Goal: Task Accomplishment & Management: Use online tool/utility

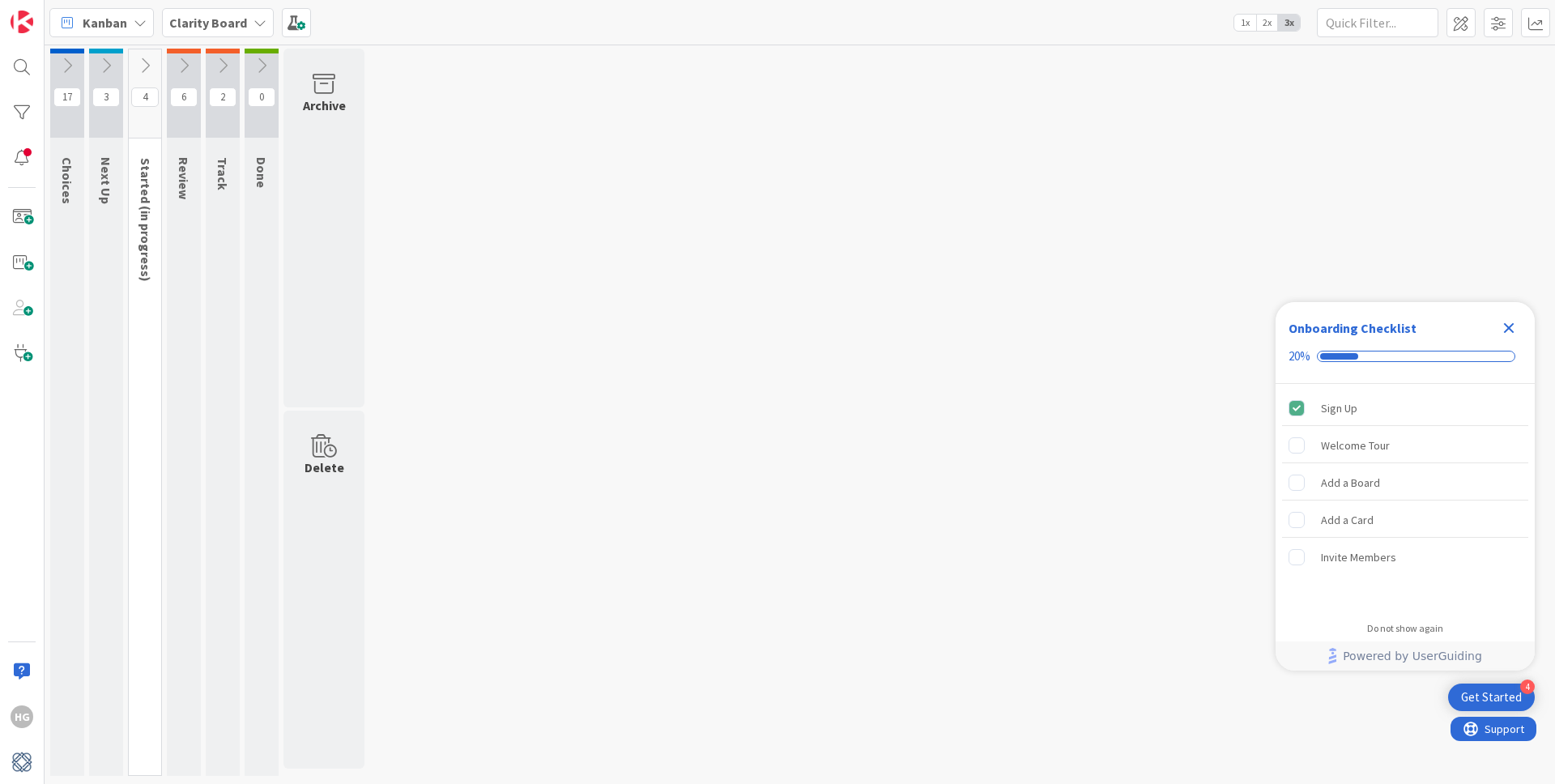
click at [147, 63] on icon at bounding box center [145, 65] width 17 height 17
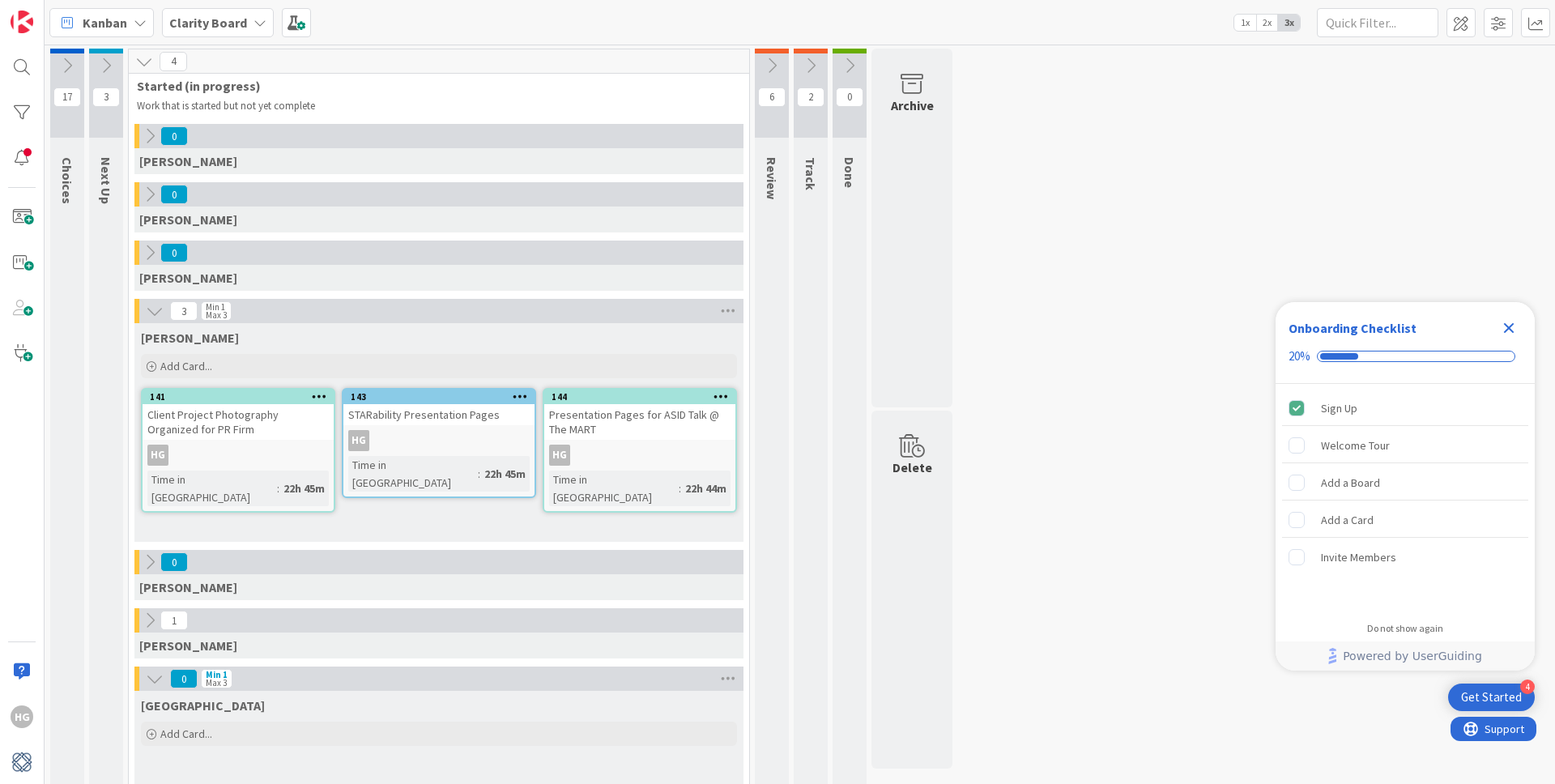
click at [109, 63] on icon at bounding box center [106, 65] width 17 height 17
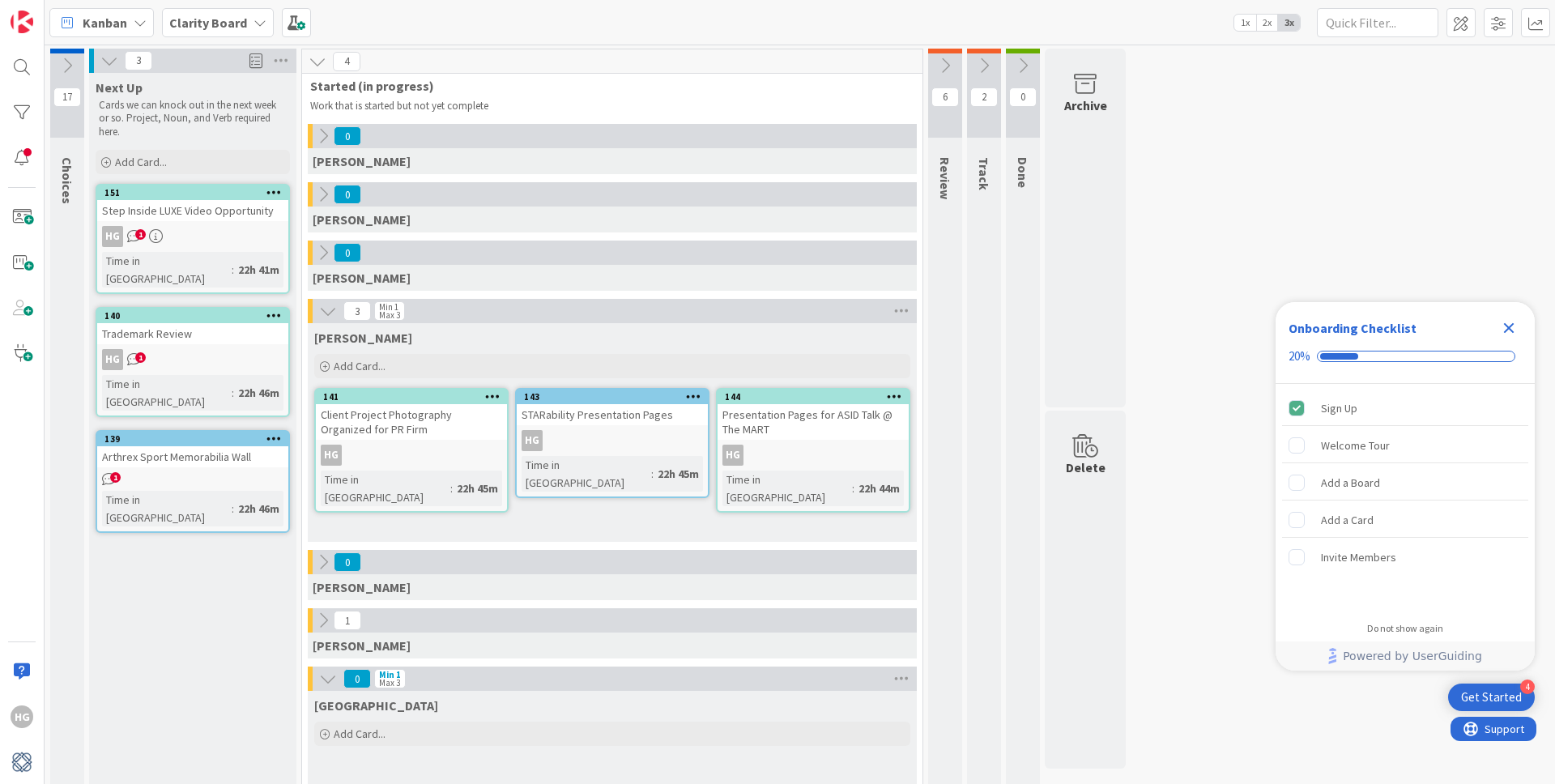
click at [75, 65] on icon at bounding box center [67, 65] width 17 height 17
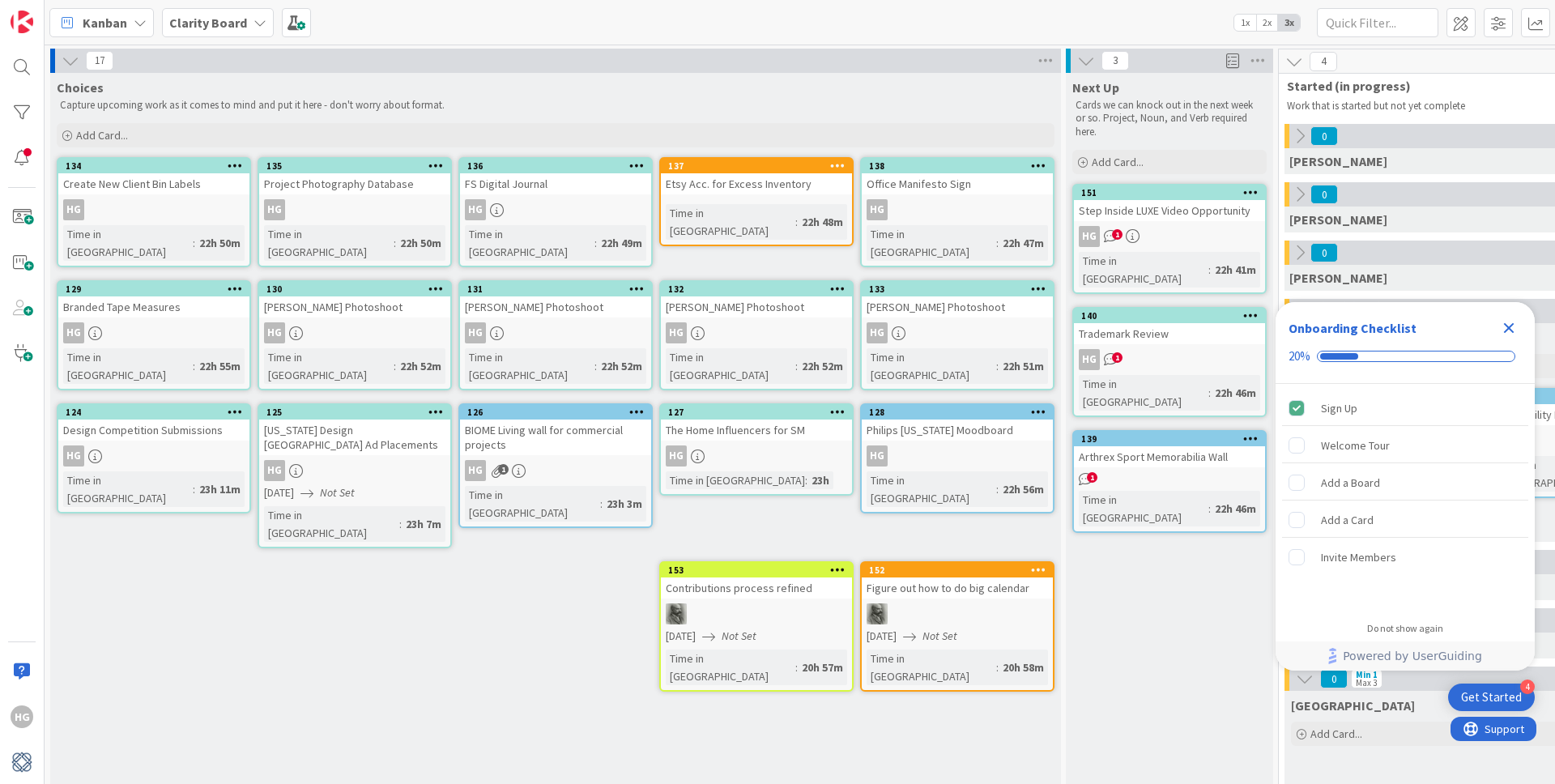
click at [431, 166] on icon at bounding box center [436, 166] width 15 height 12
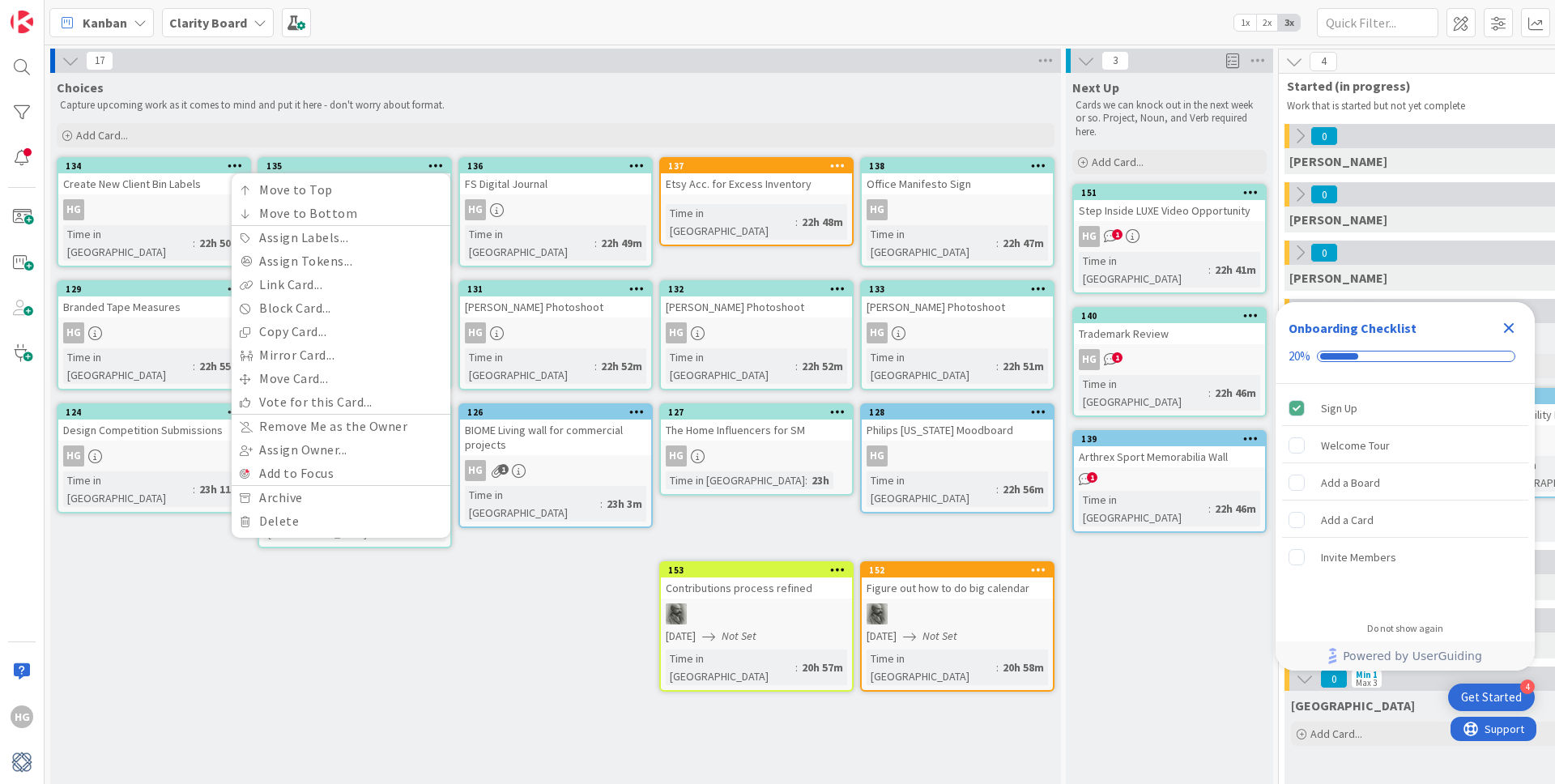
drag, startPoint x: 476, startPoint y: 113, endPoint x: 413, endPoint y: 177, distance: 89.8
click at [476, 113] on div "Capture upcoming work as it comes to mind and put it here - don't worry about f…" at bounding box center [555, 105] width 997 height 19
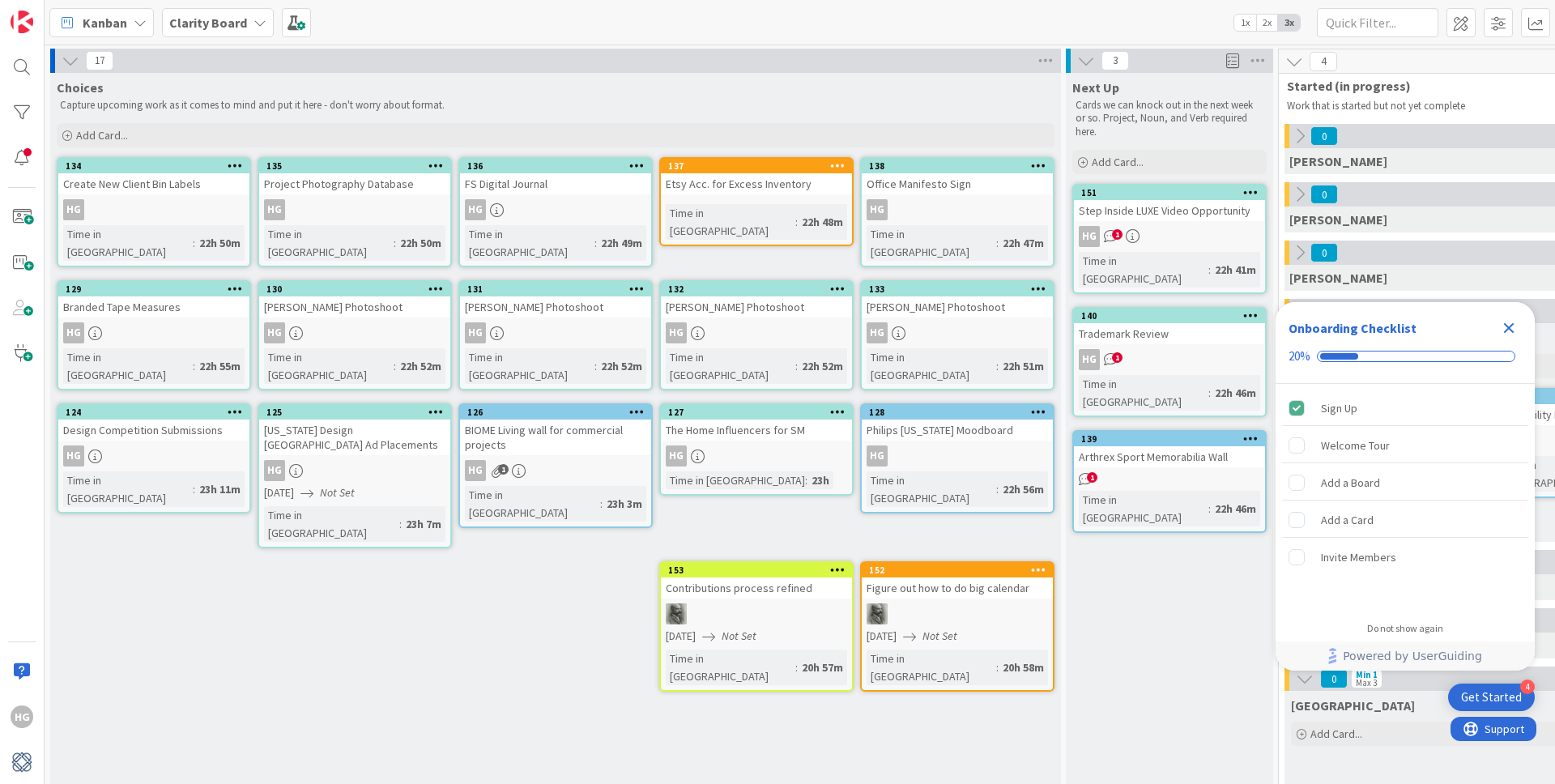
click at [375, 193] on div "Project Photography Database" at bounding box center [355, 184] width 191 height 21
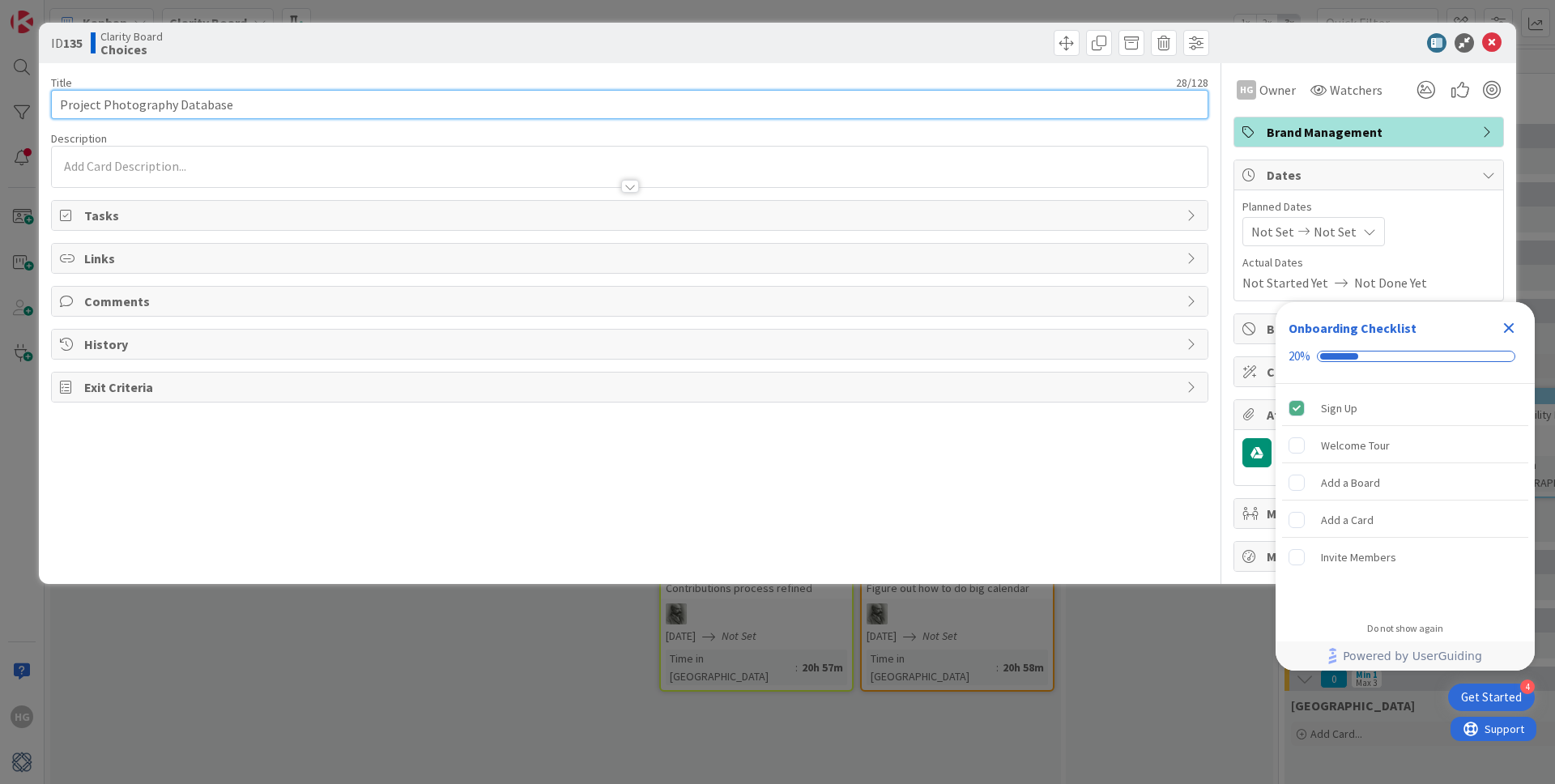
click at [60, 104] on input "Project Photography Database" at bounding box center [629, 104] width 1157 height 29
type input "Create Project Photography Database"
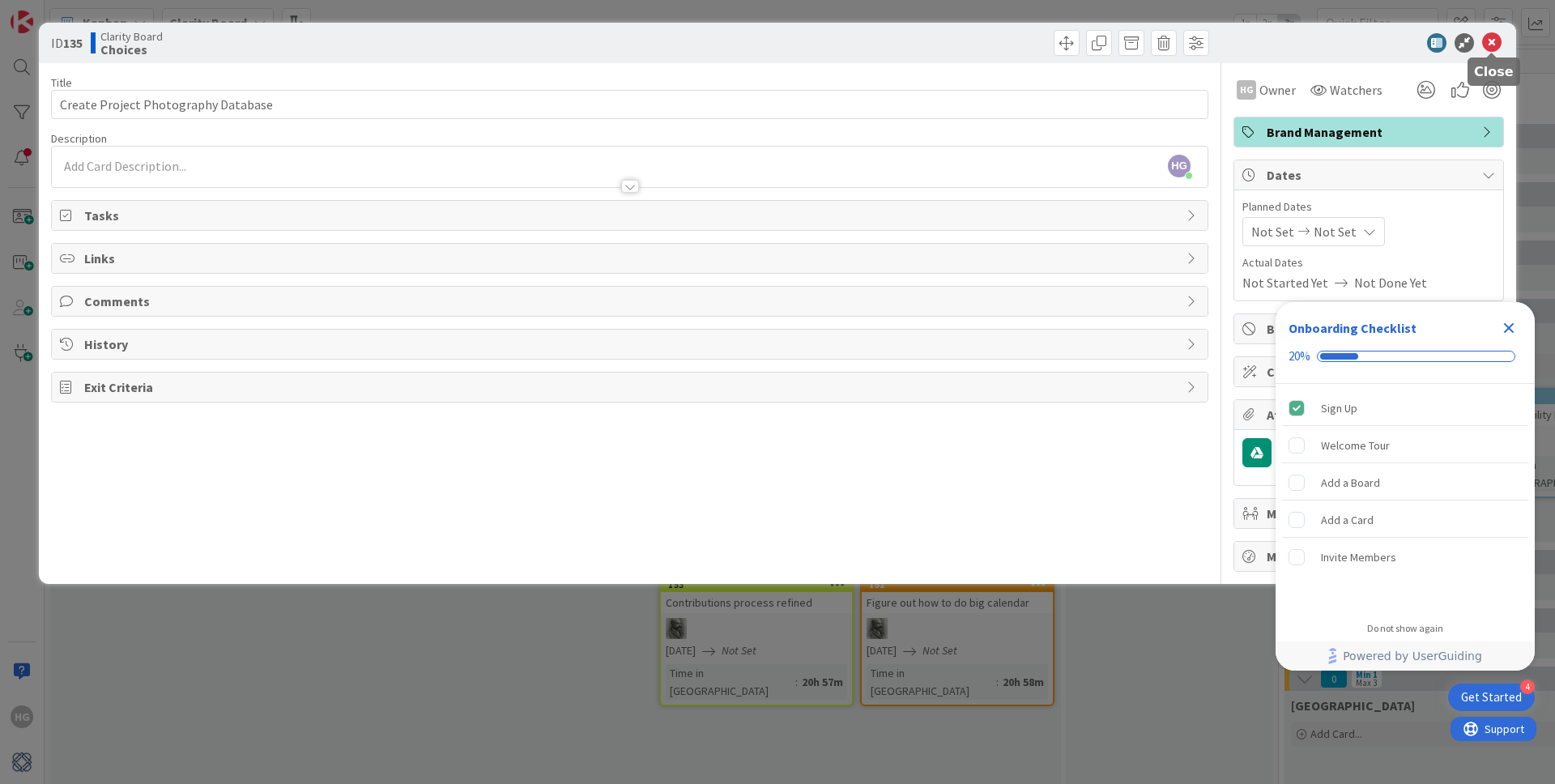
drag, startPoint x: 1494, startPoint y: 46, endPoint x: 1410, endPoint y: 91, distance: 95.3
click at [1494, 47] on icon at bounding box center [1491, 42] width 19 height 19
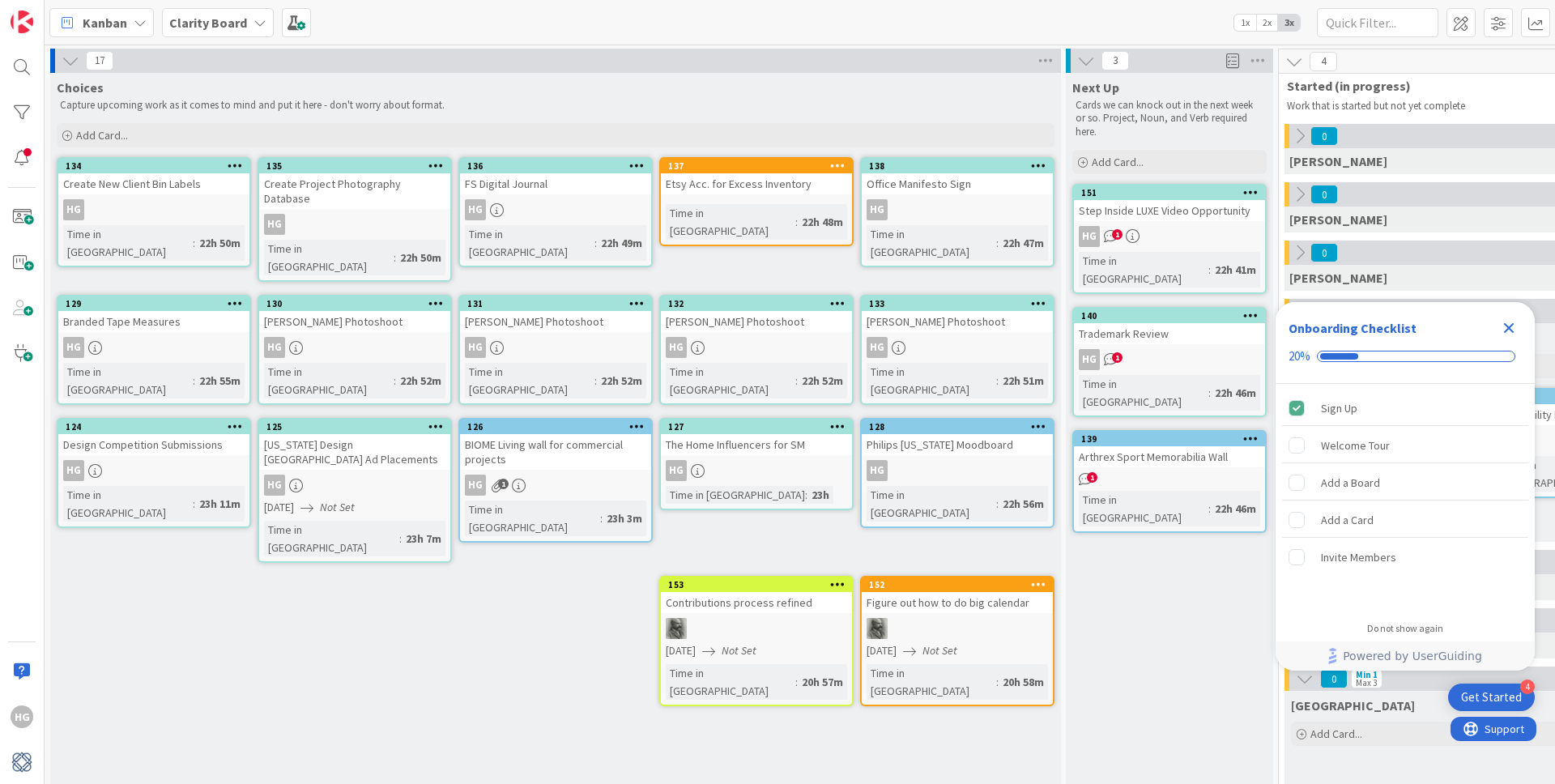
click at [572, 185] on div "FS Digital Journal" at bounding box center [555, 184] width 191 height 21
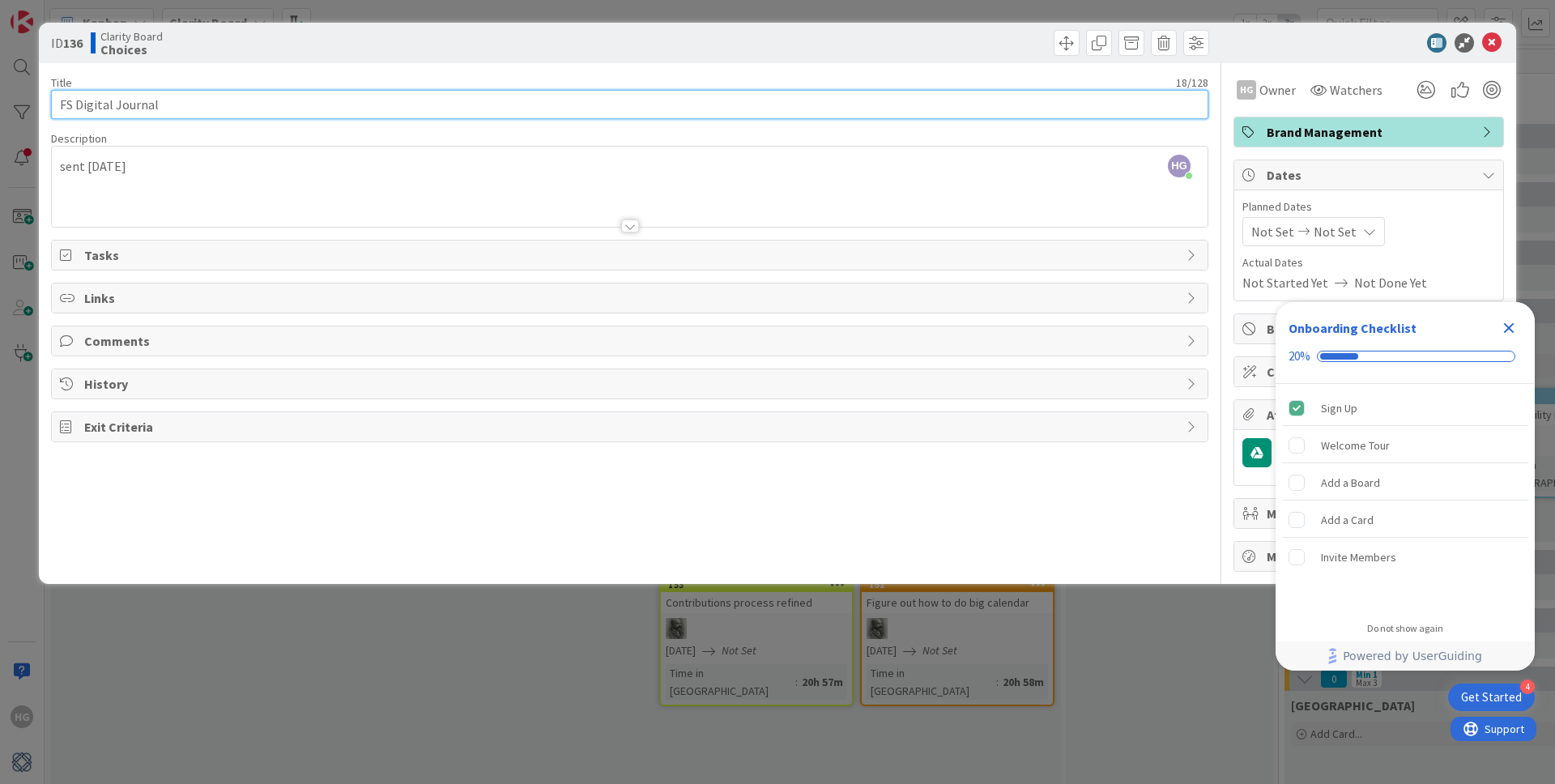
click at [61, 104] on input "FS Digital Journal" at bounding box center [629, 104] width 1157 height 29
type input "Send Out FS Digital Journal"
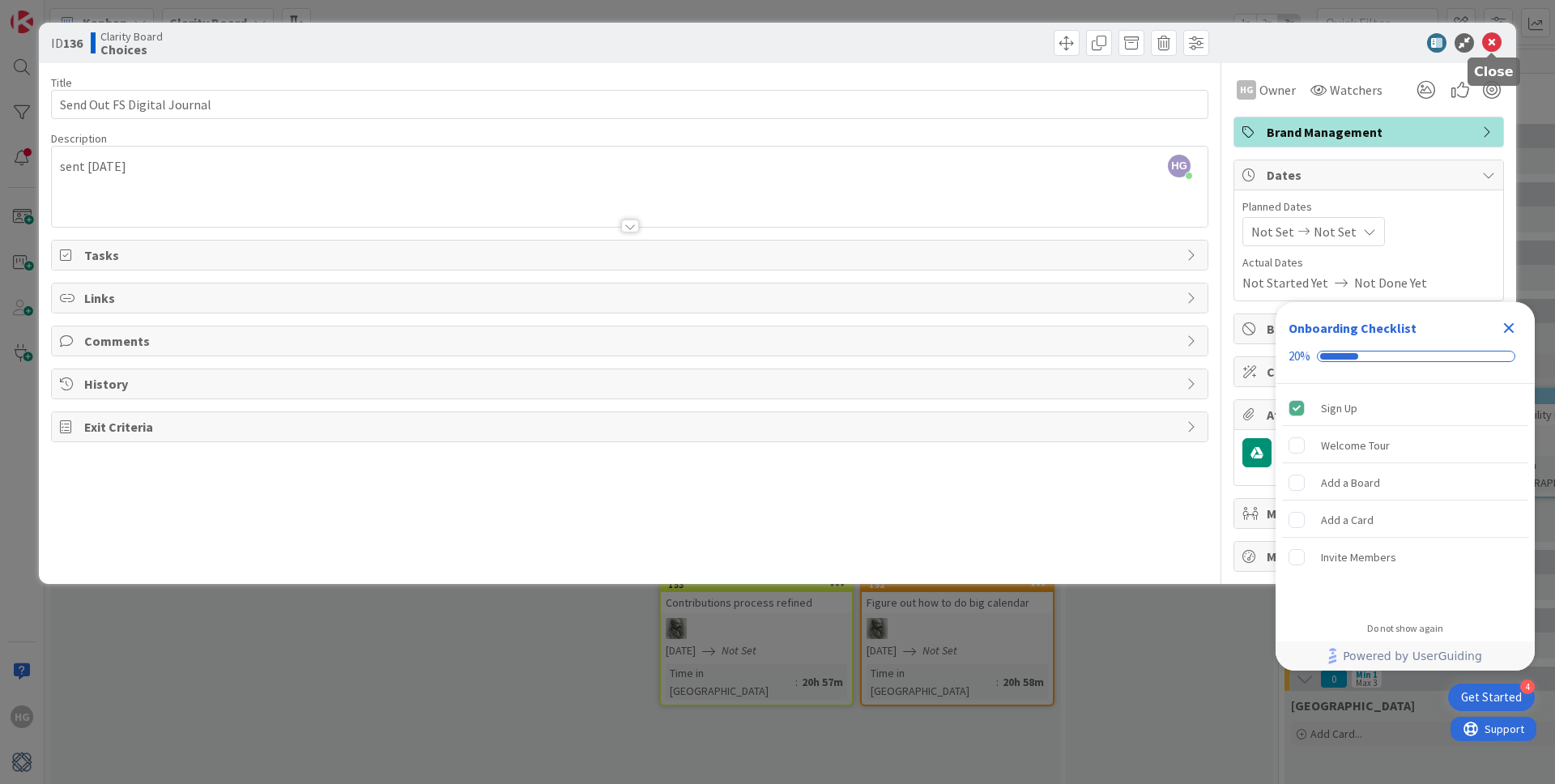
click at [1495, 39] on icon at bounding box center [1491, 42] width 19 height 19
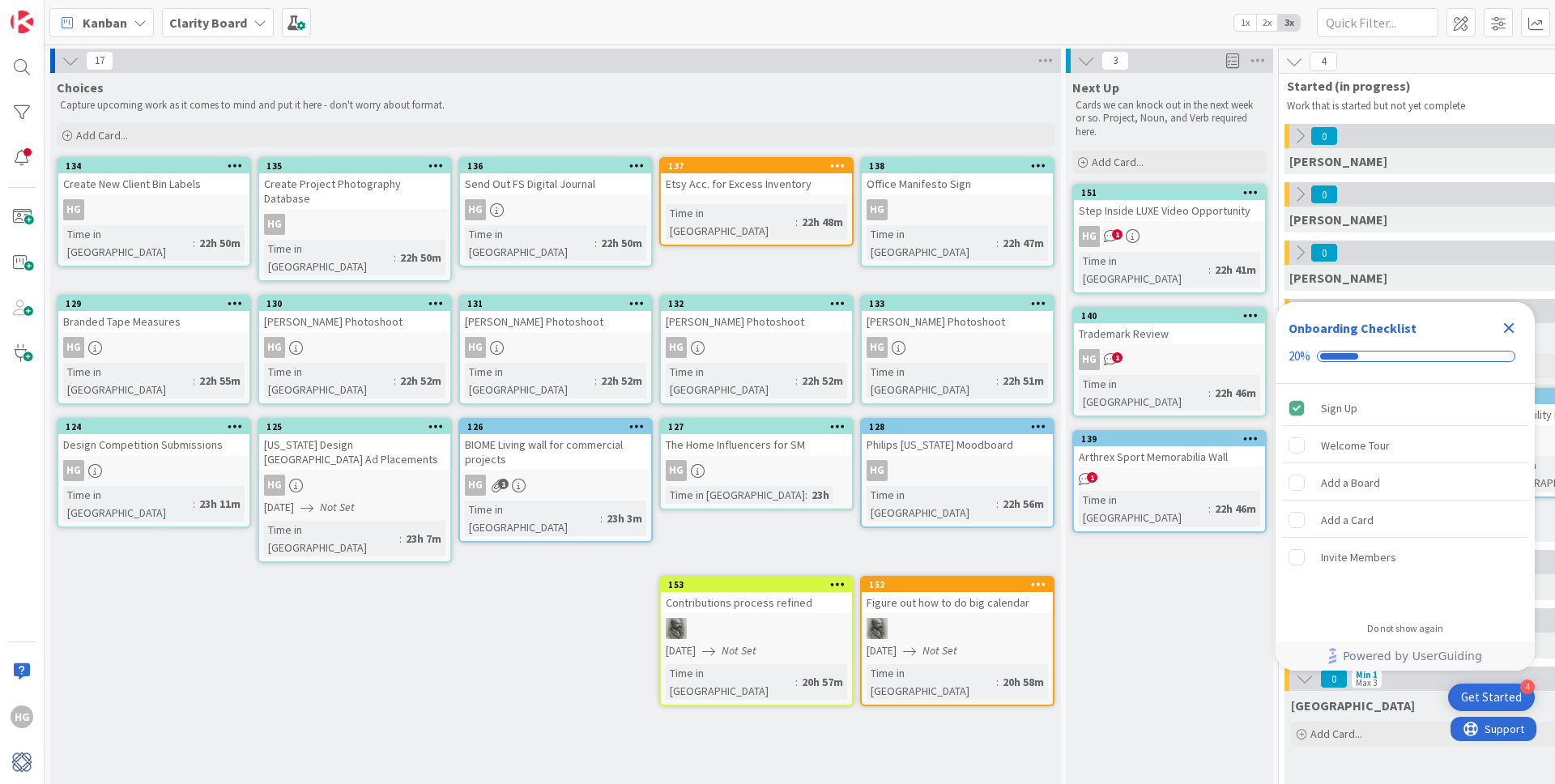
click at [728, 185] on div "Etsy Acc. for Excess Inventory" at bounding box center [756, 184] width 191 height 21
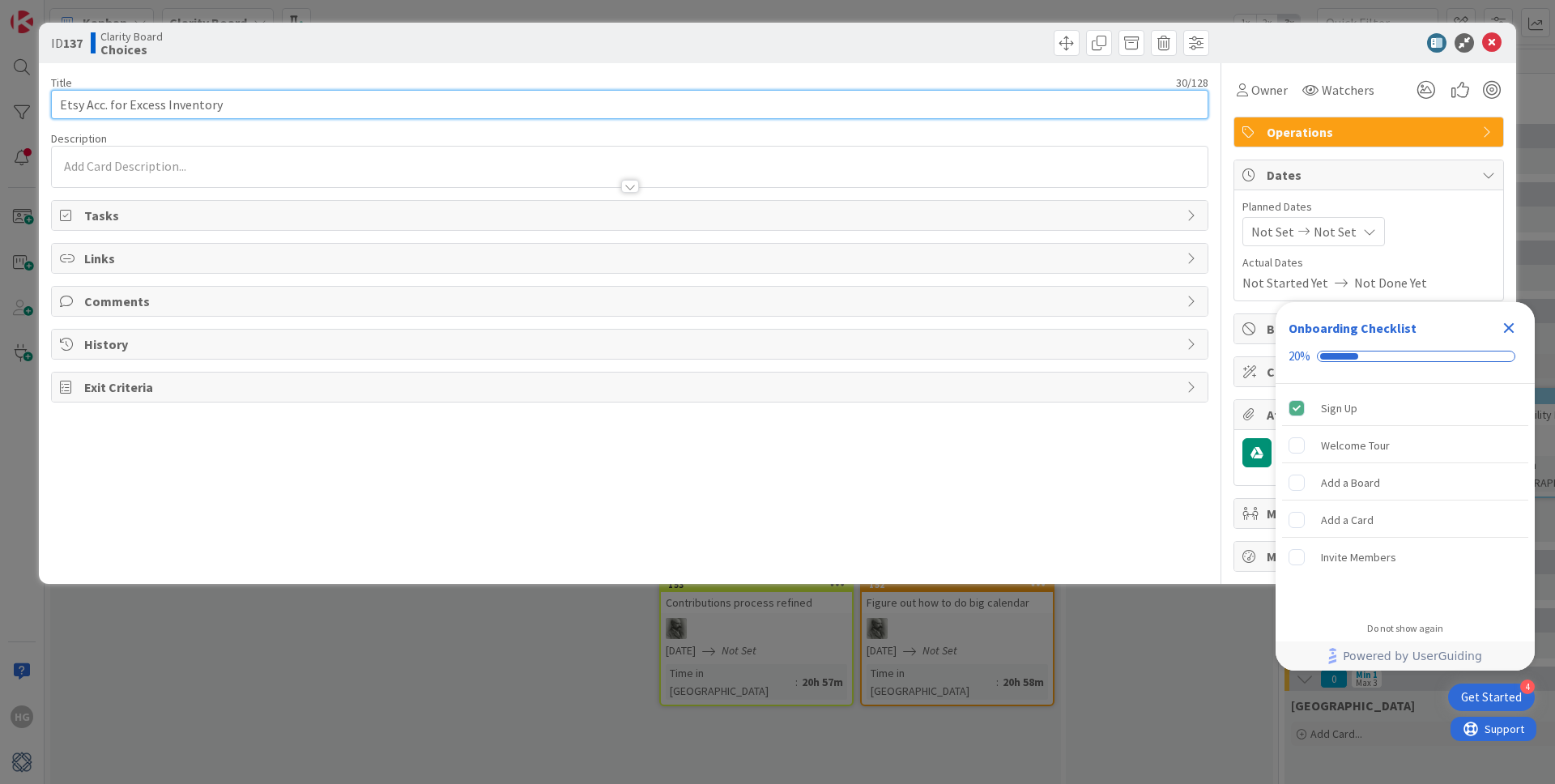
click at [59, 104] on input "Etsy Acc. for Excess Inventory" at bounding box center [629, 104] width 1157 height 29
click at [140, 106] on input "Use Etsy for Acc. for Excess Inventory" at bounding box center [629, 104] width 1157 height 29
type input "Use Etsy for Excess Inventory"
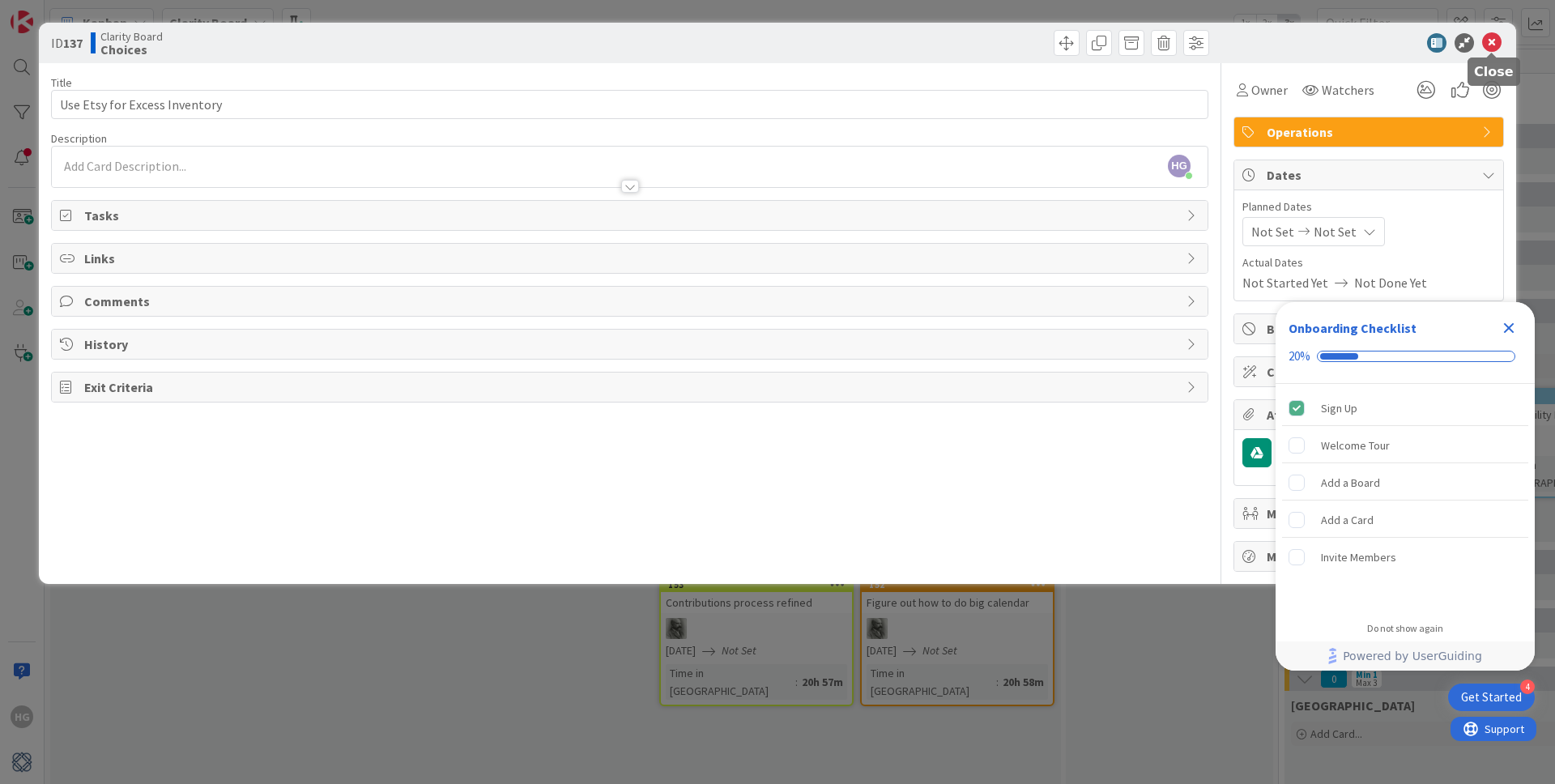
click at [1489, 45] on icon at bounding box center [1491, 42] width 19 height 19
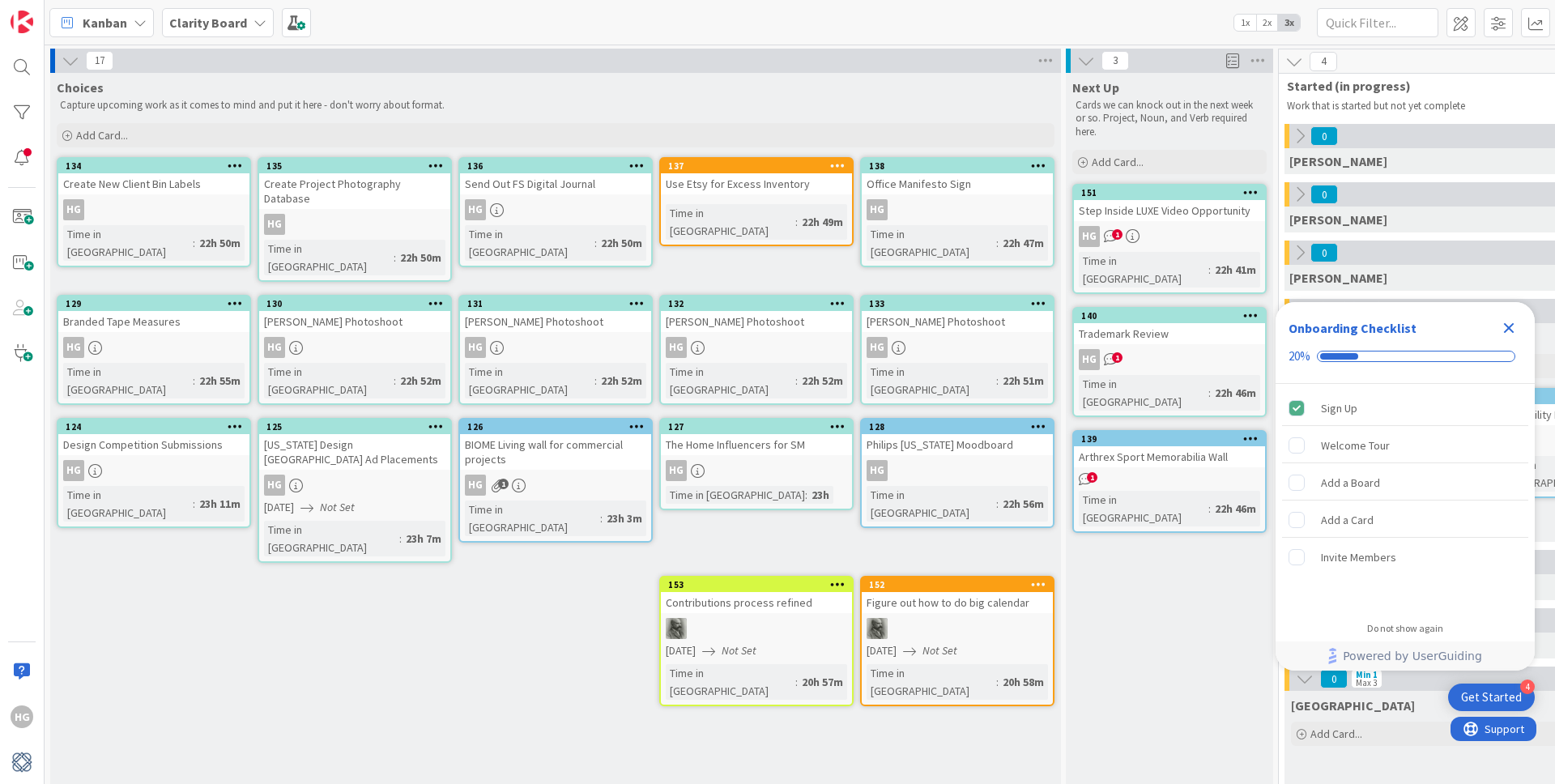
click at [1028, 182] on div "Office Manifesto Sign" at bounding box center [957, 184] width 191 height 21
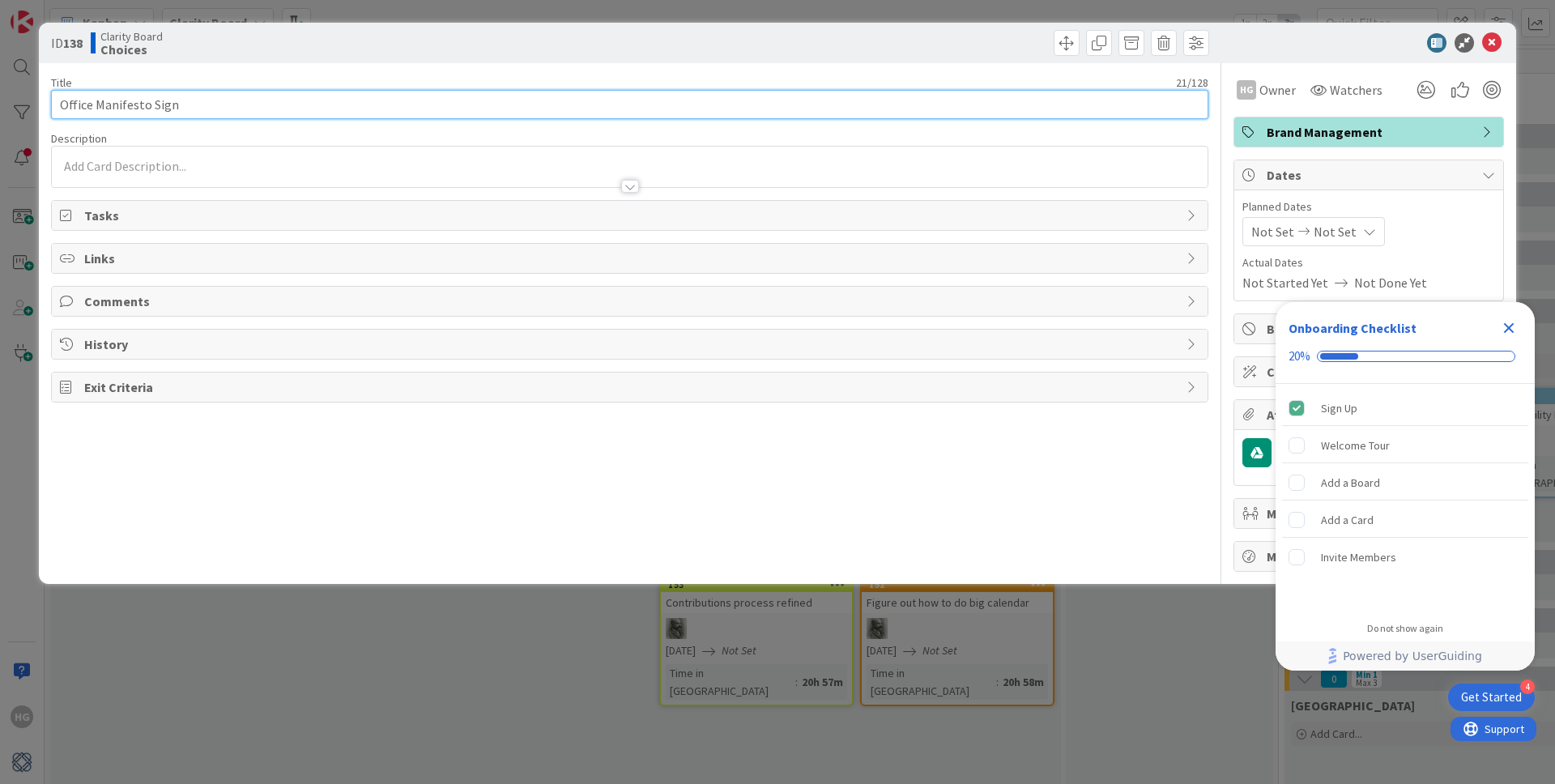
click at [60, 105] on input "Office Manifesto Sign" at bounding box center [629, 104] width 1157 height 29
type input "Design + Print Office Manifesto Sign"
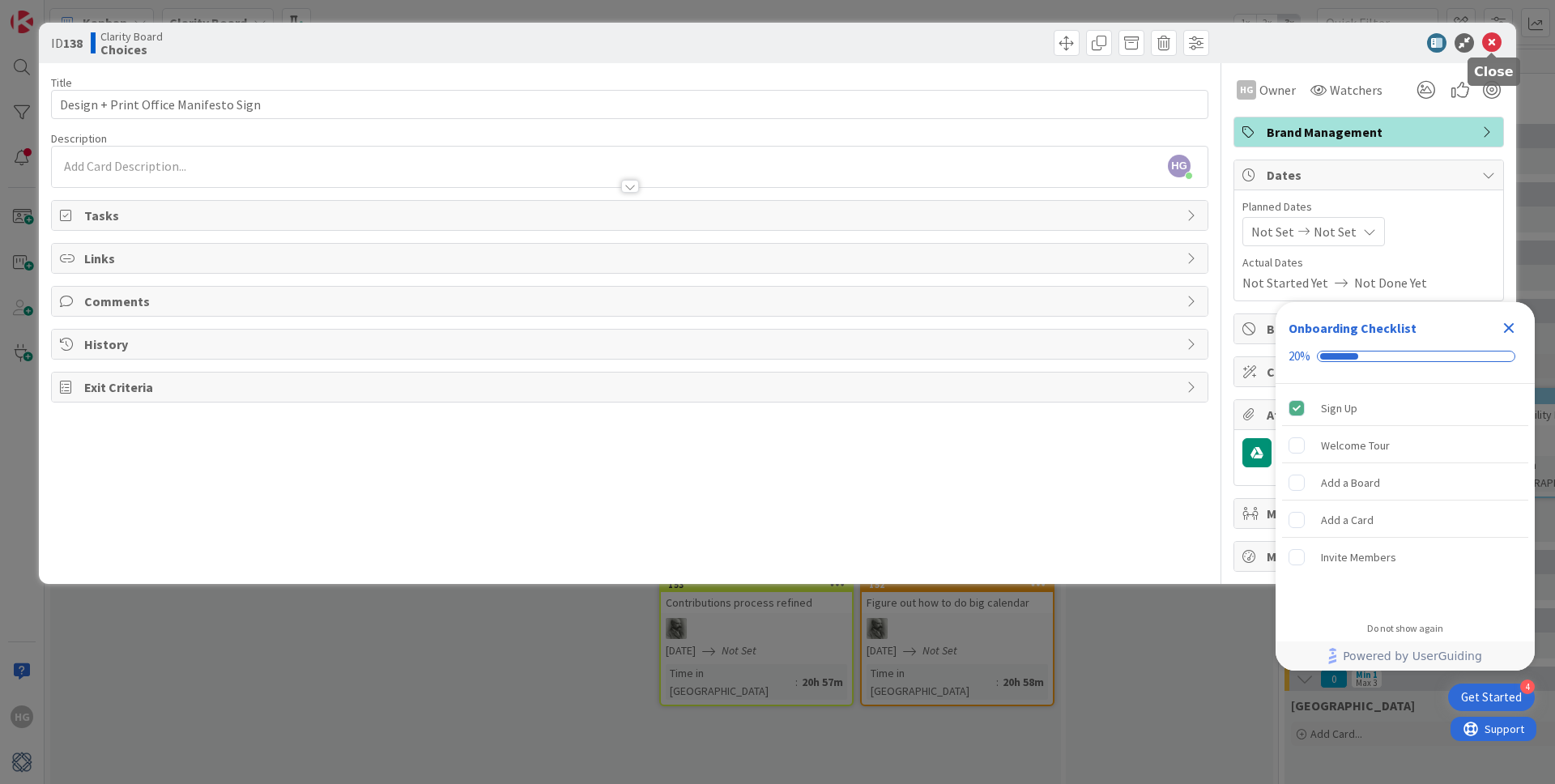
click at [1499, 42] on icon at bounding box center [1491, 42] width 19 height 19
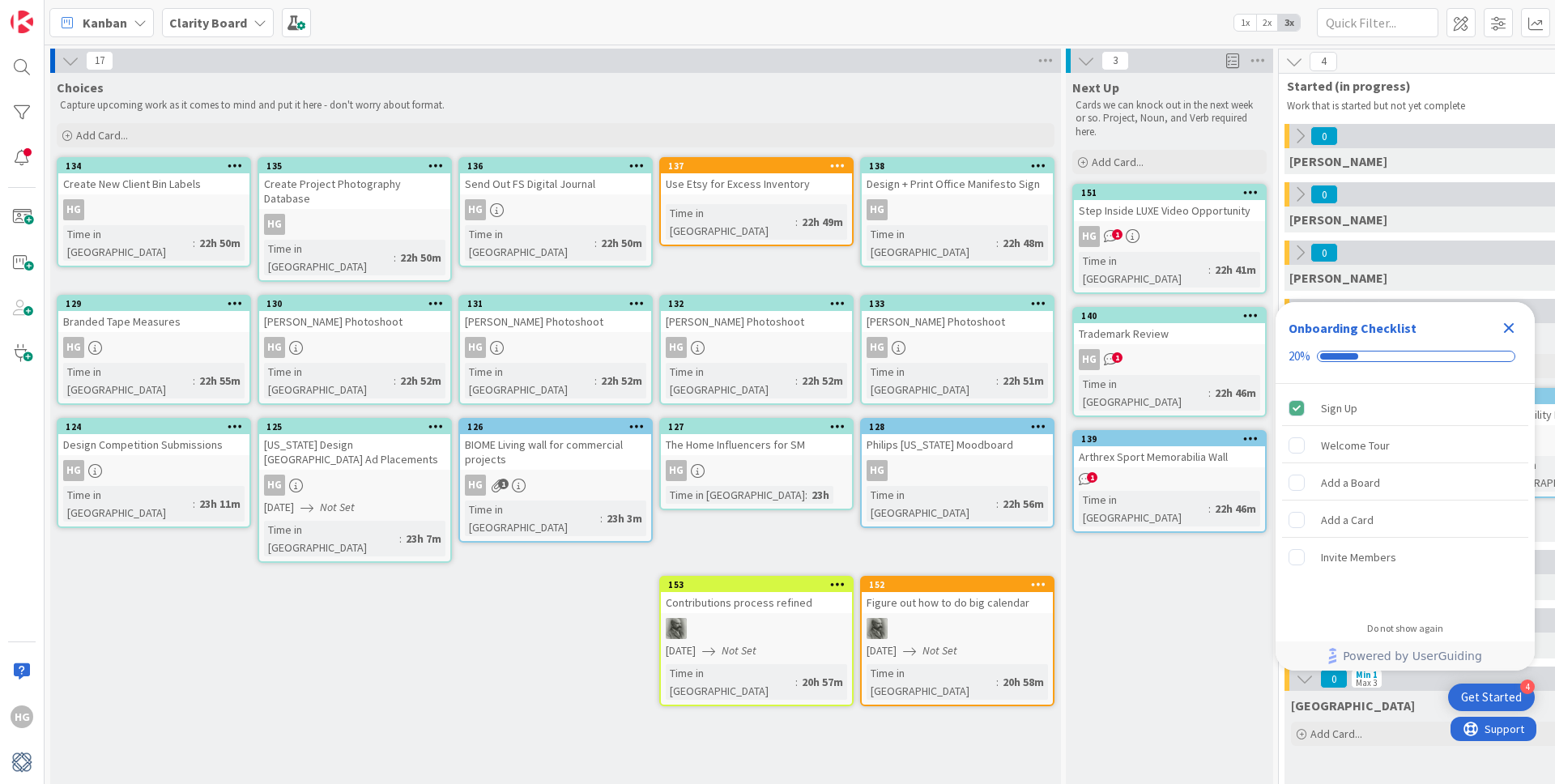
click at [216, 311] on div "Branded Tape Measures" at bounding box center [154, 322] width 191 height 21
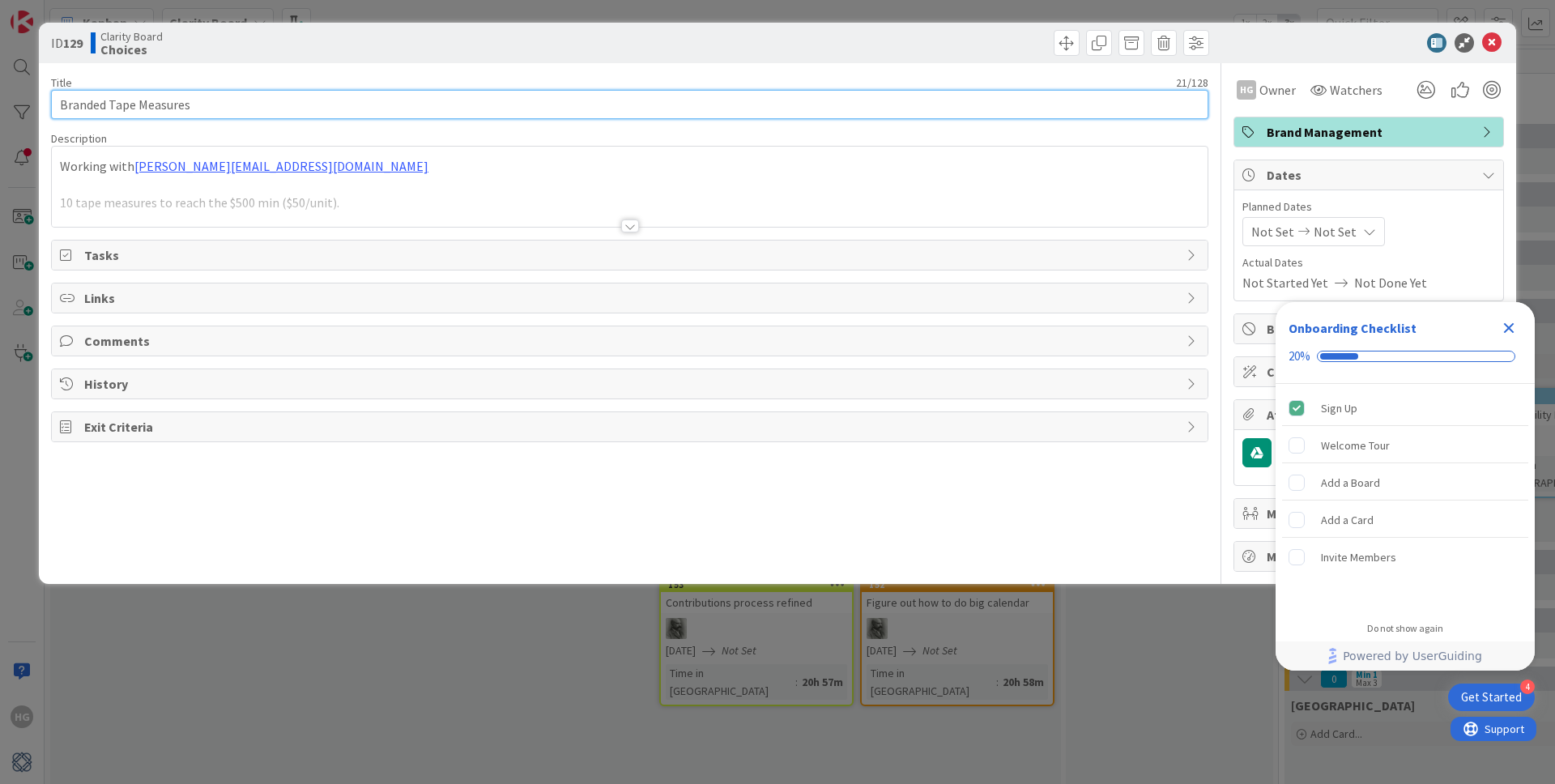
click at [59, 105] on input "Branded Tape Measures" at bounding box center [629, 104] width 1157 height 29
type input "Order Branded Tape Measures"
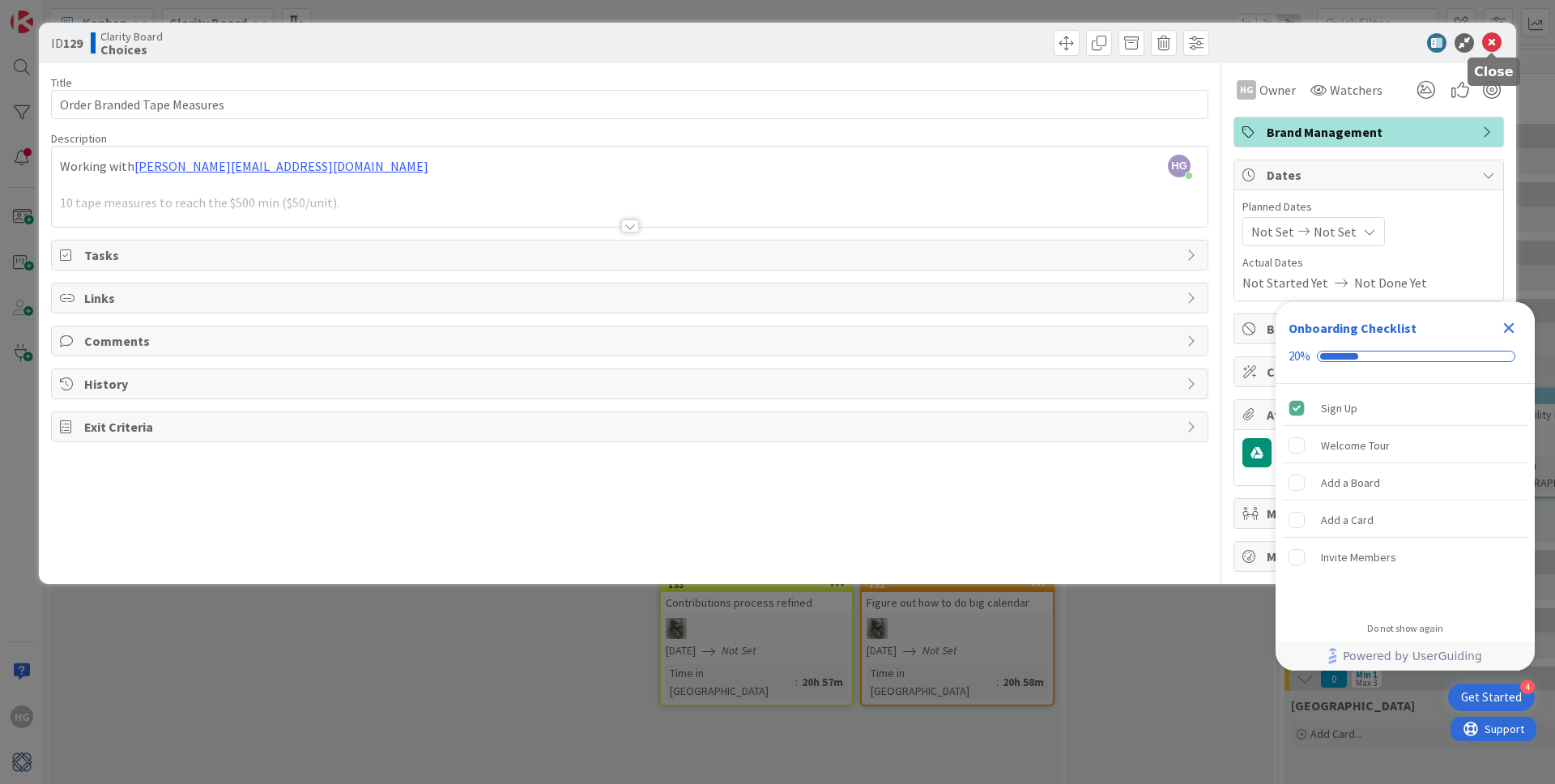
click at [1489, 43] on icon at bounding box center [1491, 42] width 19 height 19
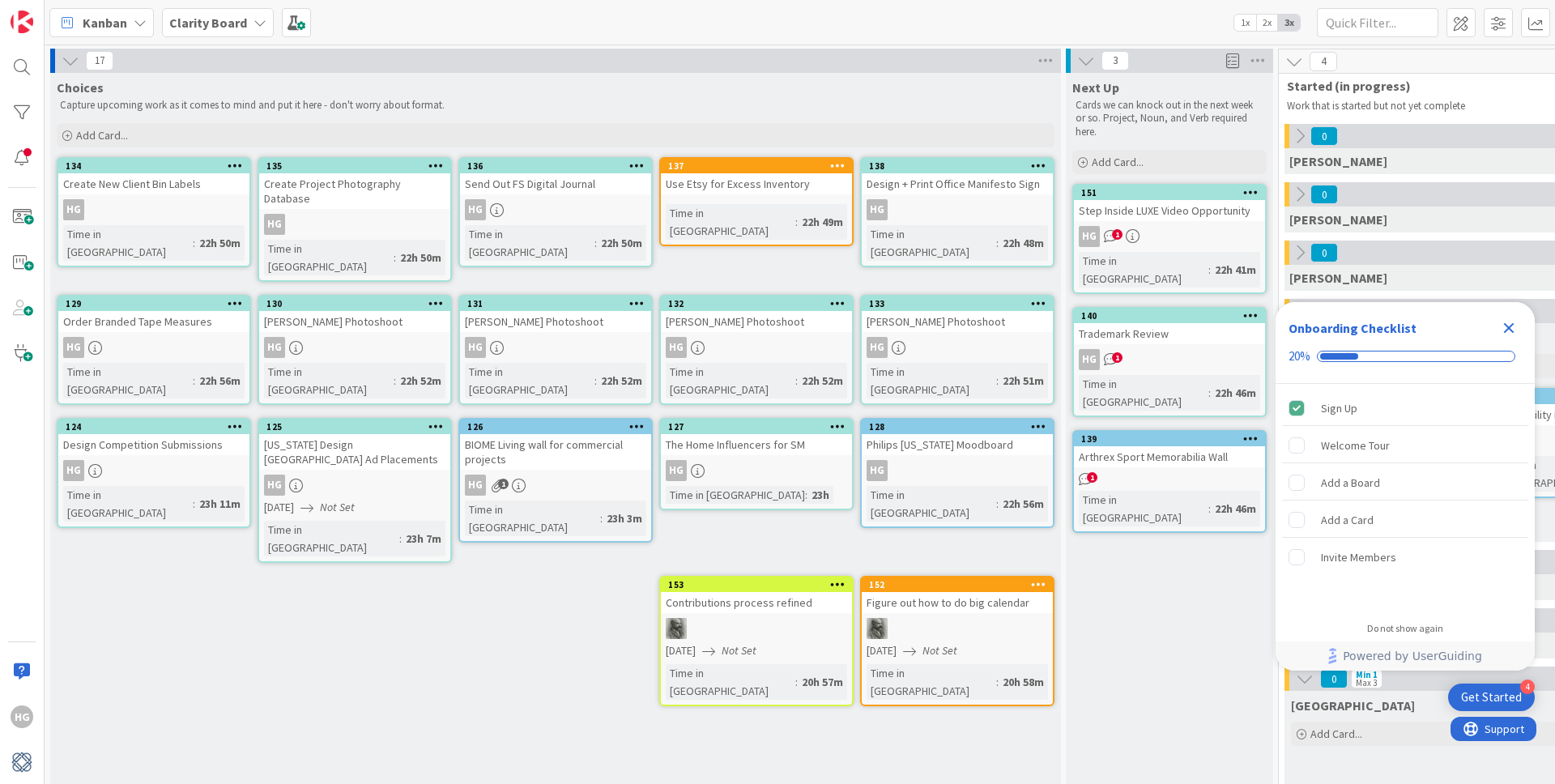
click at [347, 311] on div "Graham Photoshoot" at bounding box center [355, 322] width 191 height 21
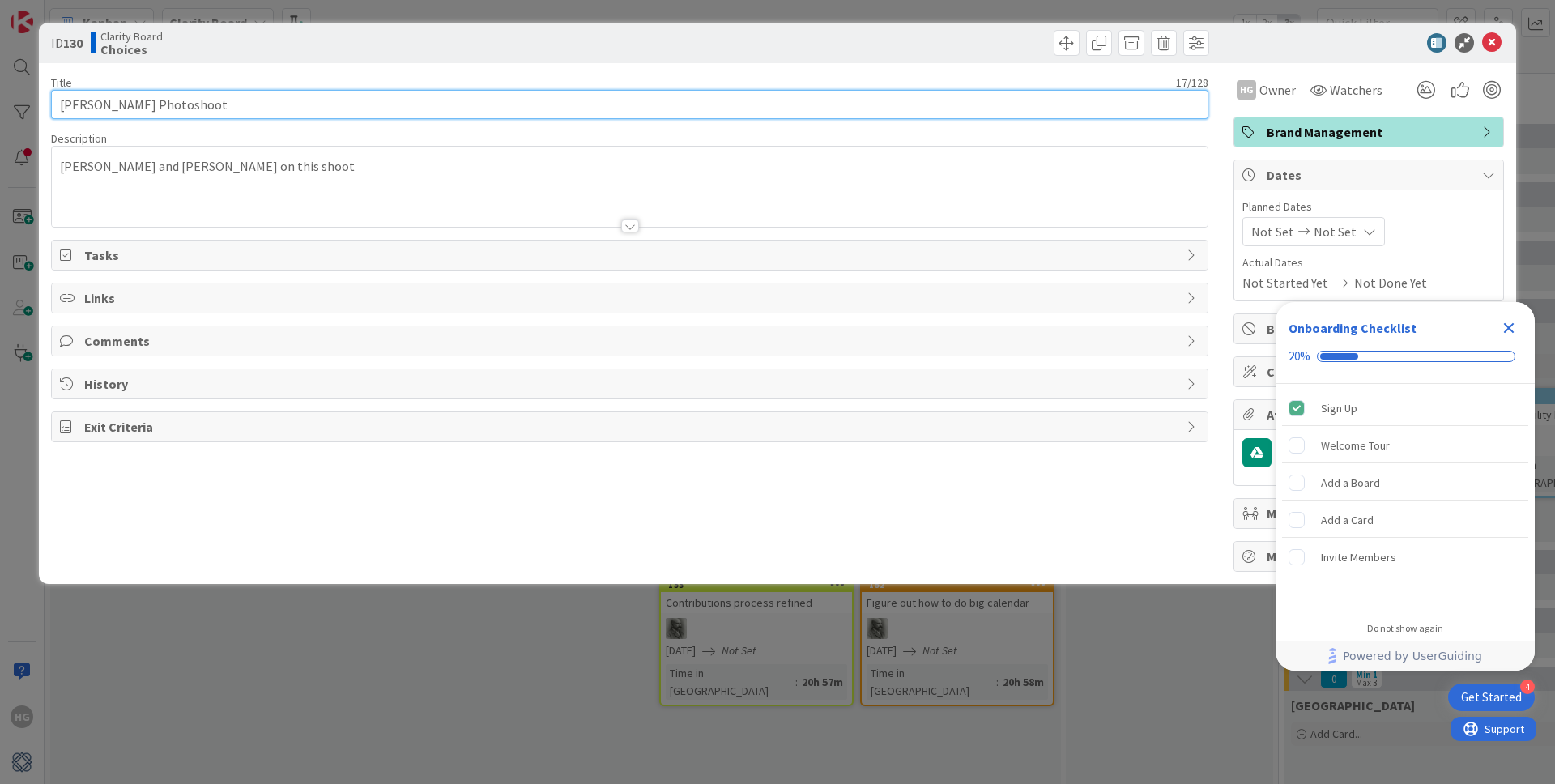
click at [62, 108] on input "Graham Photoshoot" at bounding box center [629, 104] width 1157 height 29
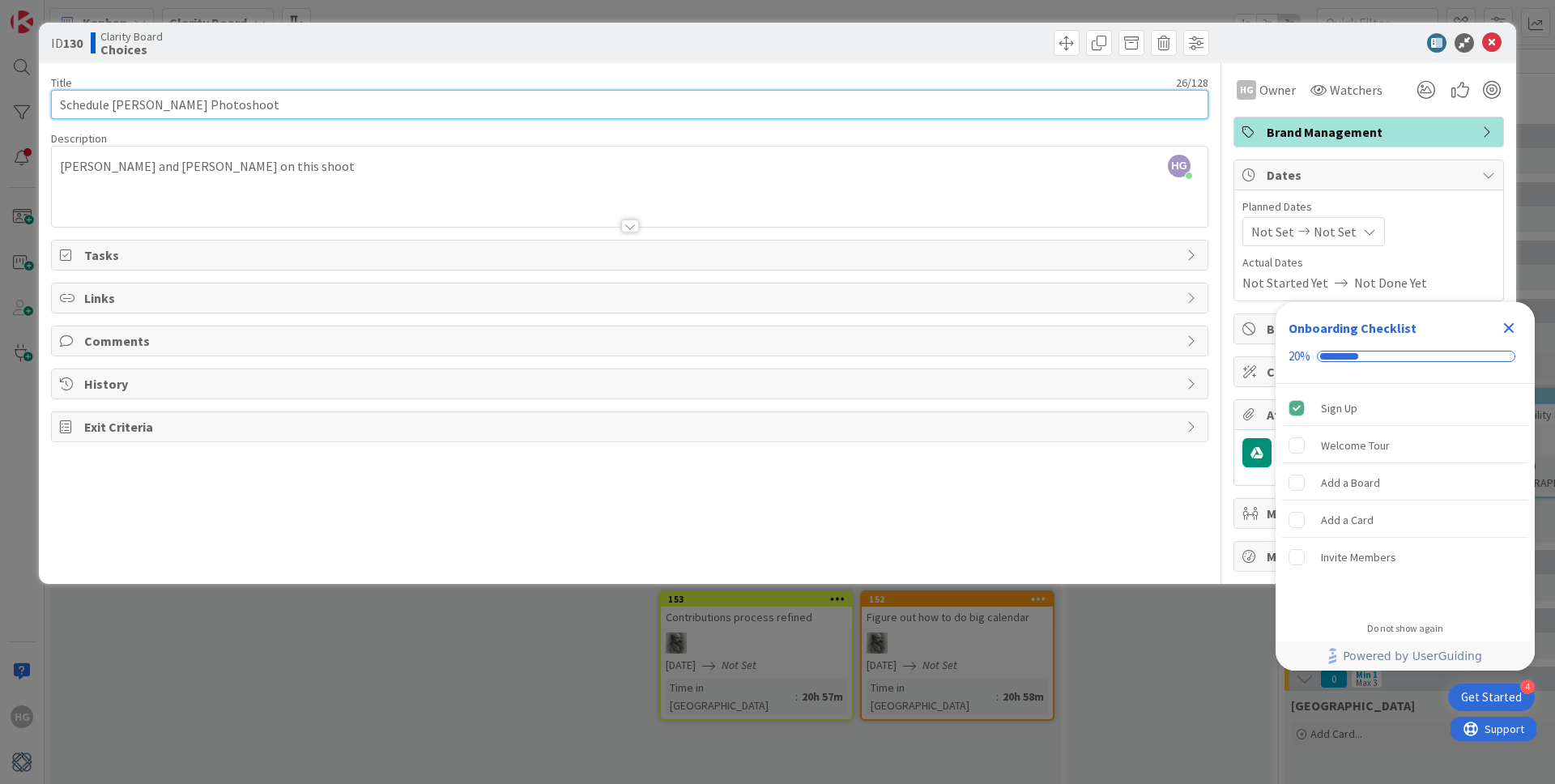
click at [66, 103] on input "Schedule Graham Photoshoot" at bounding box center [629, 104] width 1157 height 29
type input "Schedule Graham Photoshoot"
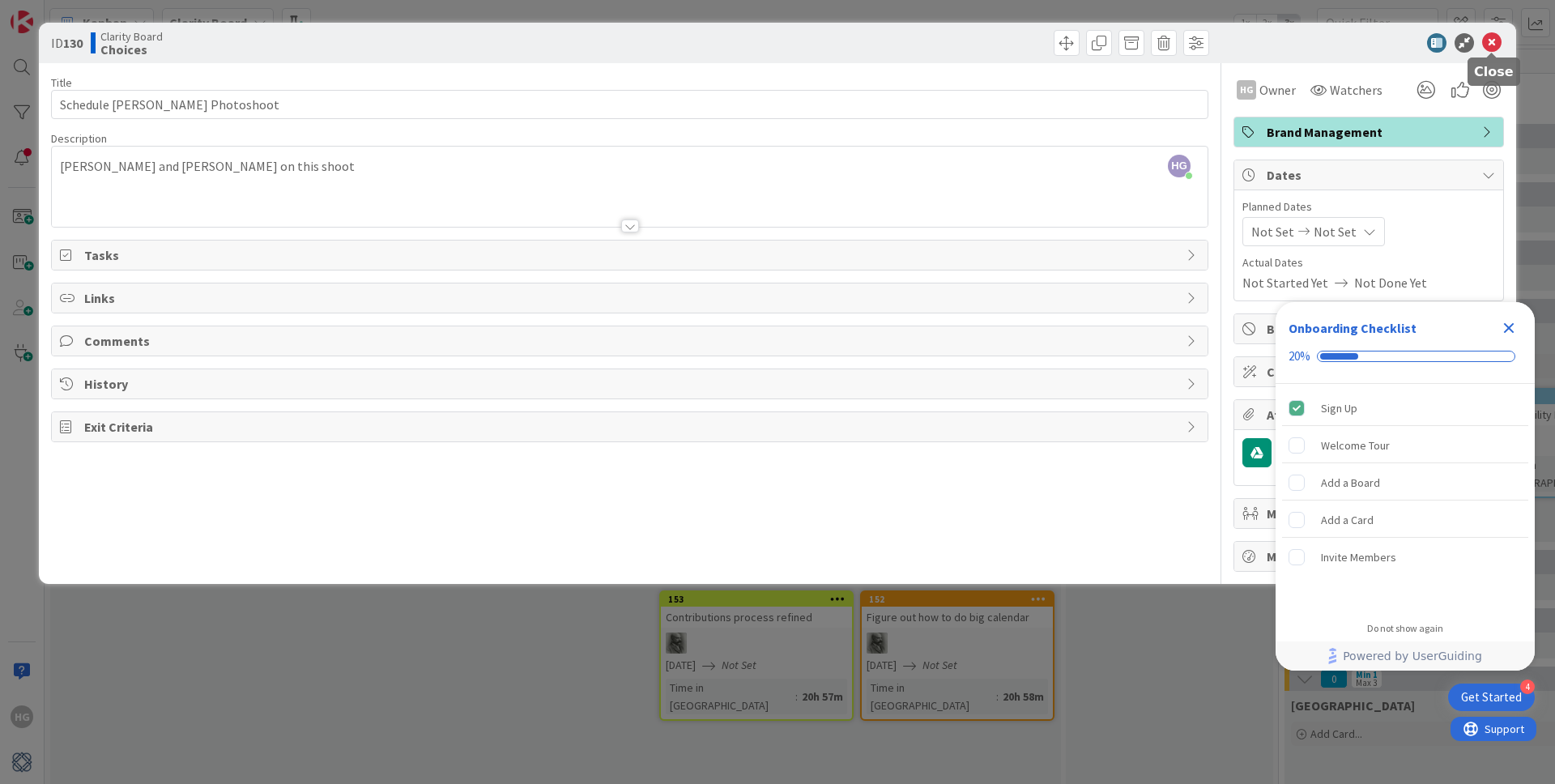
click at [1486, 45] on icon at bounding box center [1491, 42] width 19 height 19
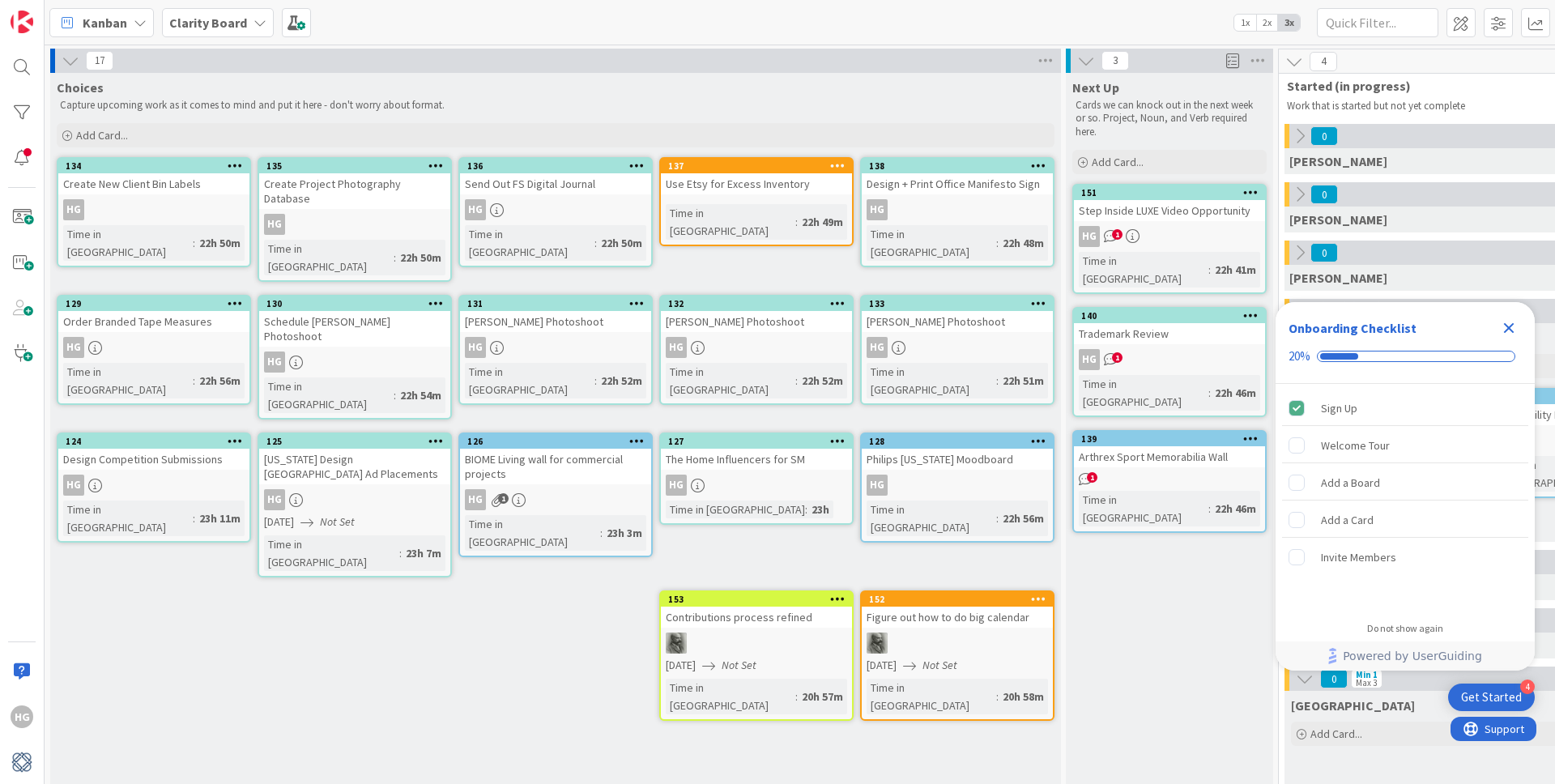
click at [522, 311] on div "Stomberg Photoshoot" at bounding box center [555, 322] width 191 height 21
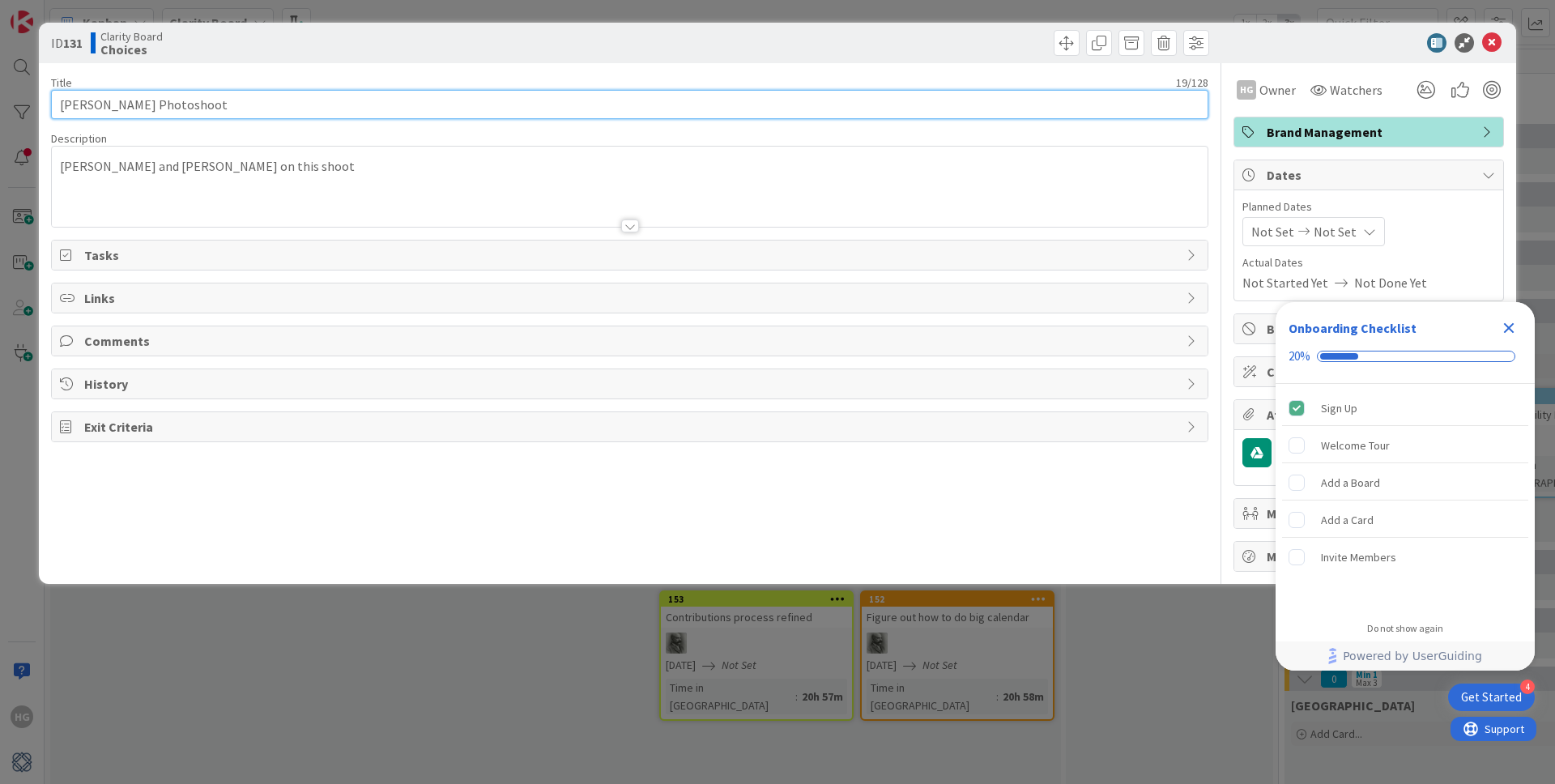
click at [65, 104] on input "Stomberg Photoshoot" at bounding box center [629, 104] width 1157 height 29
paste input "Schedule"
type input "Schedule Stomberg Photoshoot"
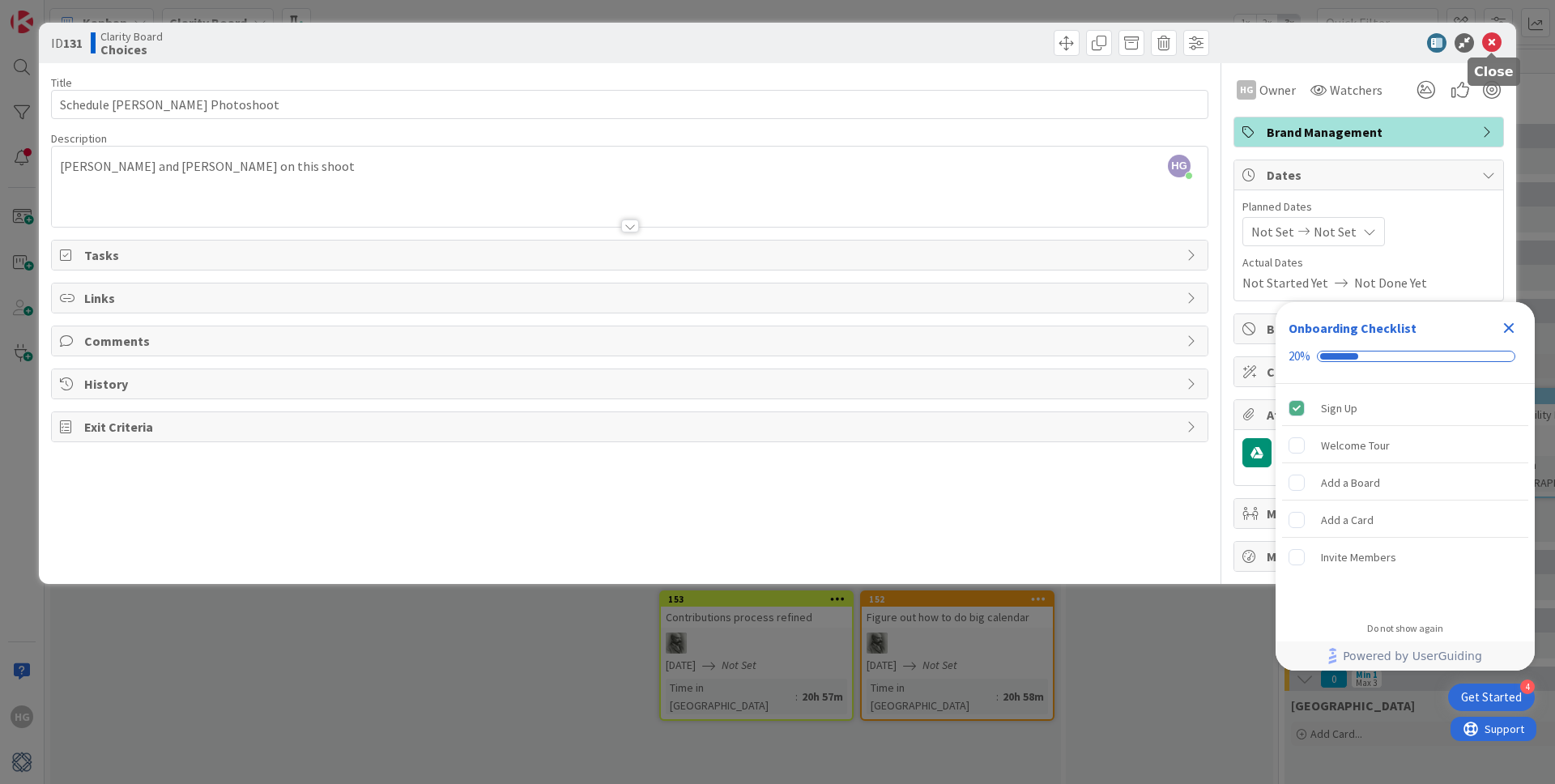
click at [1492, 39] on icon at bounding box center [1491, 42] width 19 height 19
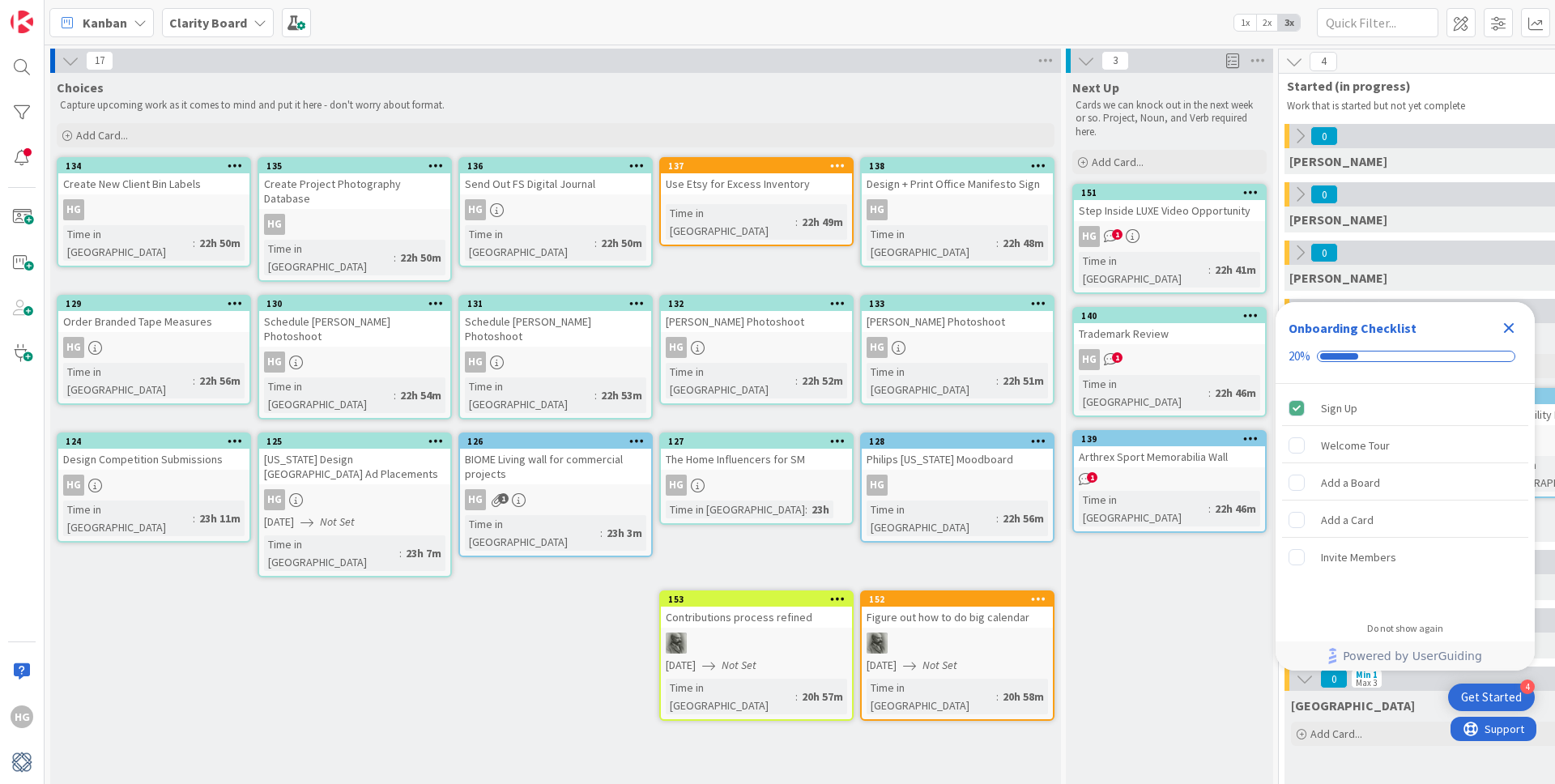
click at [781, 311] on div "McMillon Photoshoot" at bounding box center [756, 322] width 191 height 21
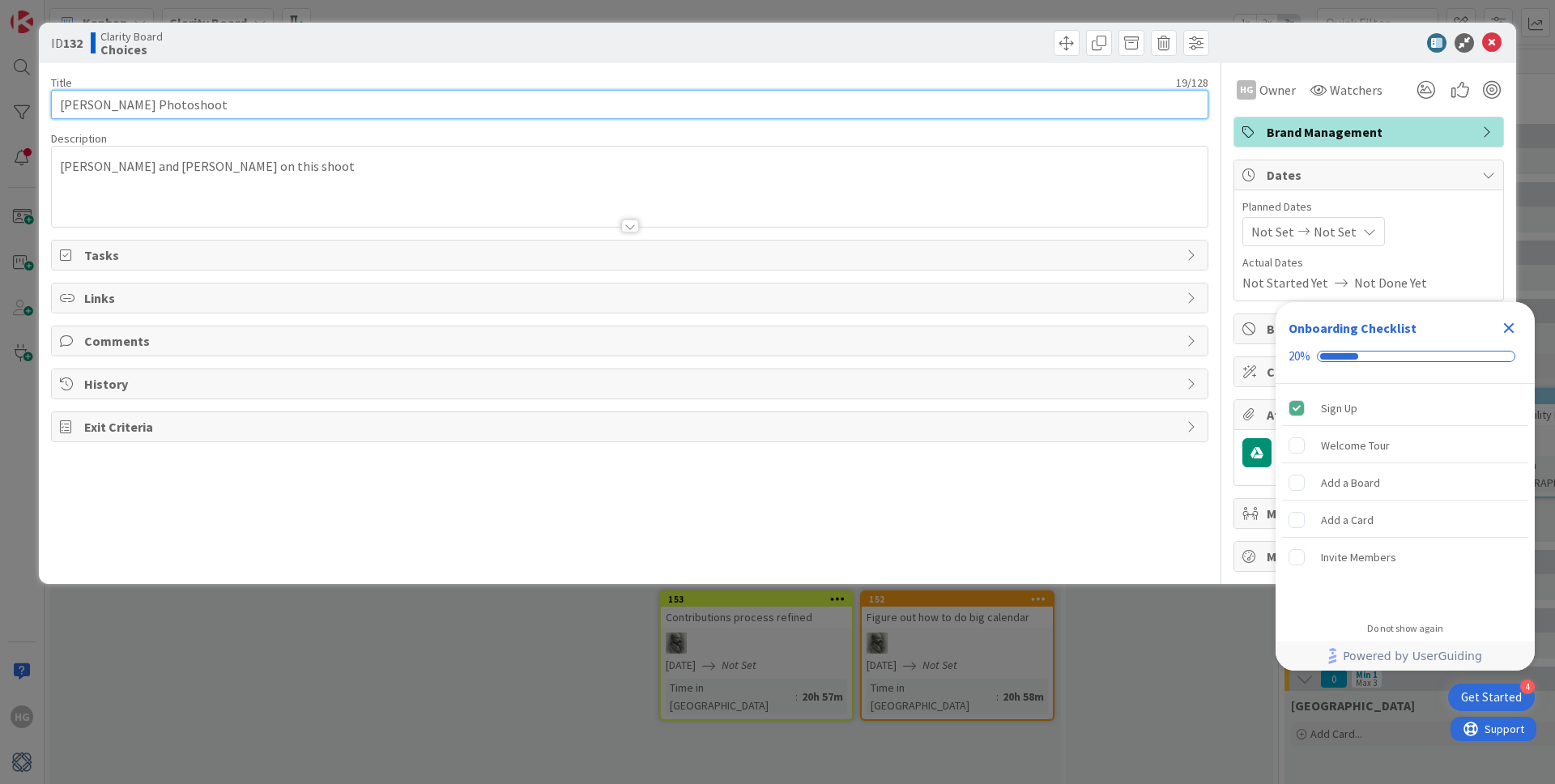
click at [59, 107] on input "McMillon Photoshoot" at bounding box center [629, 104] width 1157 height 29
paste input "Schedule"
type input "Schedule McMillon Photoshoot"
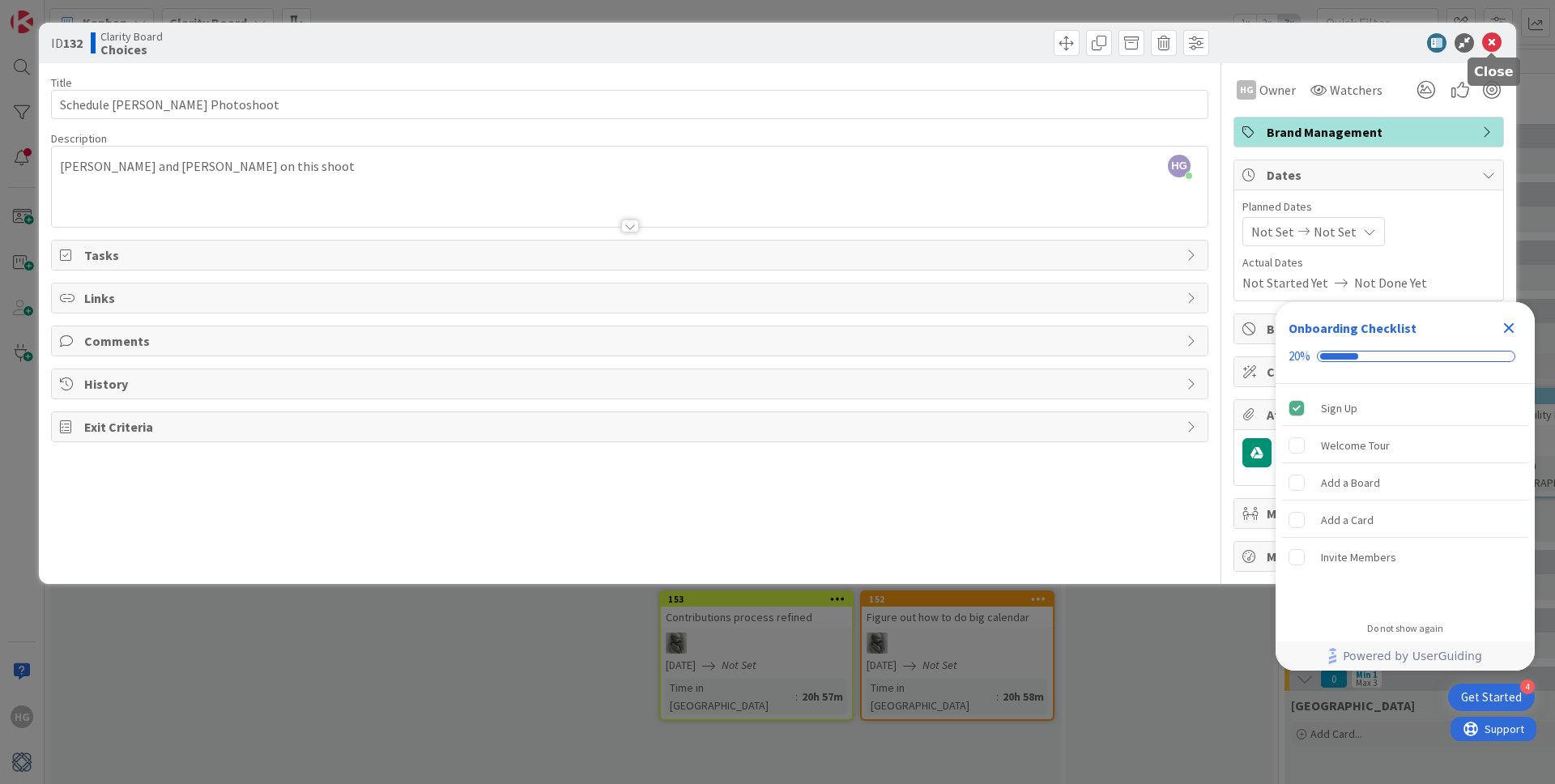
click at [1489, 43] on icon at bounding box center [1491, 42] width 19 height 19
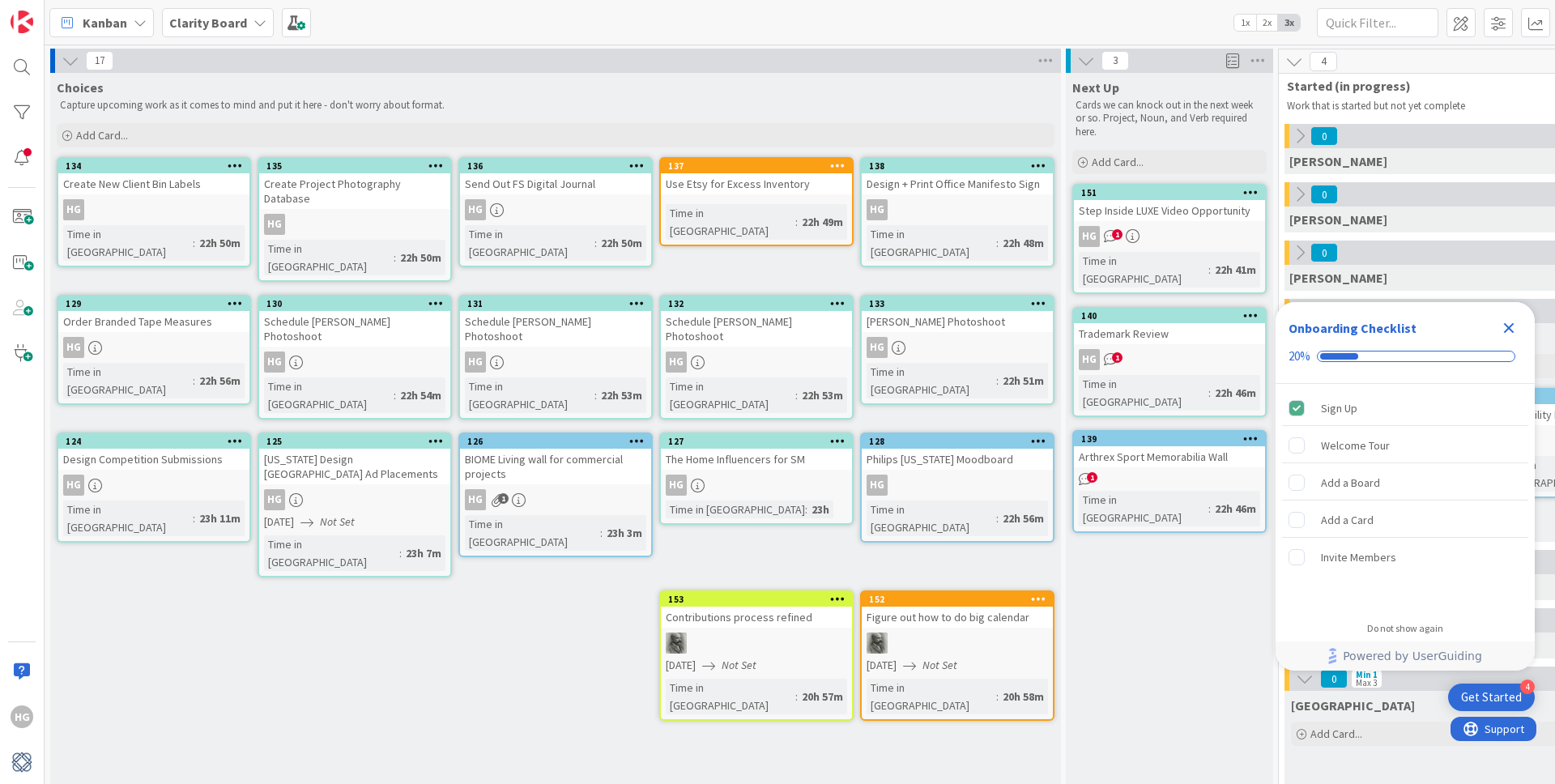
click at [946, 311] on div "Ward Photoshoot" at bounding box center [957, 322] width 191 height 21
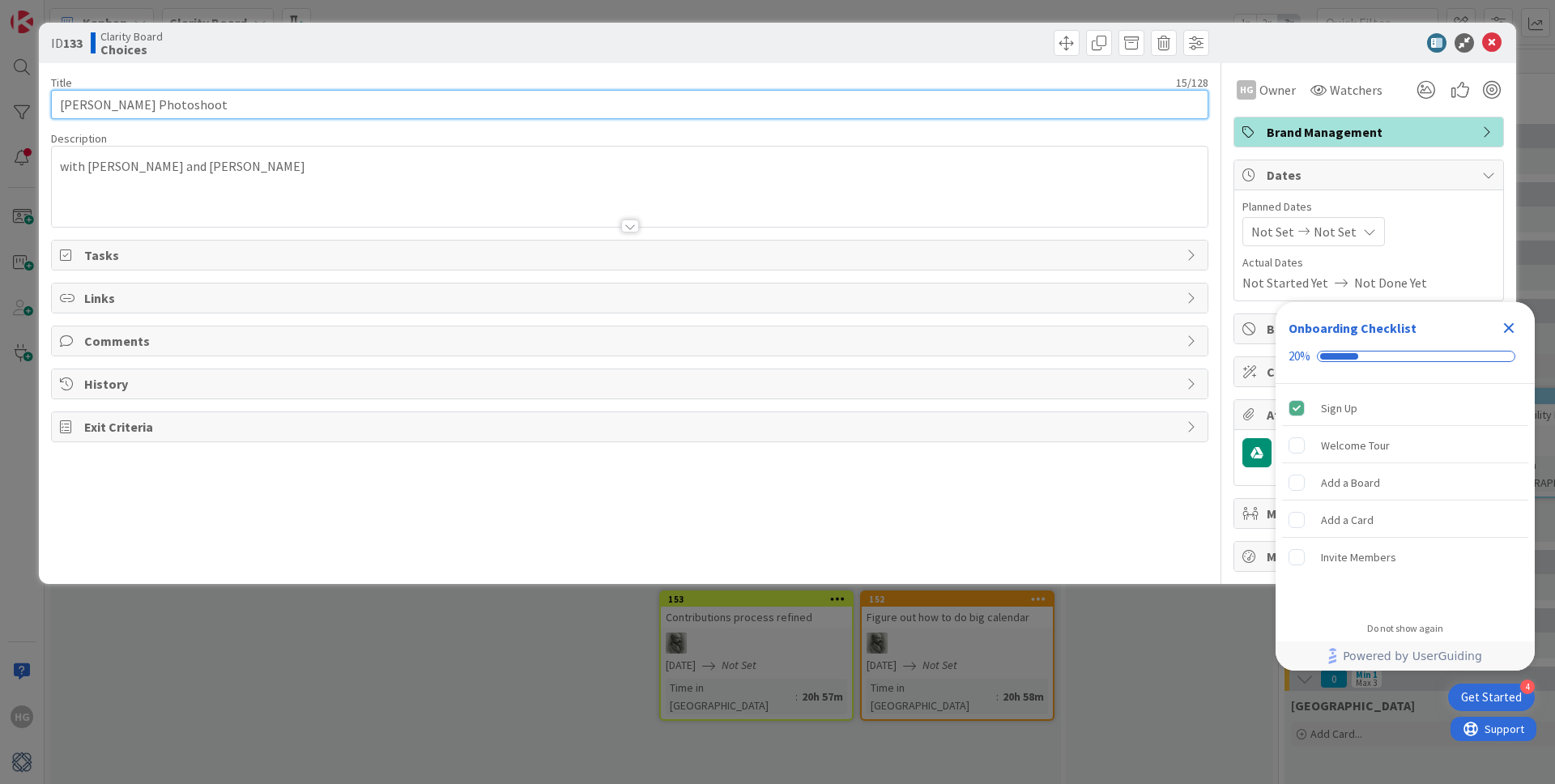
click at [61, 108] on input "Ward Photoshoot" at bounding box center [629, 104] width 1157 height 29
paste input "Schedule"
type input "Schedule Ward Photoshoot"
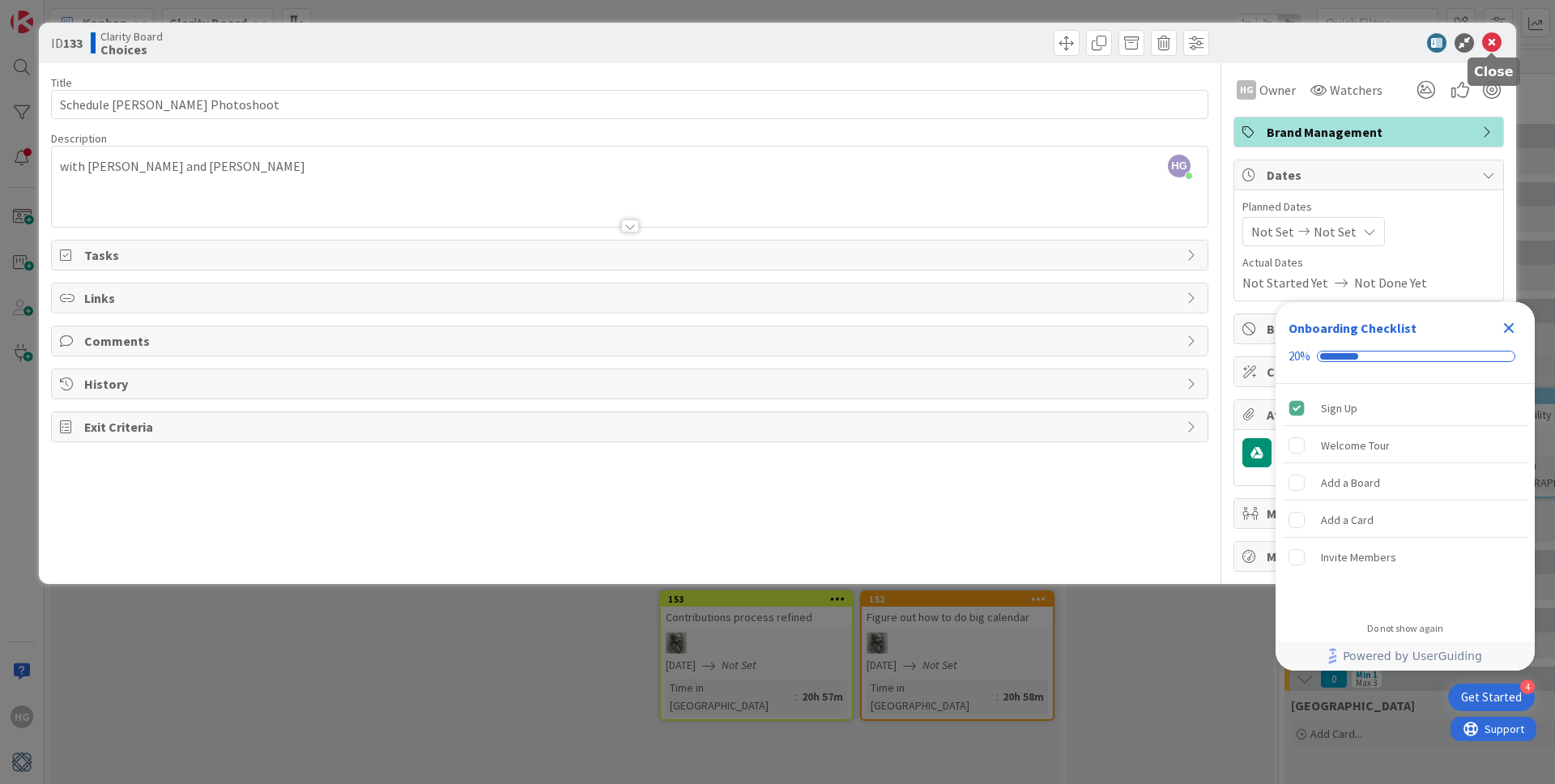
click at [1490, 48] on icon at bounding box center [1491, 42] width 19 height 19
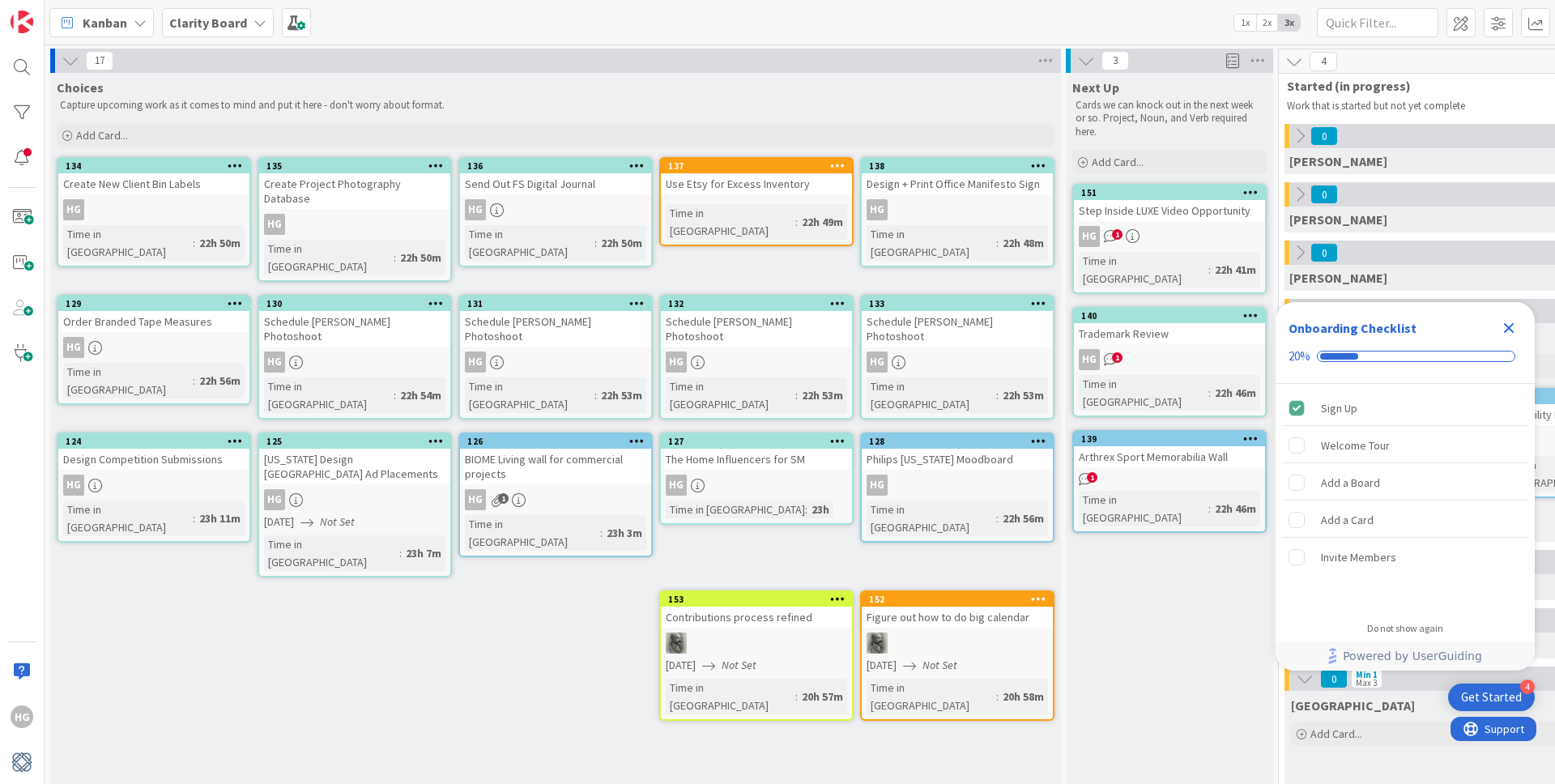
click at [186, 449] on div "Design Competition Submissions" at bounding box center [154, 459] width 191 height 21
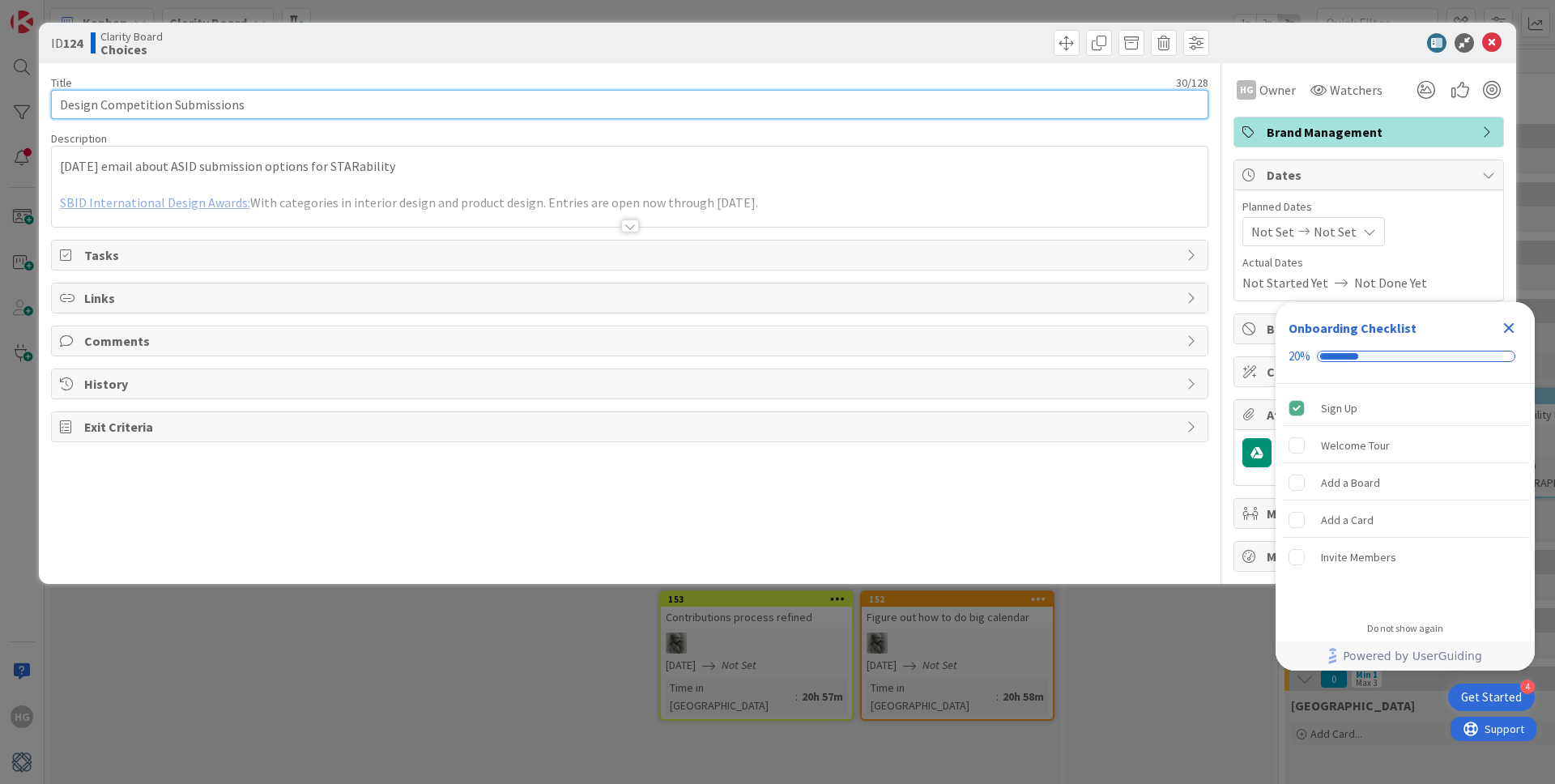
click at [64, 106] on input "Design Competition Submissions" at bounding box center [629, 104] width 1157 height 29
type input "Craft Design Competition Submissions"
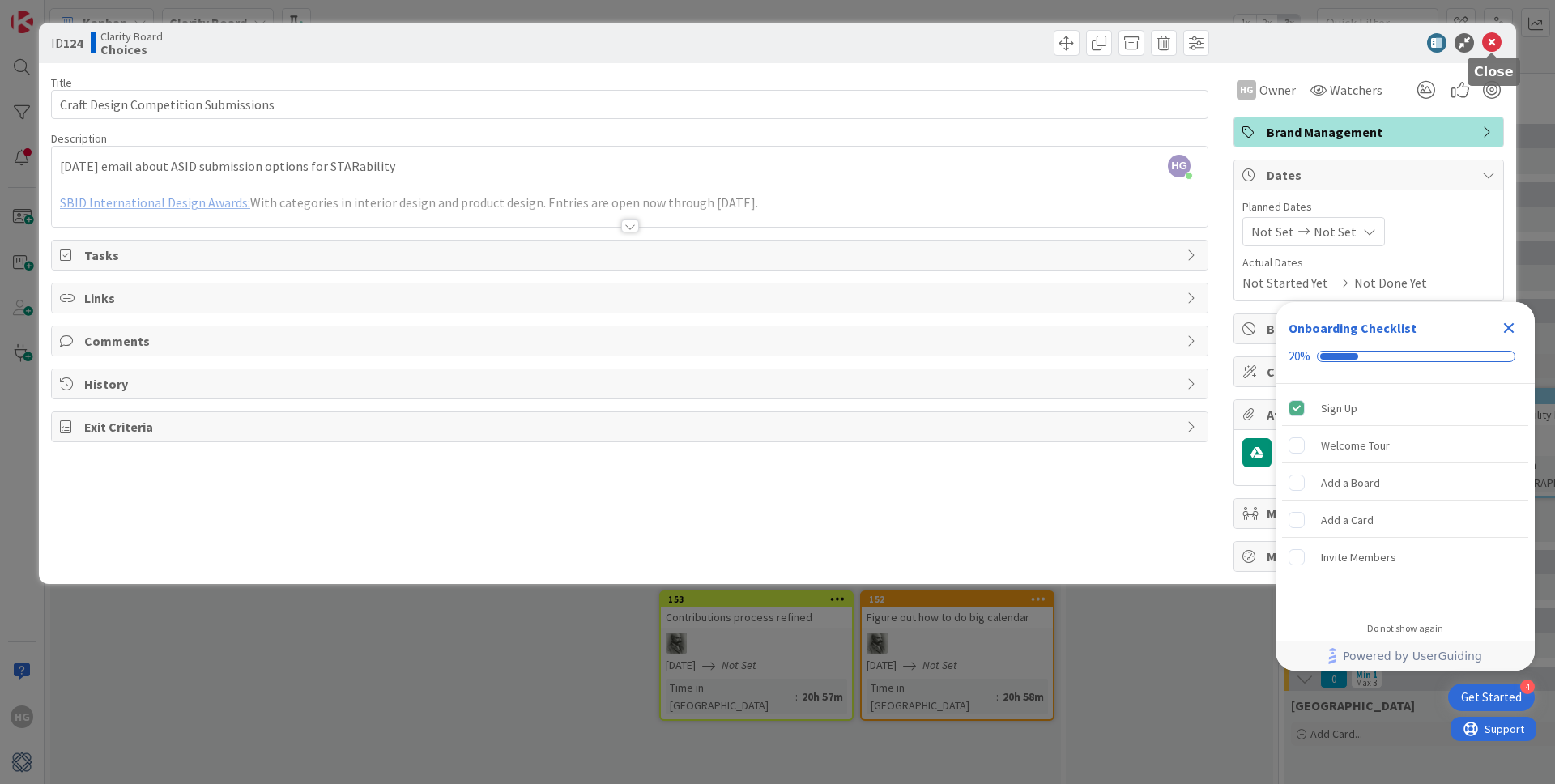
click at [1480, 40] on div at bounding box center [1360, 42] width 287 height 19
click at [1493, 47] on icon at bounding box center [1491, 42] width 19 height 19
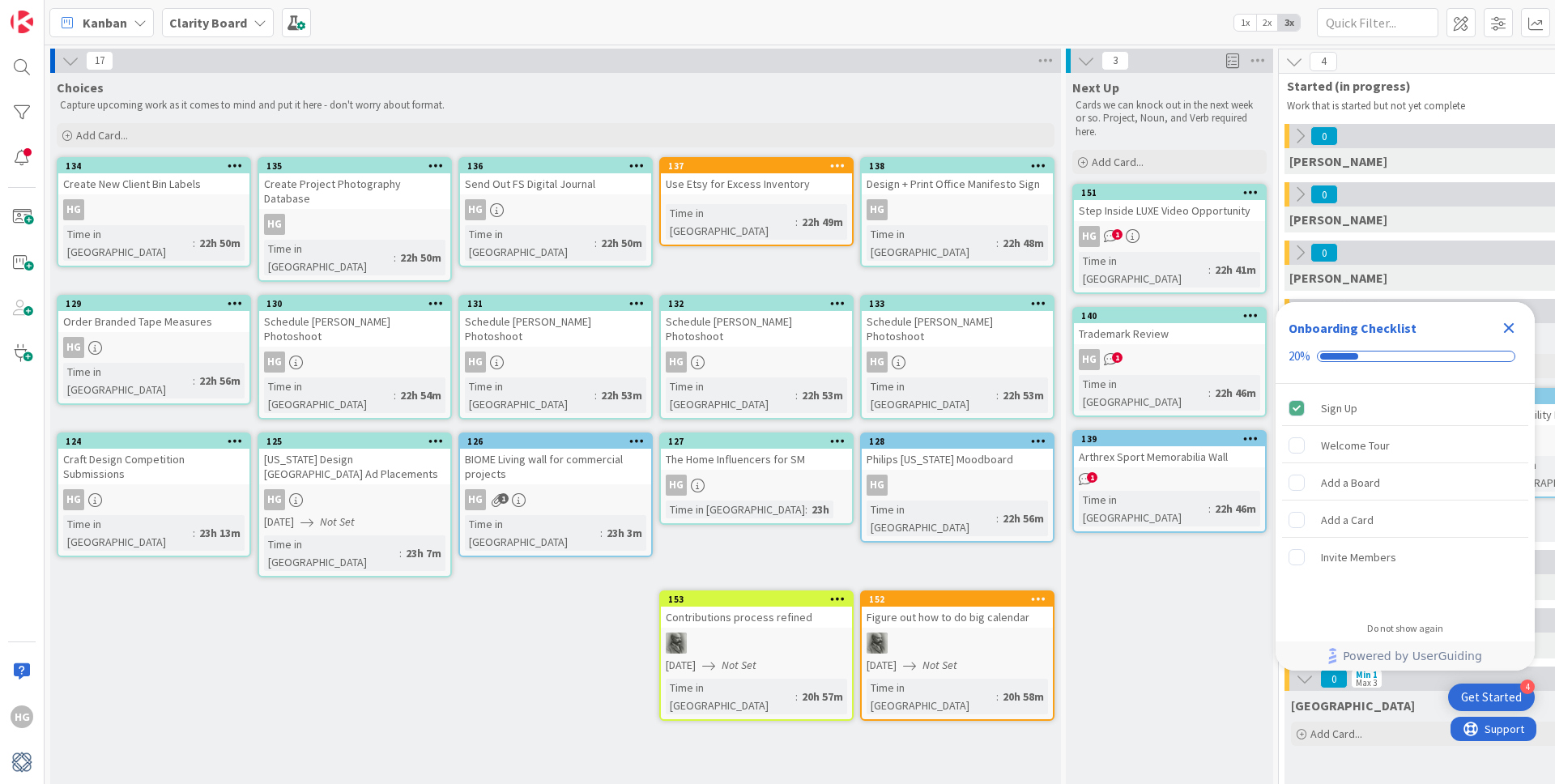
click at [392, 449] on div "Florida Design Naples Ad Placements" at bounding box center [355, 466] width 191 height 36
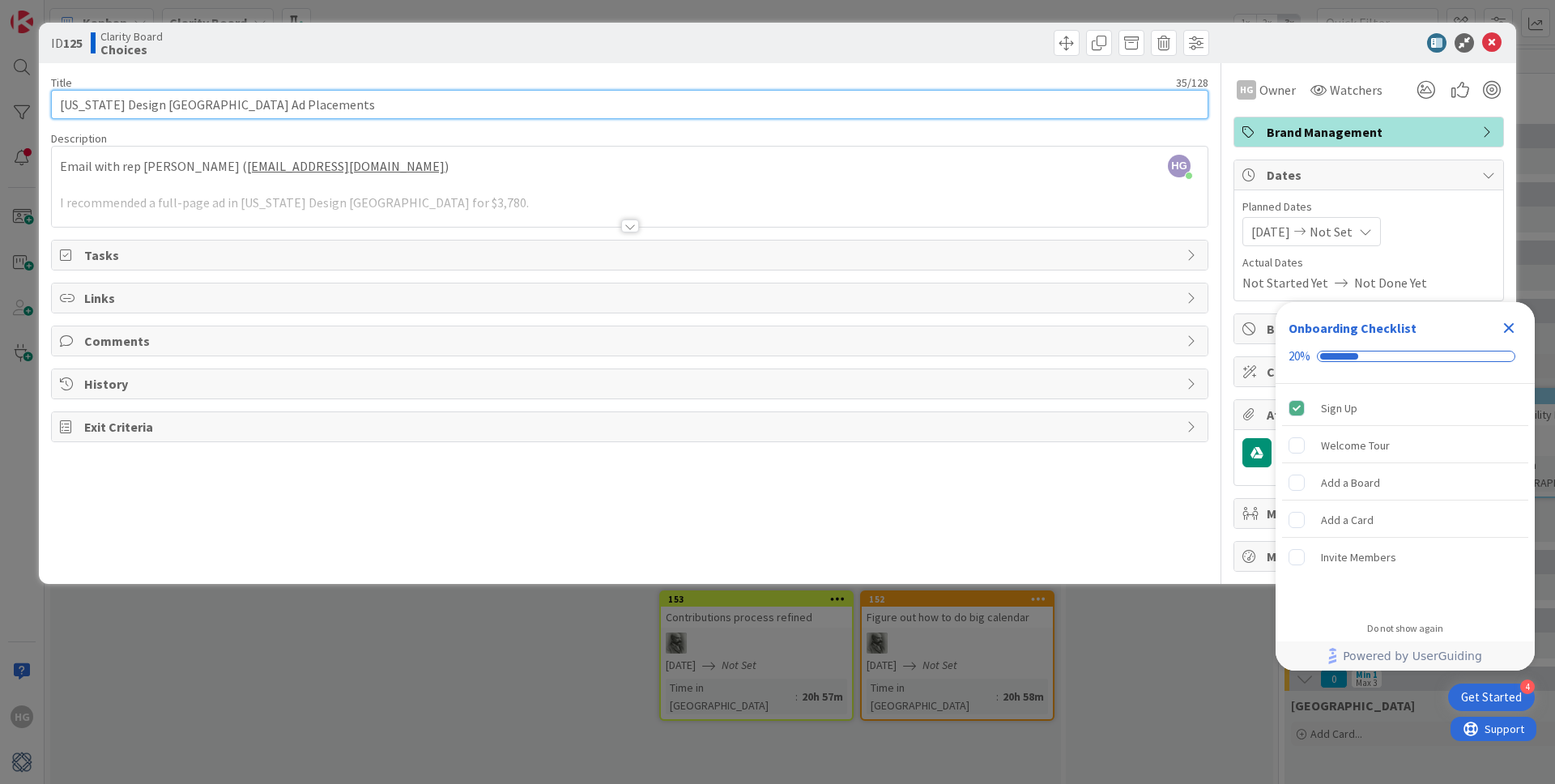
click at [58, 104] on input "Florida Design Naples Ad Placements" at bounding box center [629, 104] width 1157 height 29
type input "Buy + Design Florida Design Naples Ad Placements"
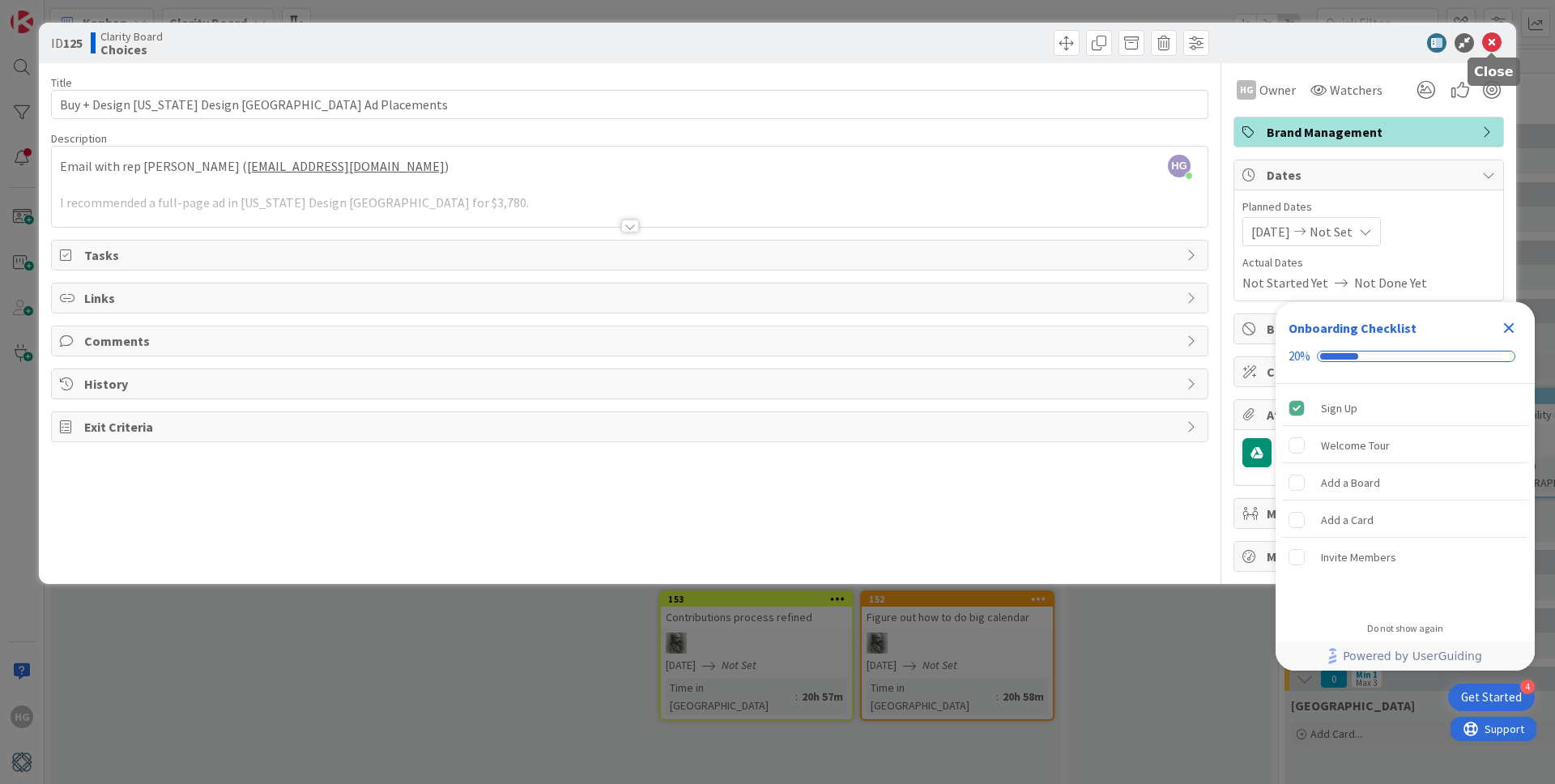
click at [1492, 41] on icon at bounding box center [1491, 42] width 19 height 19
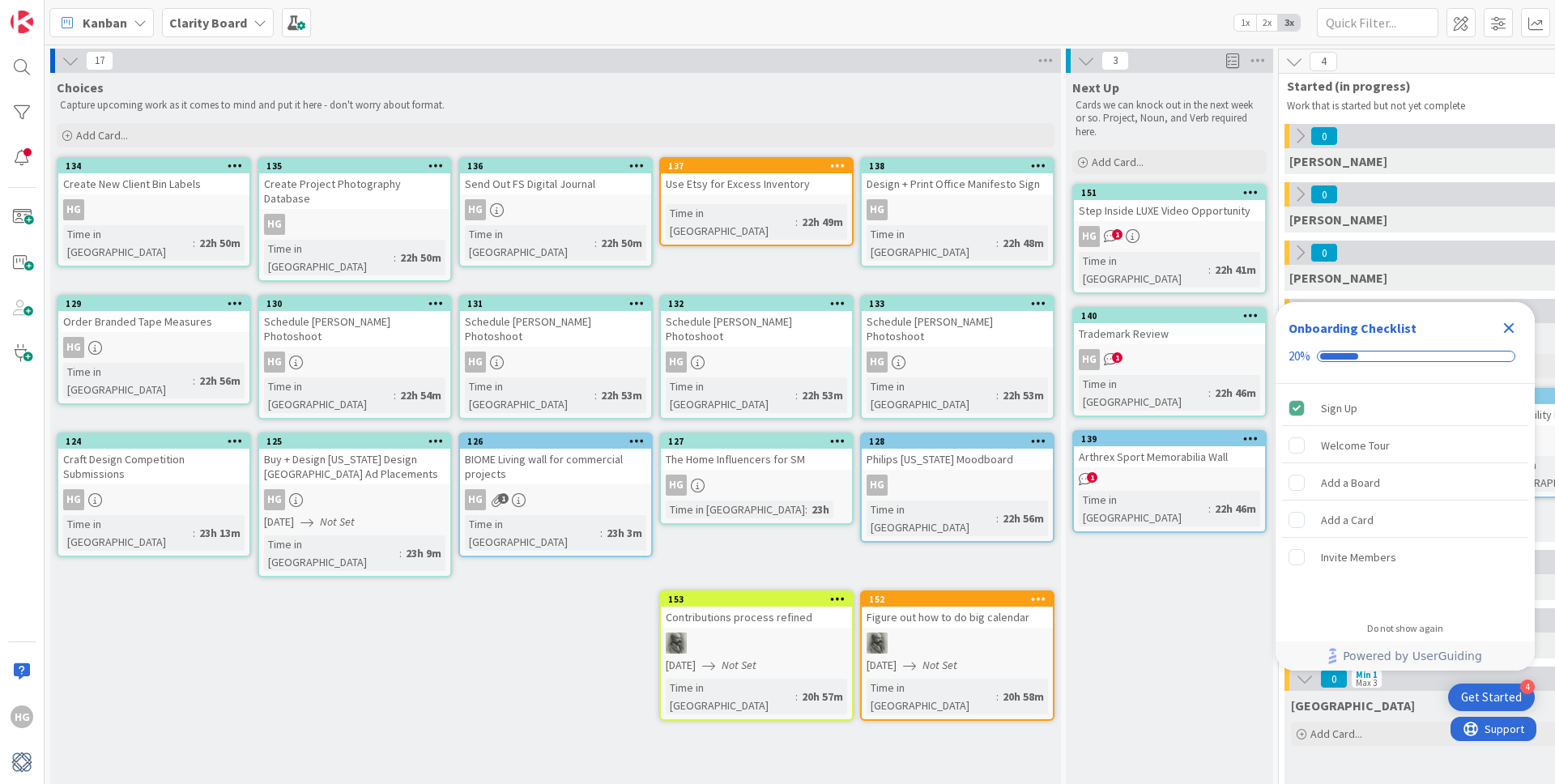
click at [569, 449] on div "BIOME Living wall for commercial projects" at bounding box center [555, 466] width 191 height 36
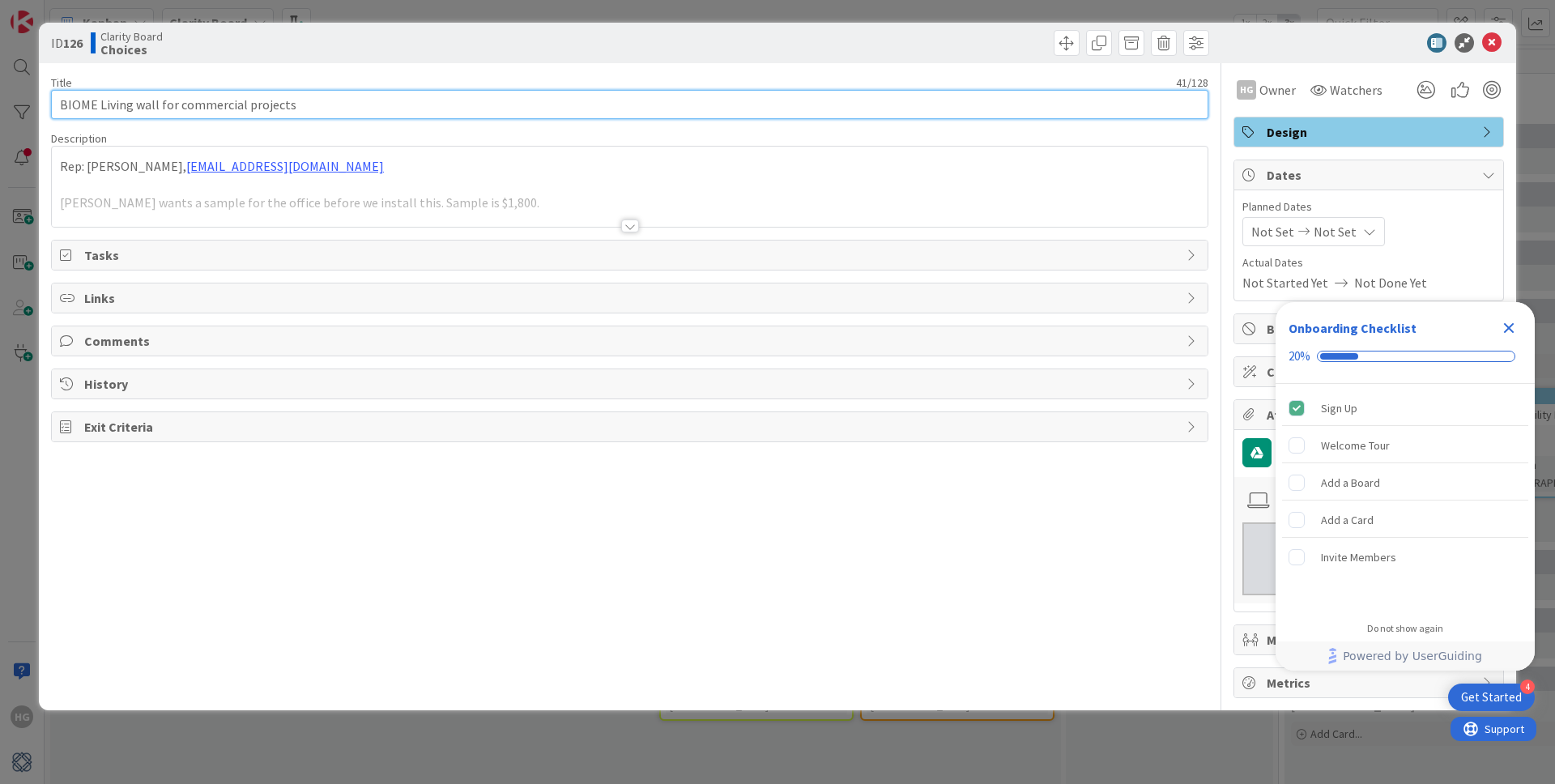
click at [58, 105] on input "BIOME Living wall for commercial projects" at bounding box center [629, 104] width 1157 height 29
type input "Order Sample BIOME Living wall for commercial projects"
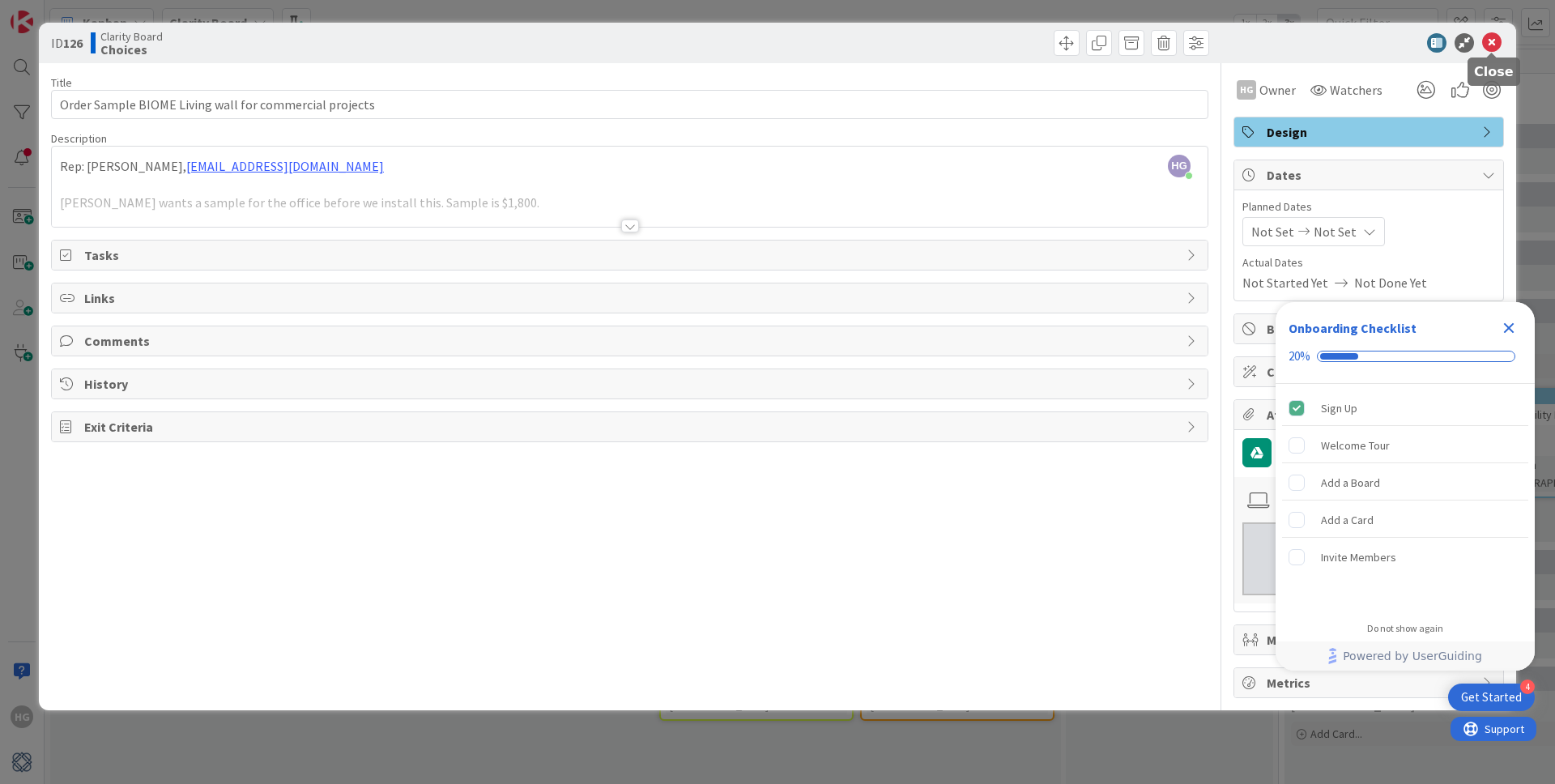
click at [1499, 42] on icon at bounding box center [1491, 42] width 19 height 19
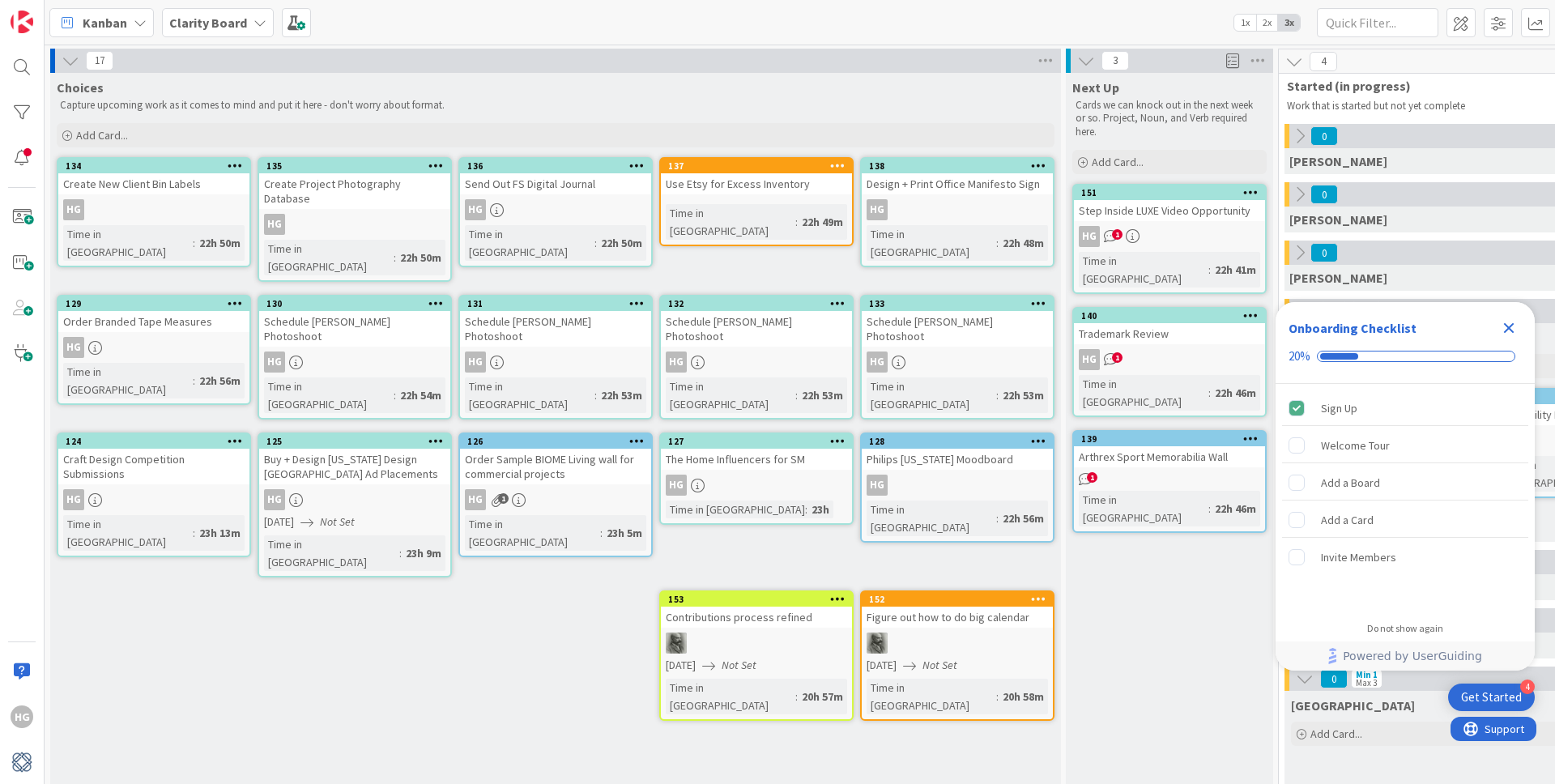
click at [761, 449] on div "The Home Influencers for SM" at bounding box center [756, 459] width 191 height 21
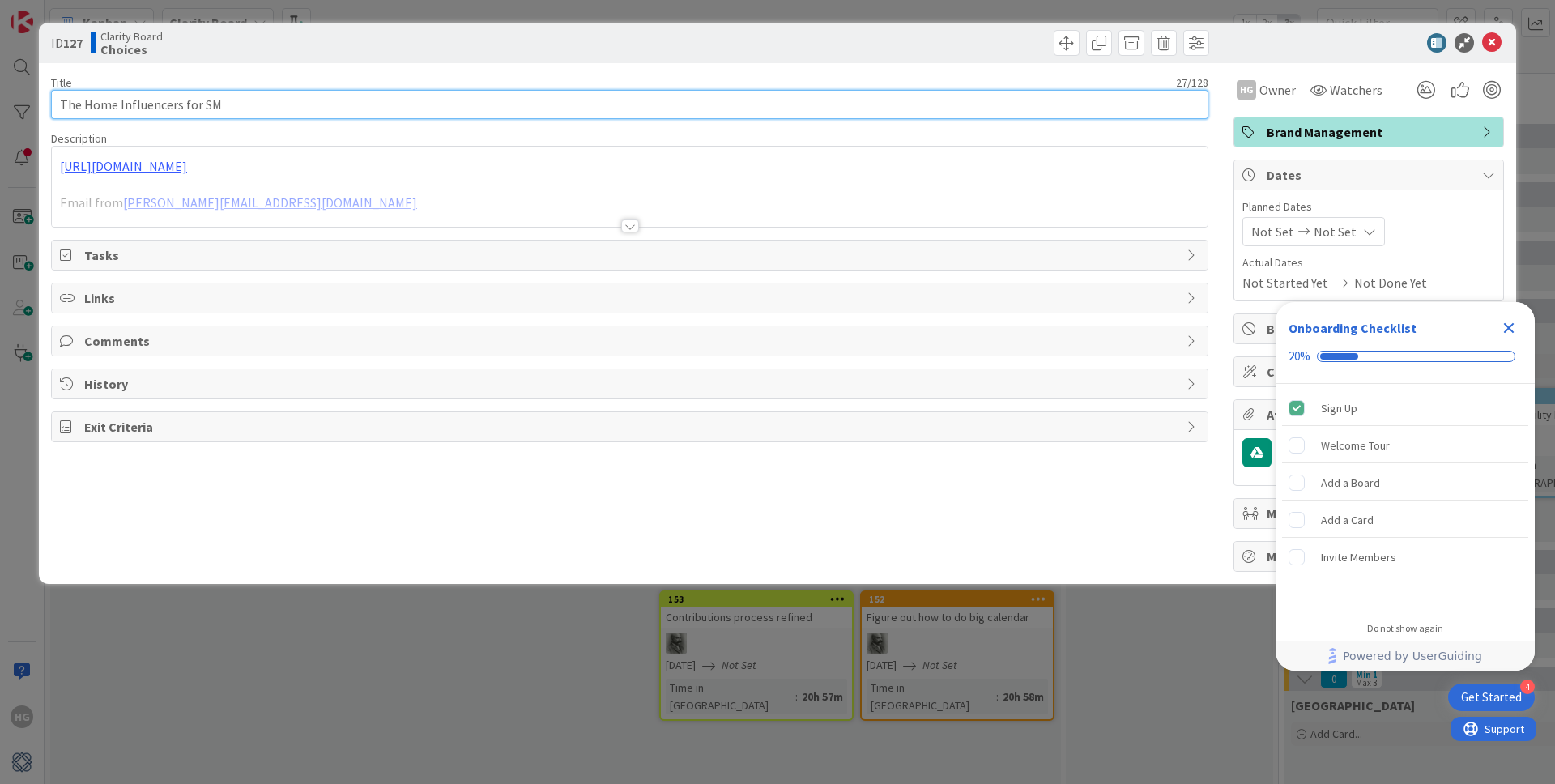
click at [59, 108] on input "The Home Influencers for SM" at bounding box center [629, 104] width 1157 height 29
type input "Join The Home Influencers for SM"
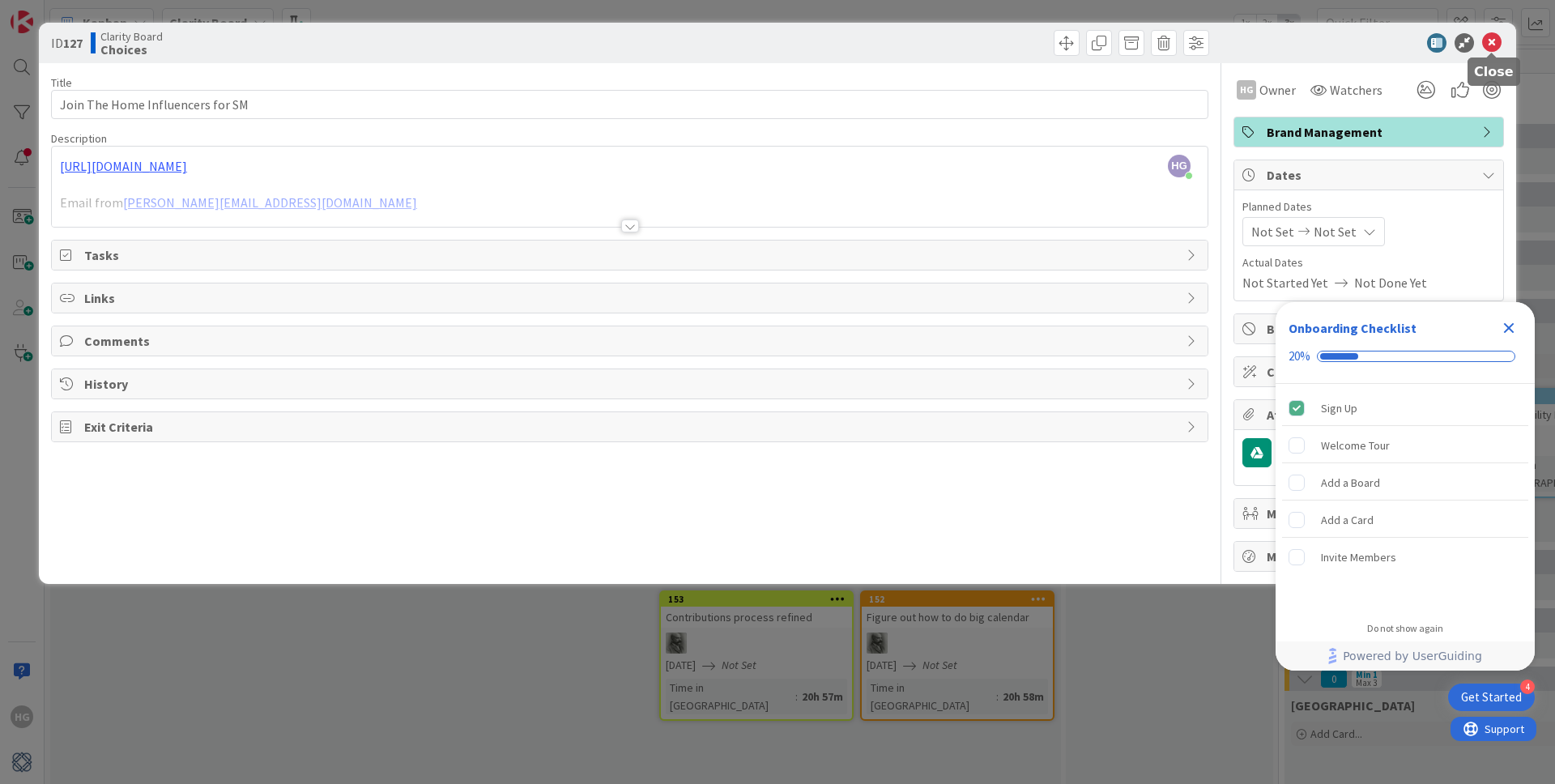
click at [1491, 38] on icon at bounding box center [1491, 42] width 19 height 19
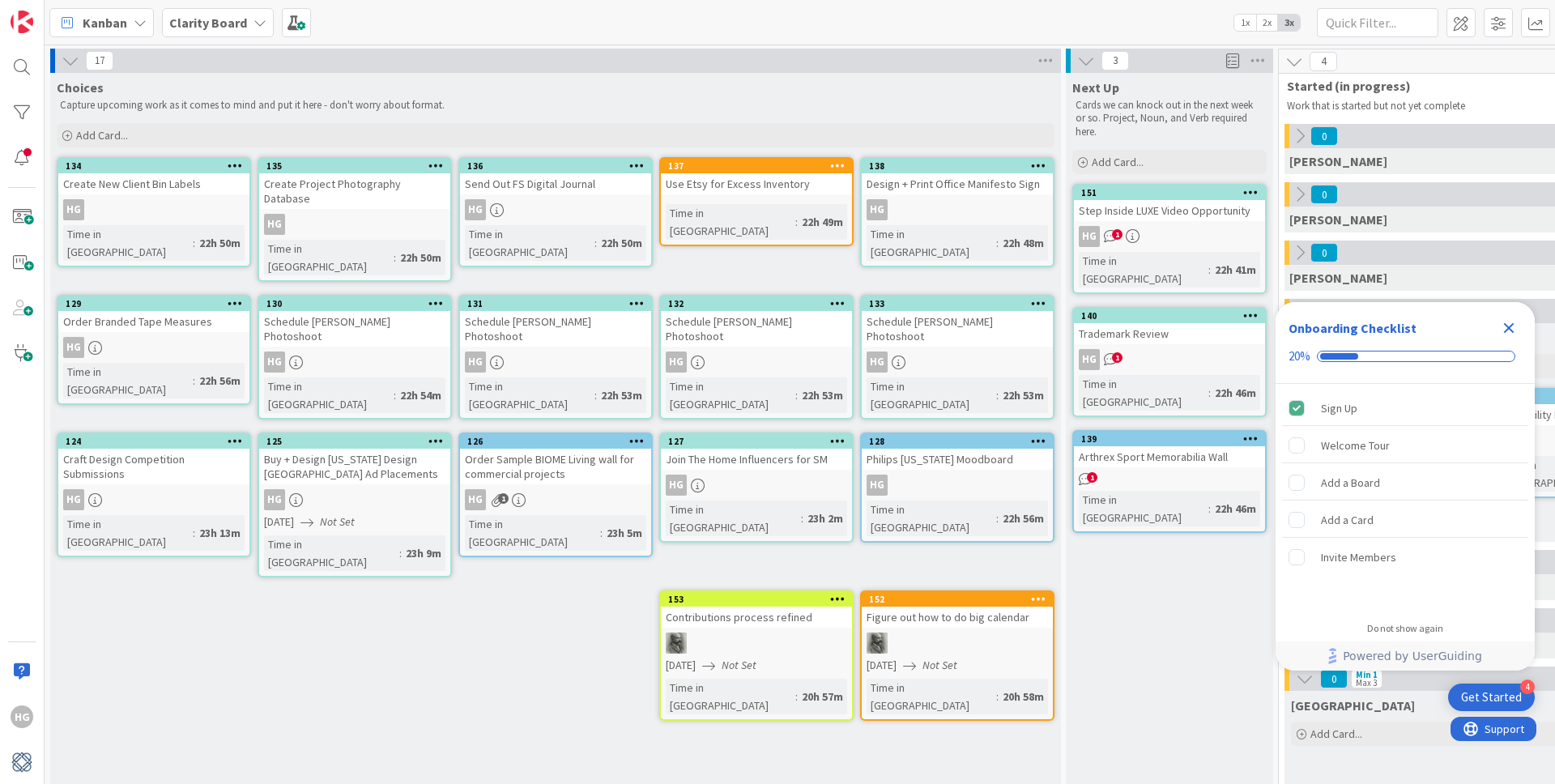
click at [957, 449] on div "Philips Vermont Moodboard" at bounding box center [957, 459] width 191 height 21
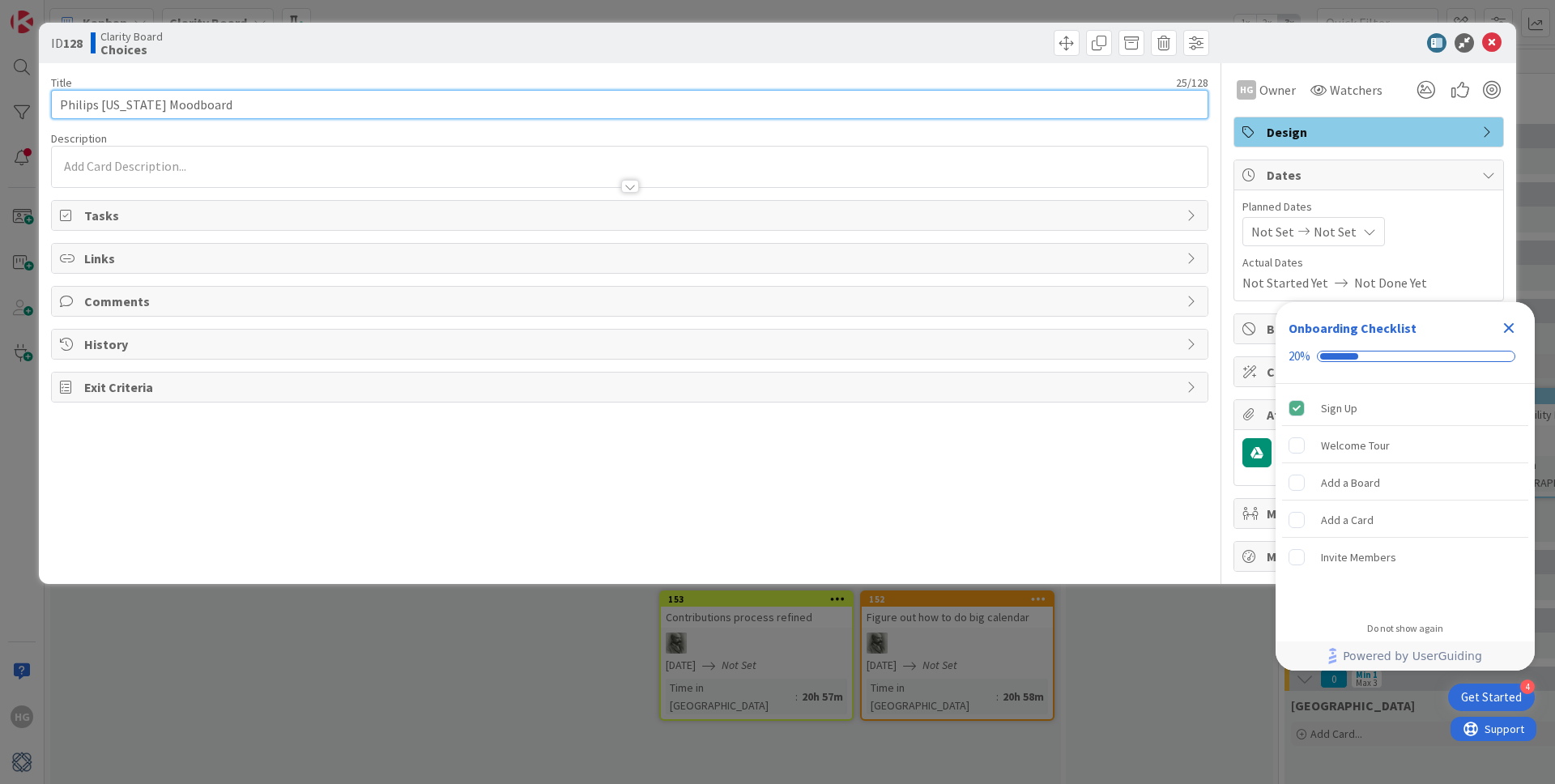
click at [60, 103] on input "Philips Vermont Moodboard" at bounding box center [629, 104] width 1157 height 29
type input "Create Philips Vermont Moodboard"
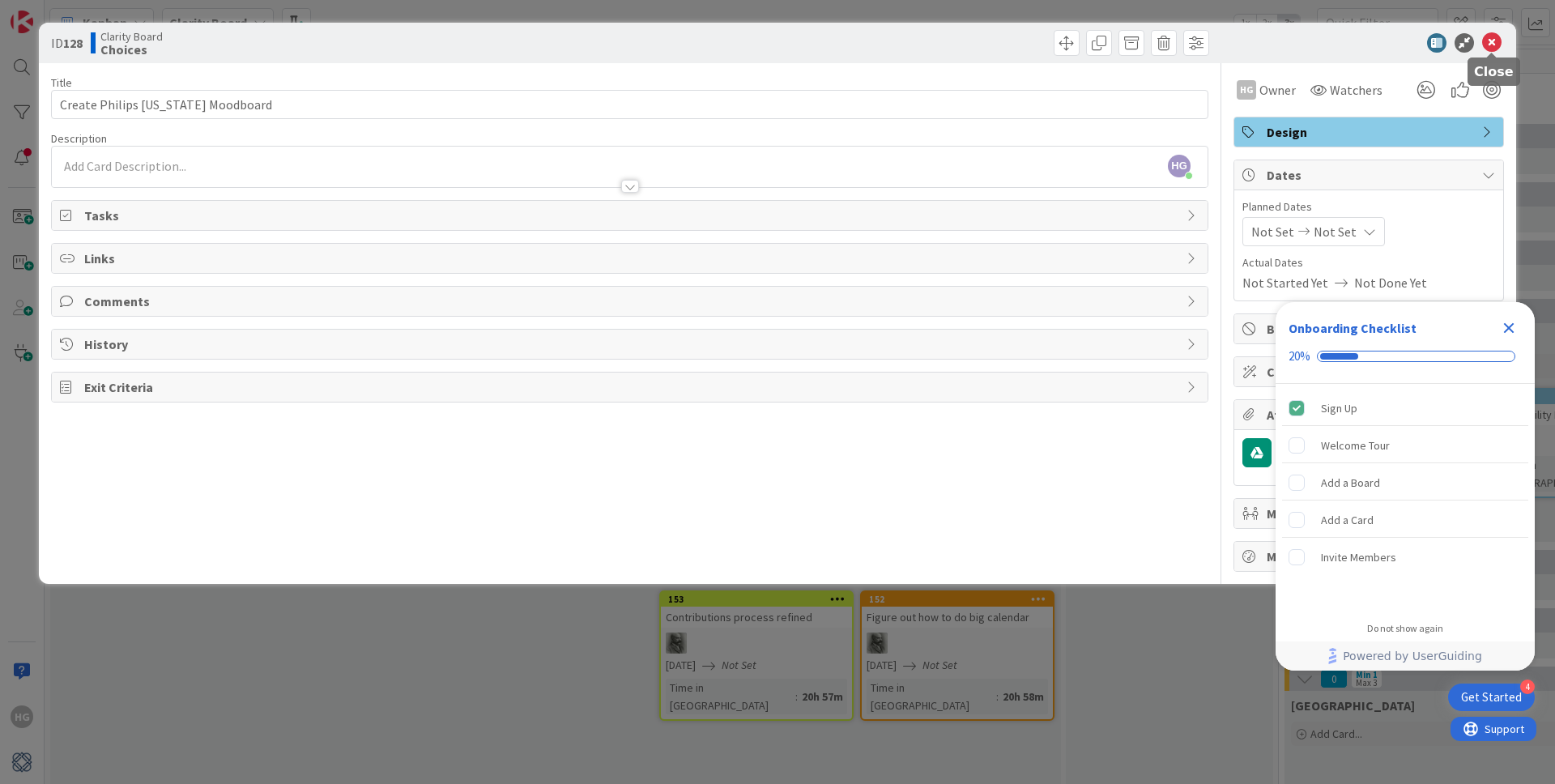
click at [1483, 43] on icon at bounding box center [1491, 42] width 19 height 19
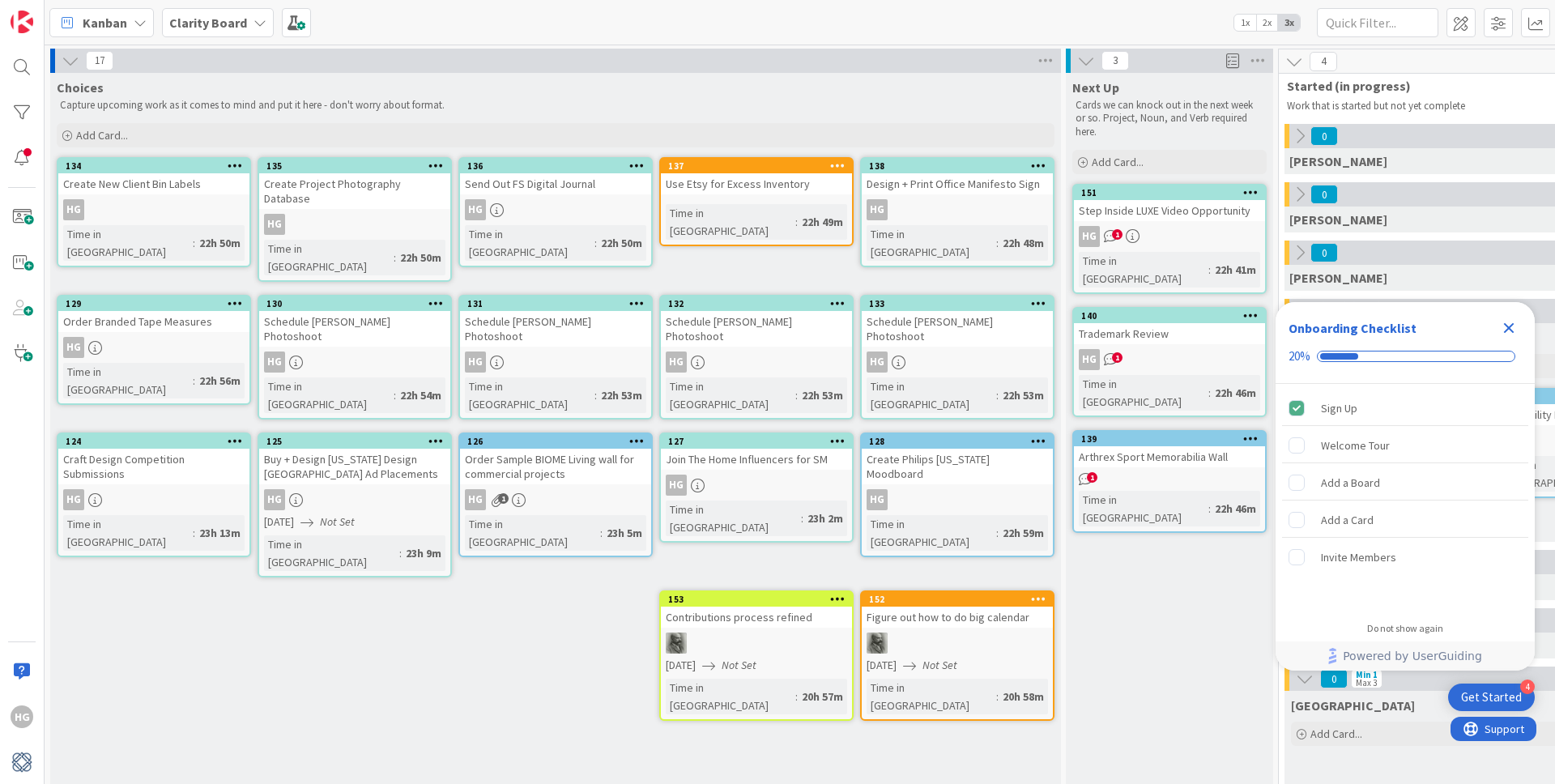
click at [69, 65] on icon at bounding box center [70, 61] width 17 height 17
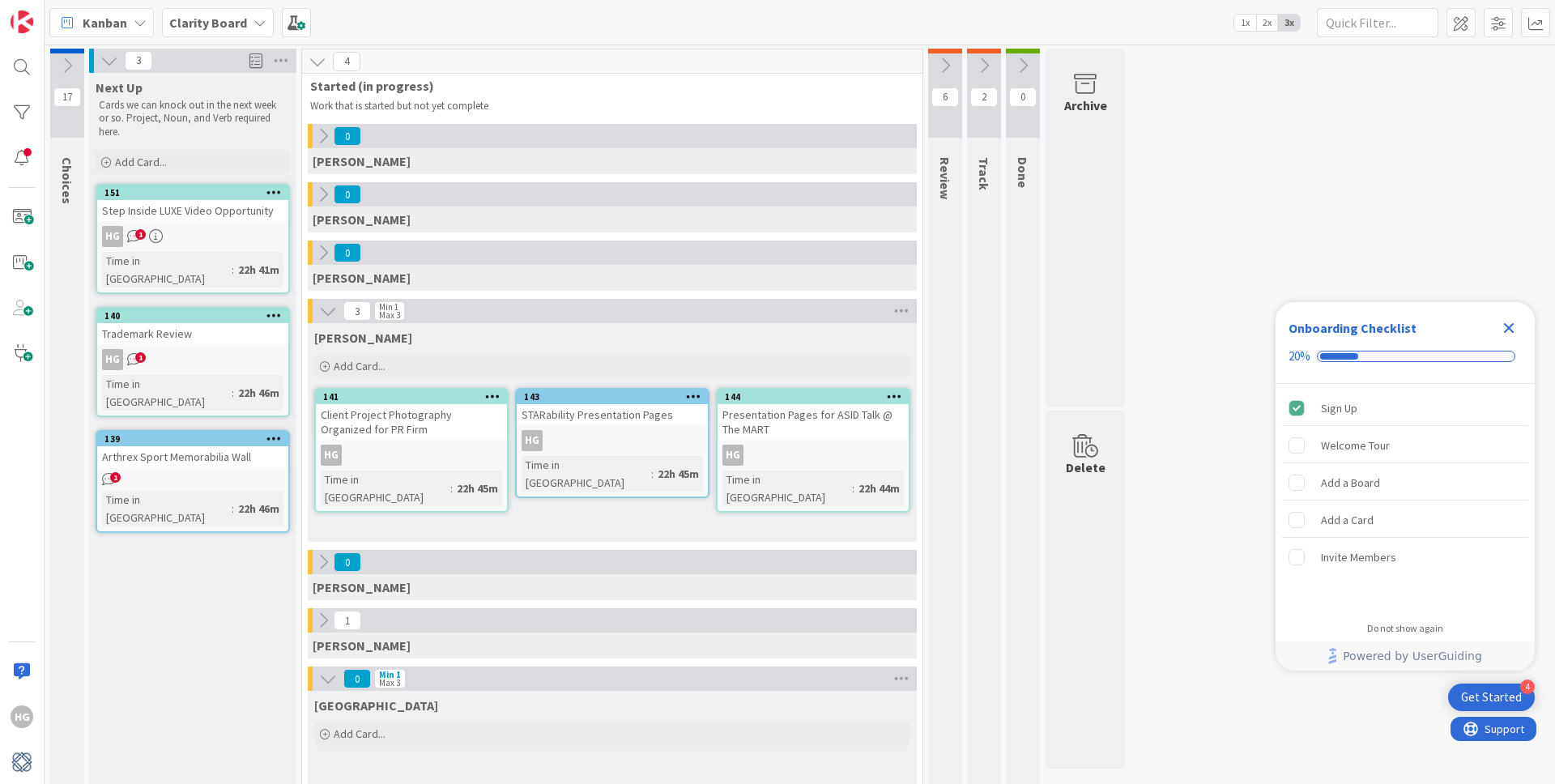
click at [235, 213] on div "Step Inside LUXE Video Opportunity" at bounding box center [193, 211] width 191 height 21
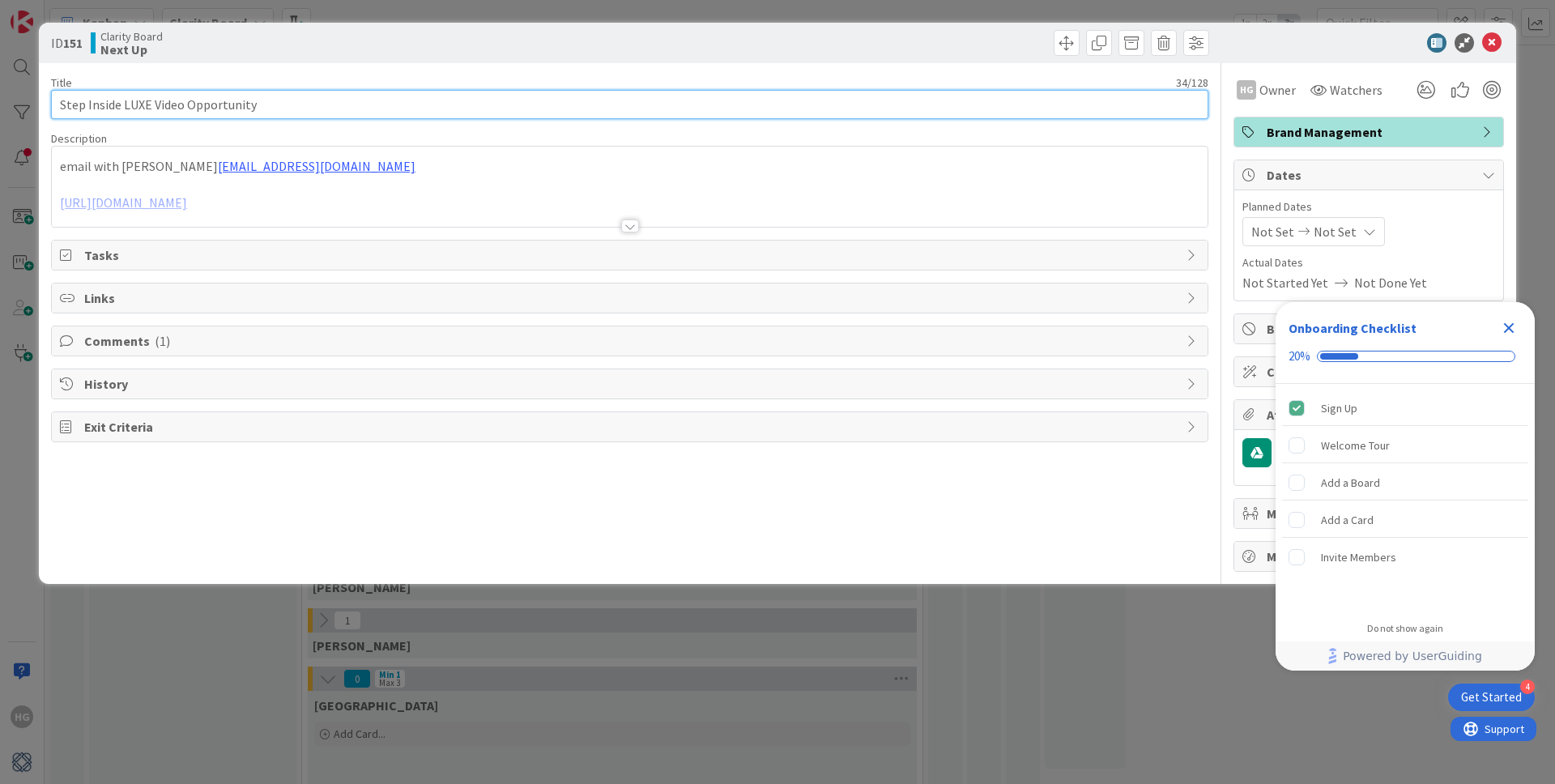
click at [61, 109] on input "Step Inside LUXE Video Opportunity" at bounding box center [629, 104] width 1157 height 29
type input "Commit to Step Inside LUXE Video Opportunity"
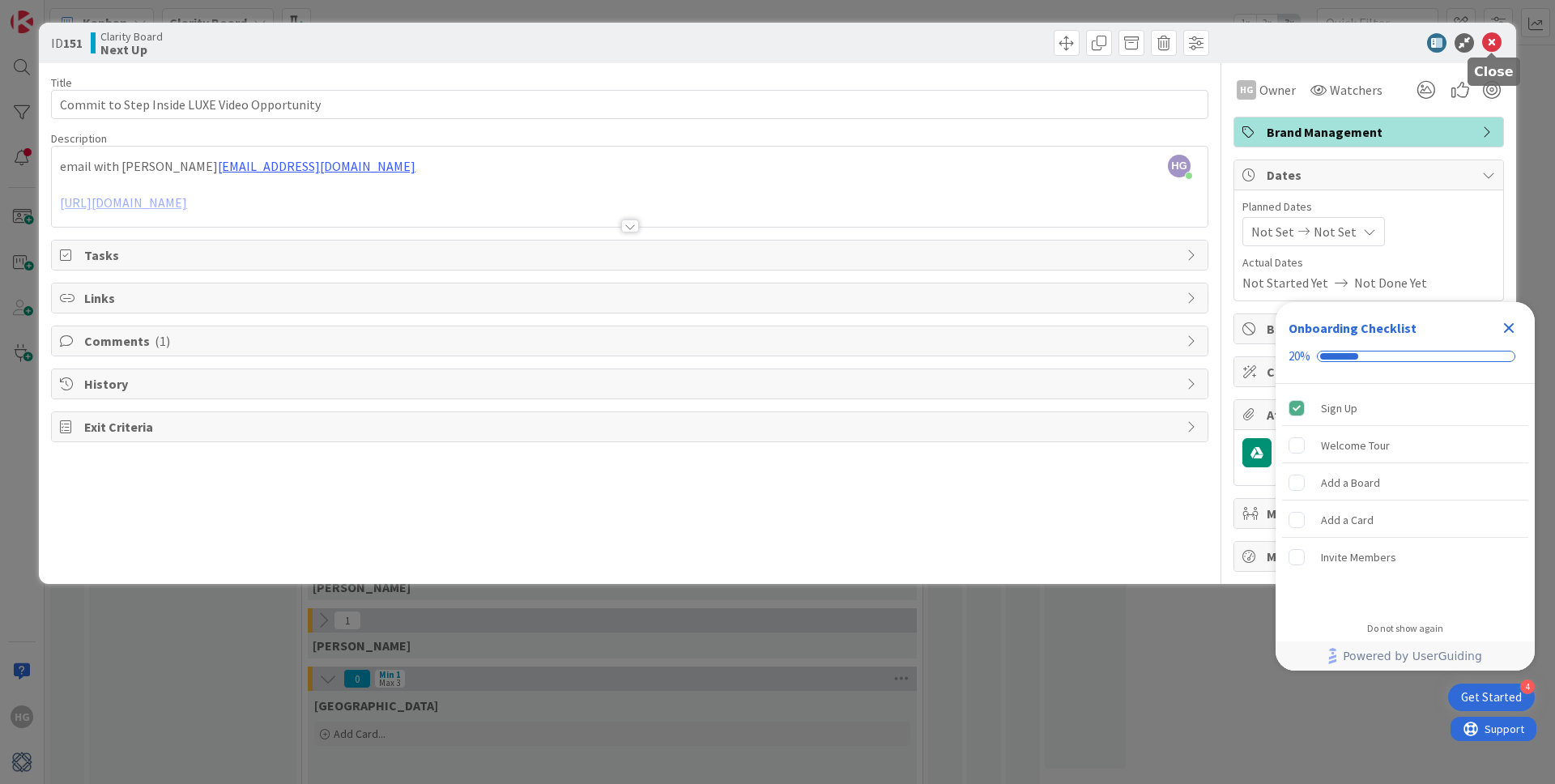
click at [1494, 44] on icon at bounding box center [1491, 42] width 19 height 19
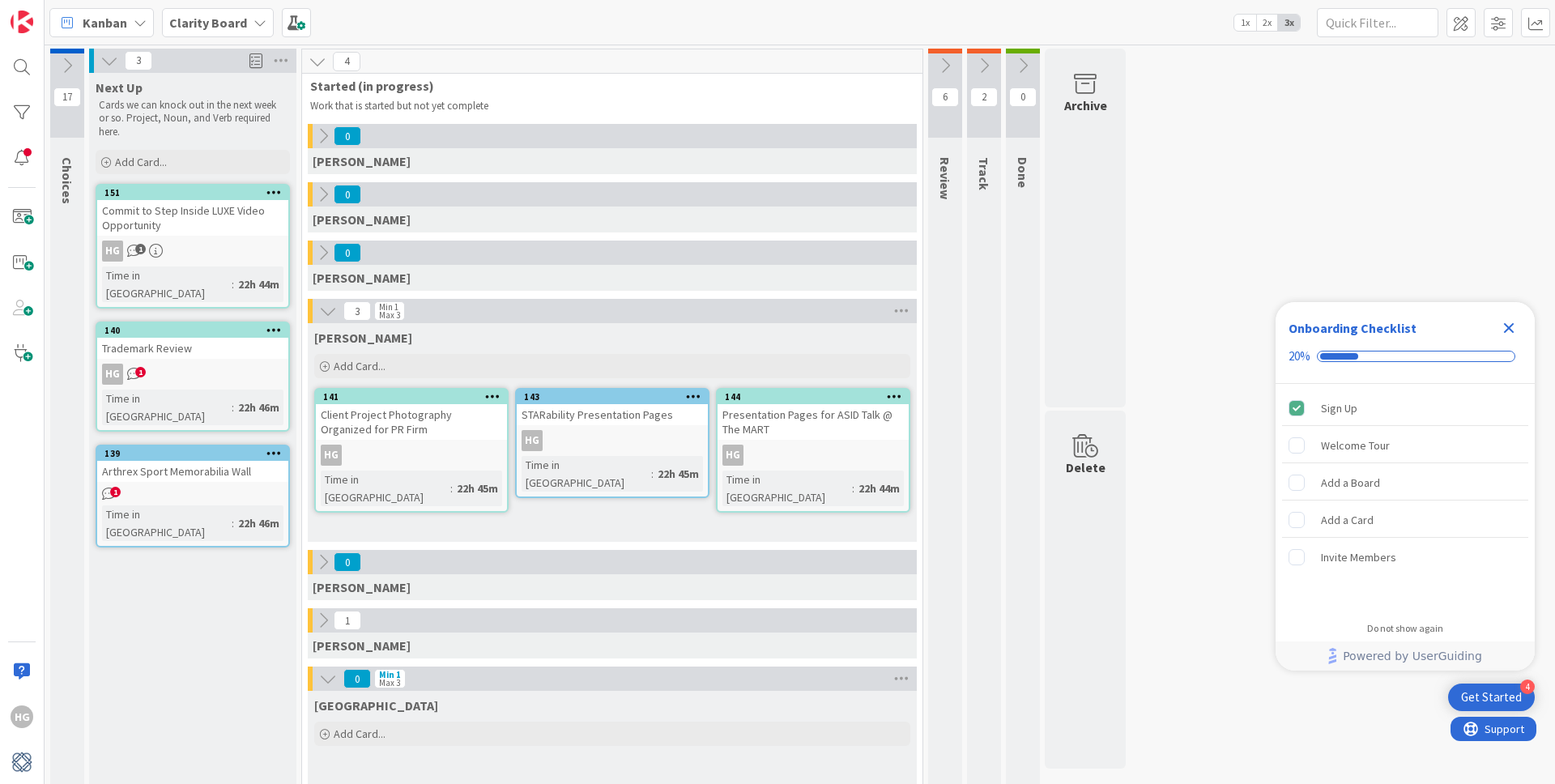
click at [246, 337] on div "Trademark Review" at bounding box center [193, 348] width 191 height 21
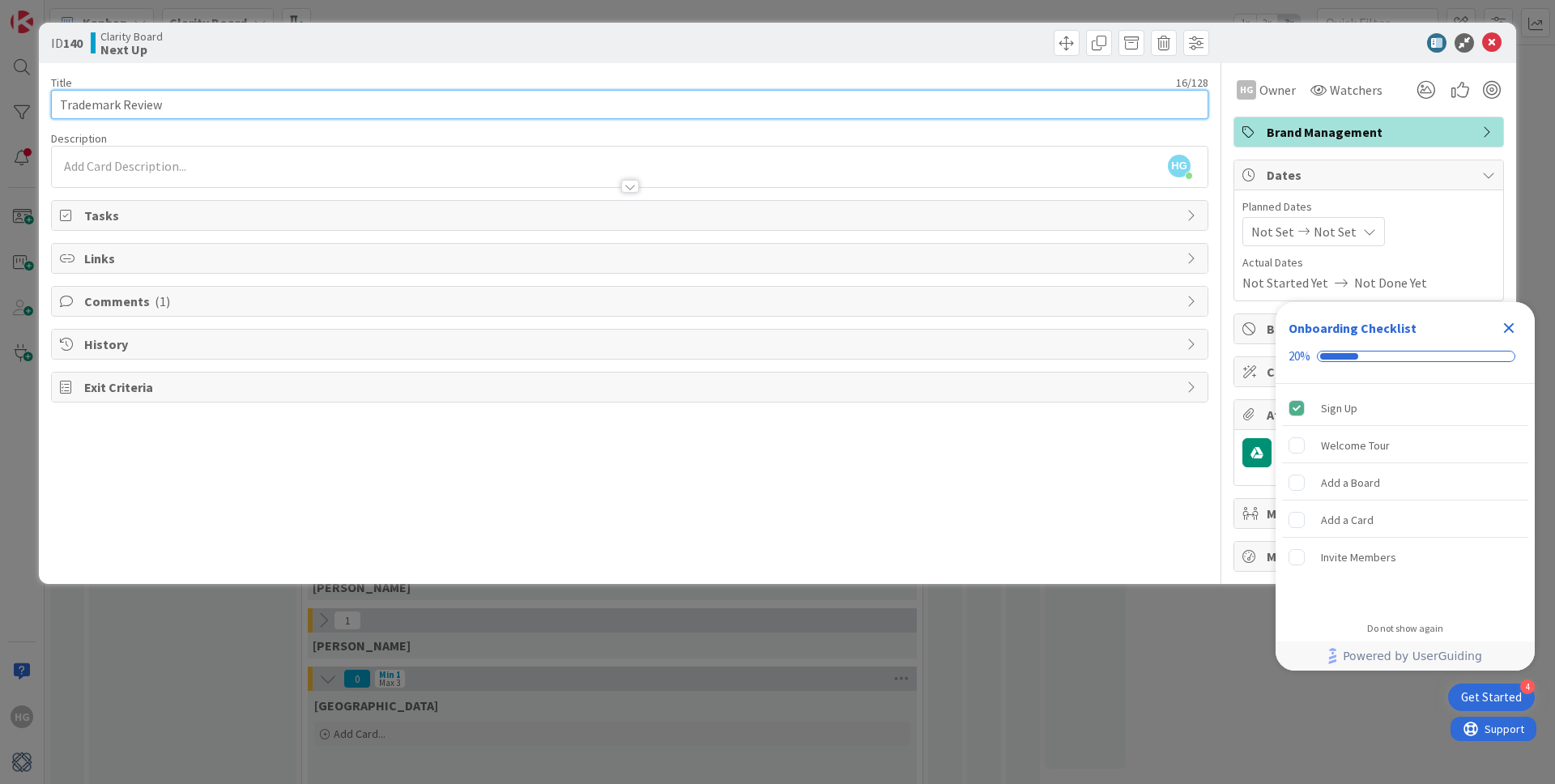
click at [59, 107] on input "Trademark Review" at bounding box center [629, 104] width 1157 height 29
type input "Meet on Trademark Review"
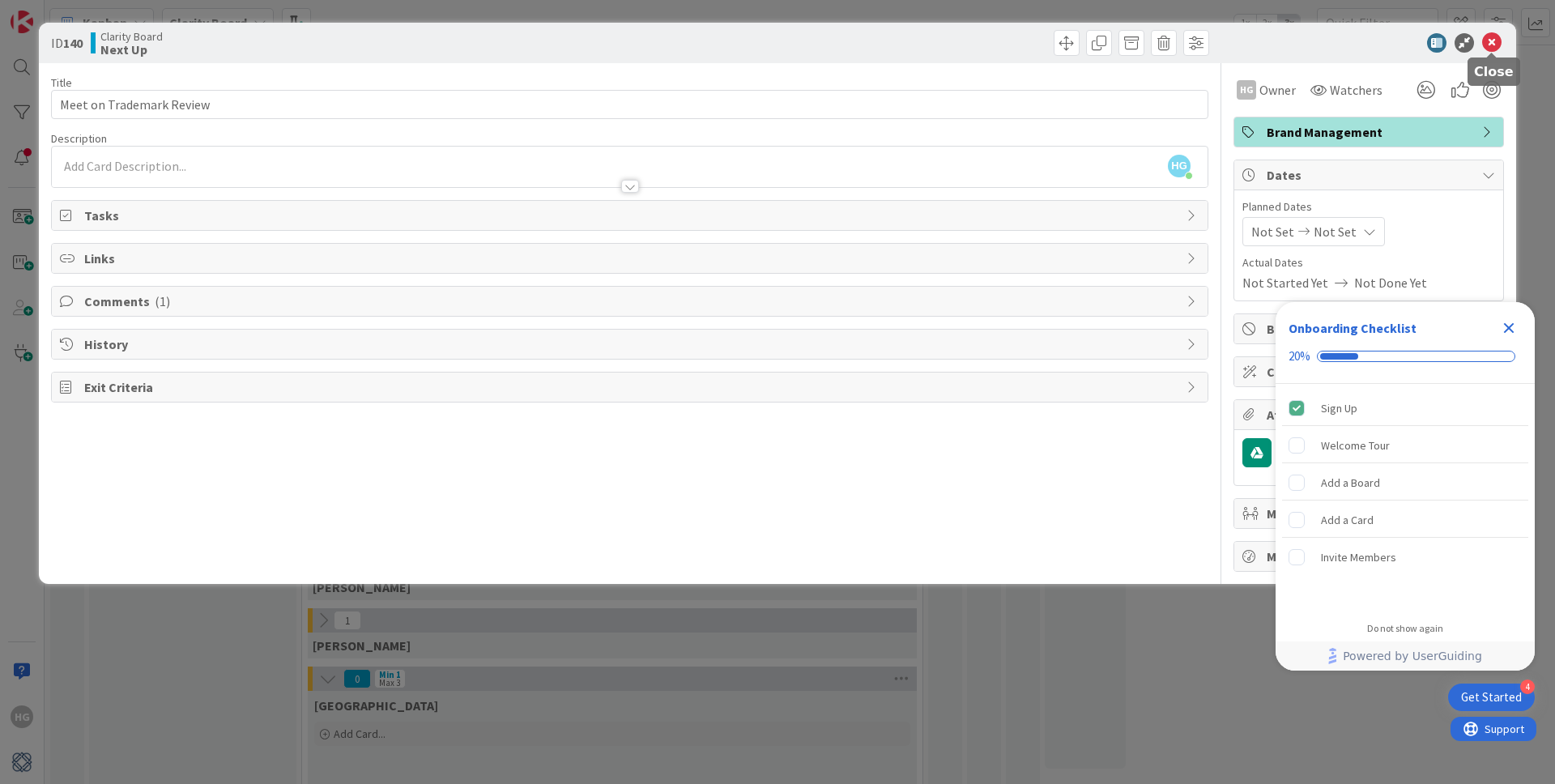
click at [1488, 46] on icon at bounding box center [1491, 42] width 19 height 19
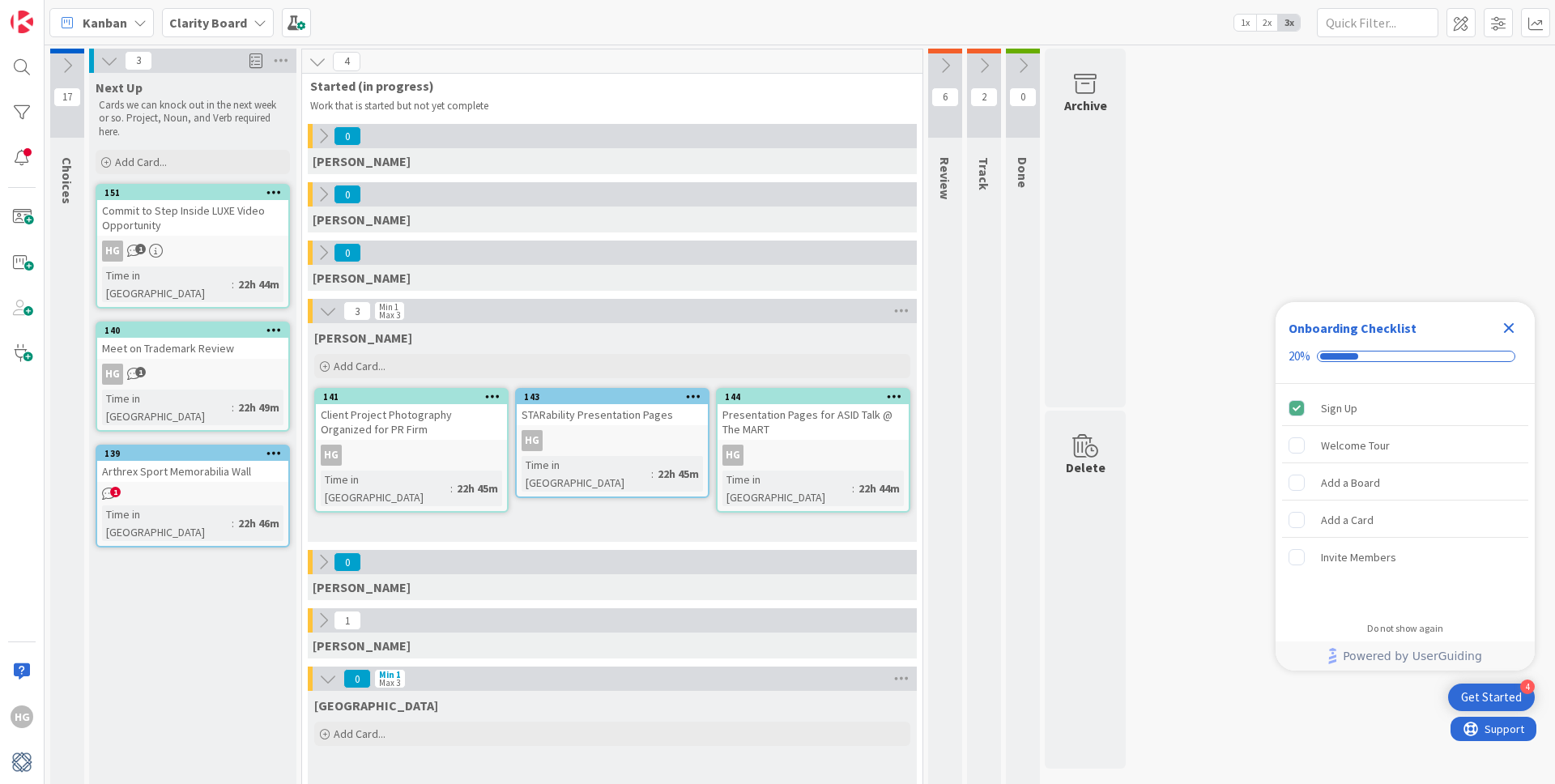
click at [212, 460] on div "Arthrex Sport Memorabilia Wall" at bounding box center [193, 471] width 191 height 21
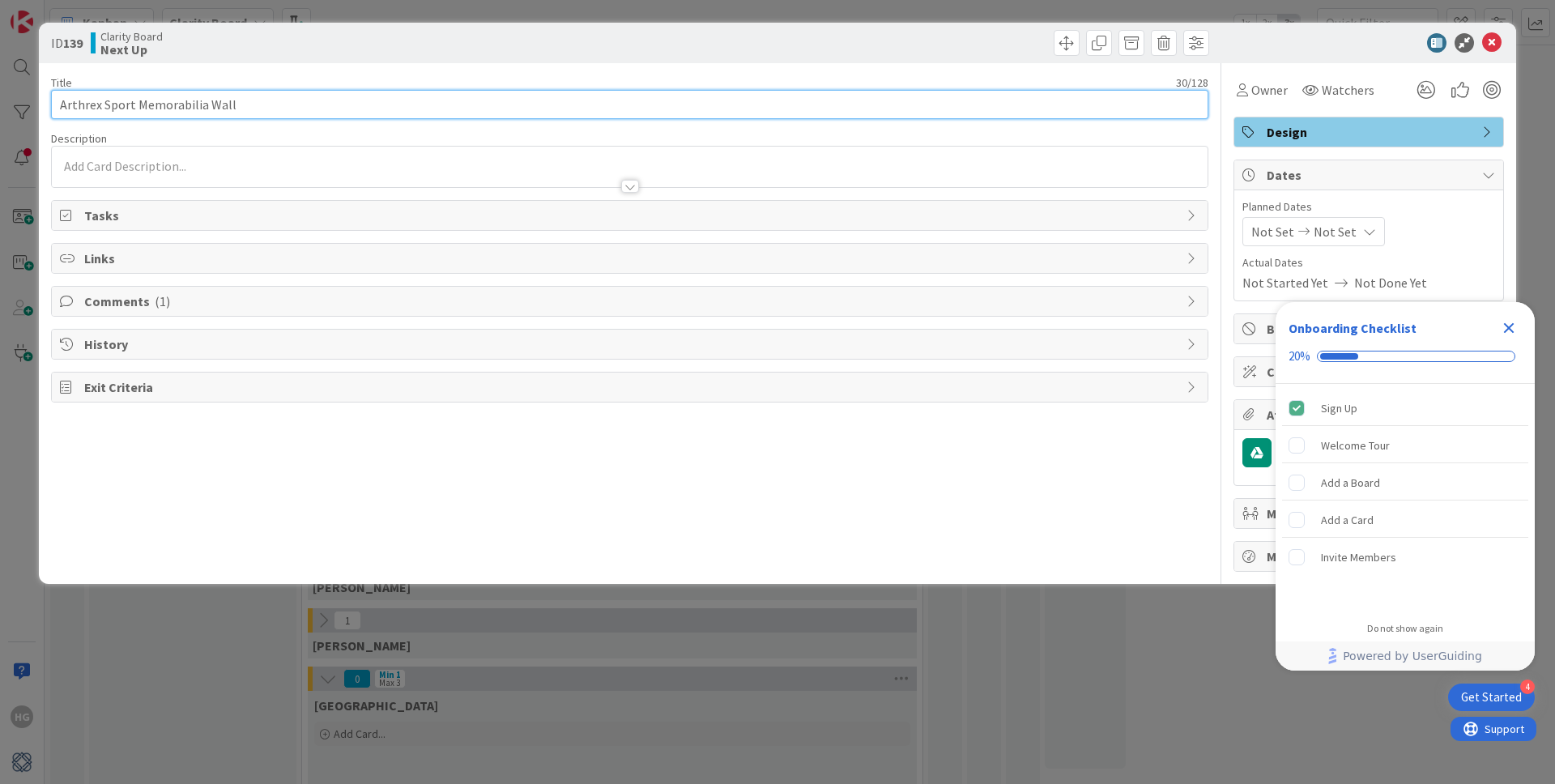
click at [62, 108] on input "Arthrex Sport Memorabilia Wall" at bounding box center [629, 104] width 1157 height 29
click at [180, 105] on input "Order More Arthrex Sport Memorabilia Wall" at bounding box center [629, 104] width 1157 height 29
click at [194, 104] on input "Order More Arthrex Sport Memorabilia Wall" at bounding box center [629, 104] width 1157 height 29
click at [292, 104] on input "Order More Arthrex Sports Memorabilia Wall" at bounding box center [629, 104] width 1157 height 29
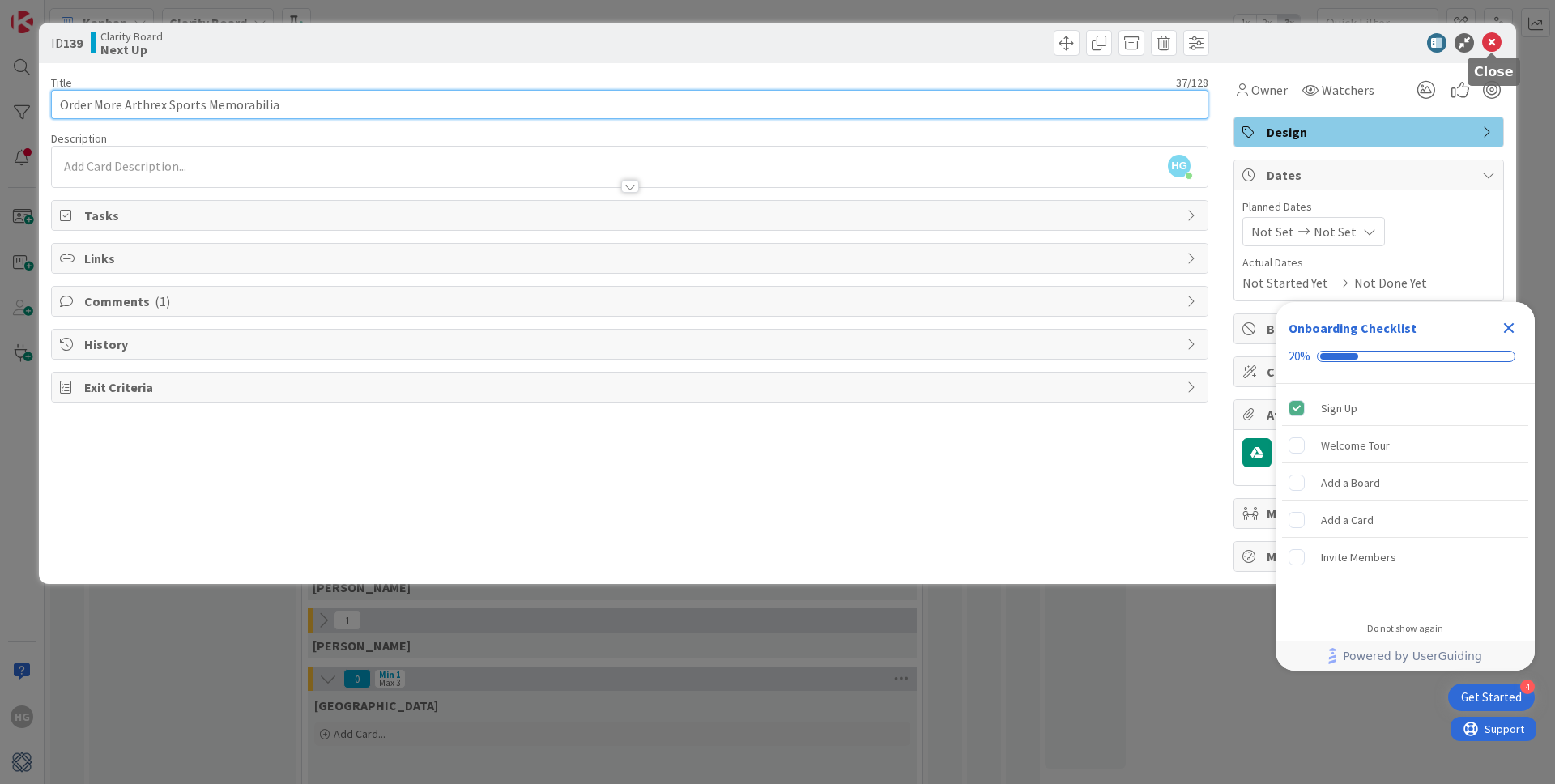
type input "Order More Arthrex Sports Memorabilia"
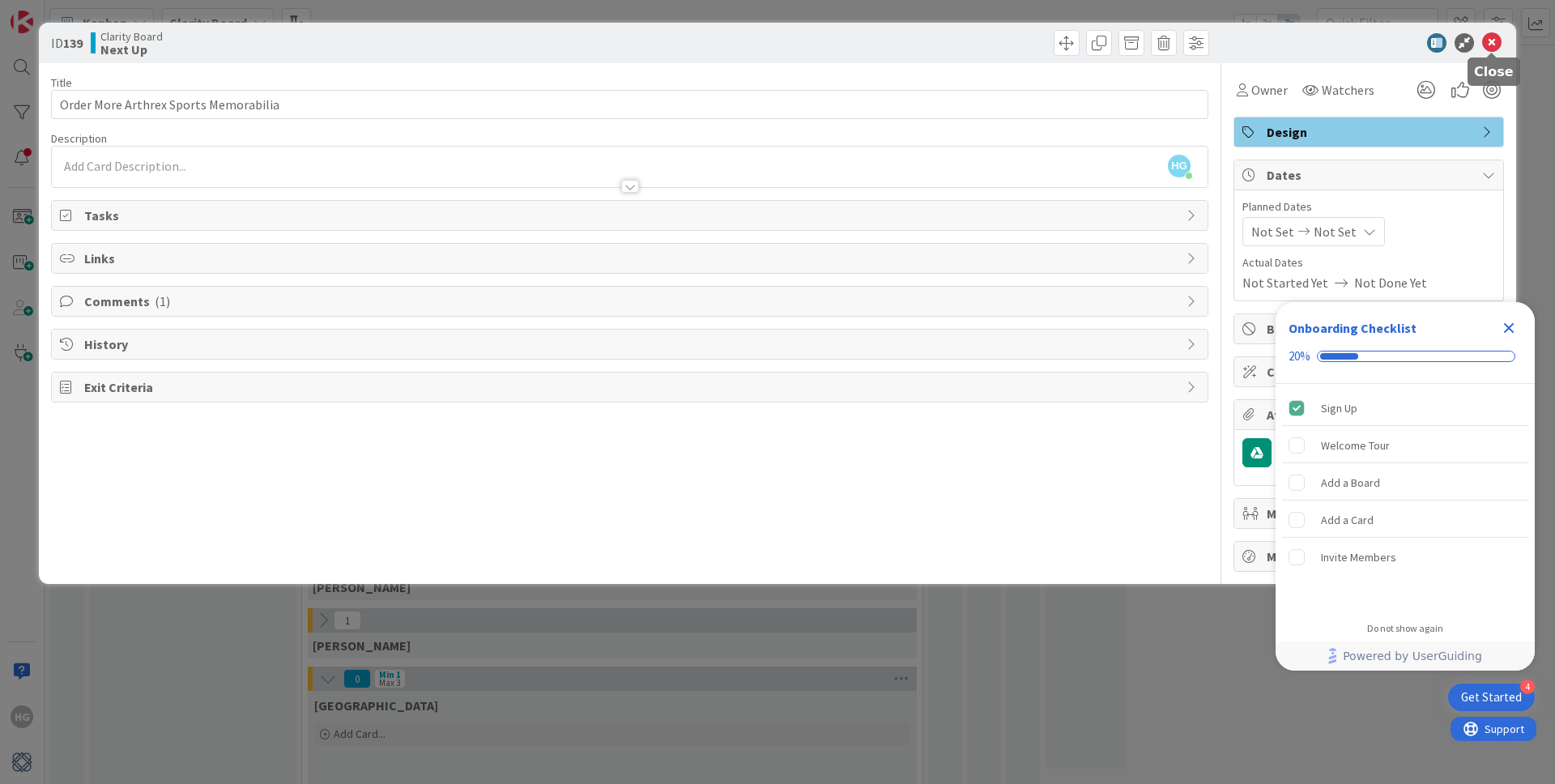
click at [1492, 39] on icon at bounding box center [1491, 42] width 19 height 19
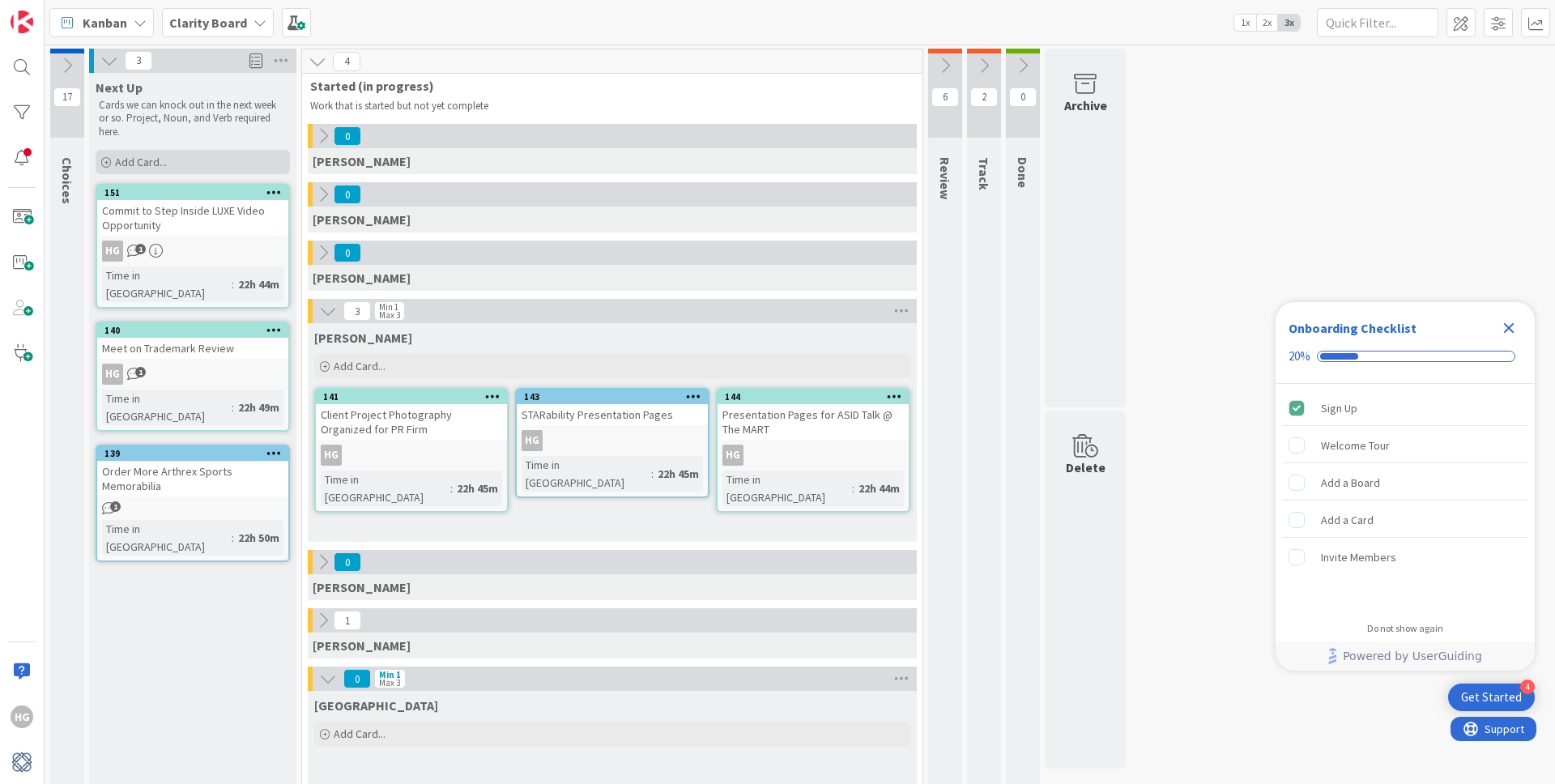
click at [187, 164] on div "Add Card..." at bounding box center [193, 161] width 195 height 24
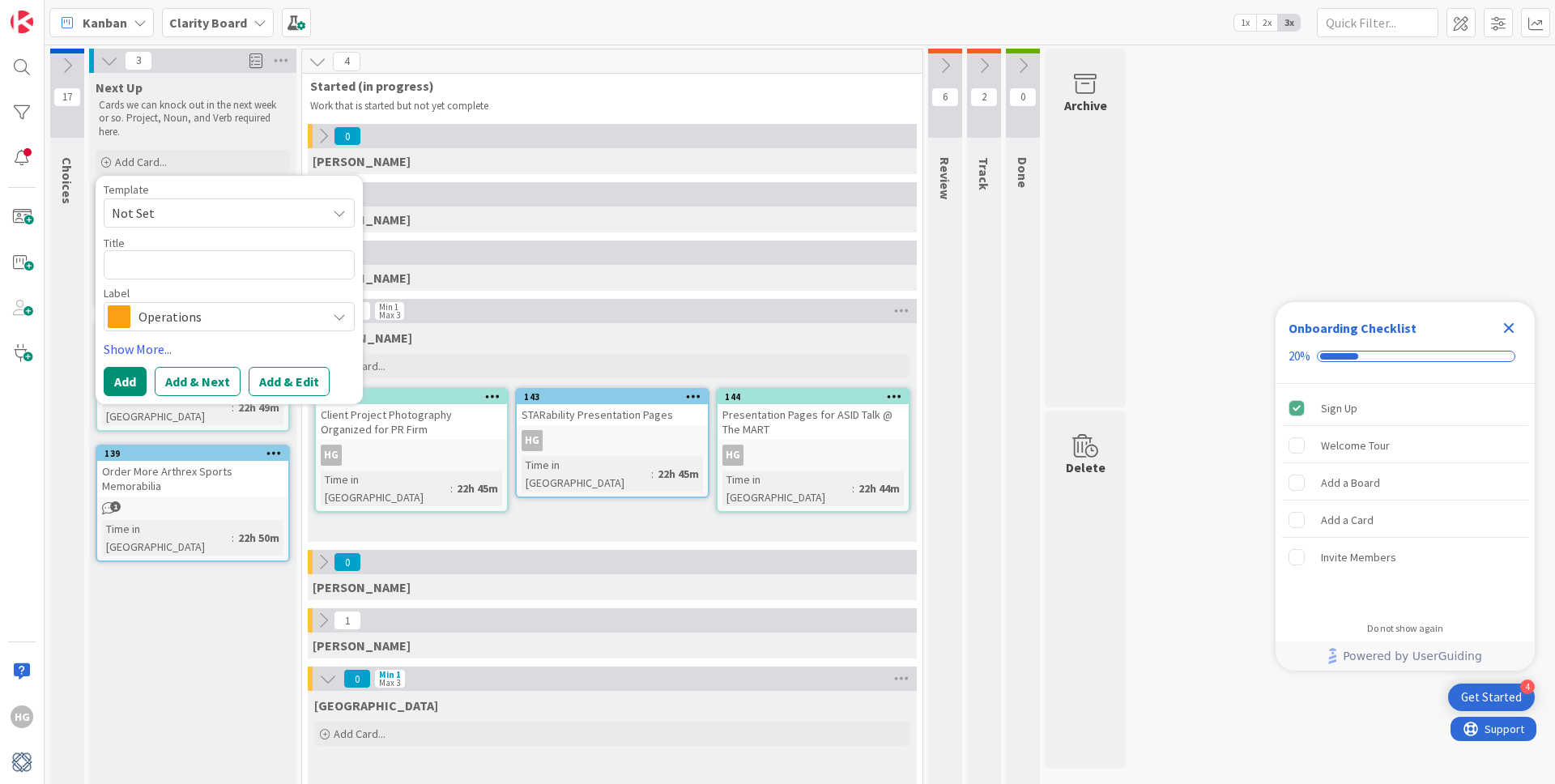
click at [211, 312] on span "Operations" at bounding box center [228, 317] width 180 height 23
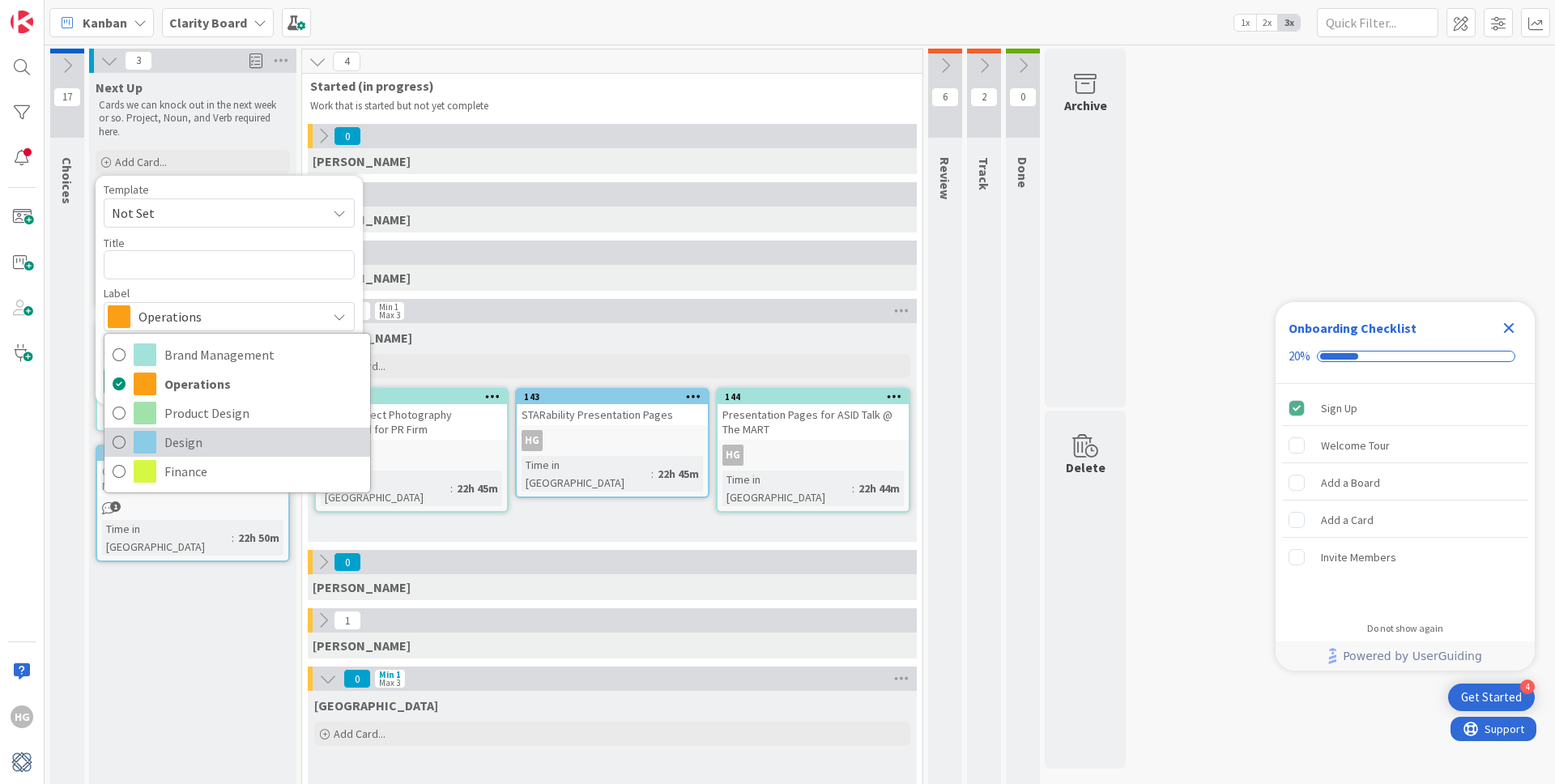
drag, startPoint x: 160, startPoint y: 432, endPoint x: 174, endPoint y: 410, distance: 26.1
click at [160, 432] on link "Design" at bounding box center [237, 442] width 266 height 29
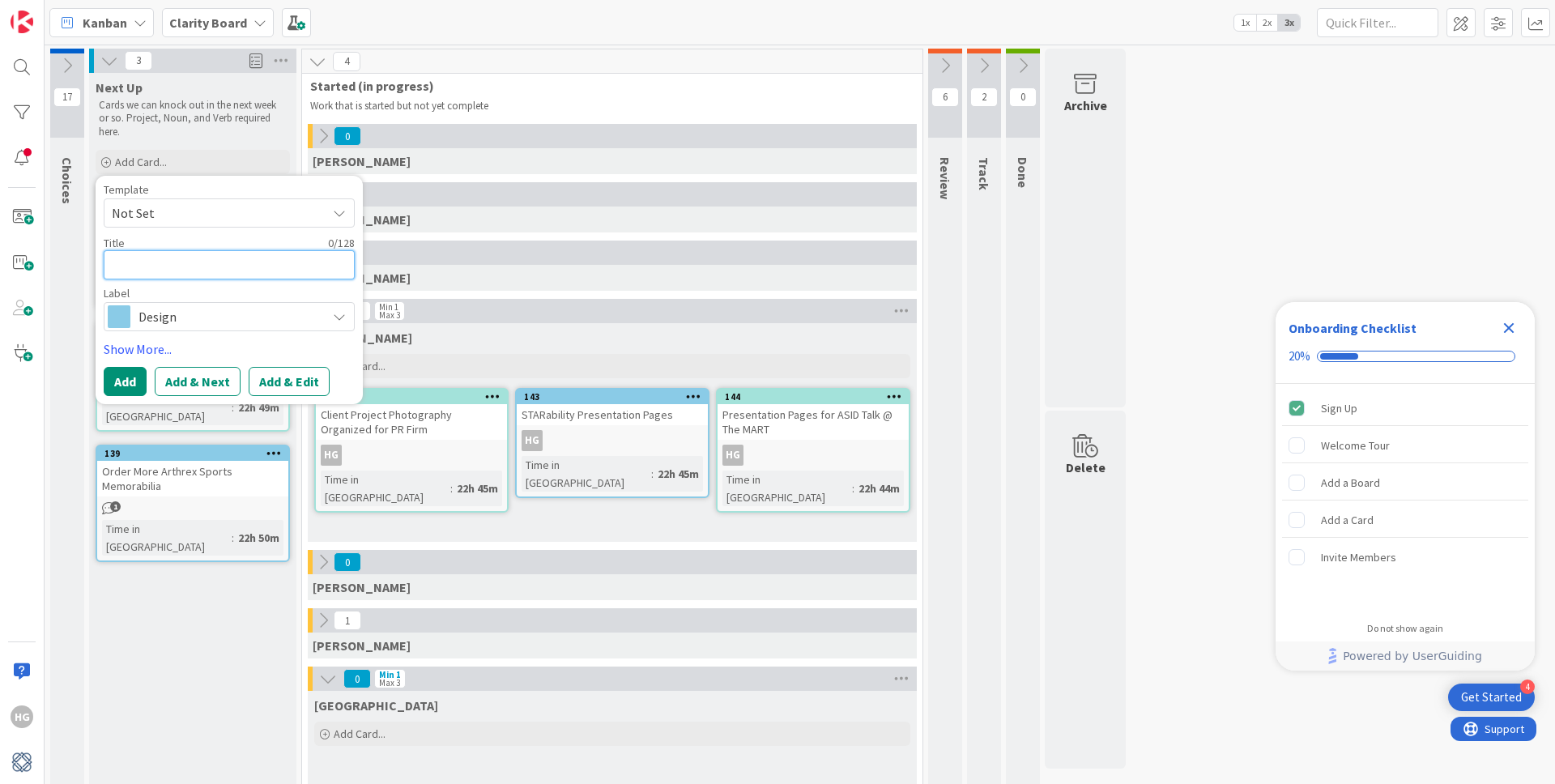
click at [164, 264] on textarea at bounding box center [229, 265] width 251 height 29
type textarea "x"
type textarea "U"
type textarea "x"
type textarea "Up"
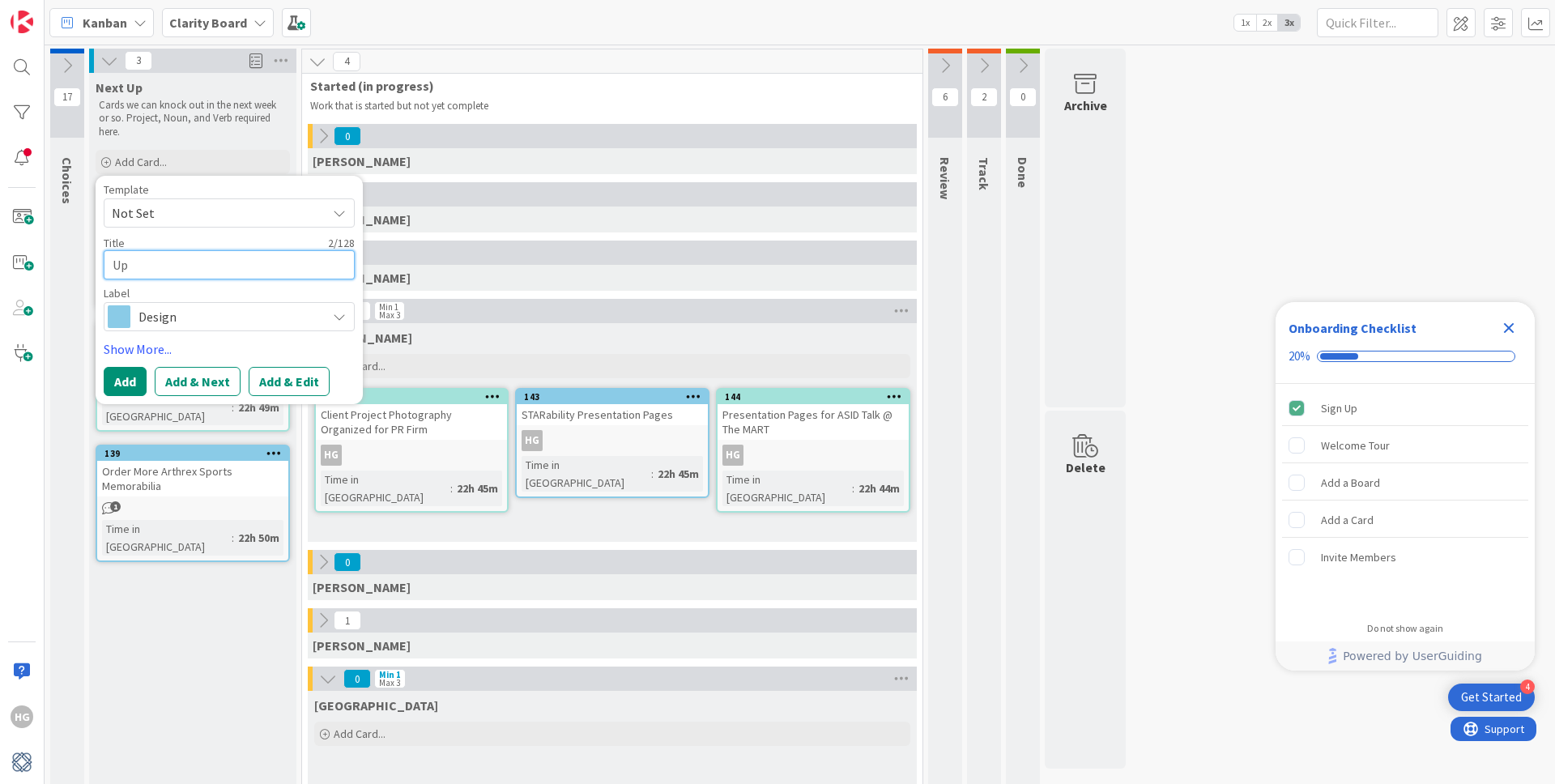
type textarea "x"
type textarea "Upd"
type textarea "x"
type textarea "Upda"
type textarea "x"
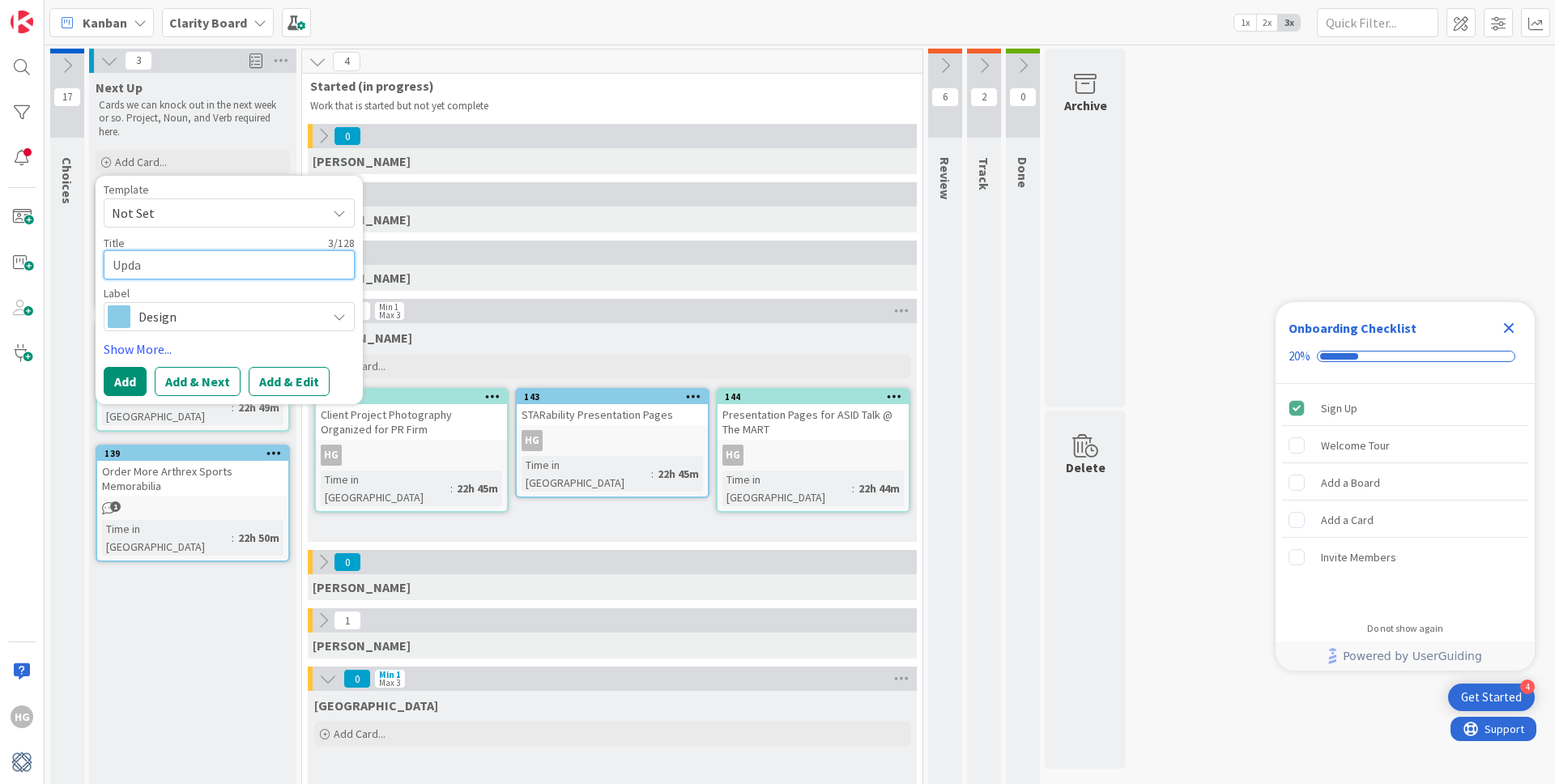
type textarea "Updat"
type textarea "x"
type textarea "Update"
type textarea "x"
type textarea "Update"
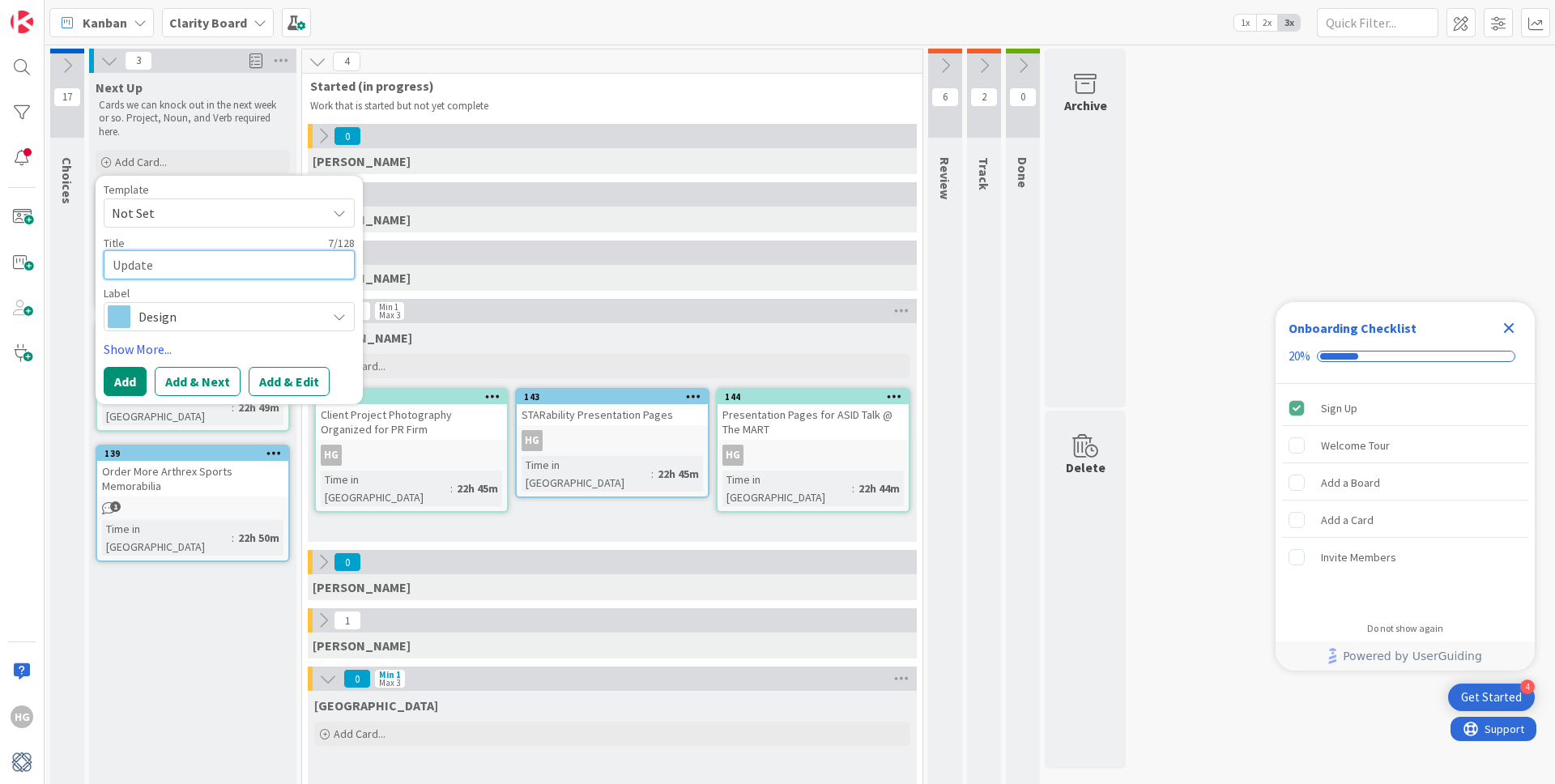
type textarea "x"
type textarea "Update G"
type textarea "x"
type textarea "Update Gr"
type textarea "x"
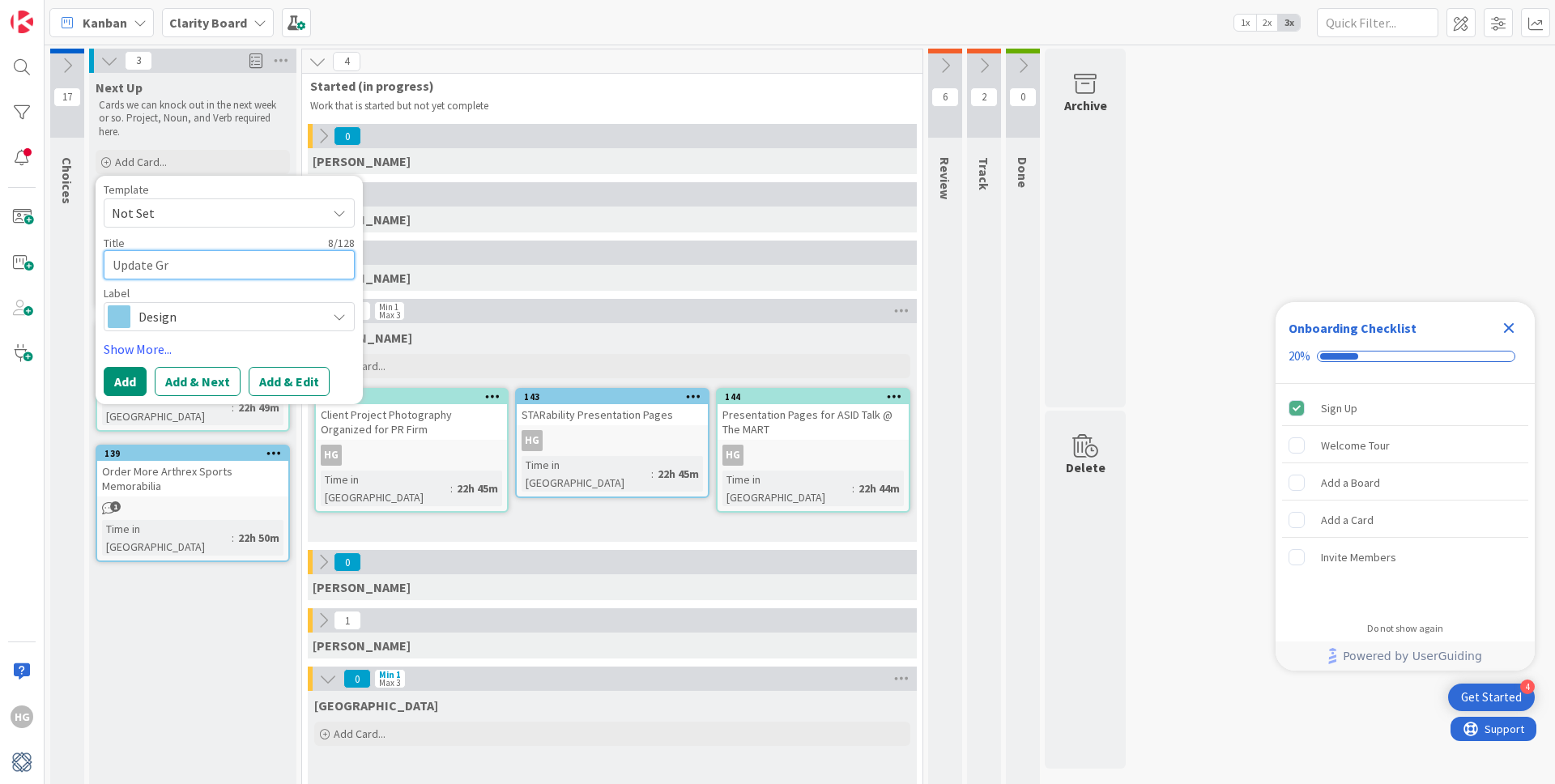
type textarea "Update Gri"
type textarea "x"
type textarea "Update Grig"
type textarea "x"
type textarea "Update Grigg"
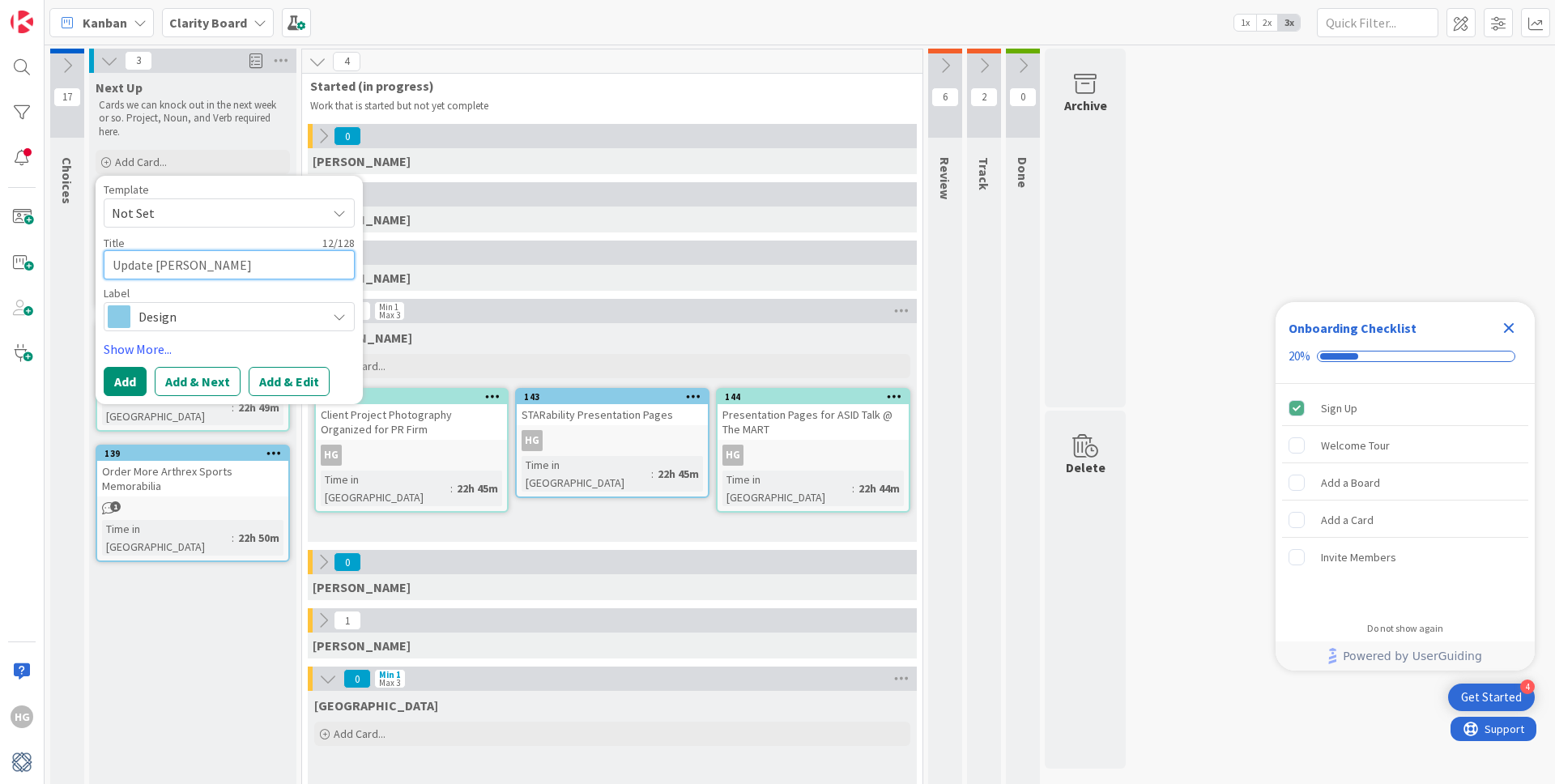
type textarea "x"
type textarea "Update Griggs"
type textarea "x"
type textarea "Update Griggs"
type textarea "x"
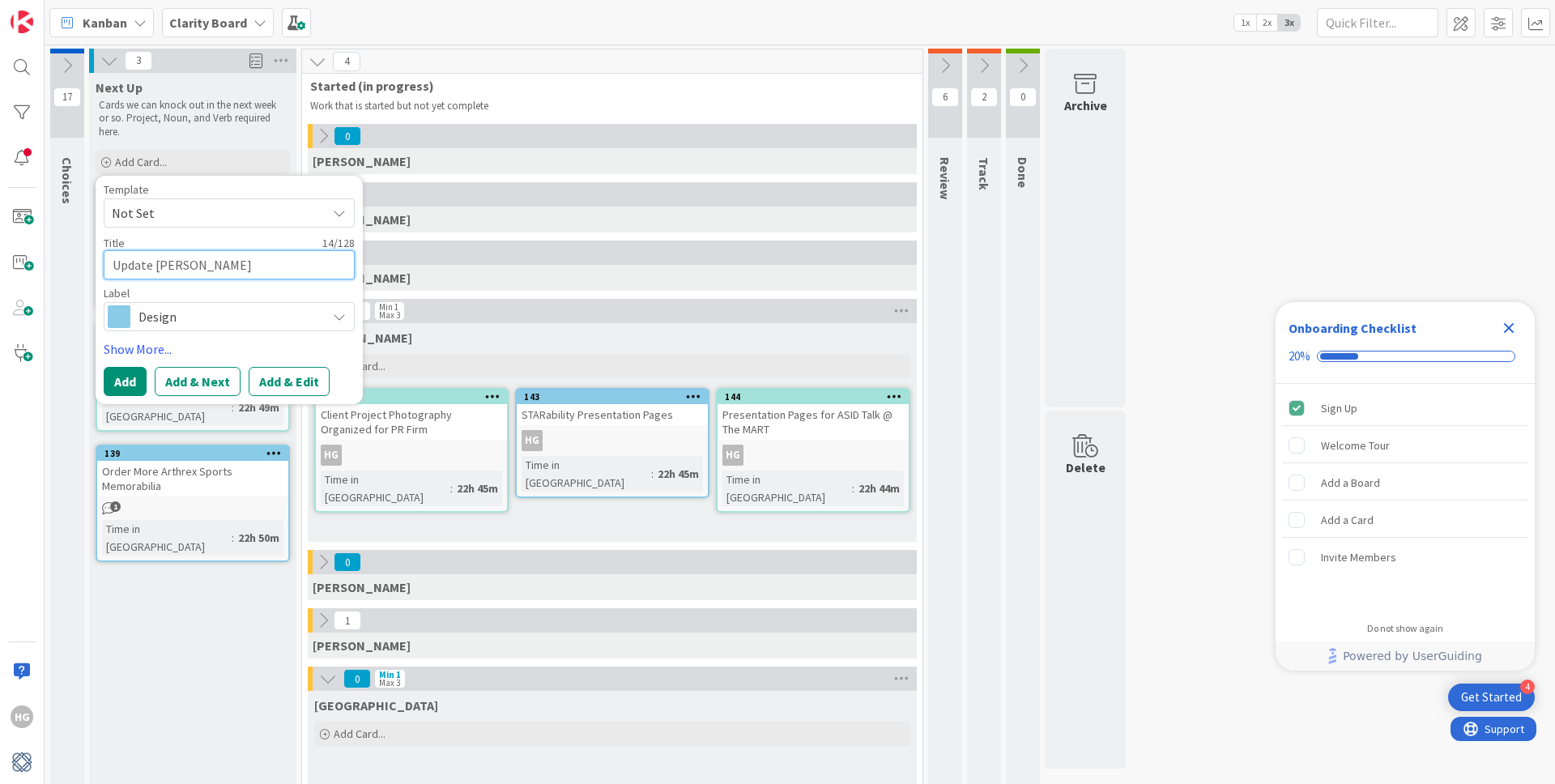
type textarea "Update Griggs M"
type textarea "x"
type textarea "Update Griggs Mo"
type textarea "x"
type textarea "Update Griggs Moo"
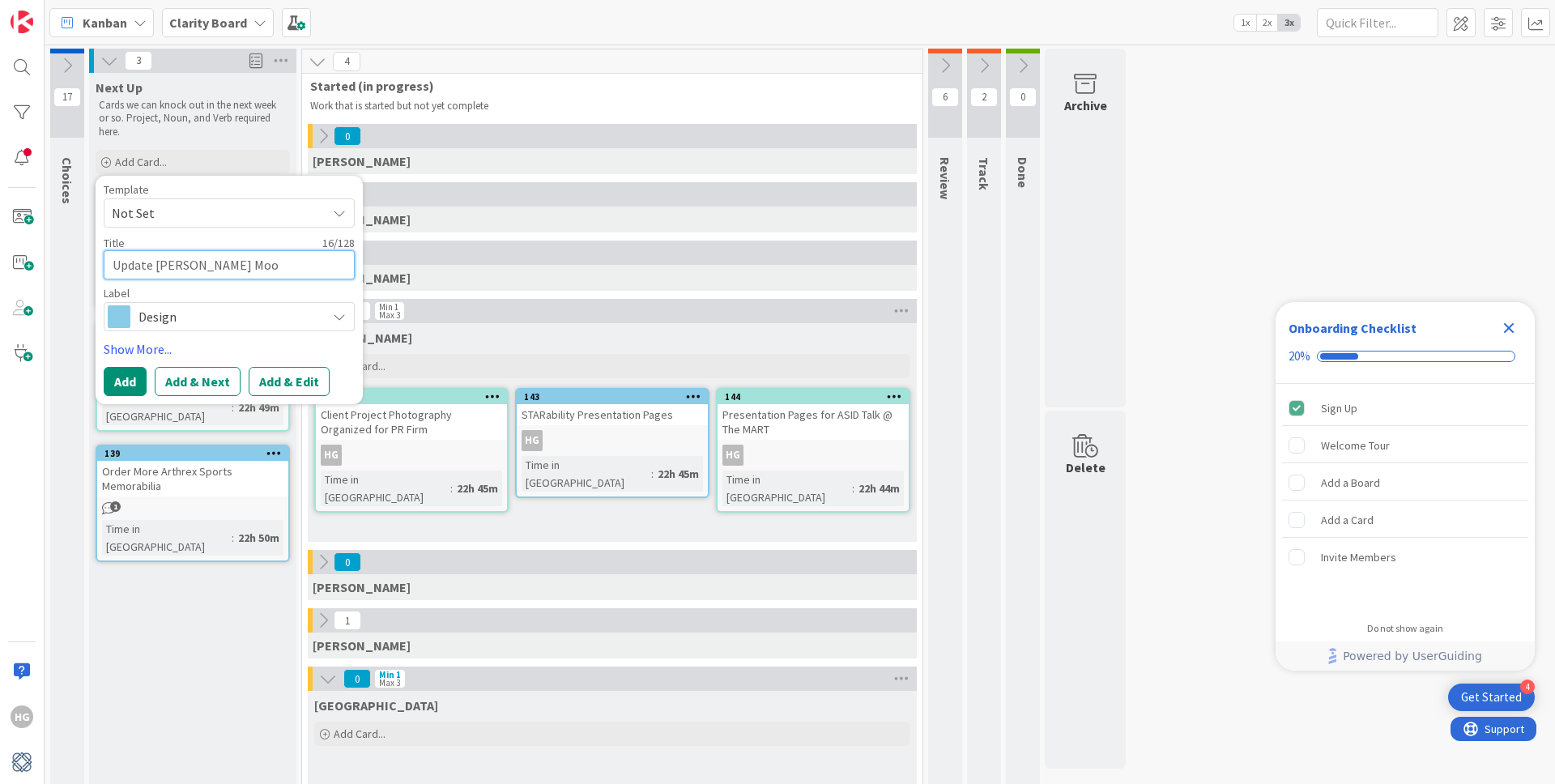
type textarea "x"
type textarea "Update Griggs Mood"
type textarea "x"
type textarea "Update Griggs Moodb"
type textarea "x"
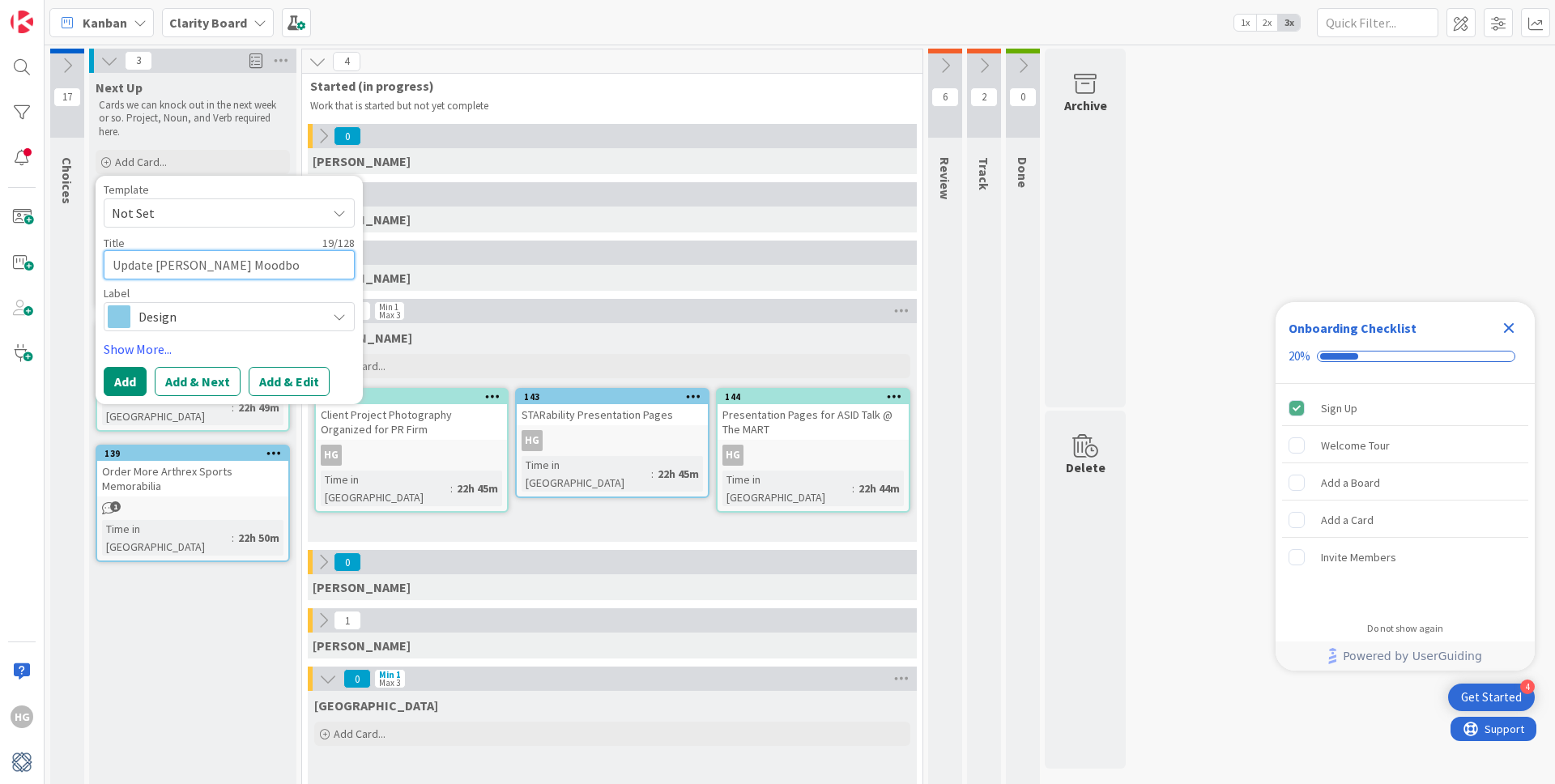
type textarea "Update Griggs Moodboa"
type textarea "x"
type textarea "Update Griggs Moodboar"
type textarea "x"
type textarea "Update Griggs Moodboard"
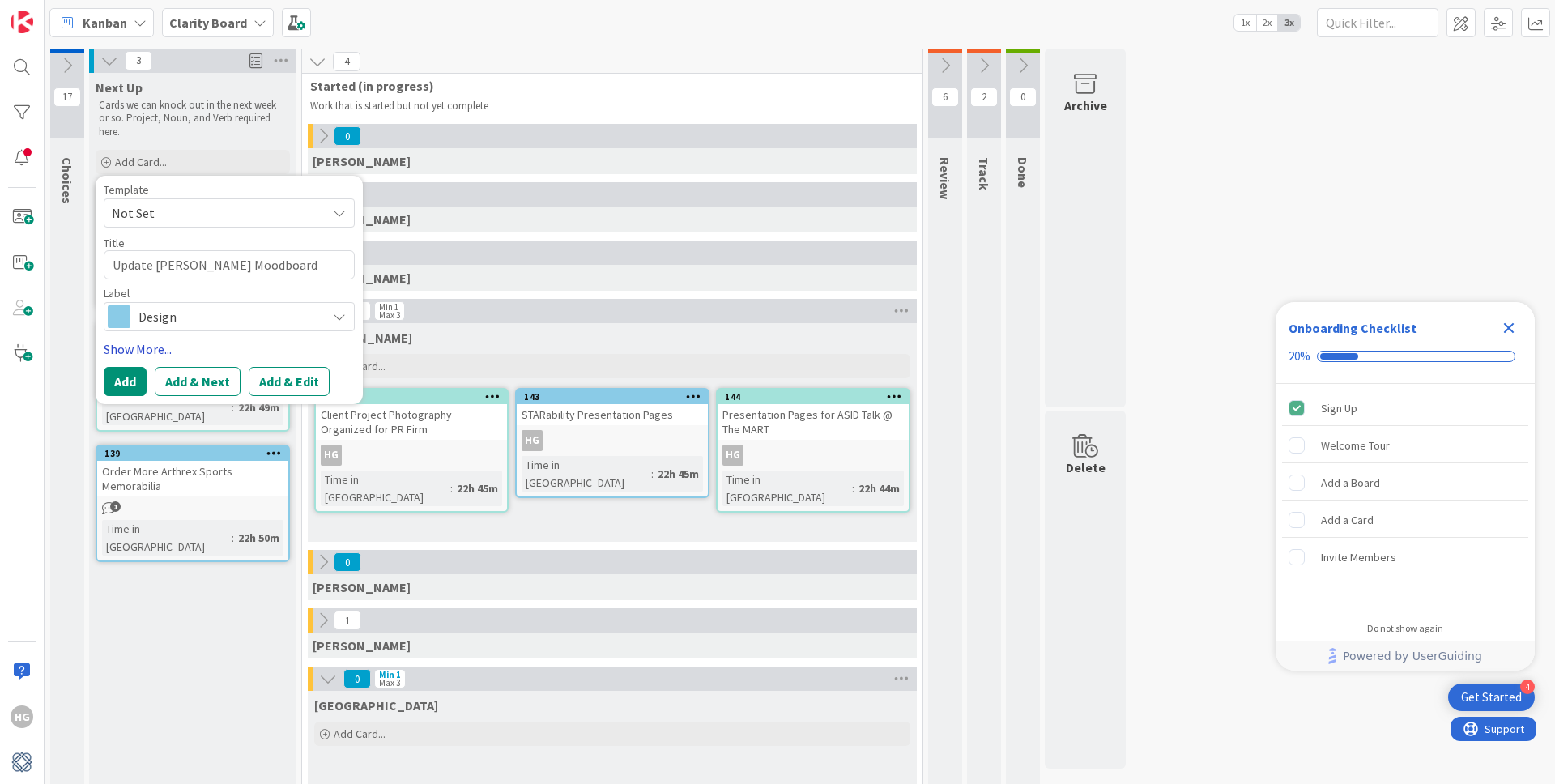
click at [154, 354] on link "Show More..." at bounding box center [229, 349] width 251 height 19
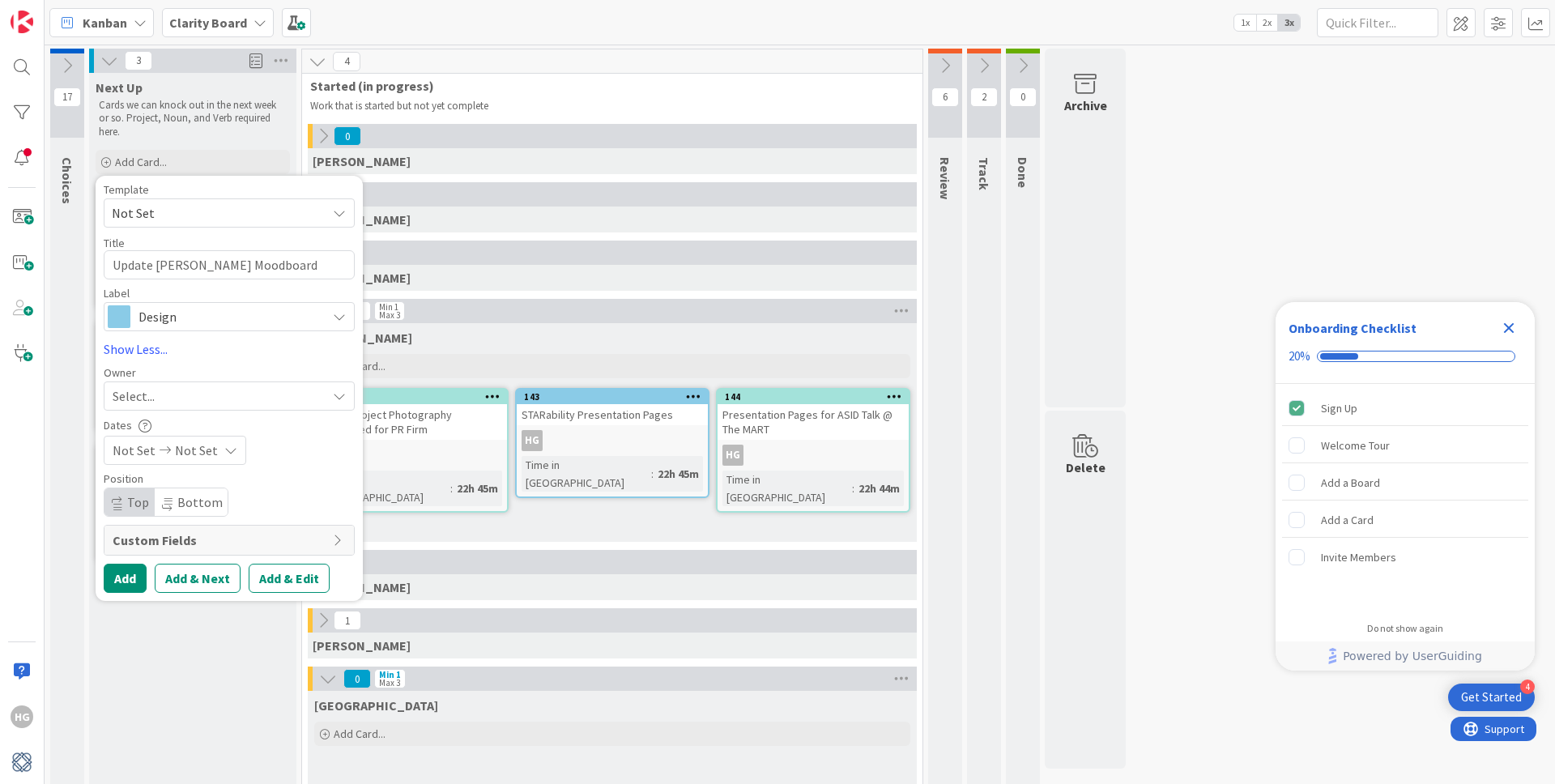
click at [168, 404] on div "Select..." at bounding box center [220, 396] width 214 height 19
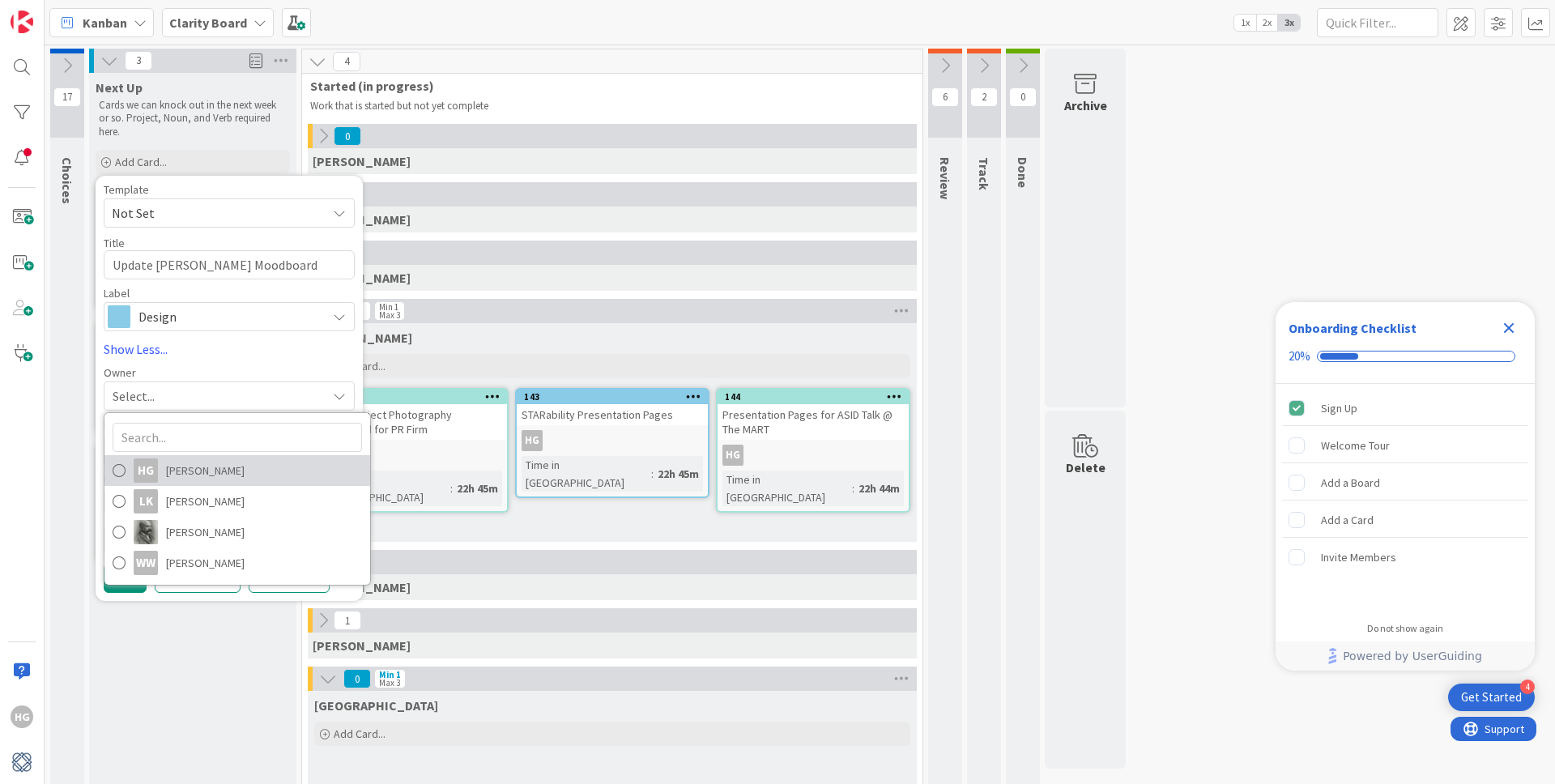
drag, startPoint x: 119, startPoint y: 473, endPoint x: 124, endPoint y: 480, distance: 8.6
click at [119, 474] on span at bounding box center [119, 470] width 13 height 24
type textarea "x"
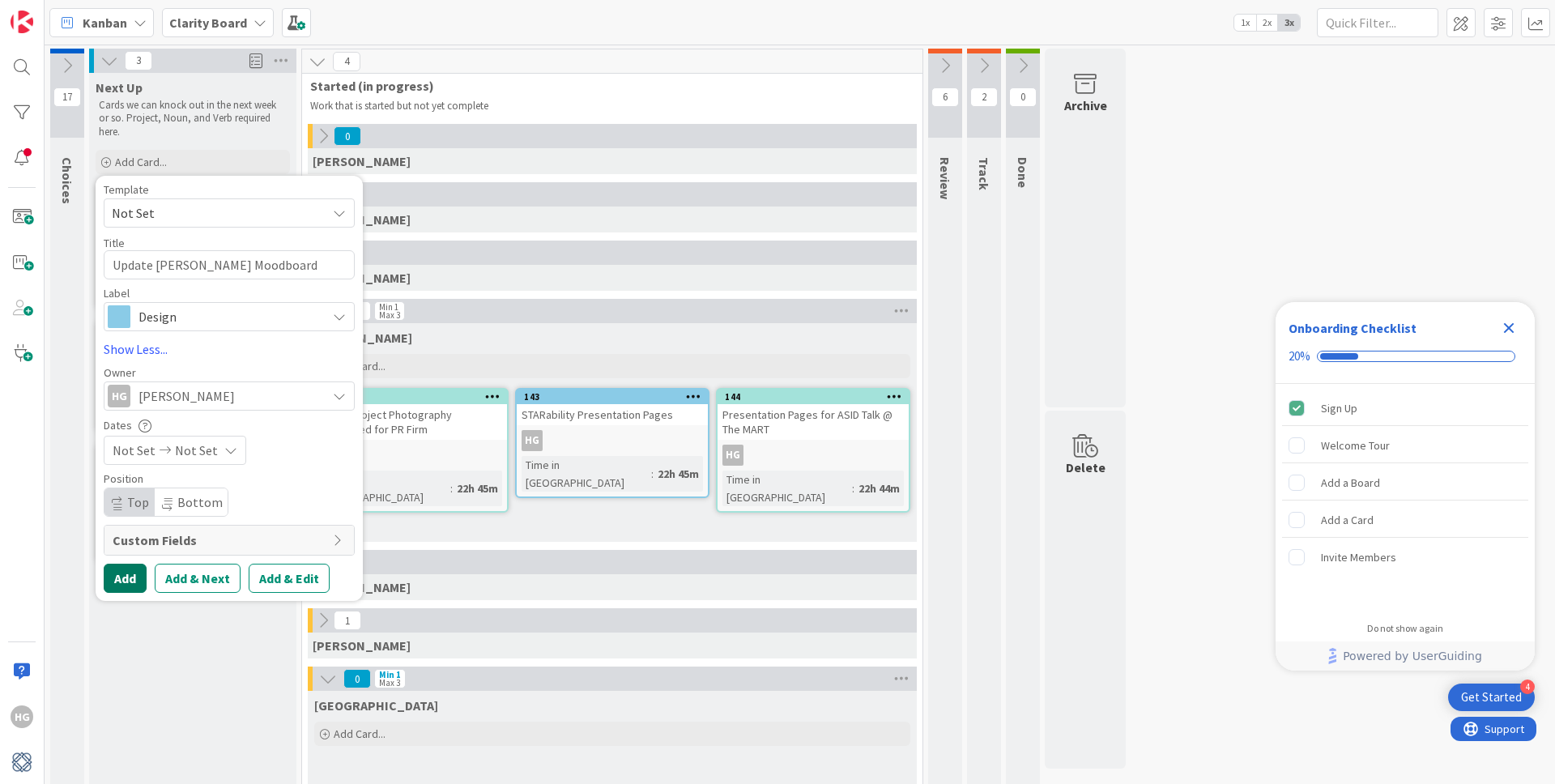
click at [119, 581] on button "Add" at bounding box center [125, 578] width 43 height 29
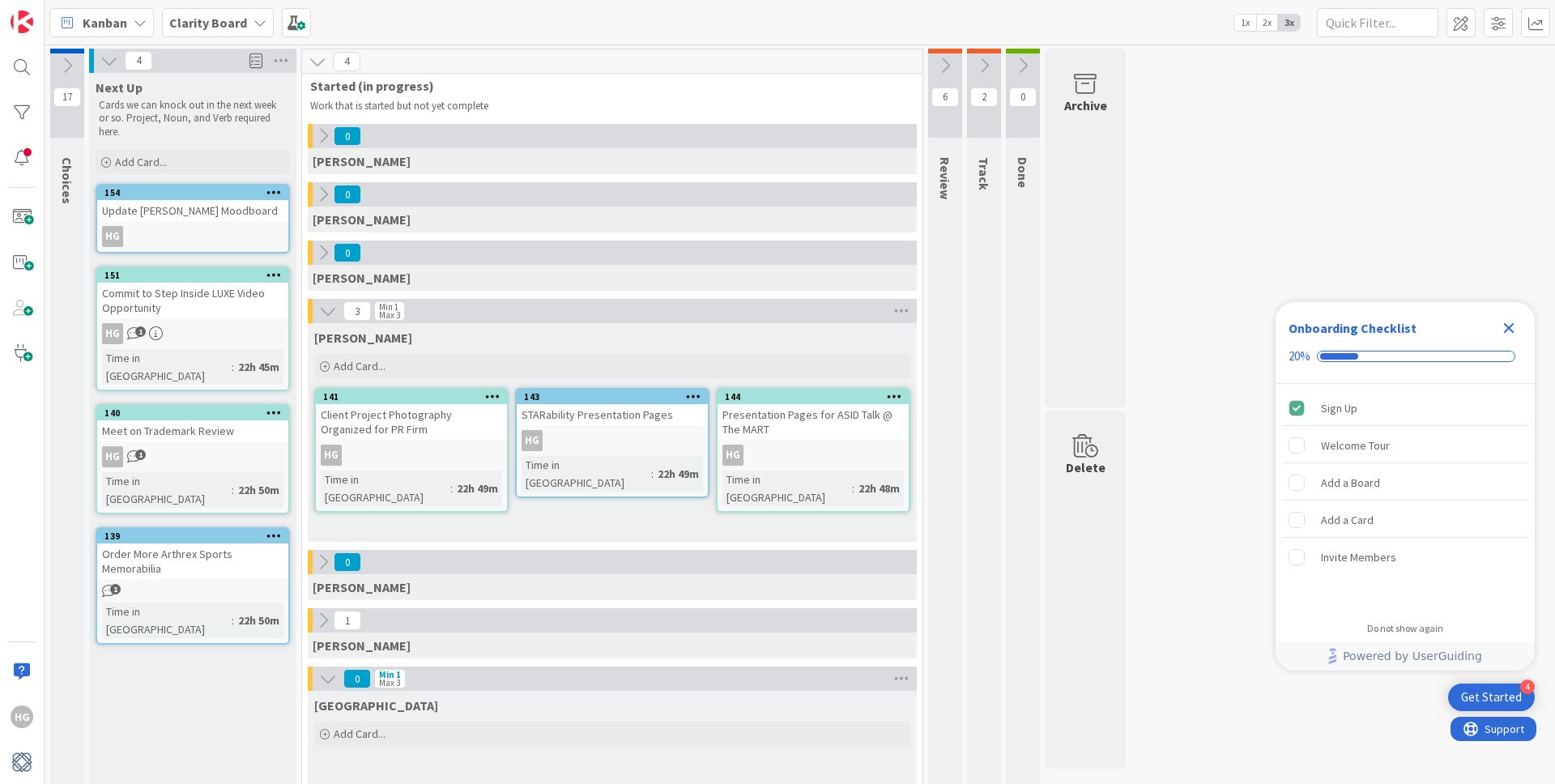
click at [690, 395] on icon at bounding box center [694, 396] width 15 height 12
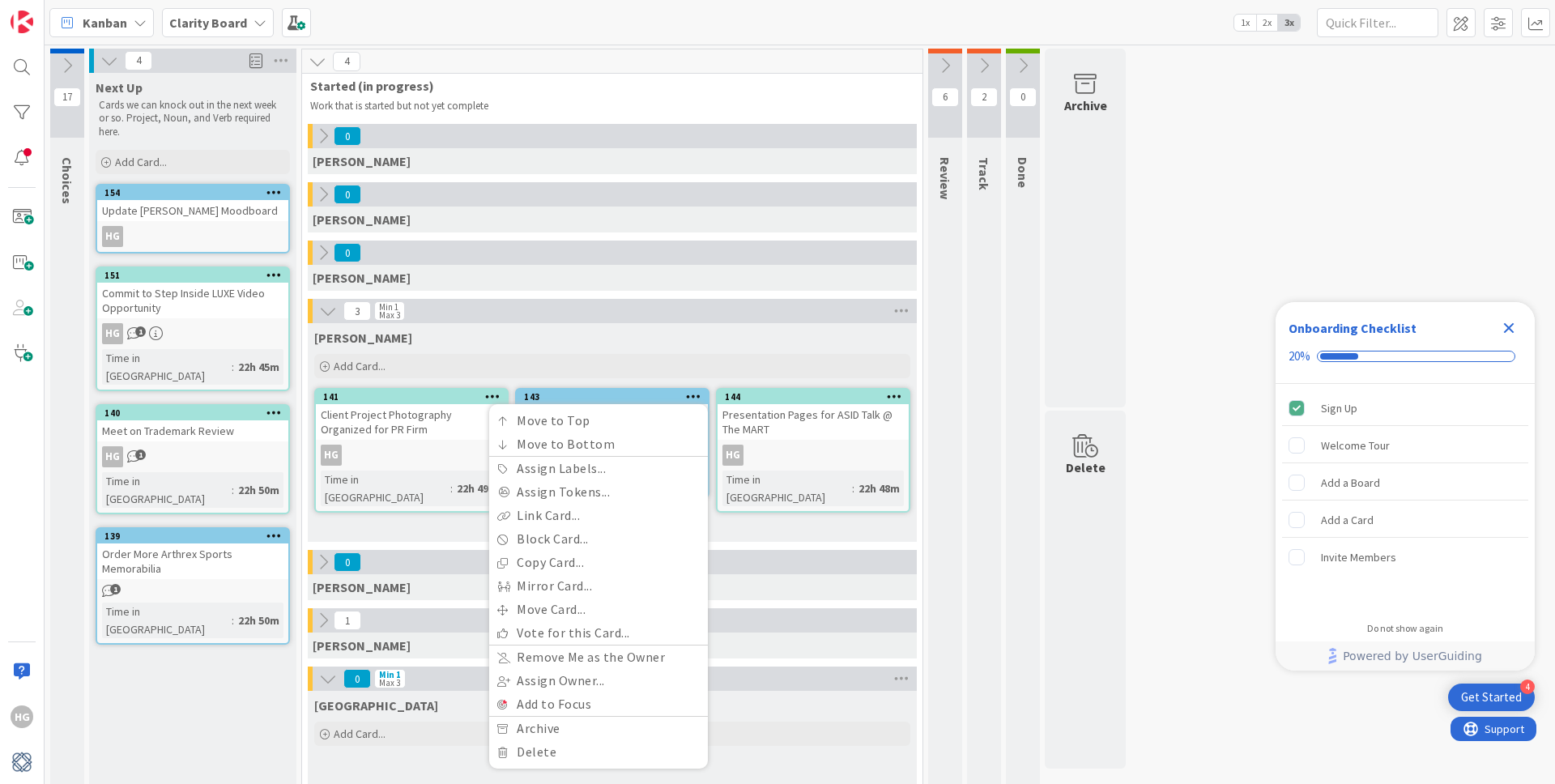
click at [409, 431] on div "Client Project Photography Organized for PR Firm" at bounding box center [411, 421] width 191 height 36
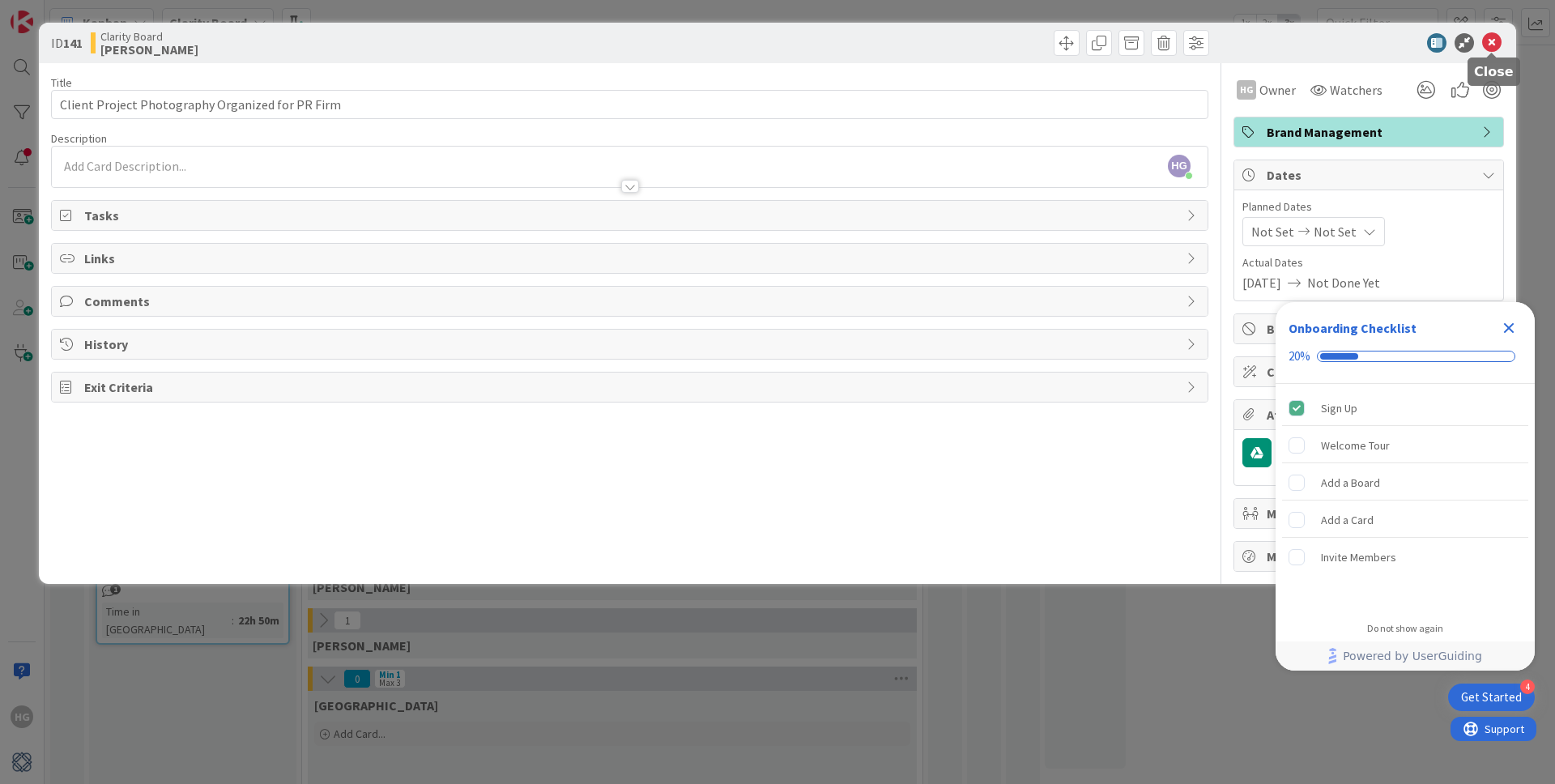
drag, startPoint x: 1490, startPoint y: 41, endPoint x: 1214, endPoint y: 147, distance: 295.7
click at [1490, 41] on icon at bounding box center [1491, 42] width 19 height 19
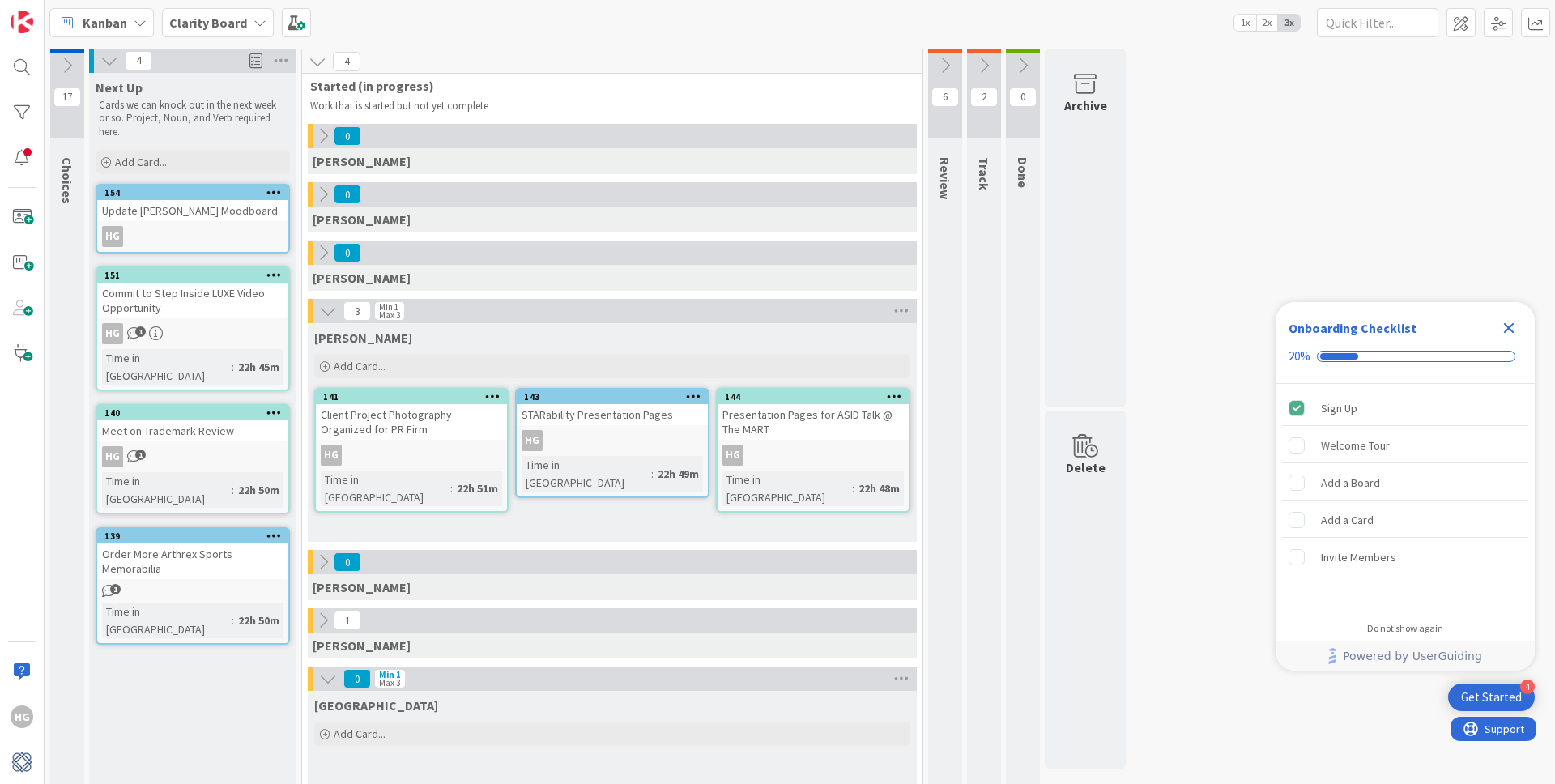
click at [675, 414] on div "STARability Presentation Pages" at bounding box center [612, 414] width 191 height 21
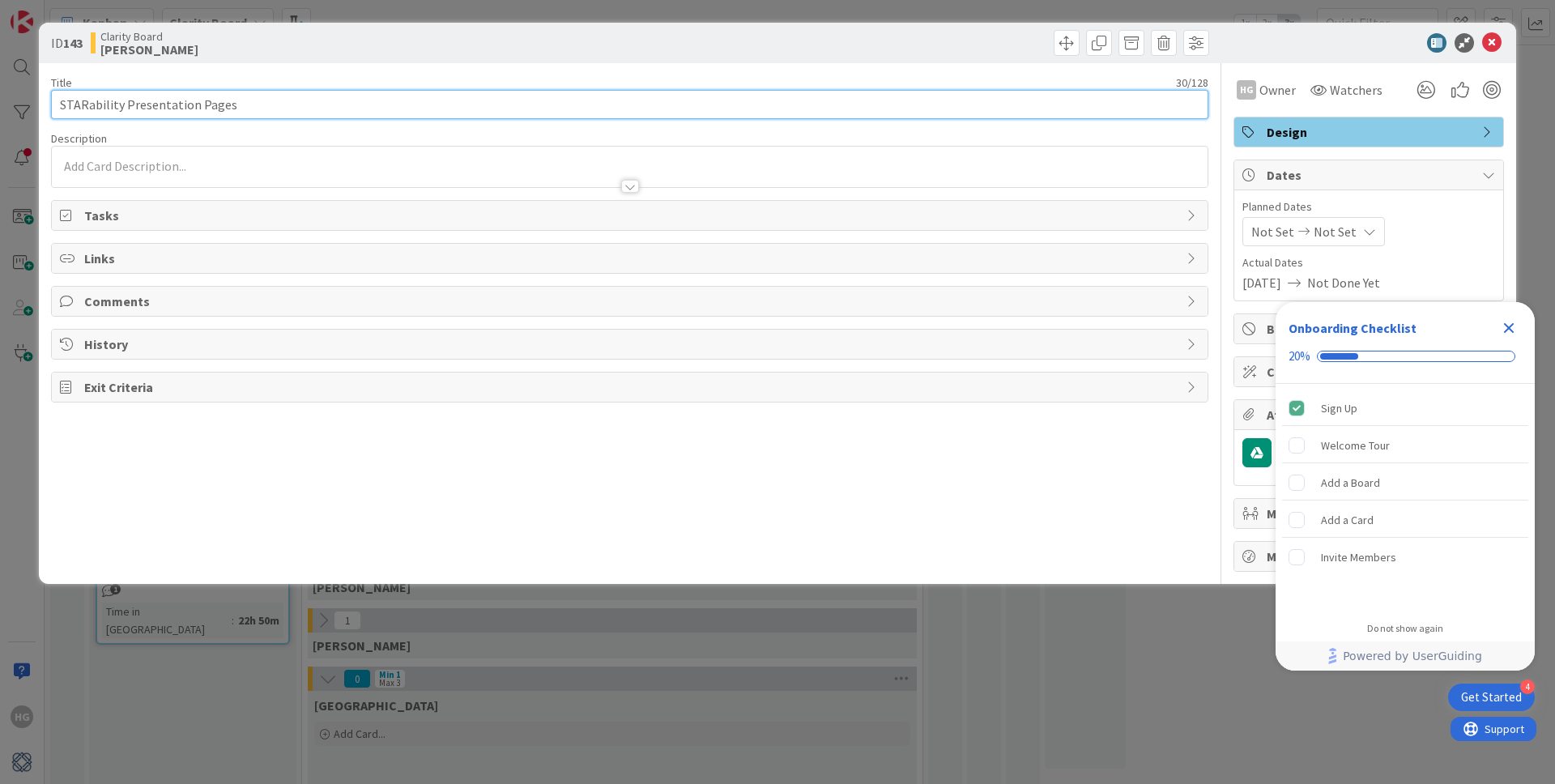
click at [63, 103] on input "STARability Presentation Pages" at bounding box center [629, 104] width 1157 height 29
type input "Update STARability Presentation Pages"
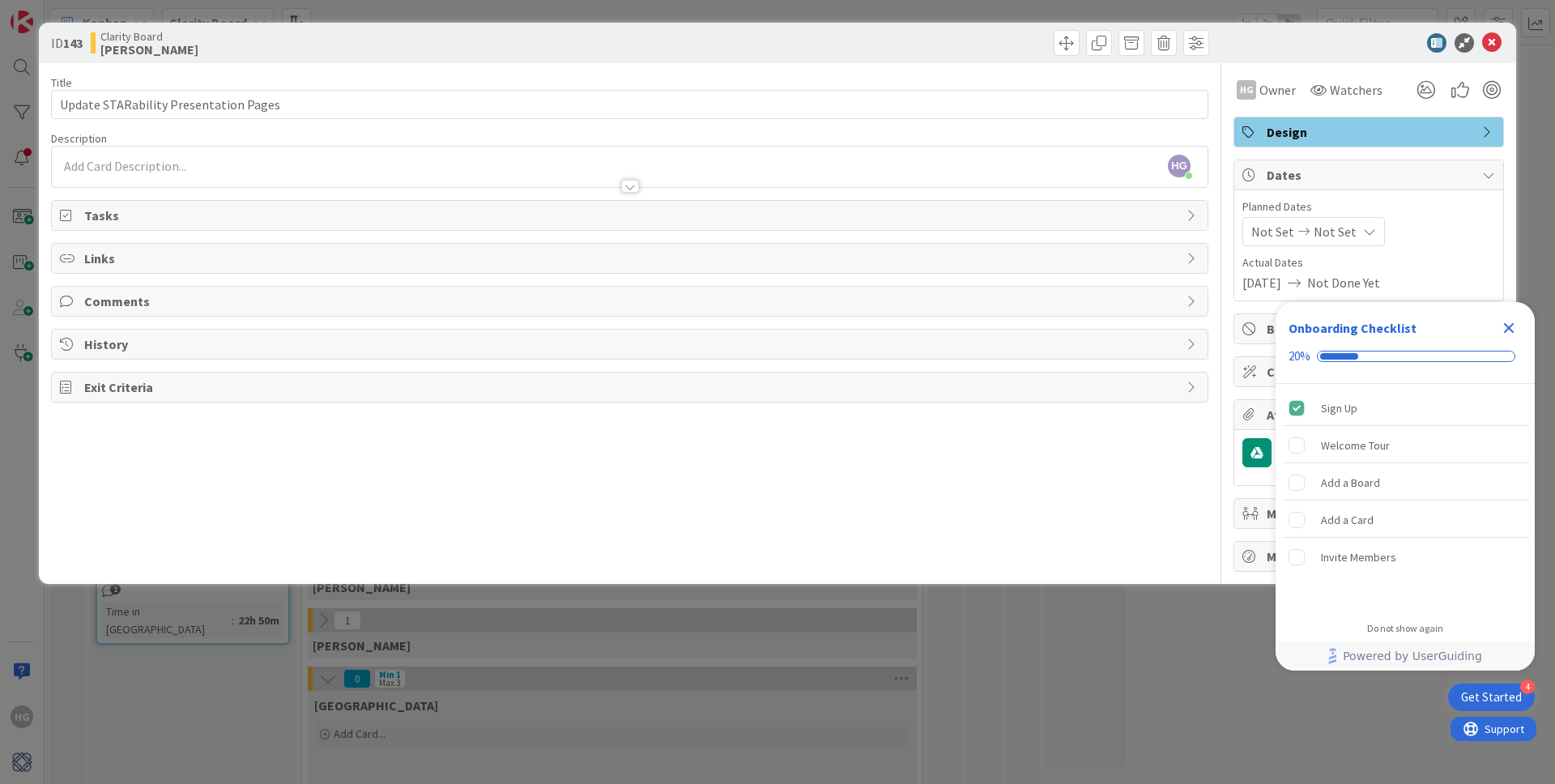
click at [1480, 45] on div at bounding box center [1360, 42] width 287 height 19
click at [1489, 43] on icon at bounding box center [1491, 42] width 19 height 19
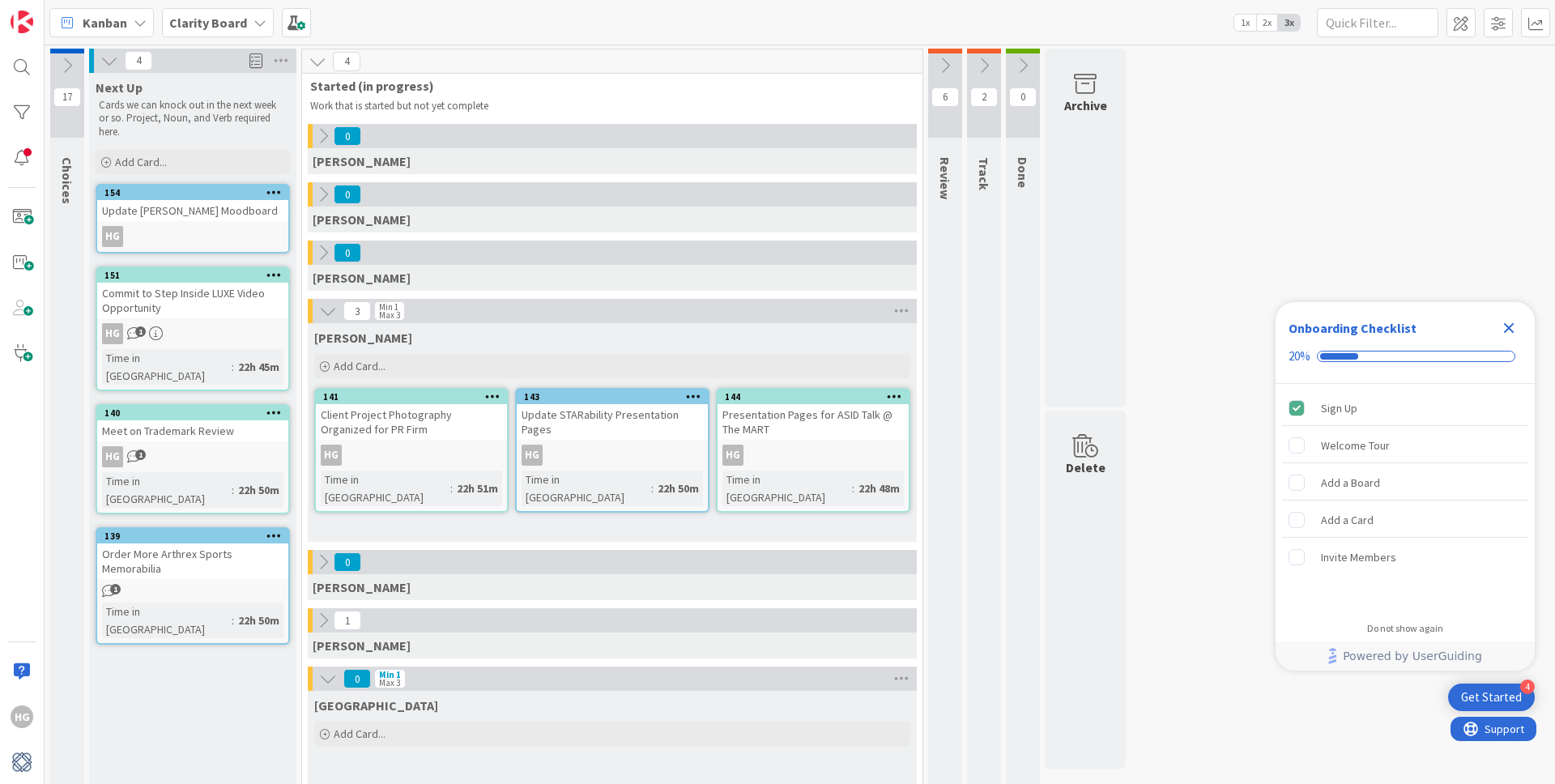
click at [795, 424] on div "Presentation Pages for ASID Talk @ The MART" at bounding box center [813, 421] width 191 height 36
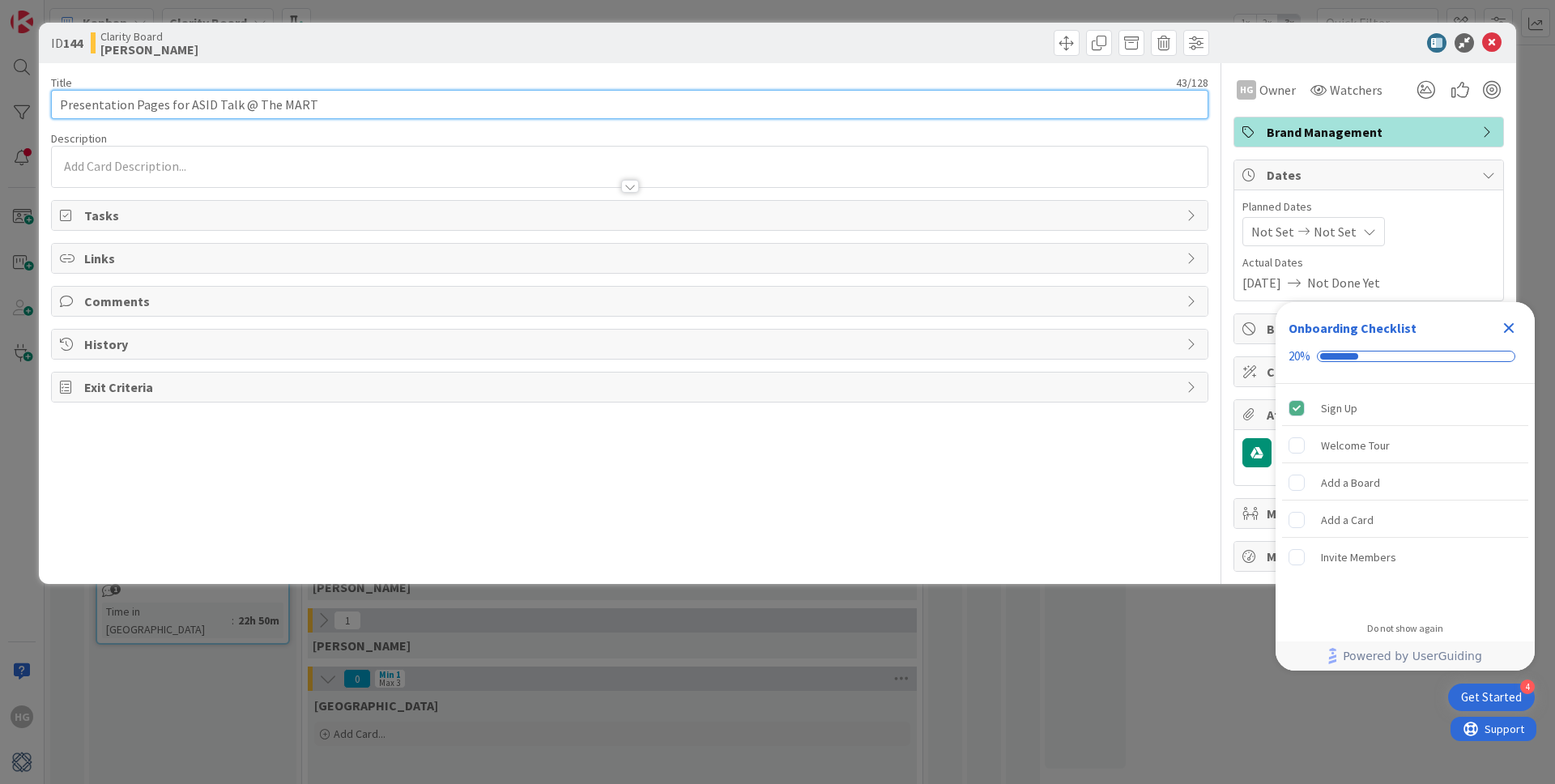
click at [54, 102] on input "Presentation Pages for ASID Talk @ The MART" at bounding box center [629, 104] width 1157 height 29
type input "Finalize Presentation Pages for ASID Talk @ The MART"
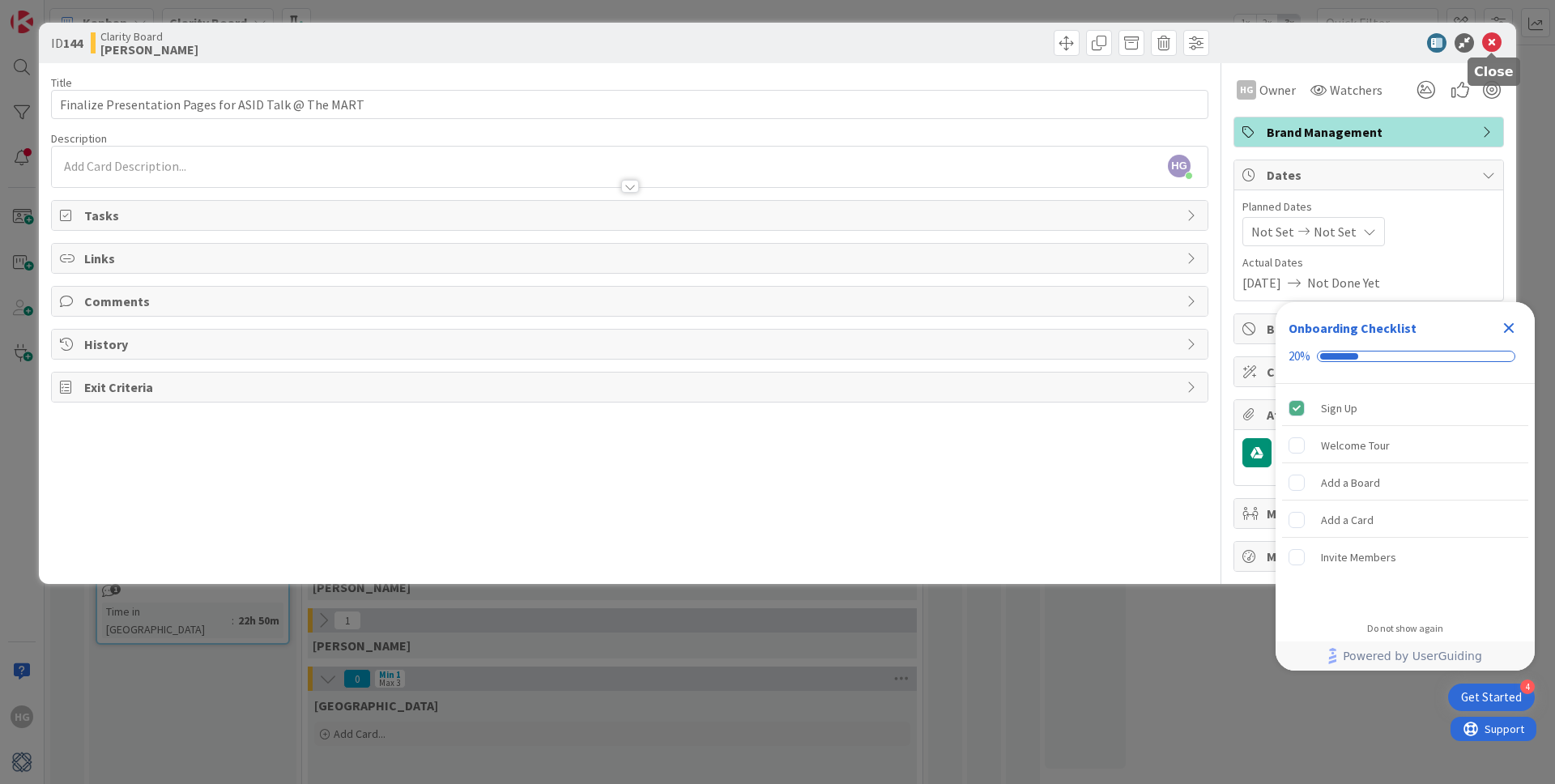
click at [1494, 39] on icon at bounding box center [1491, 42] width 19 height 19
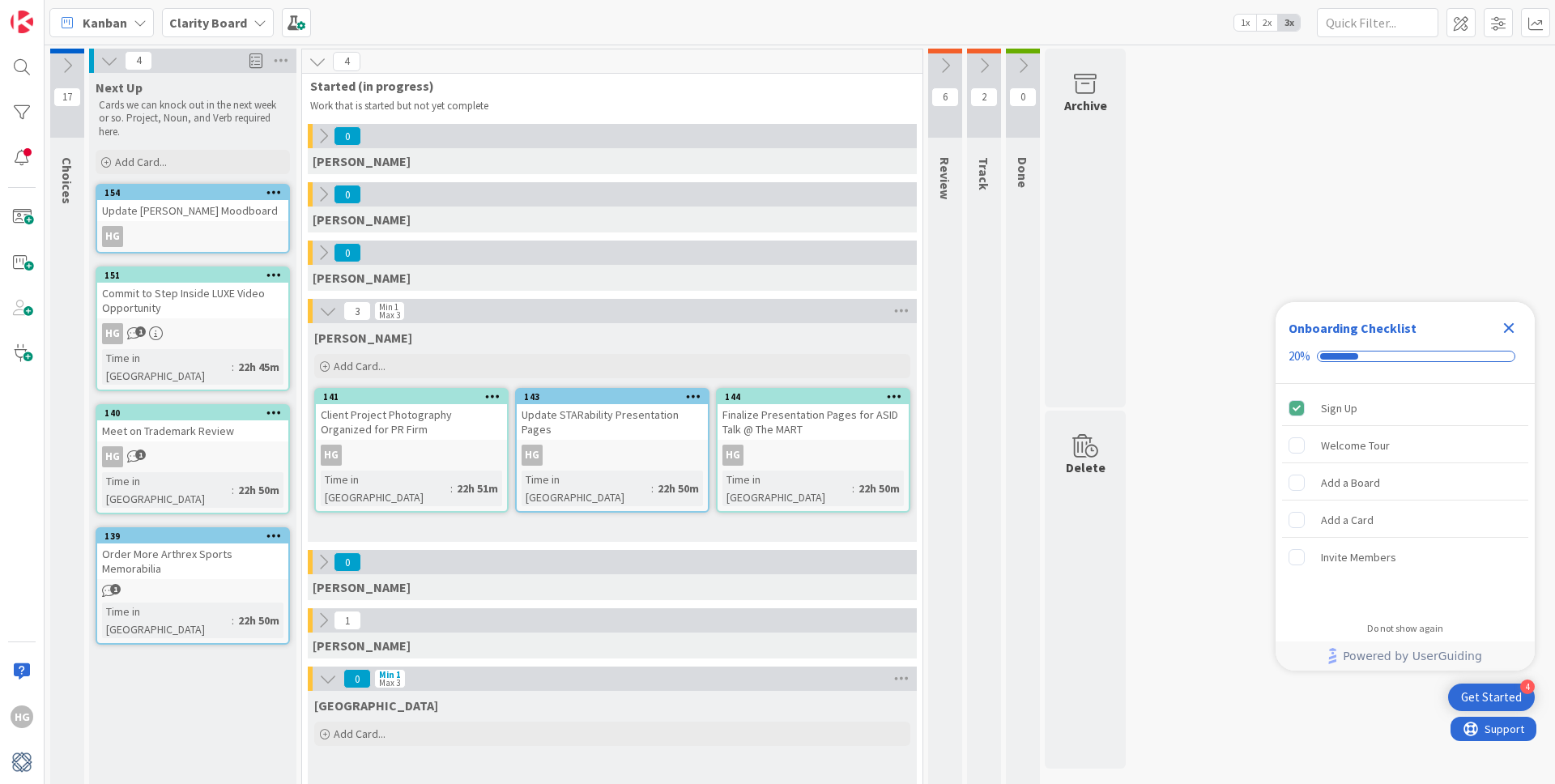
click at [945, 69] on icon at bounding box center [945, 65] width 17 height 17
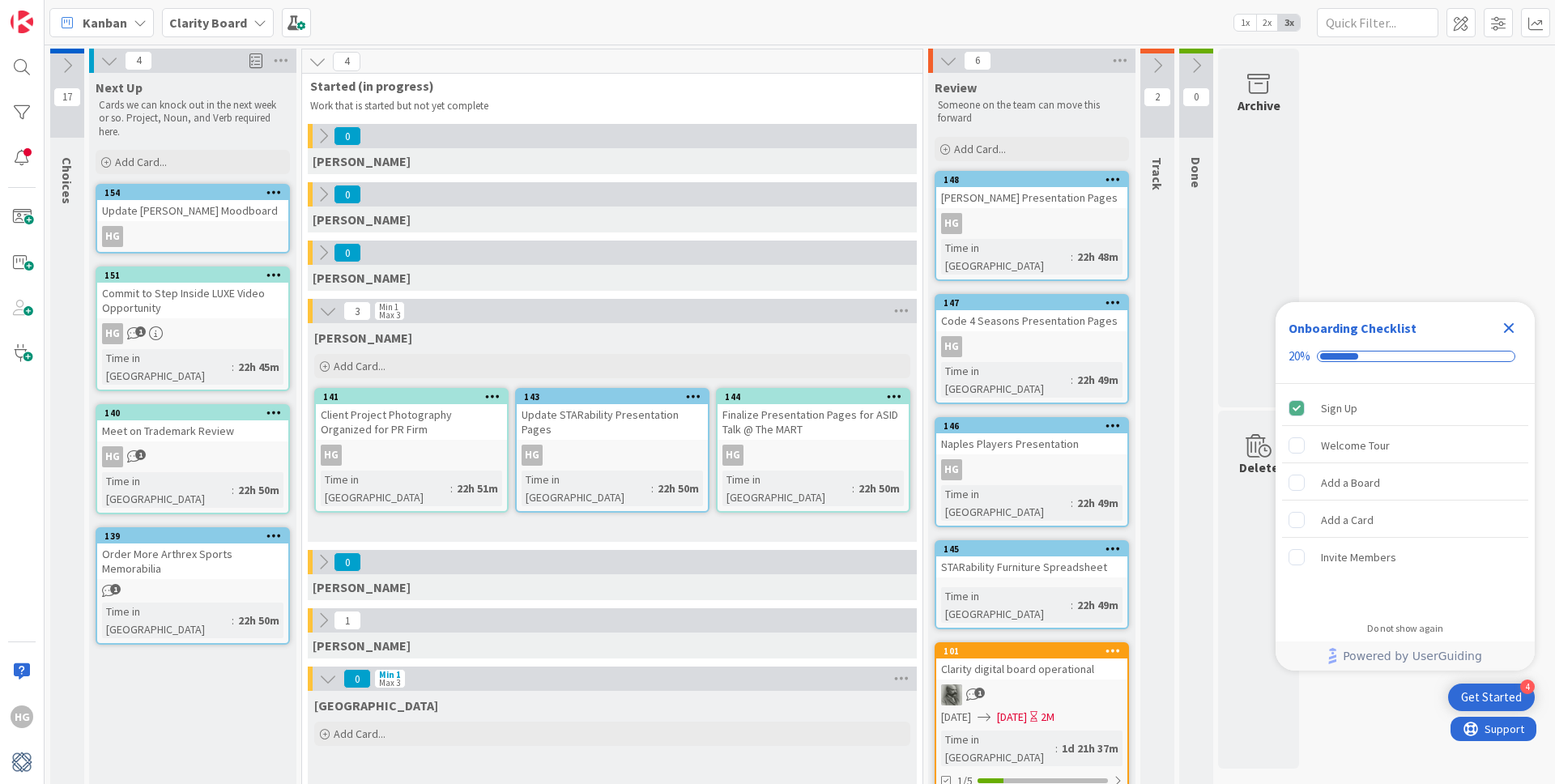
click at [1032, 202] on div "Thodos Presentation Pages" at bounding box center [1032, 197] width 191 height 21
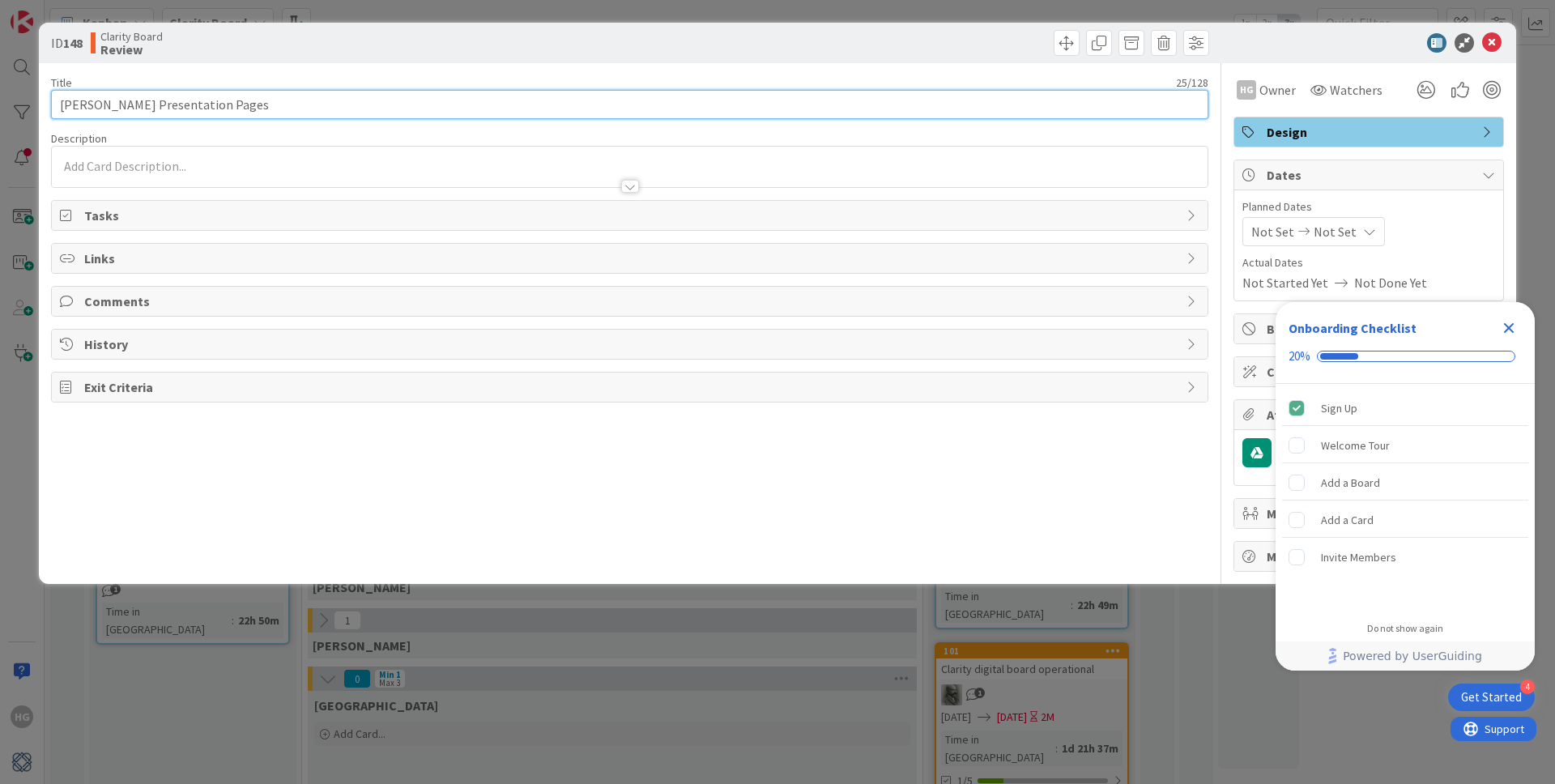
click at [62, 102] on input "Thodos Presentation Pages" at bounding box center [629, 104] width 1157 height 29
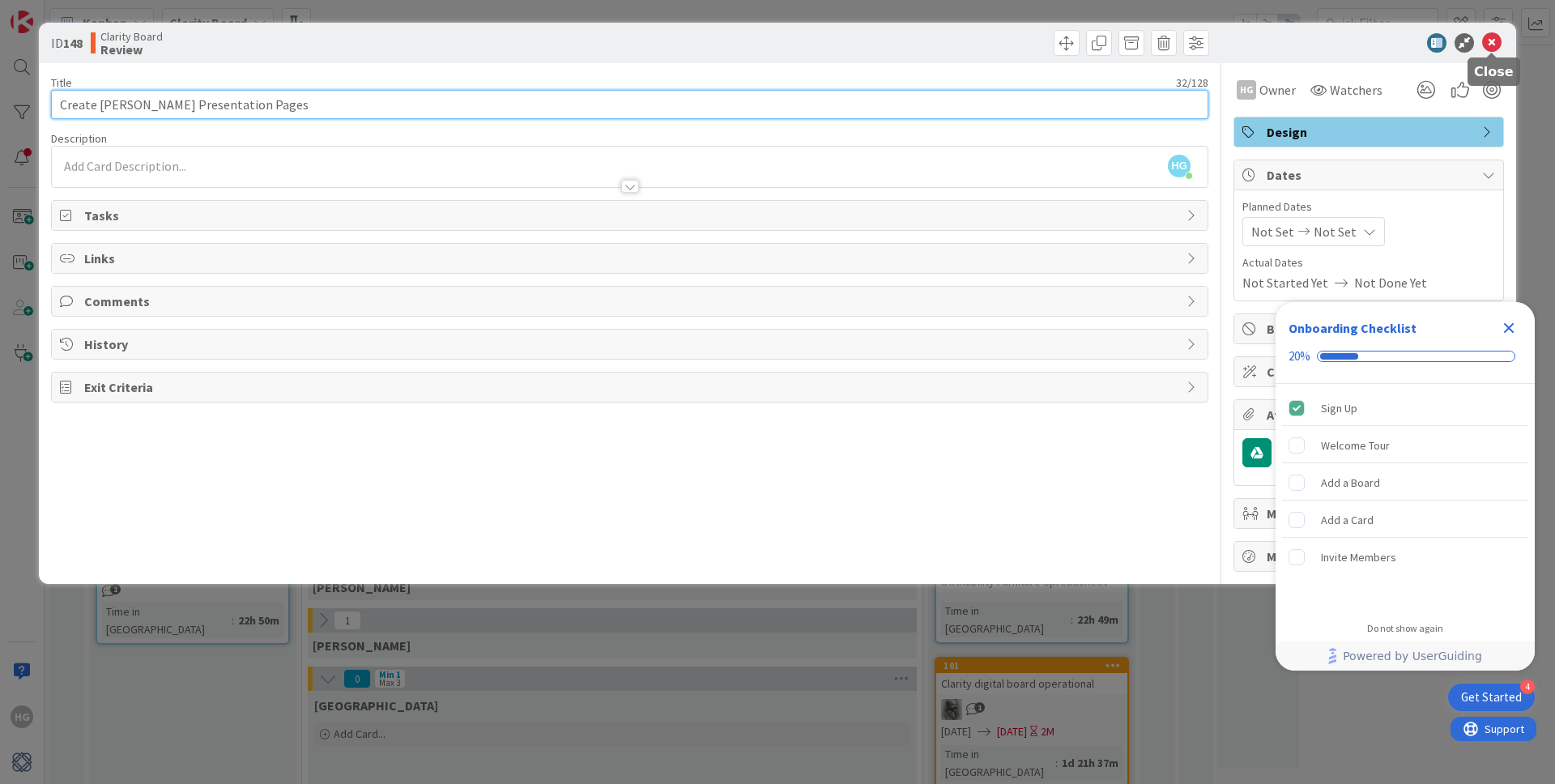
type input "Create Thodos Presentation Pages"
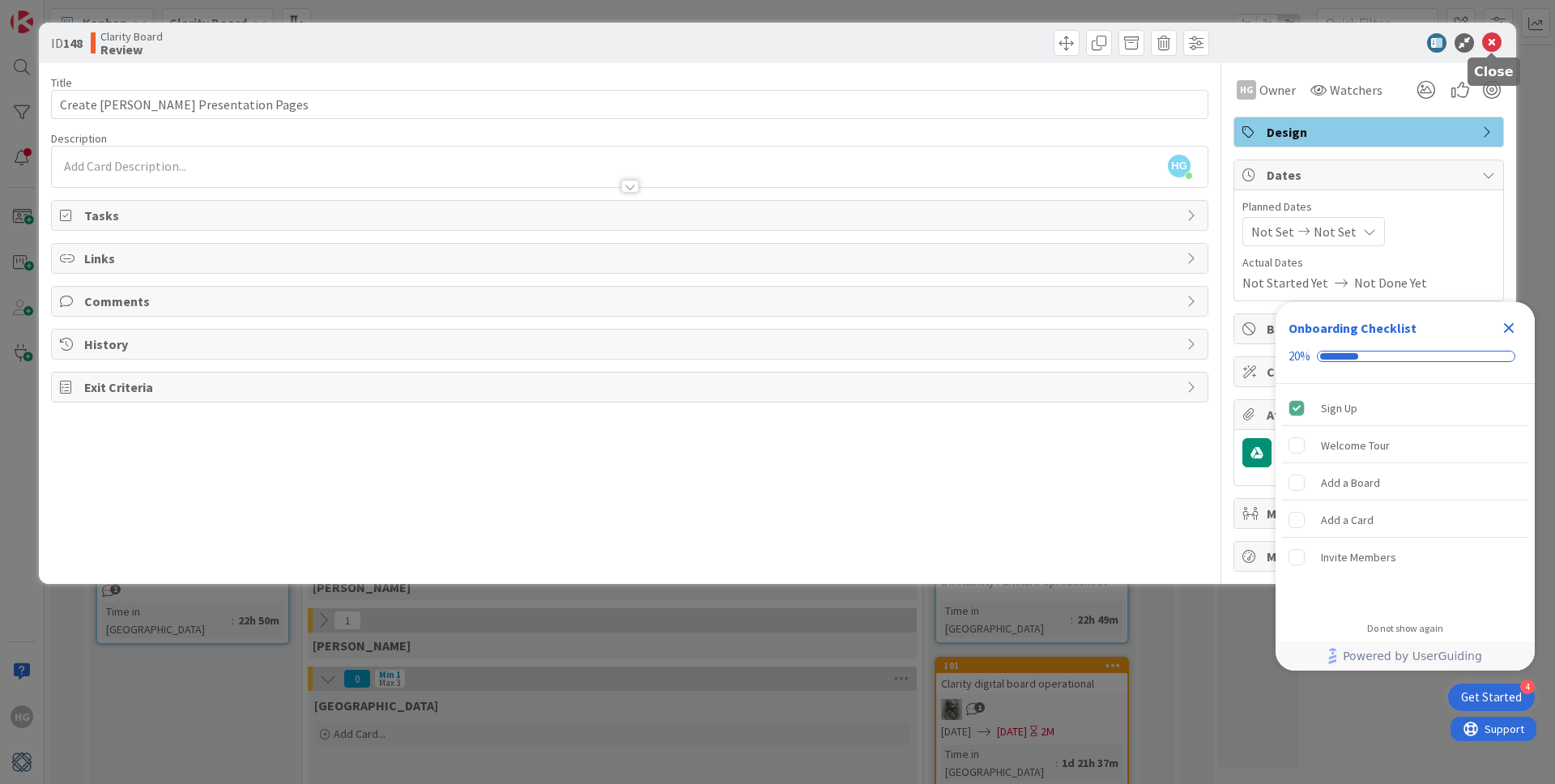
click at [1494, 39] on icon at bounding box center [1491, 42] width 19 height 19
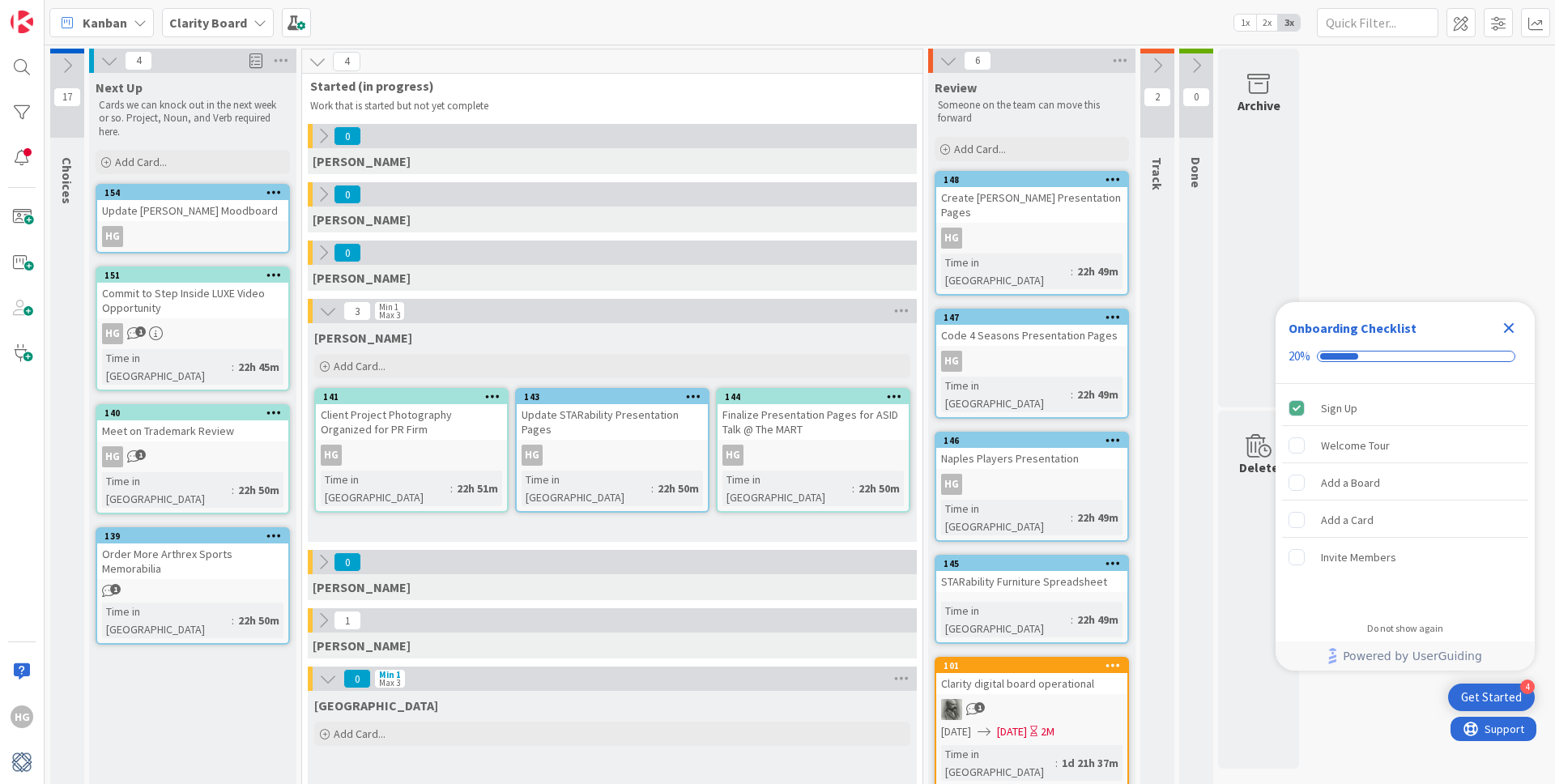
drag, startPoint x: 307, startPoint y: 63, endPoint x: 211, endPoint y: 59, distance: 96.1
click at [303, 62] on div "4" at bounding box center [612, 61] width 620 height 24
click at [94, 58] on div "4" at bounding box center [192, 60] width 207 height 24
click at [99, 59] on button at bounding box center [110, 61] width 21 height 21
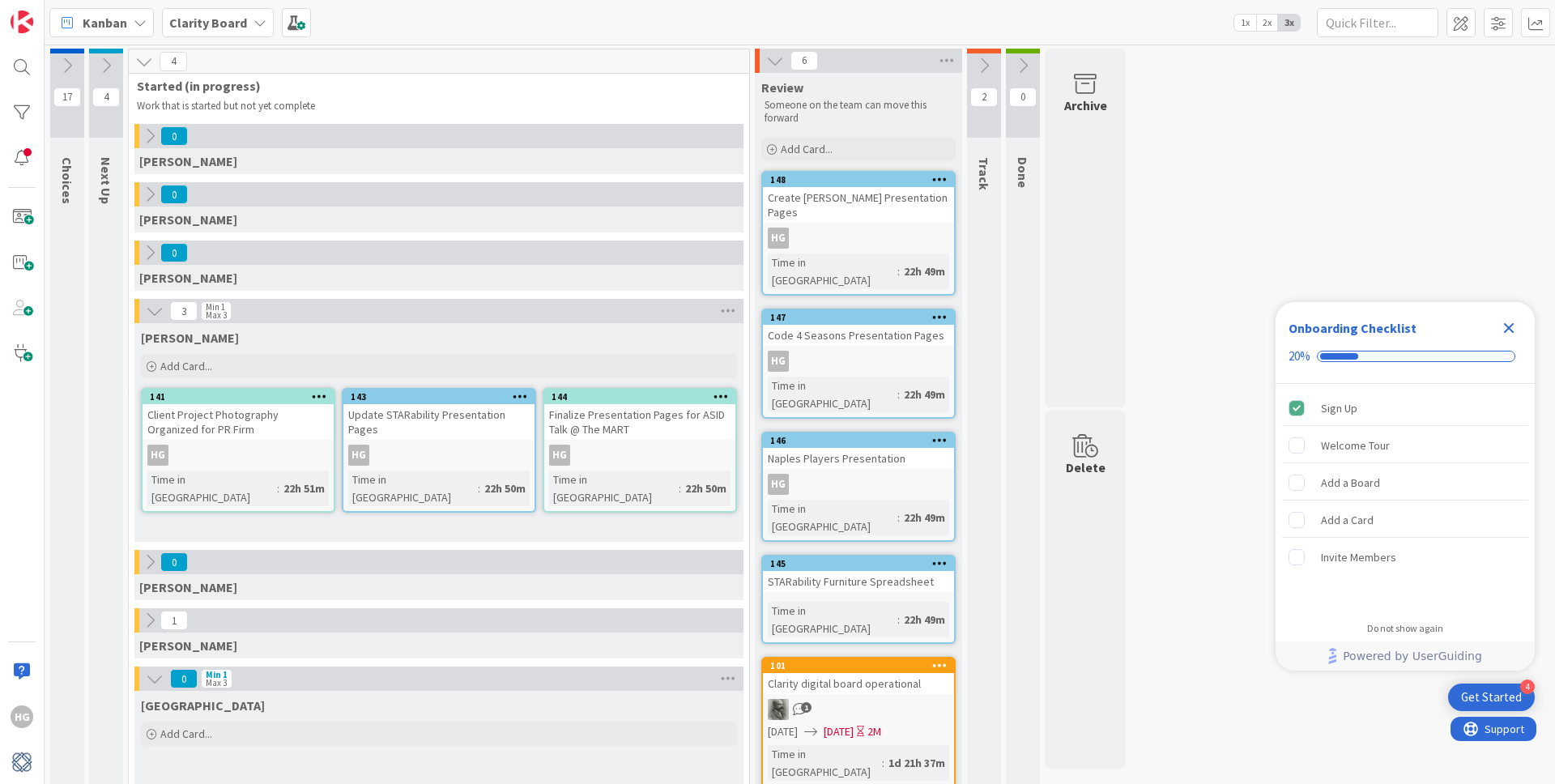
click at [145, 60] on icon at bounding box center [144, 62] width 17 height 17
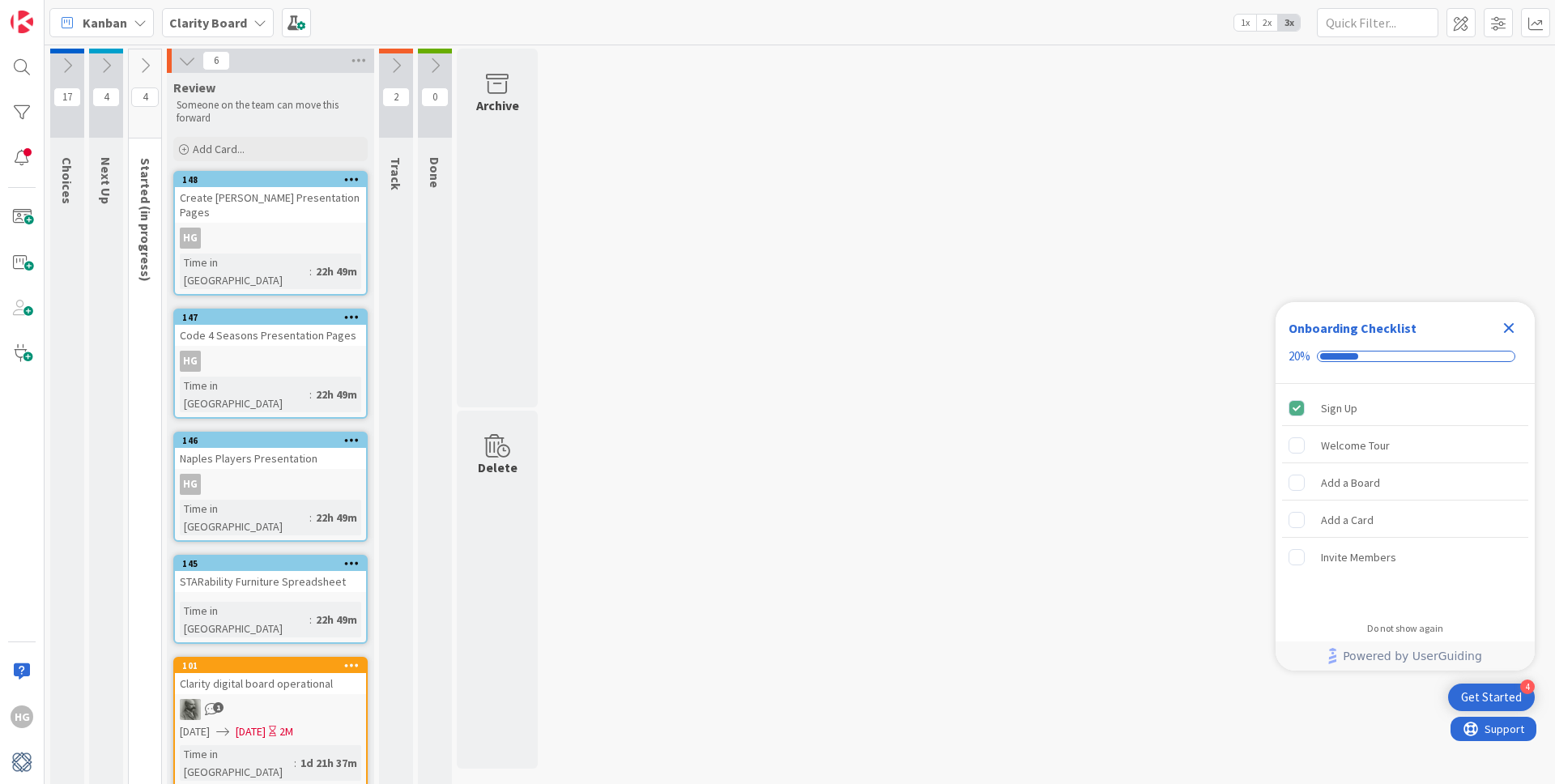
click at [353, 311] on icon at bounding box center [352, 317] width 15 height 12
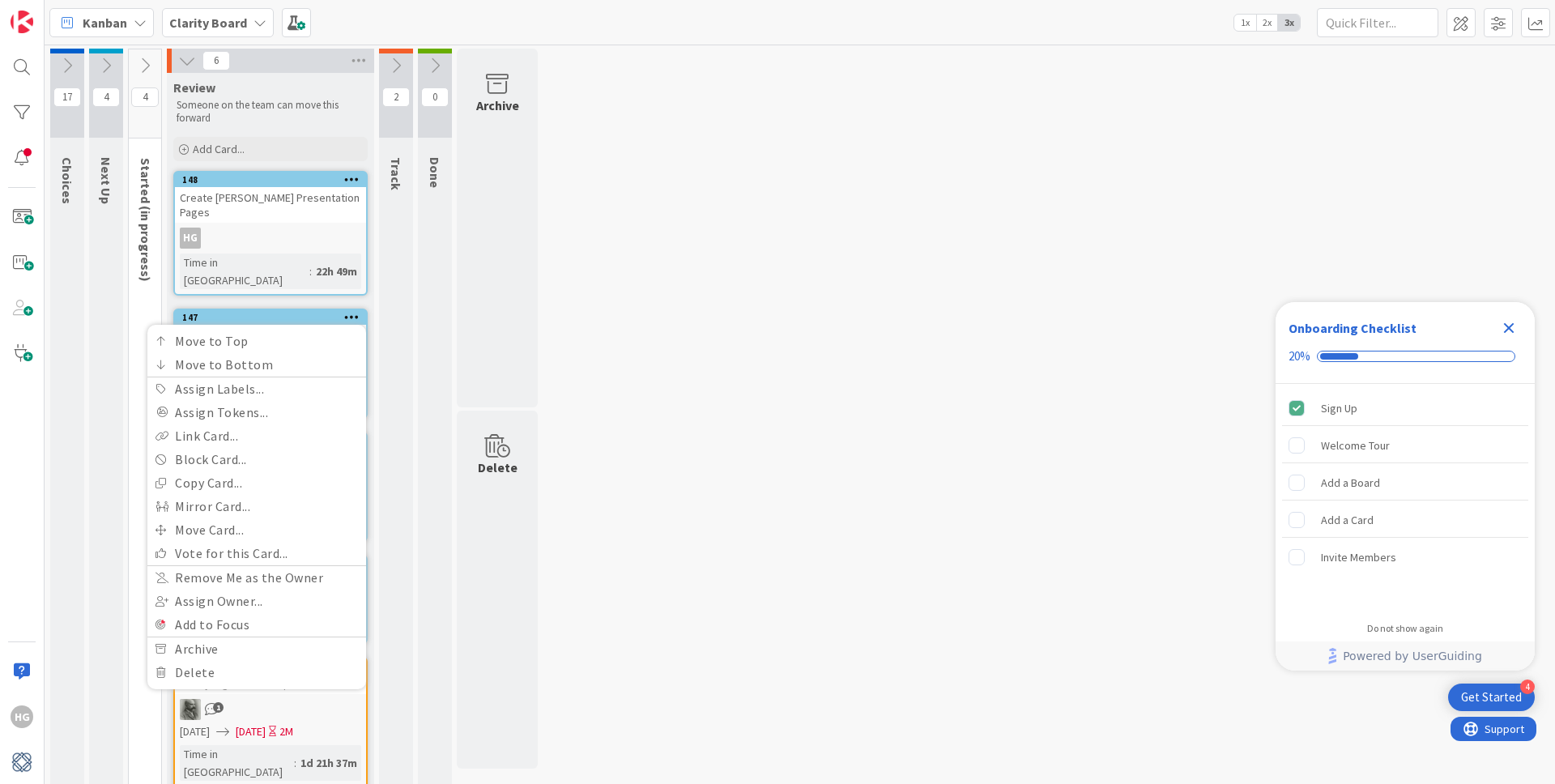
click at [399, 255] on div "2 Track Action needed by someone outside the team" at bounding box center [395, 495] width 34 height 895
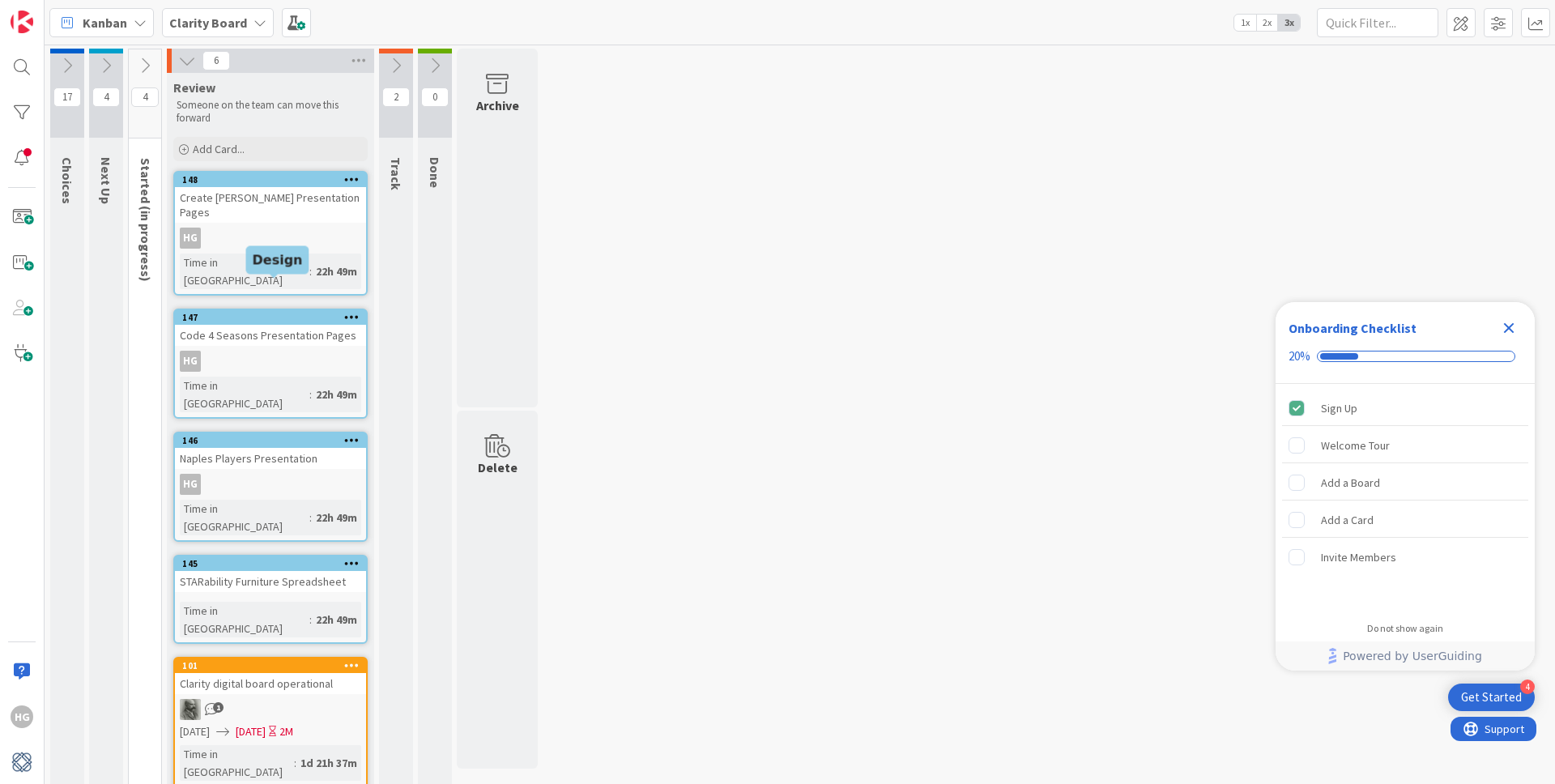
click at [273, 310] on div "147 Move to Top Move to Bottom Assign Labels... Assign Tokens... Link Card... B…" at bounding box center [271, 317] width 191 height 14
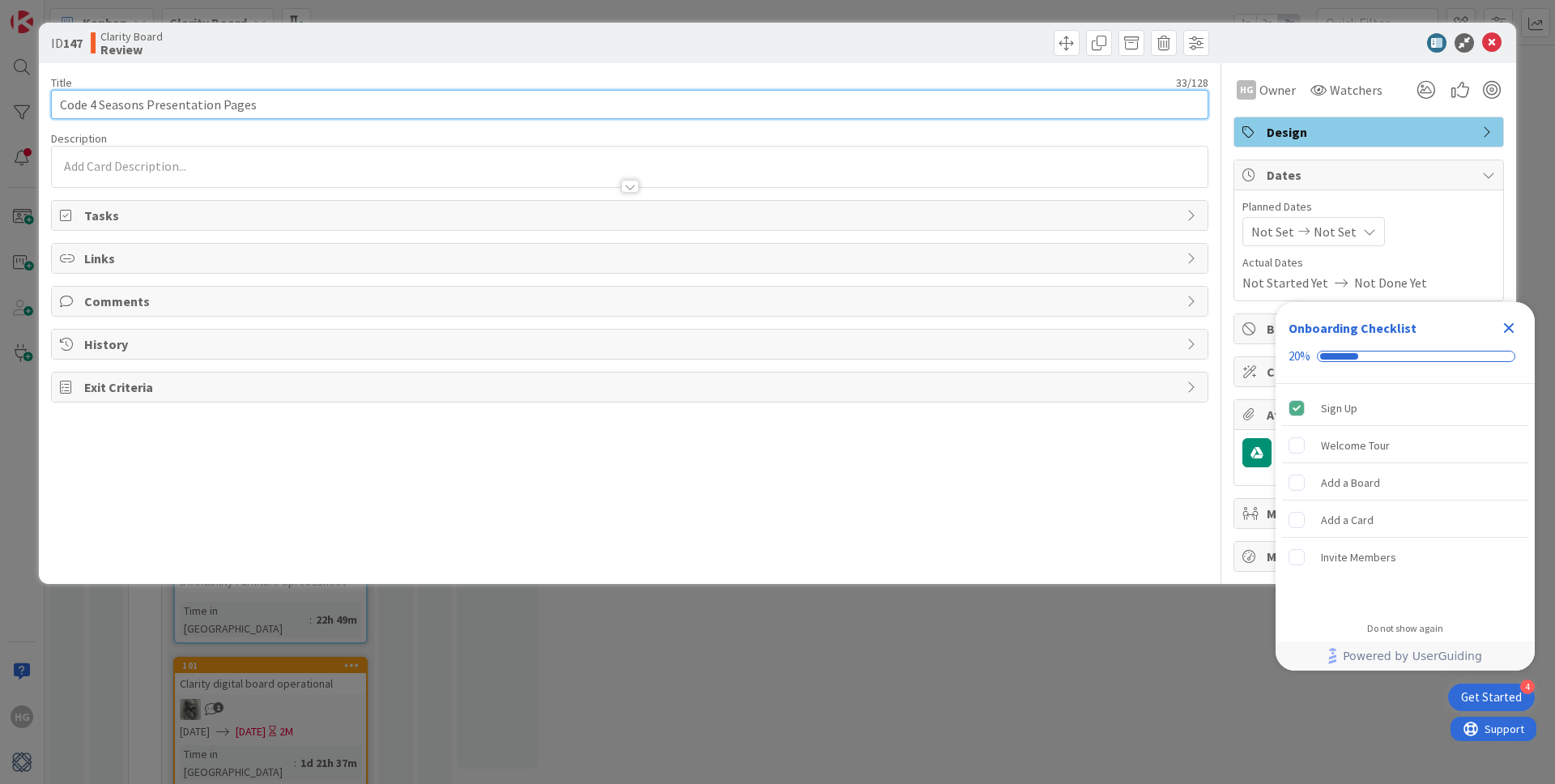
click at [59, 106] on input "Code 4 Seasons Presentation Pages" at bounding box center [629, 104] width 1157 height 29
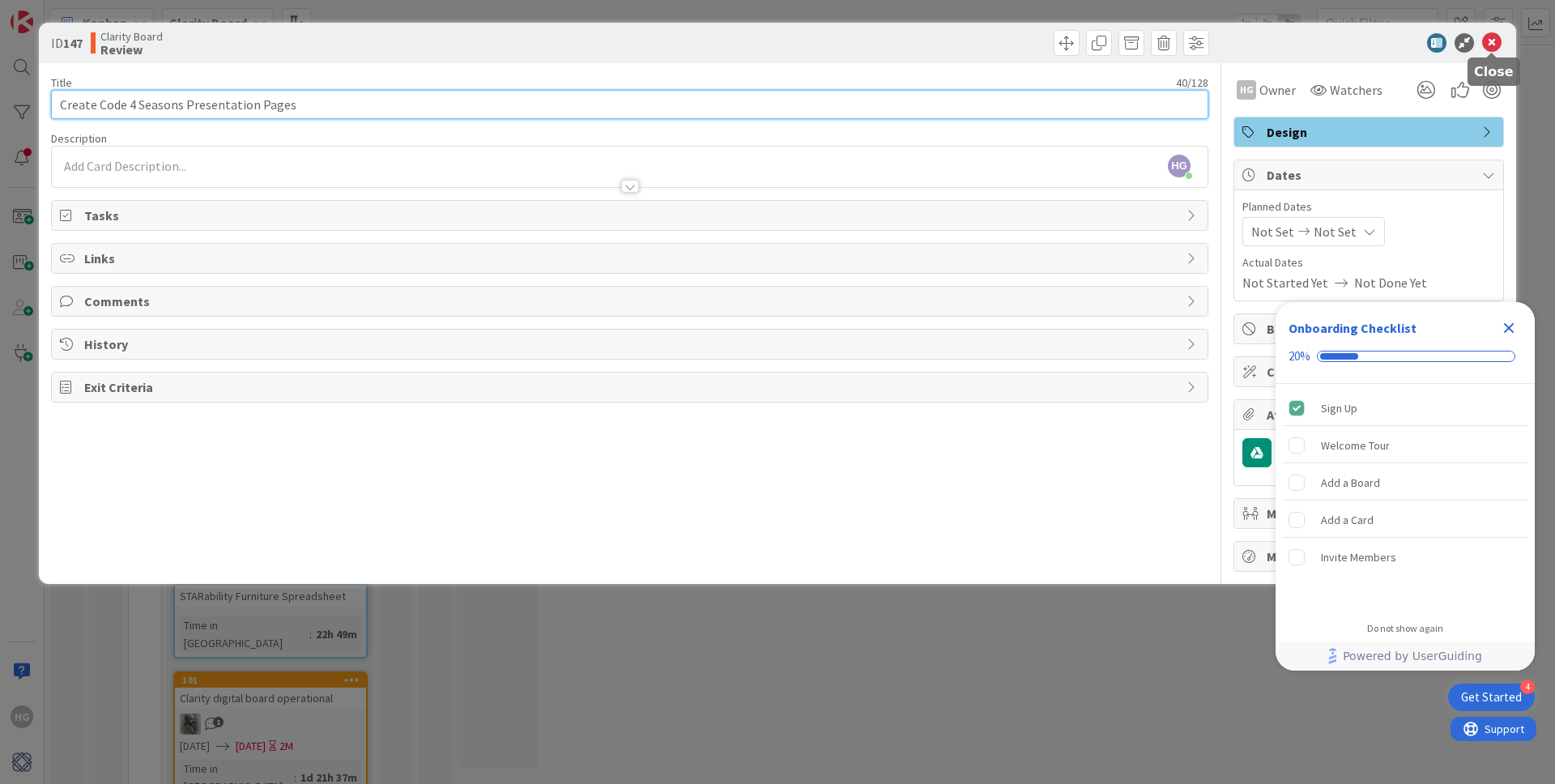
type input "Create Code 4 Seasons Presentation Pages"
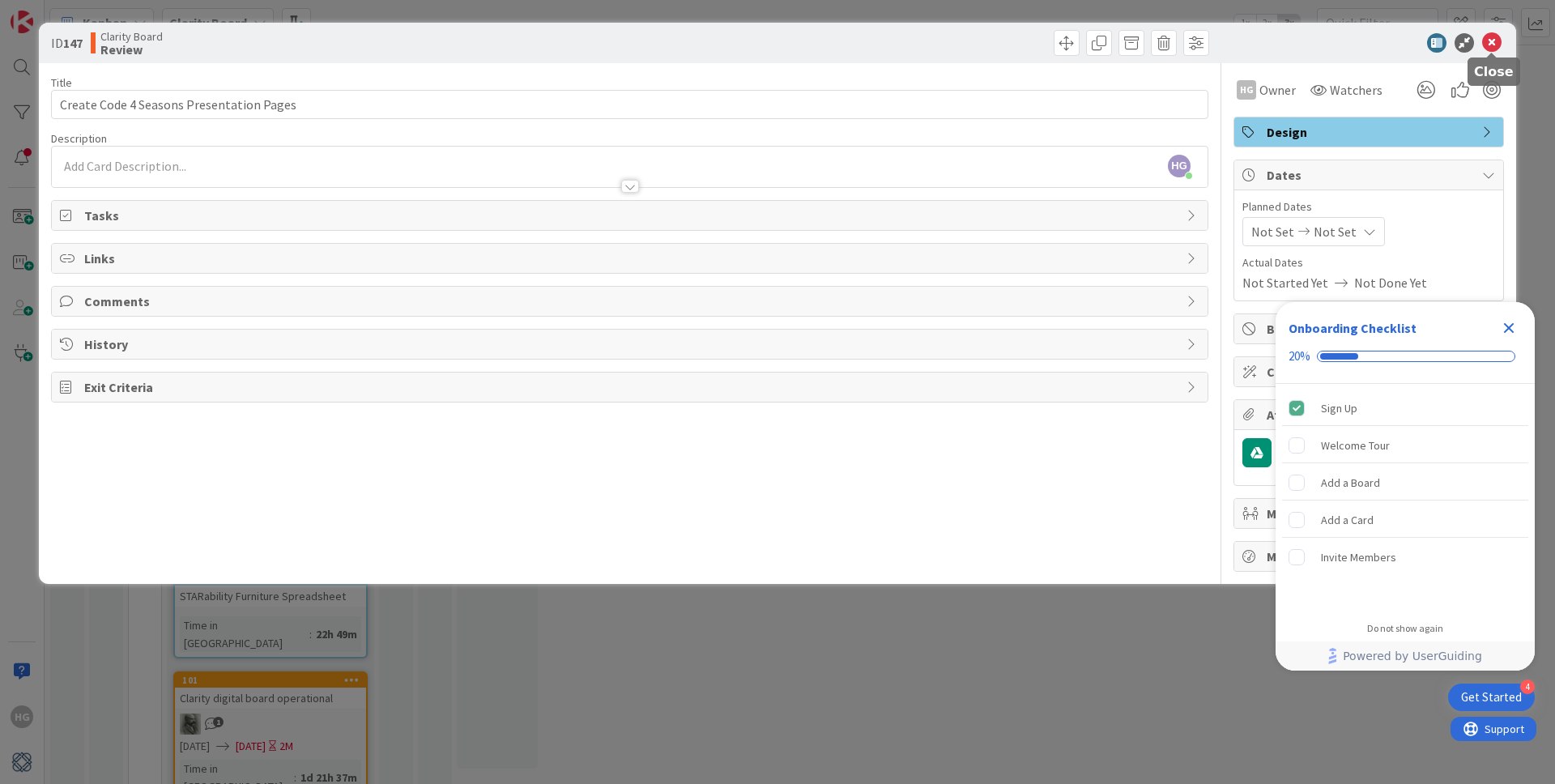
click at [1485, 47] on icon at bounding box center [1491, 42] width 19 height 19
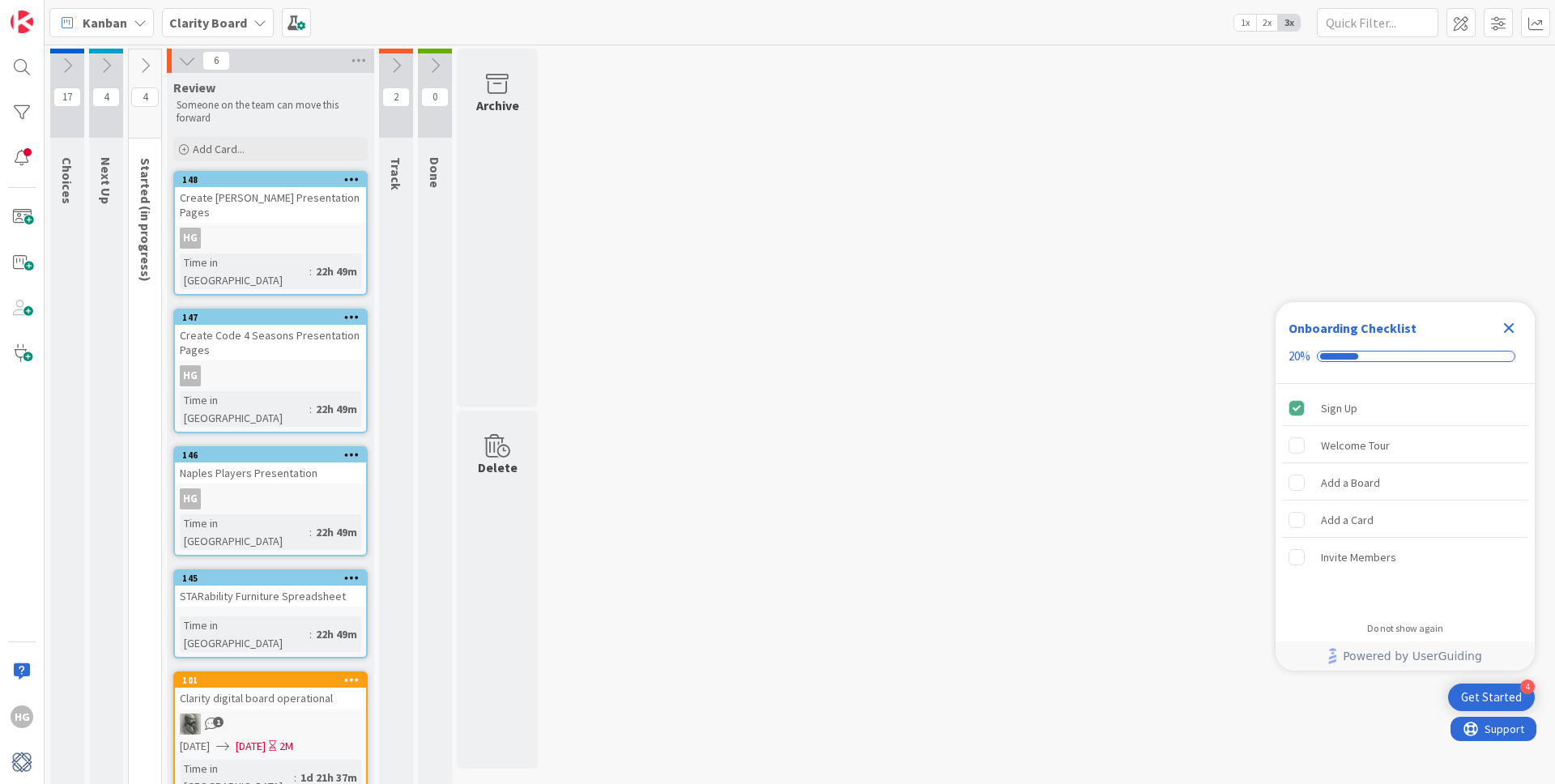
click at [324, 462] on div "Naples Players Presentation" at bounding box center [271, 473] width 191 height 21
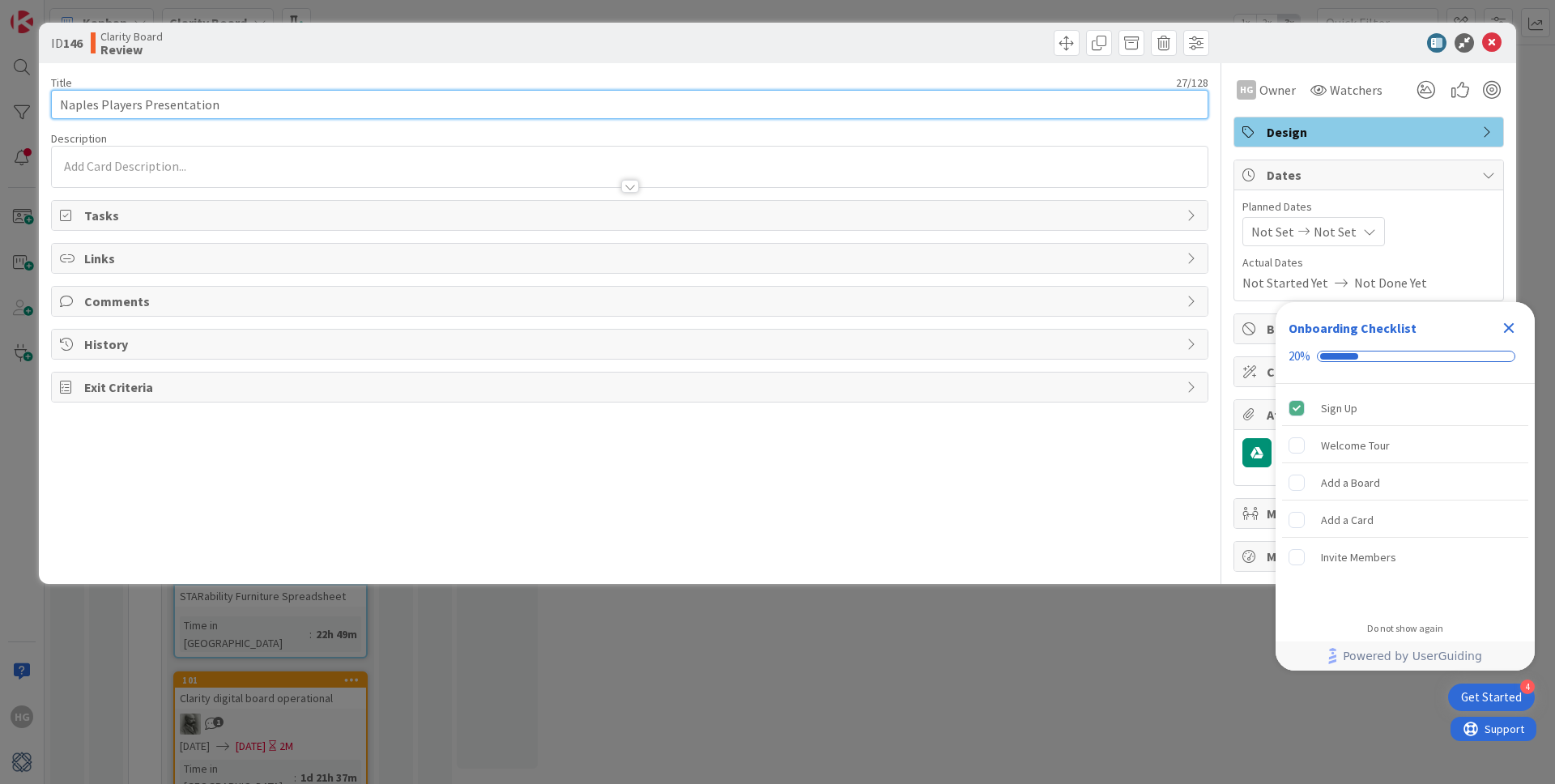
click at [58, 106] on input "Naples Players Presentation" at bounding box center [629, 104] width 1157 height 29
type input "Create Naples Players Presentation"
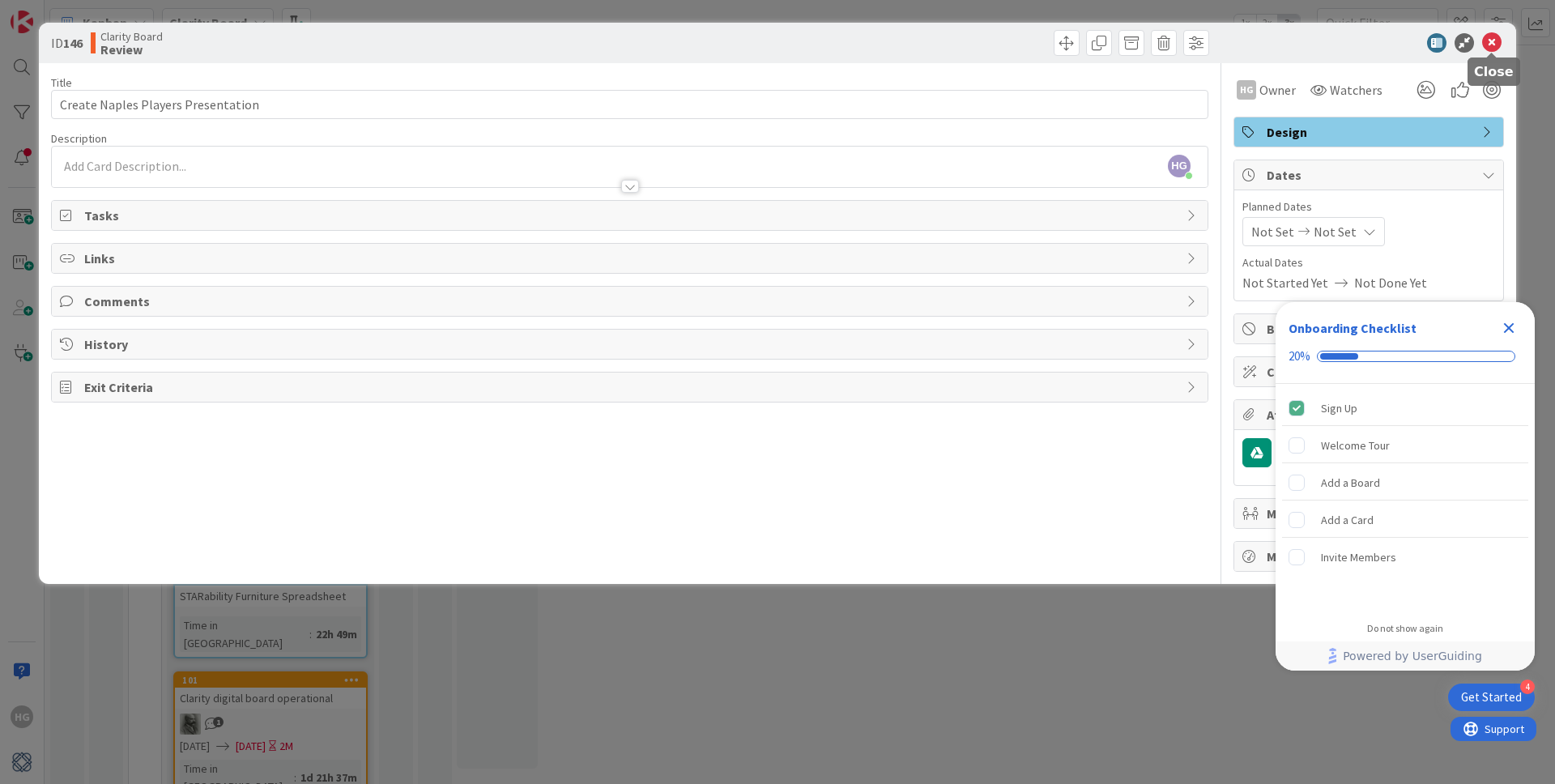
drag, startPoint x: 1486, startPoint y: 44, endPoint x: 1453, endPoint y: 65, distance: 39.1
click at [1486, 44] on icon at bounding box center [1491, 42] width 19 height 19
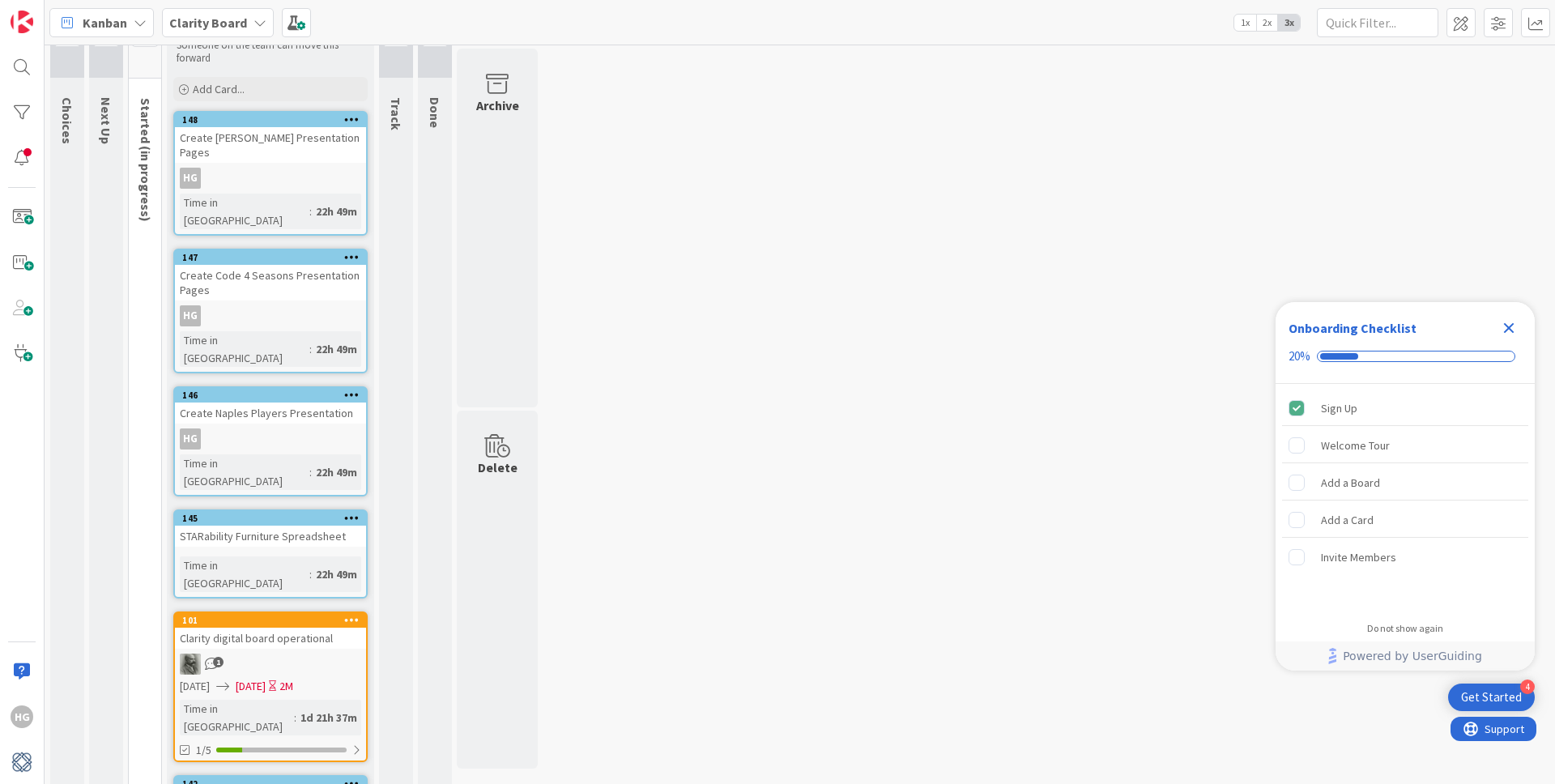
click at [300, 525] on div "STARability Furniture Spreadsheet" at bounding box center [271, 536] width 191 height 21
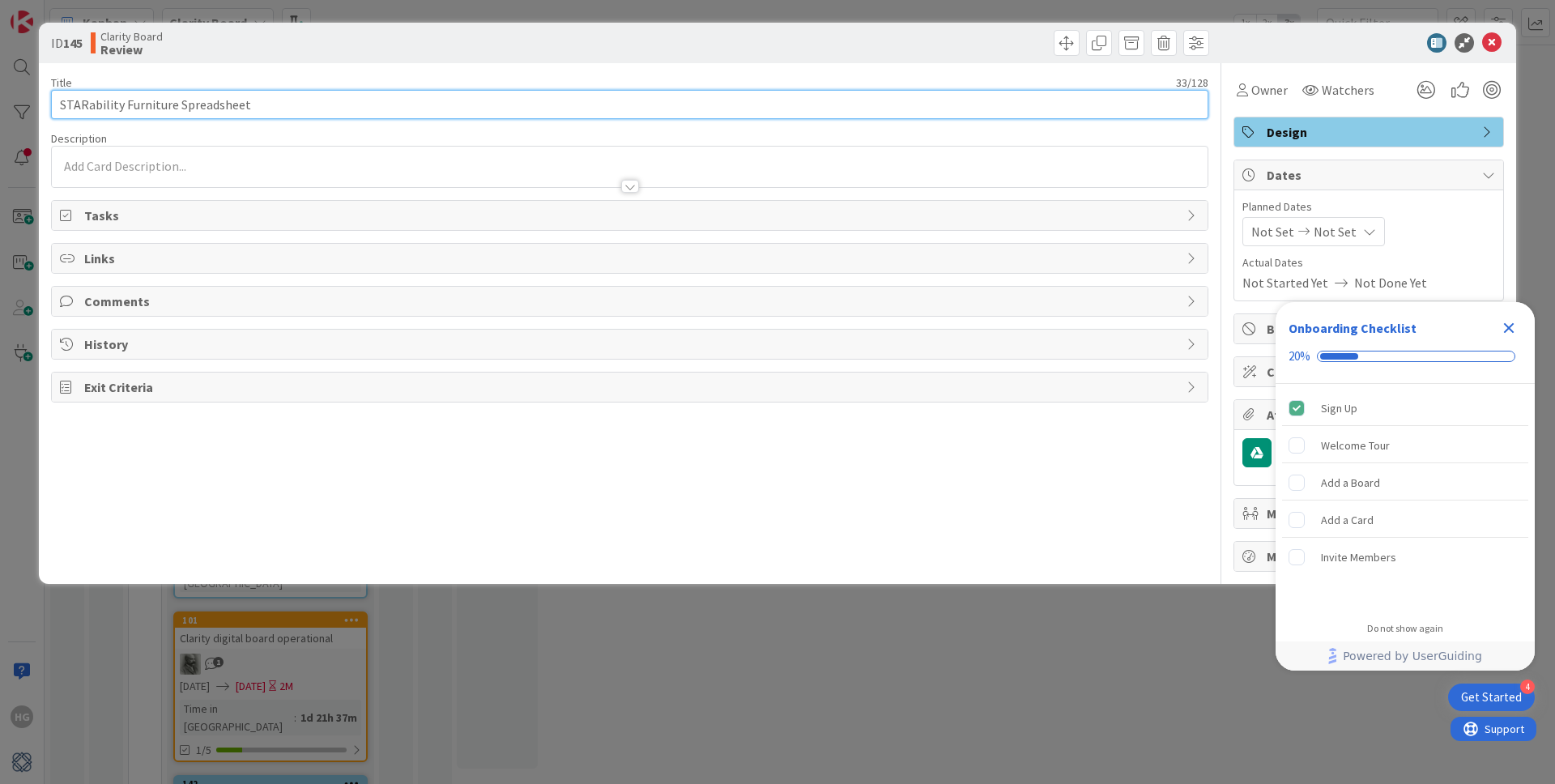
click at [59, 103] on input "STARability Furniture Spreadsheet" at bounding box center [629, 104] width 1157 height 29
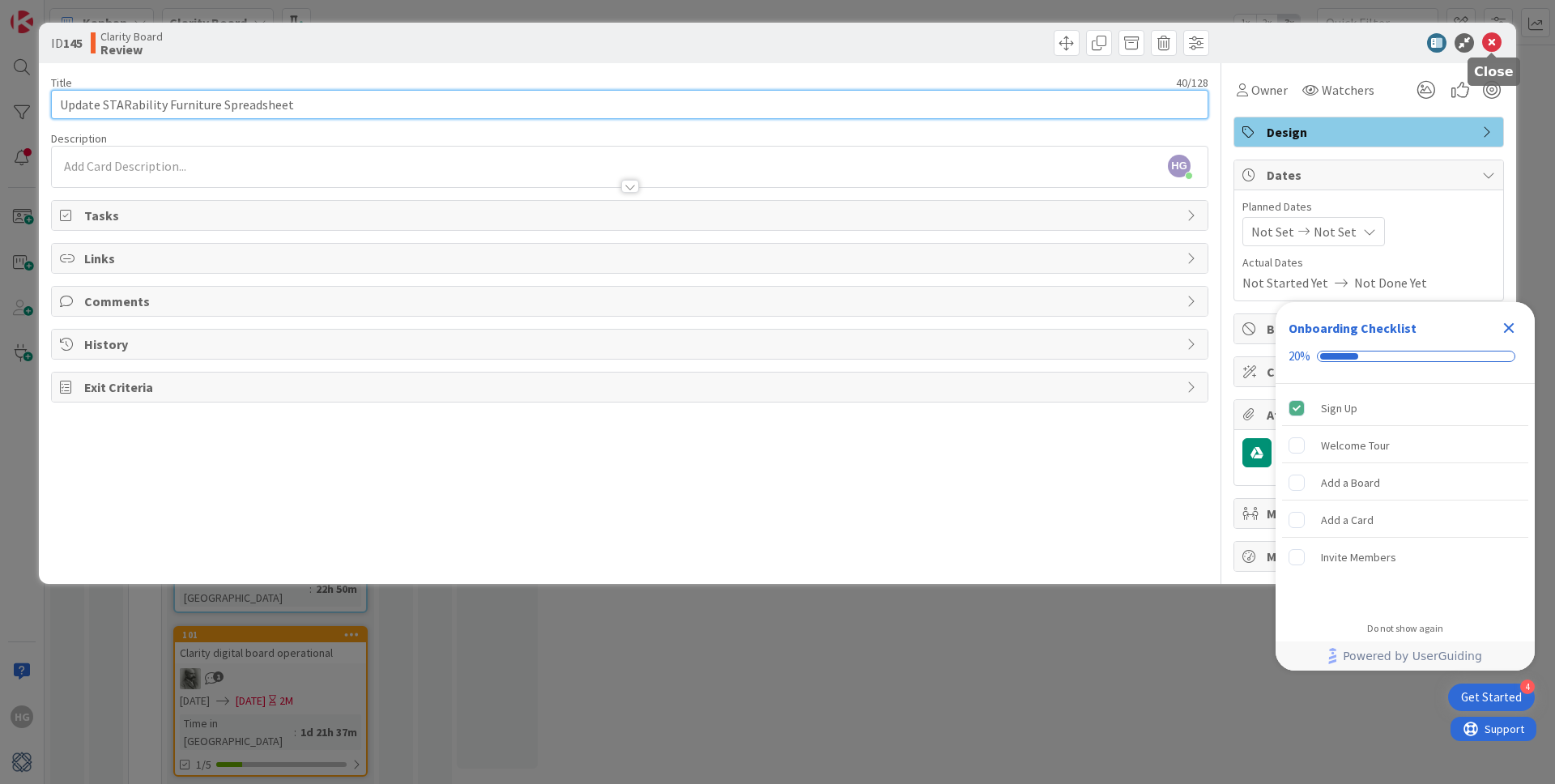
type input "Update STARability Furniture Spreadsheet"
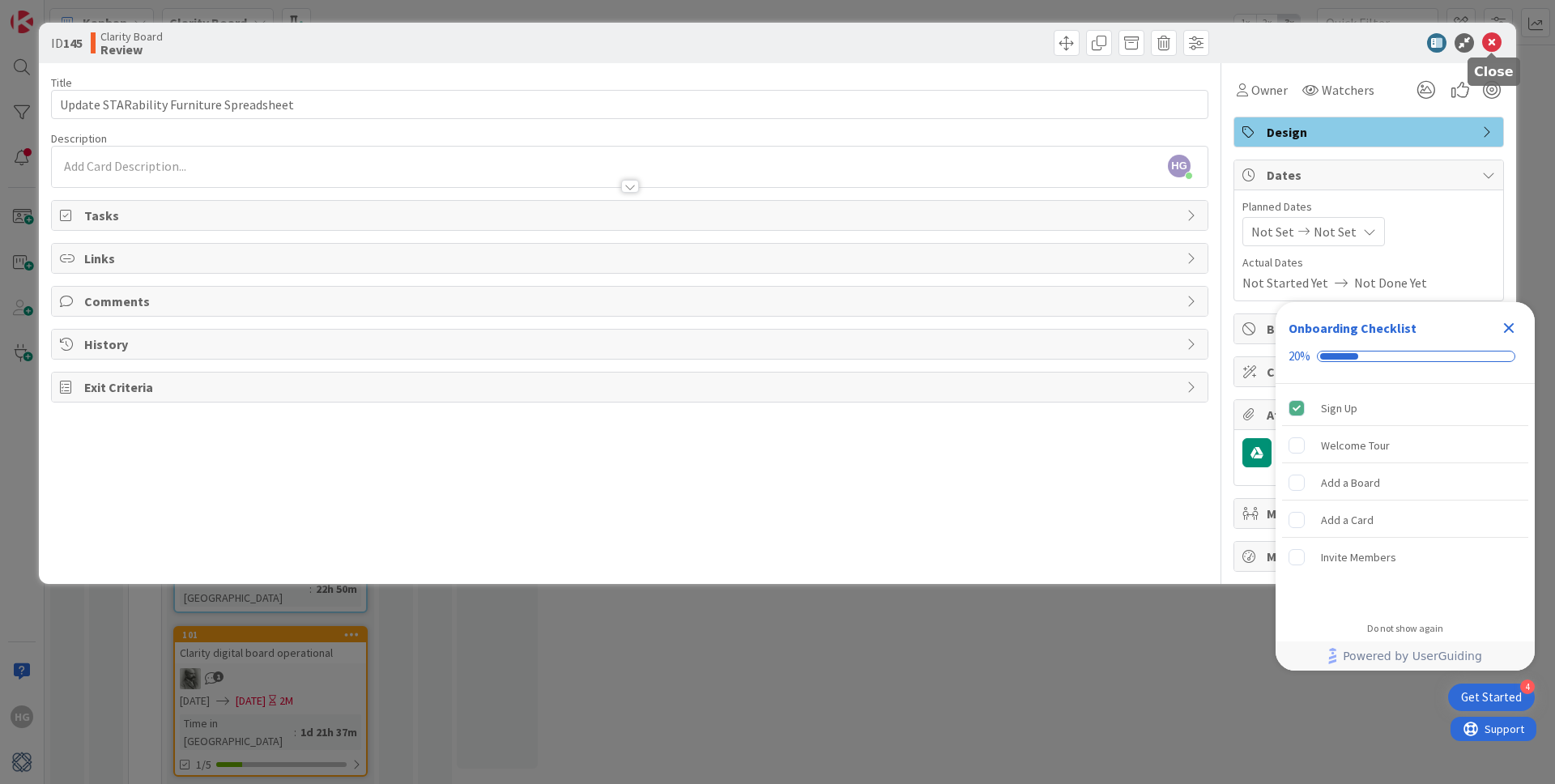
drag, startPoint x: 1493, startPoint y: 42, endPoint x: 1485, endPoint y: 47, distance: 9.4
click at [1493, 42] on icon at bounding box center [1491, 42] width 19 height 19
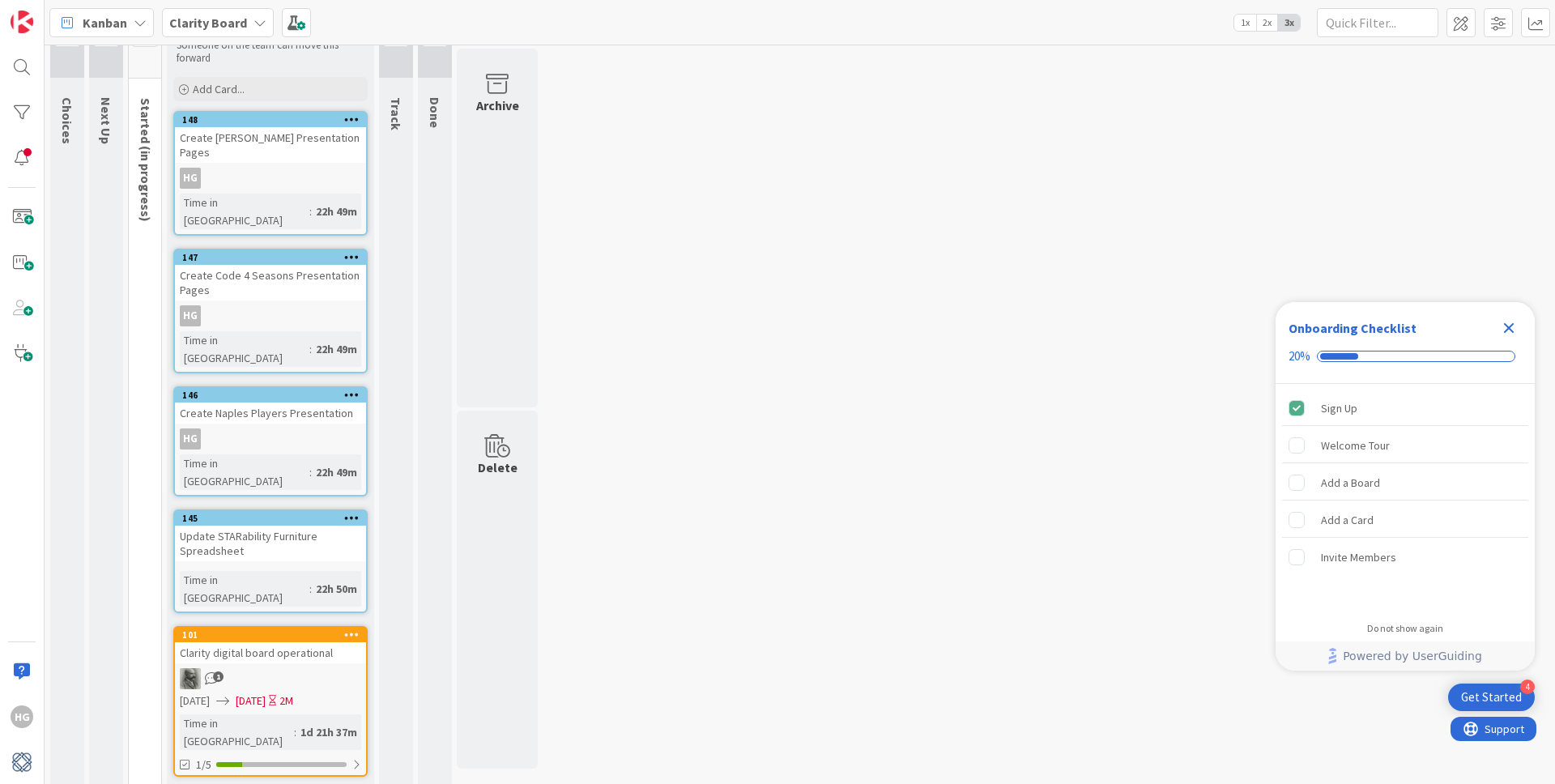
click at [260, 783] on div "142" at bounding box center [271, 797] width 191 height 14
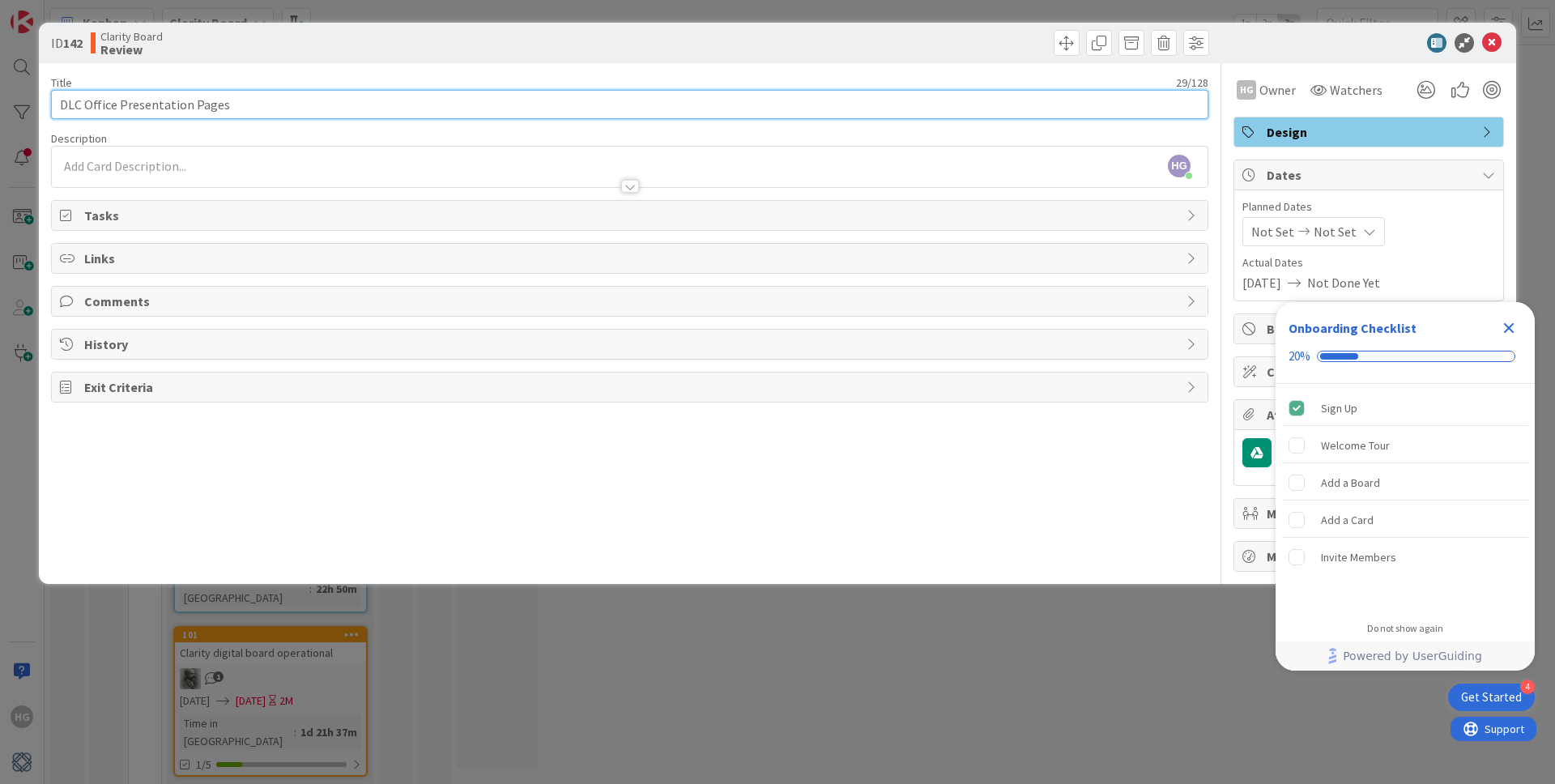
click at [58, 105] on input "DLC Office Presentation Pages" at bounding box center [629, 104] width 1157 height 29
type input "Create DLC Office Presentation Pages"
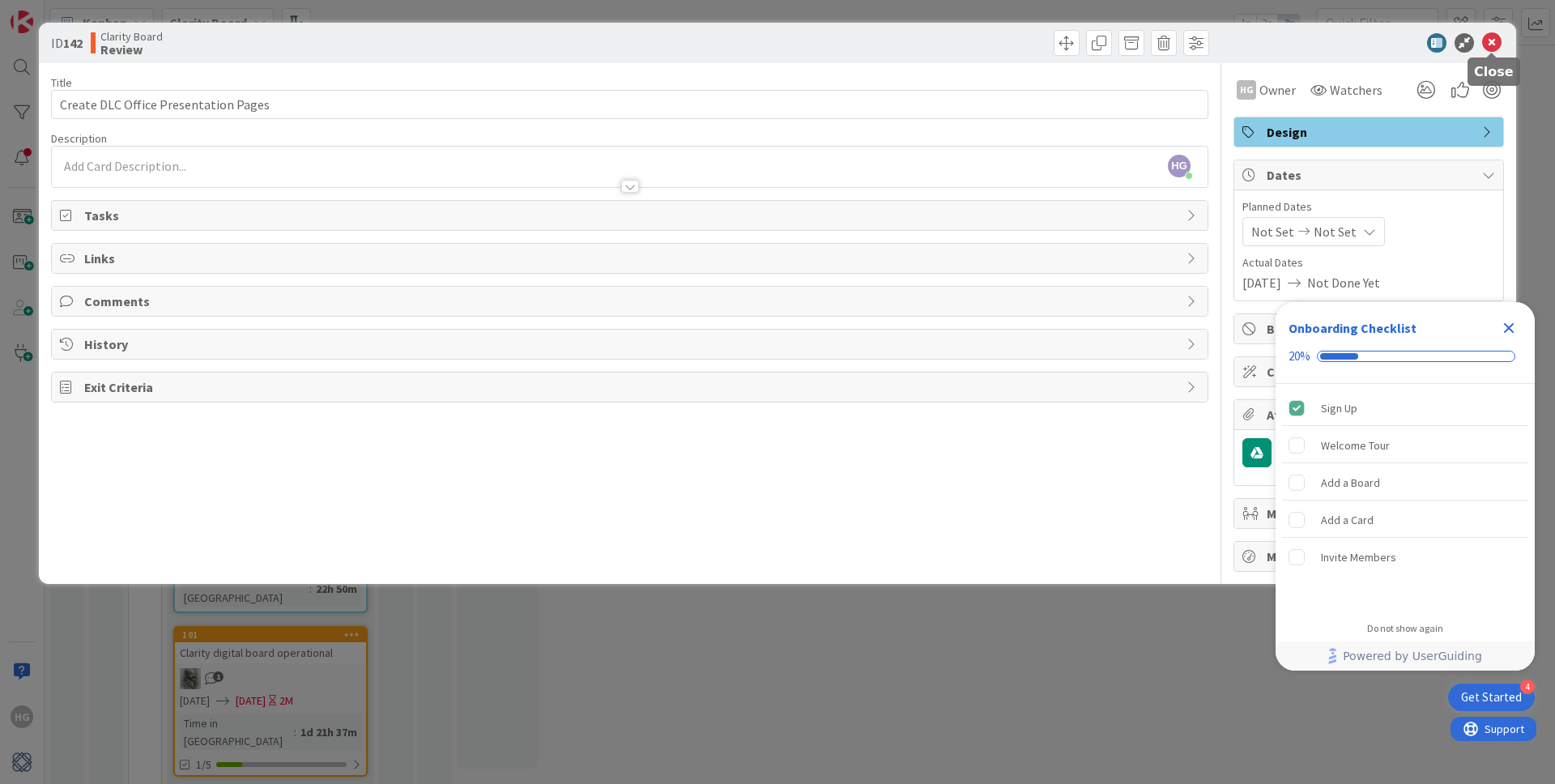
click at [1490, 48] on icon at bounding box center [1491, 42] width 19 height 19
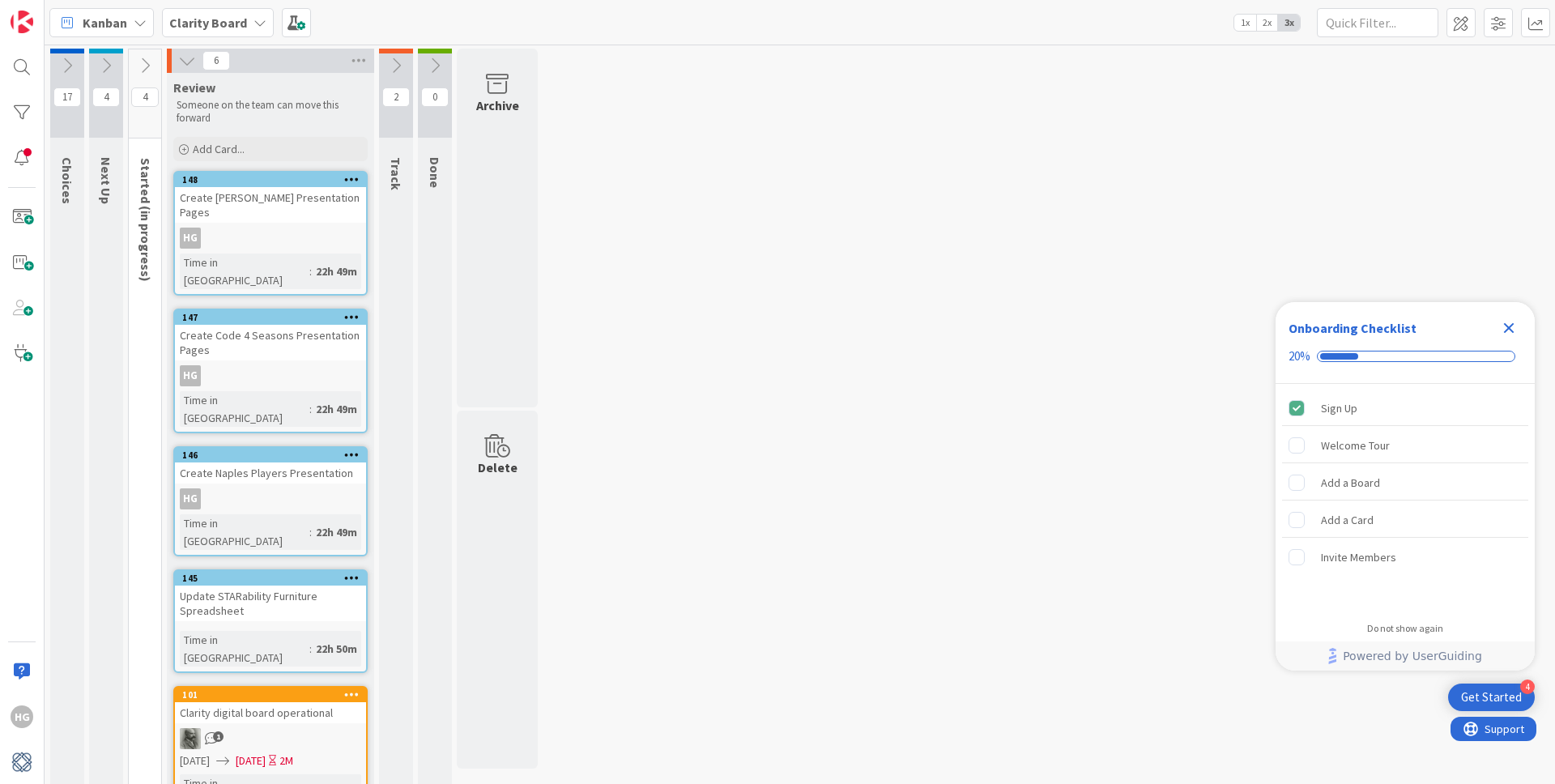
click at [181, 64] on icon at bounding box center [187, 61] width 17 height 17
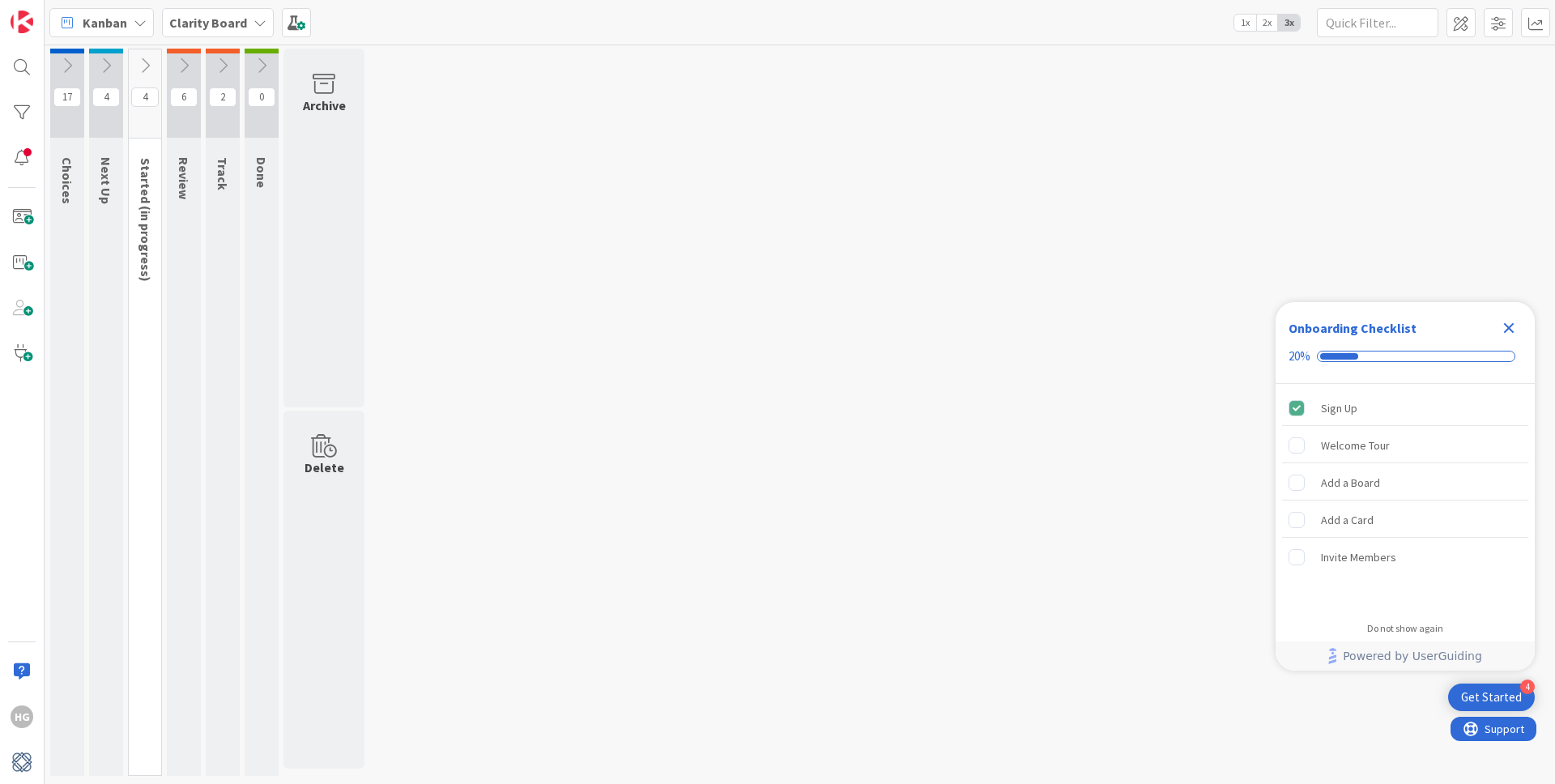
click at [225, 63] on icon at bounding box center [223, 65] width 17 height 17
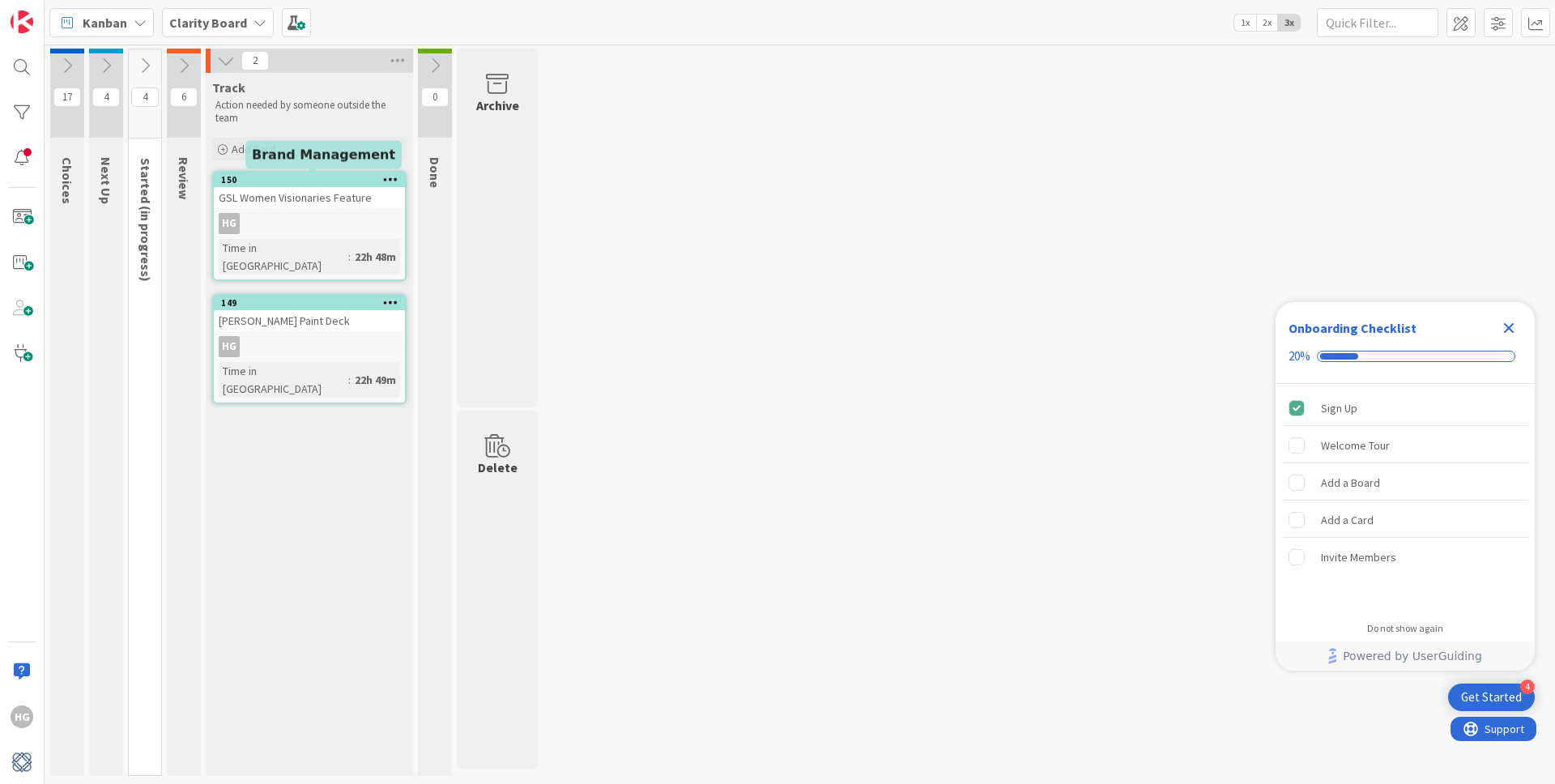
click at [297, 184] on div "150" at bounding box center [312, 180] width 184 height 12
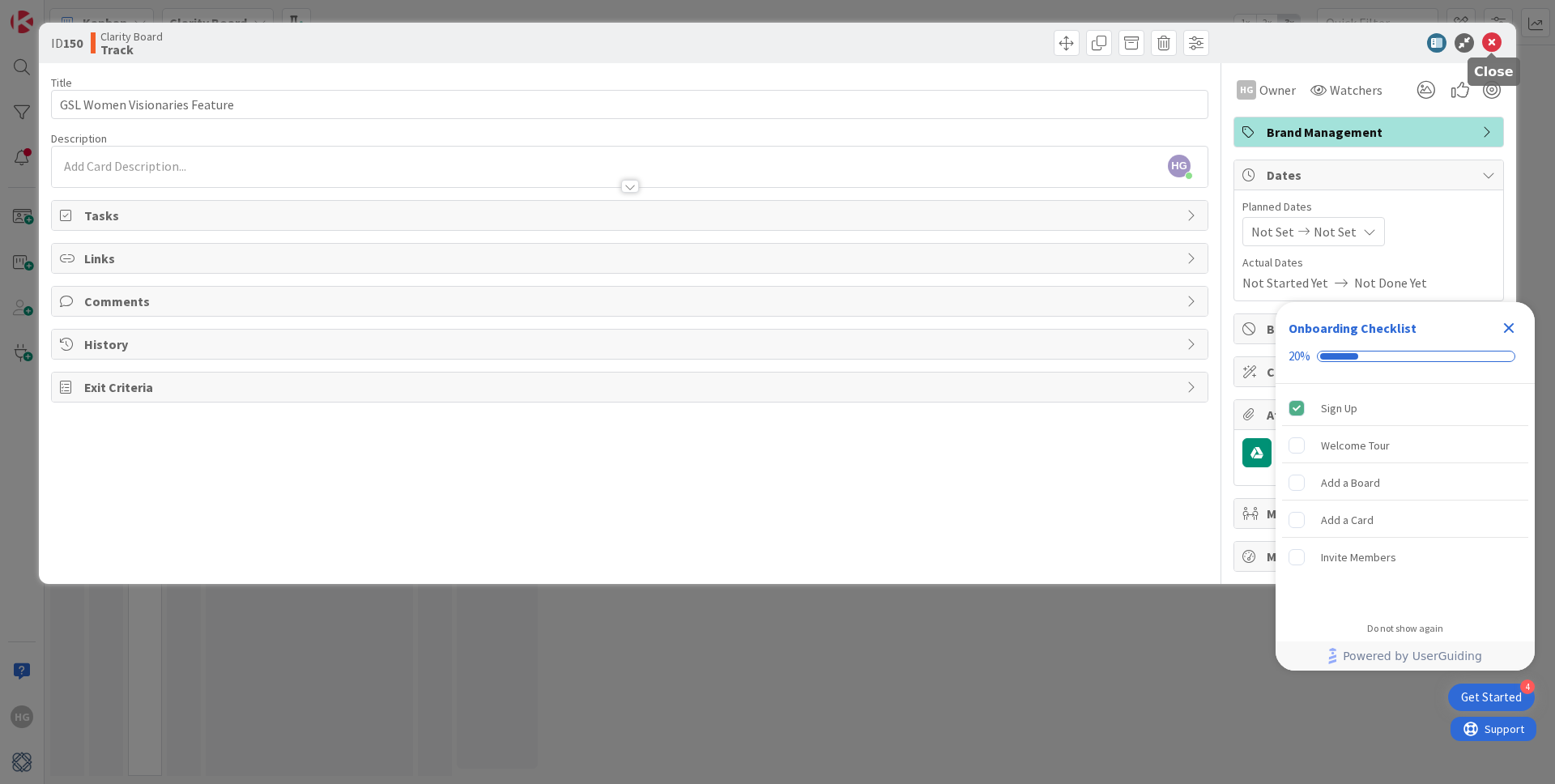
click at [1488, 42] on icon at bounding box center [1491, 42] width 19 height 19
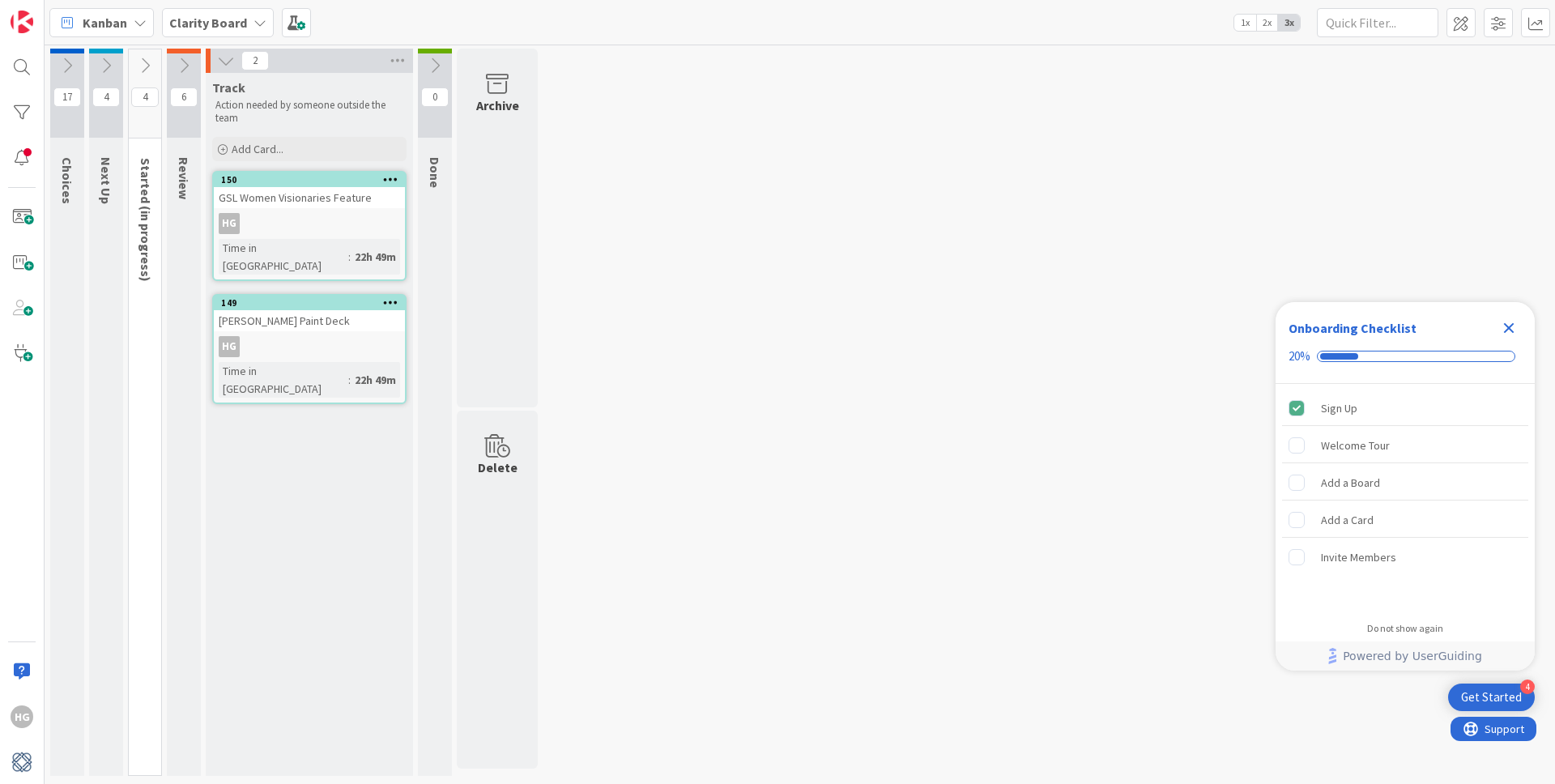
click at [226, 59] on icon at bounding box center [225, 61] width 17 height 17
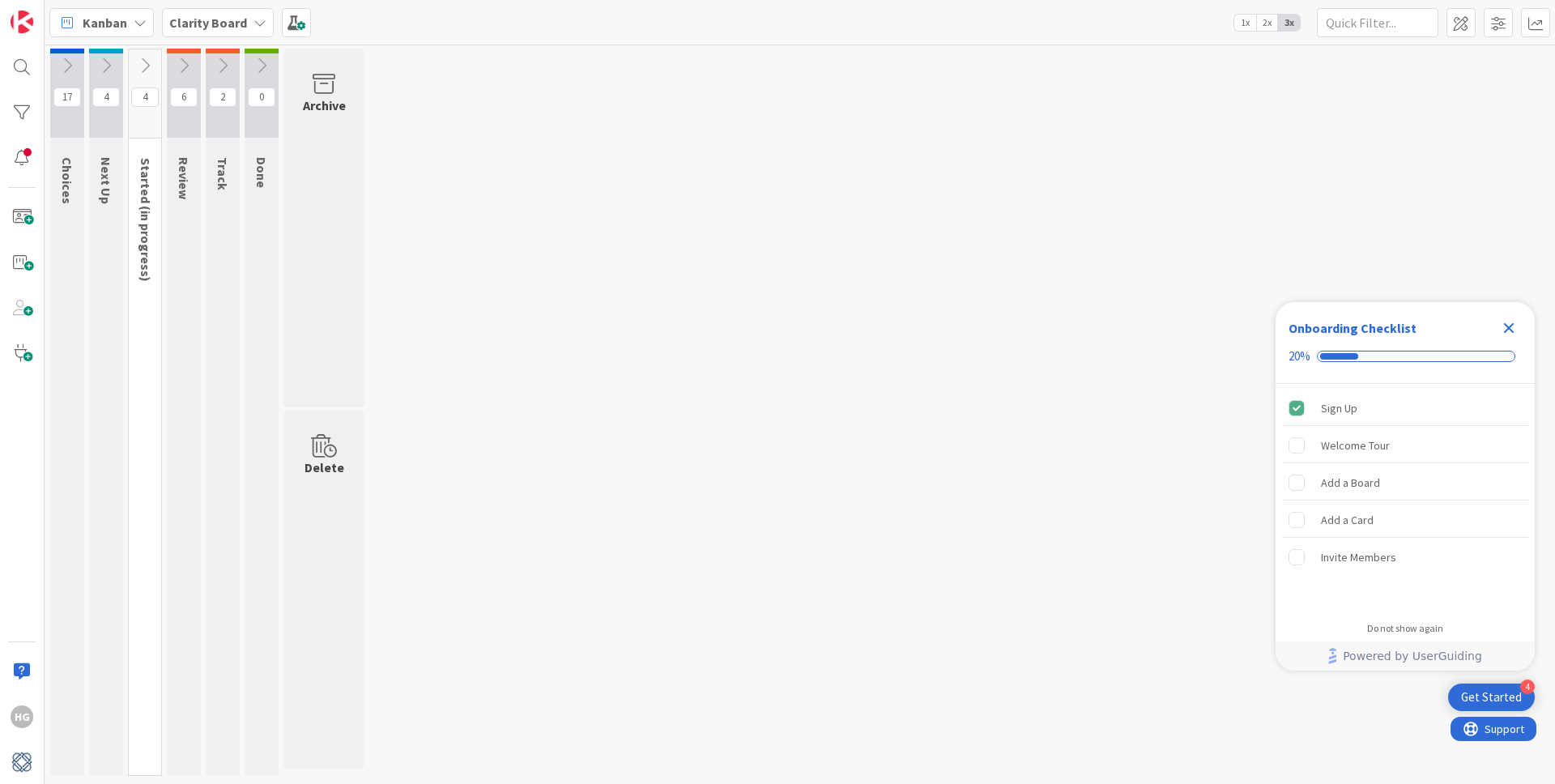
click at [138, 65] on icon at bounding box center [145, 65] width 17 height 17
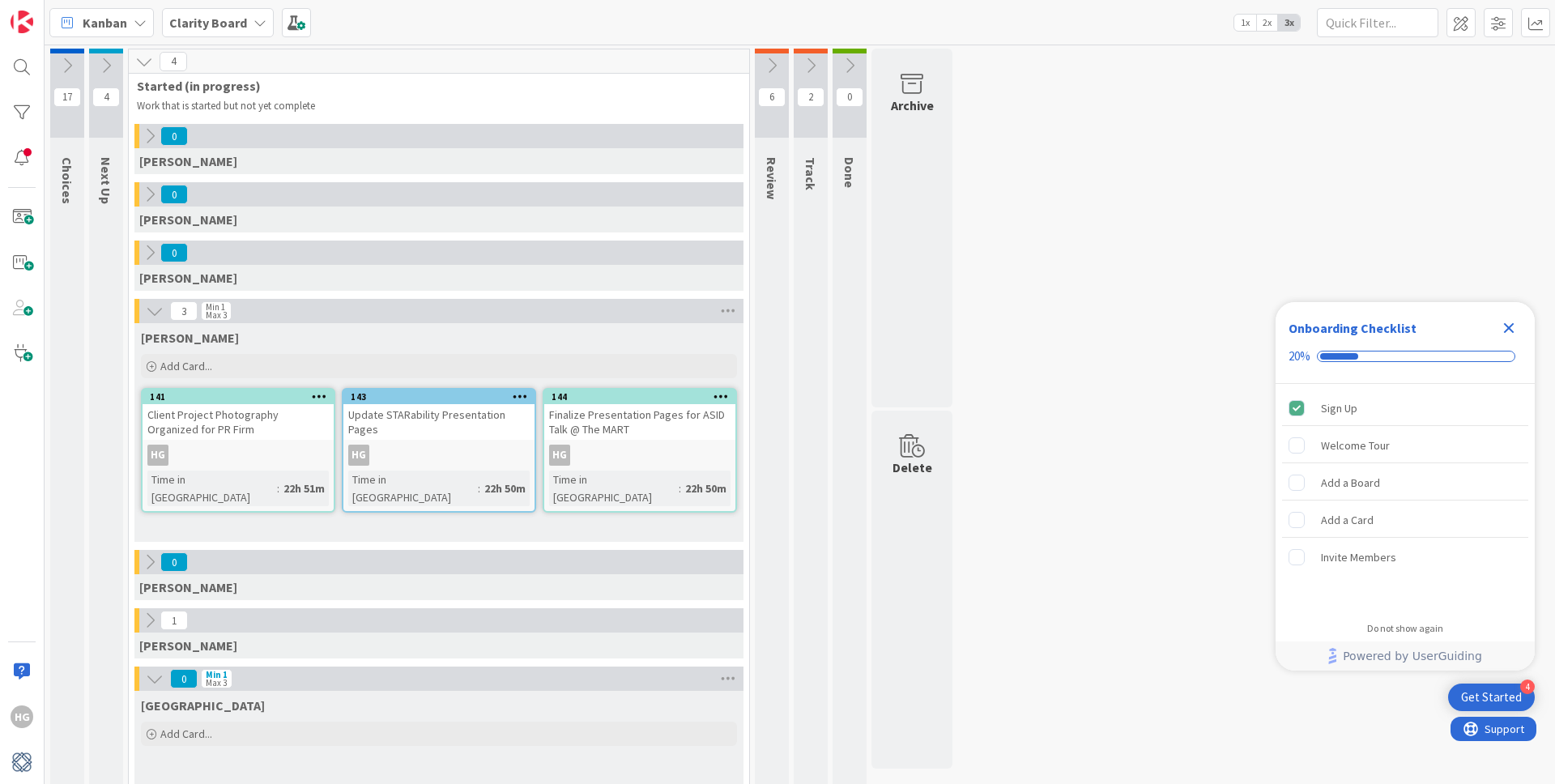
click at [109, 61] on icon at bounding box center [106, 65] width 17 height 17
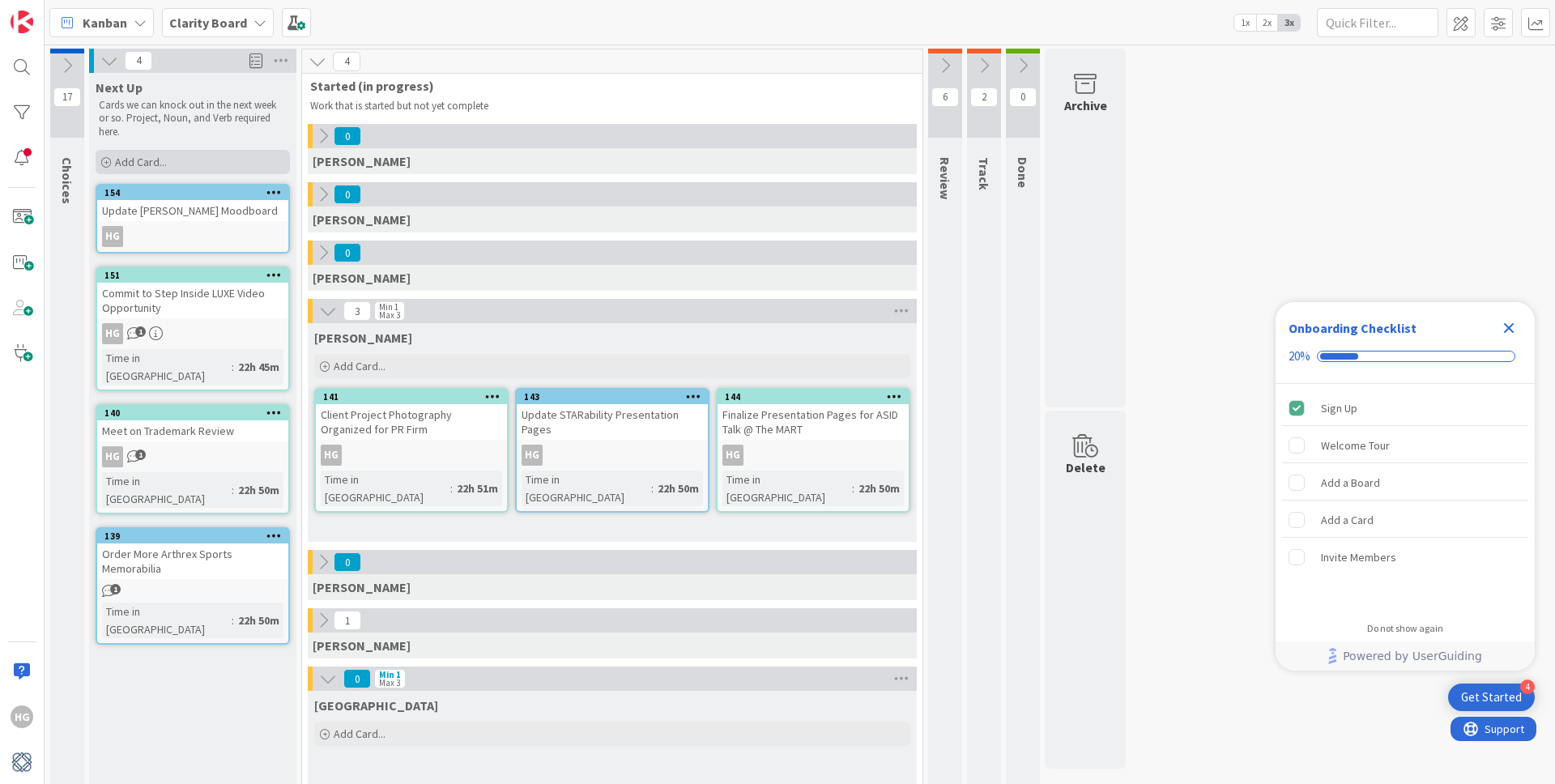
click at [166, 160] on span "Add Card..." at bounding box center [141, 162] width 52 height 14
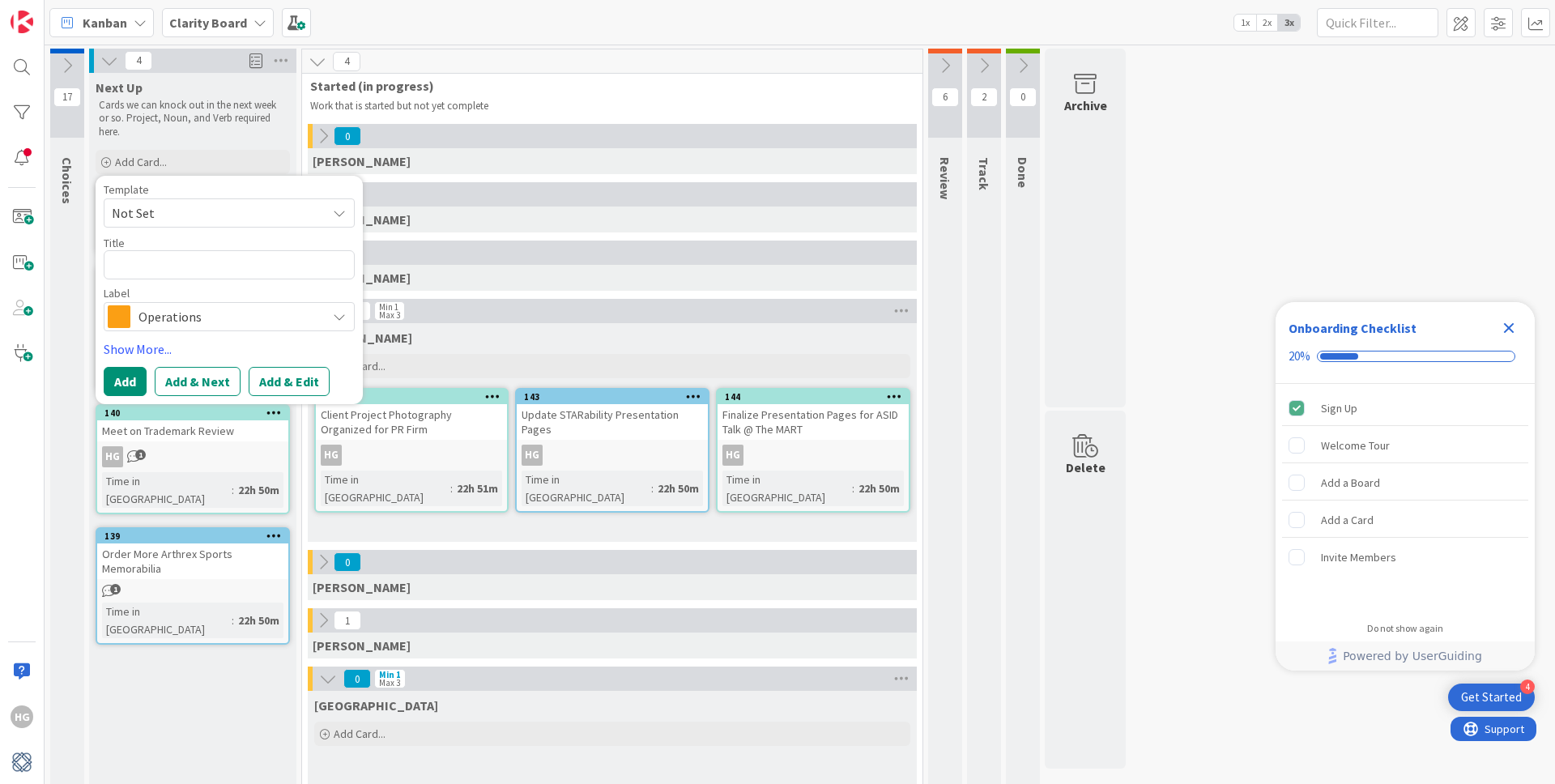
click at [115, 67] on icon at bounding box center [109, 61] width 17 height 17
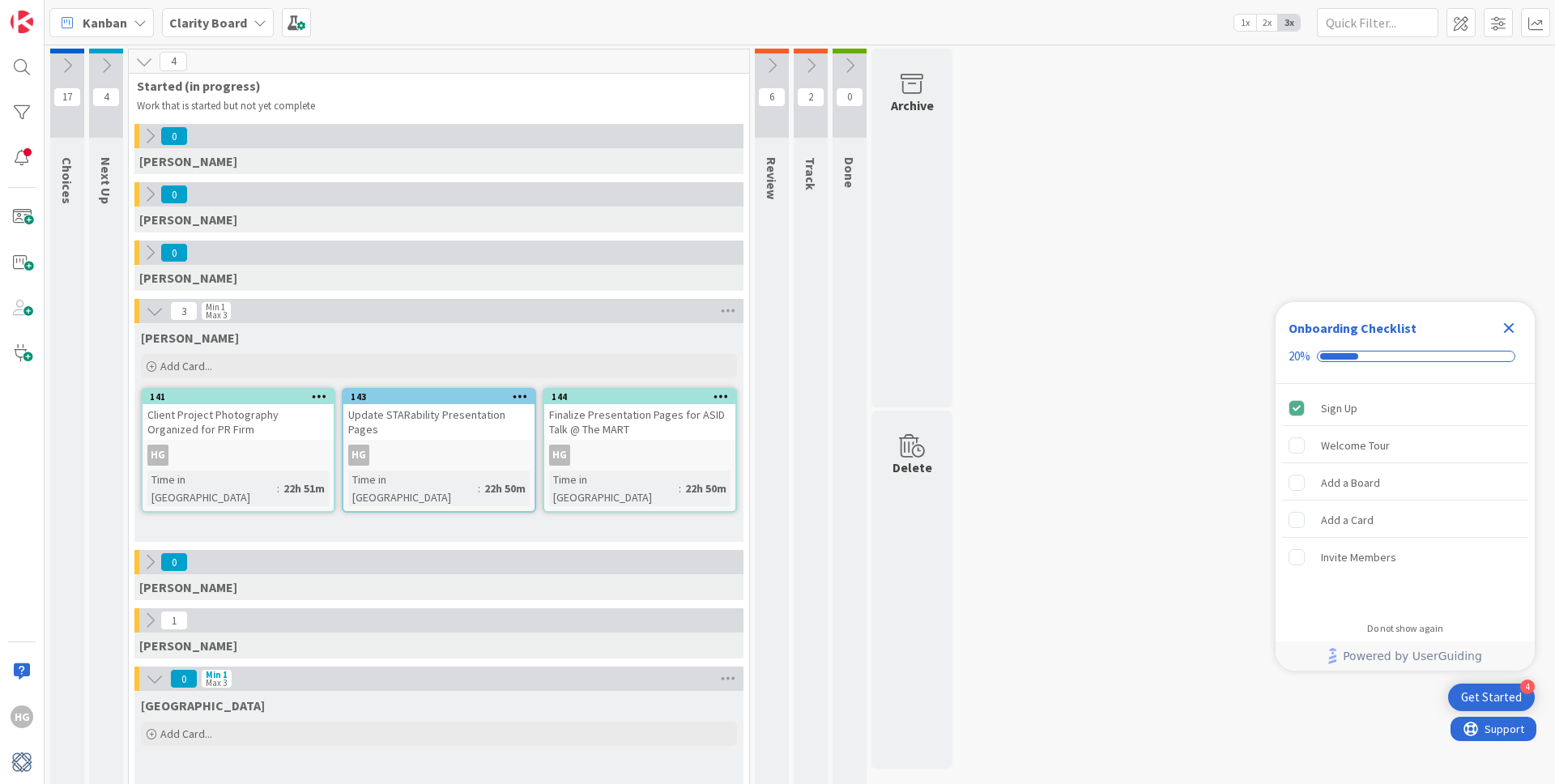
click at [67, 67] on icon at bounding box center [67, 65] width 17 height 17
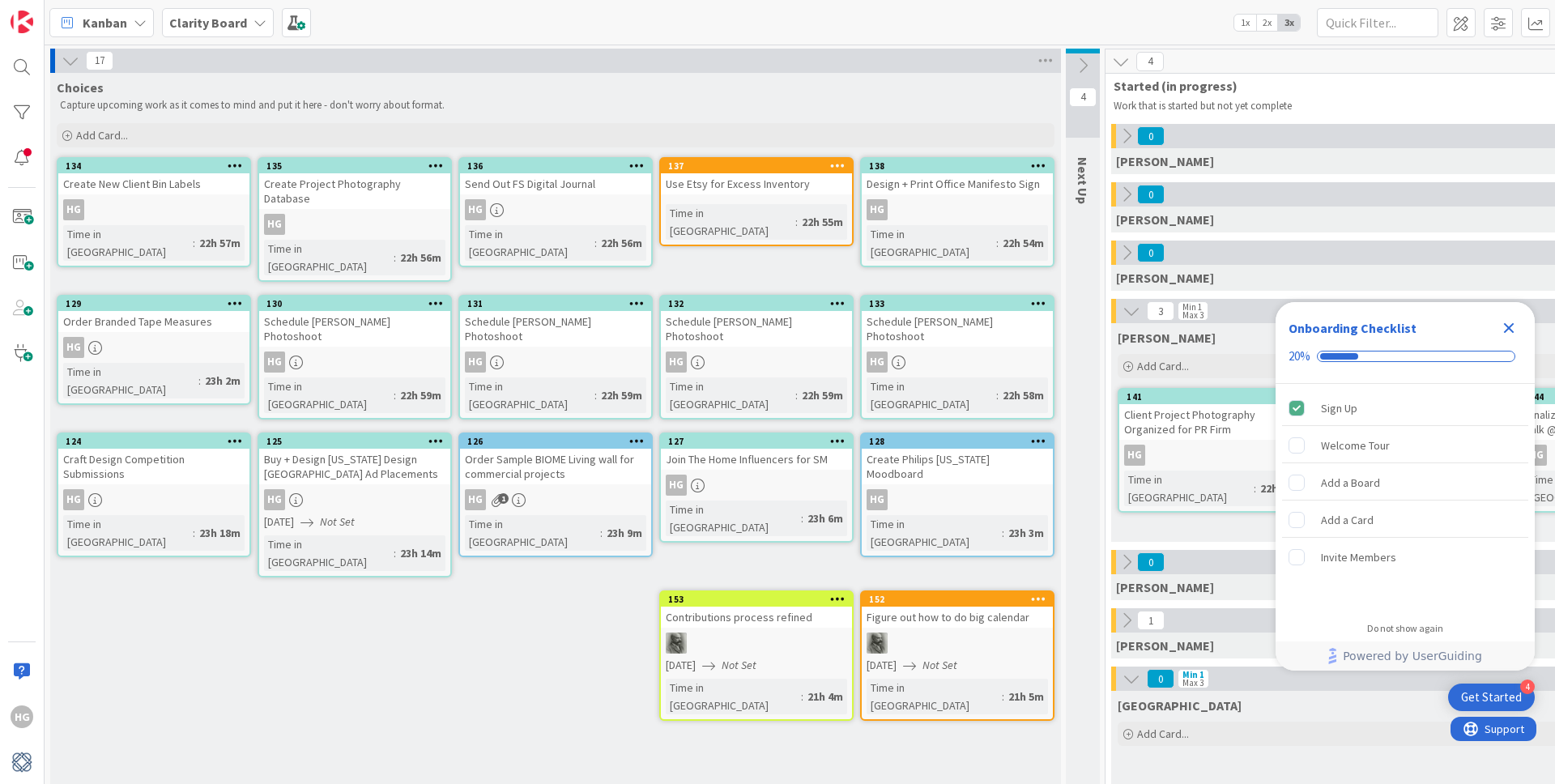
click at [1124, 65] on icon at bounding box center [1120, 62] width 17 height 17
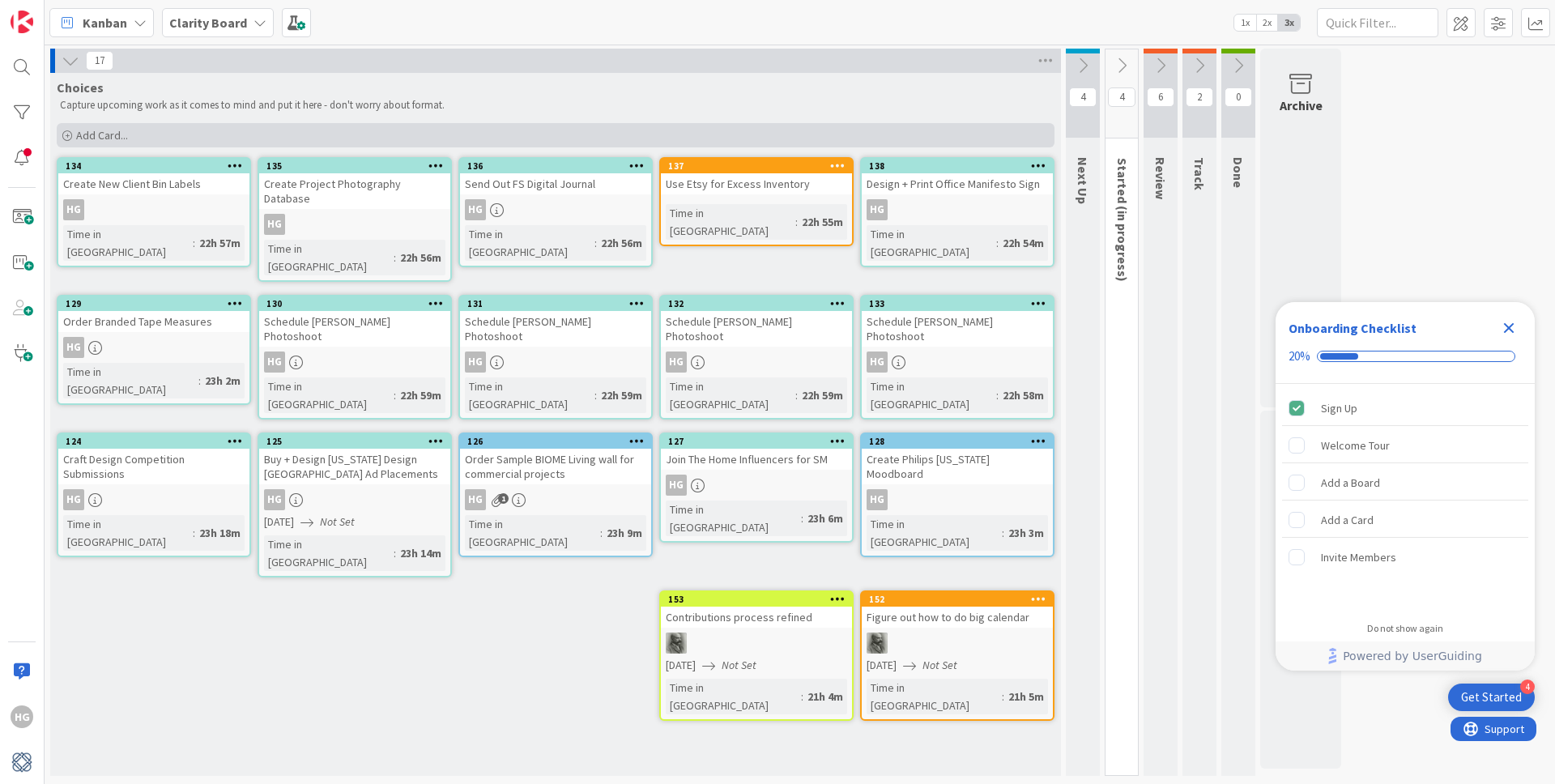
click at [108, 146] on div "Add Card..." at bounding box center [555, 135] width 997 height 24
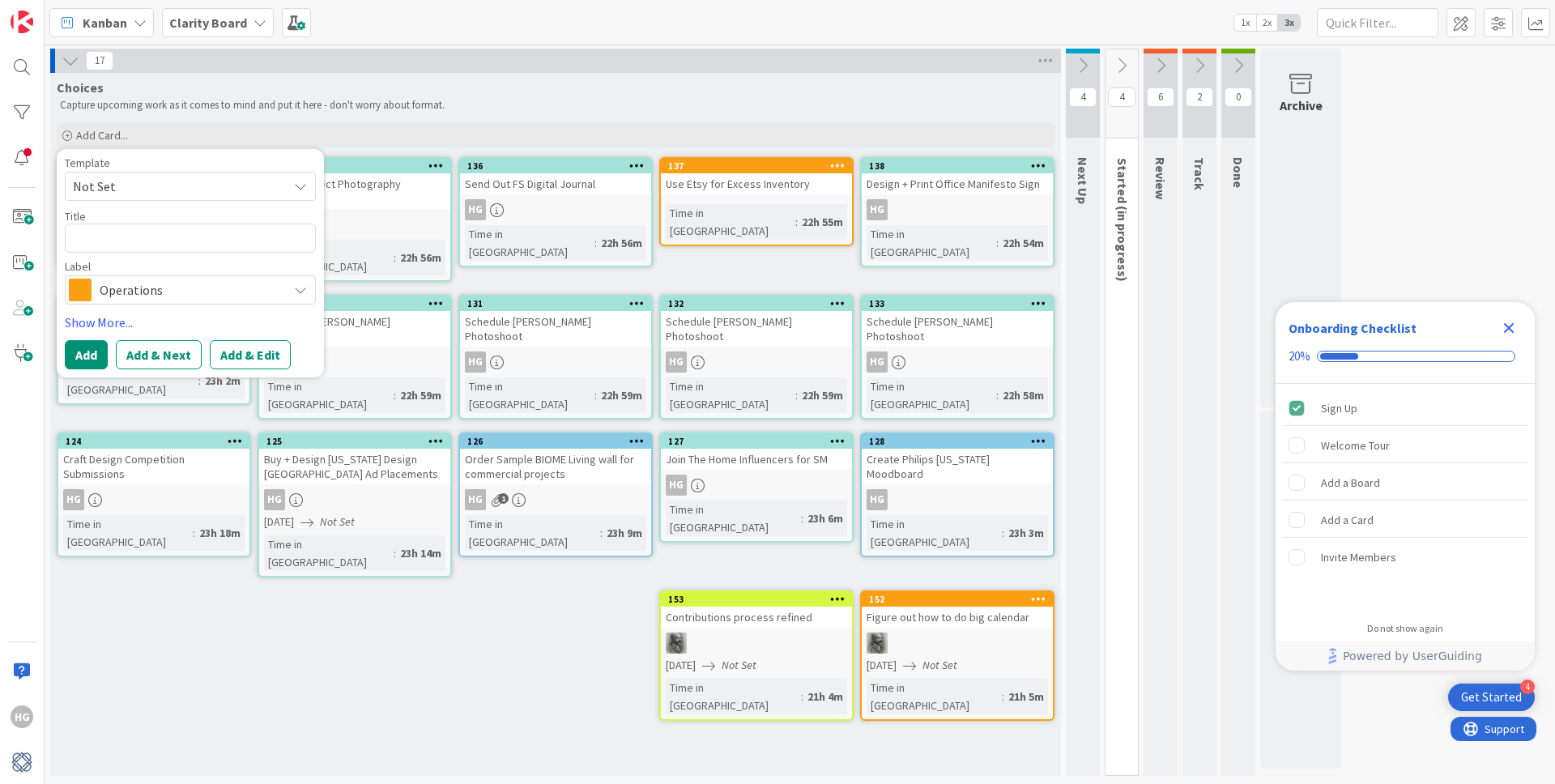
click at [149, 294] on span "Operations" at bounding box center [189, 290] width 180 height 23
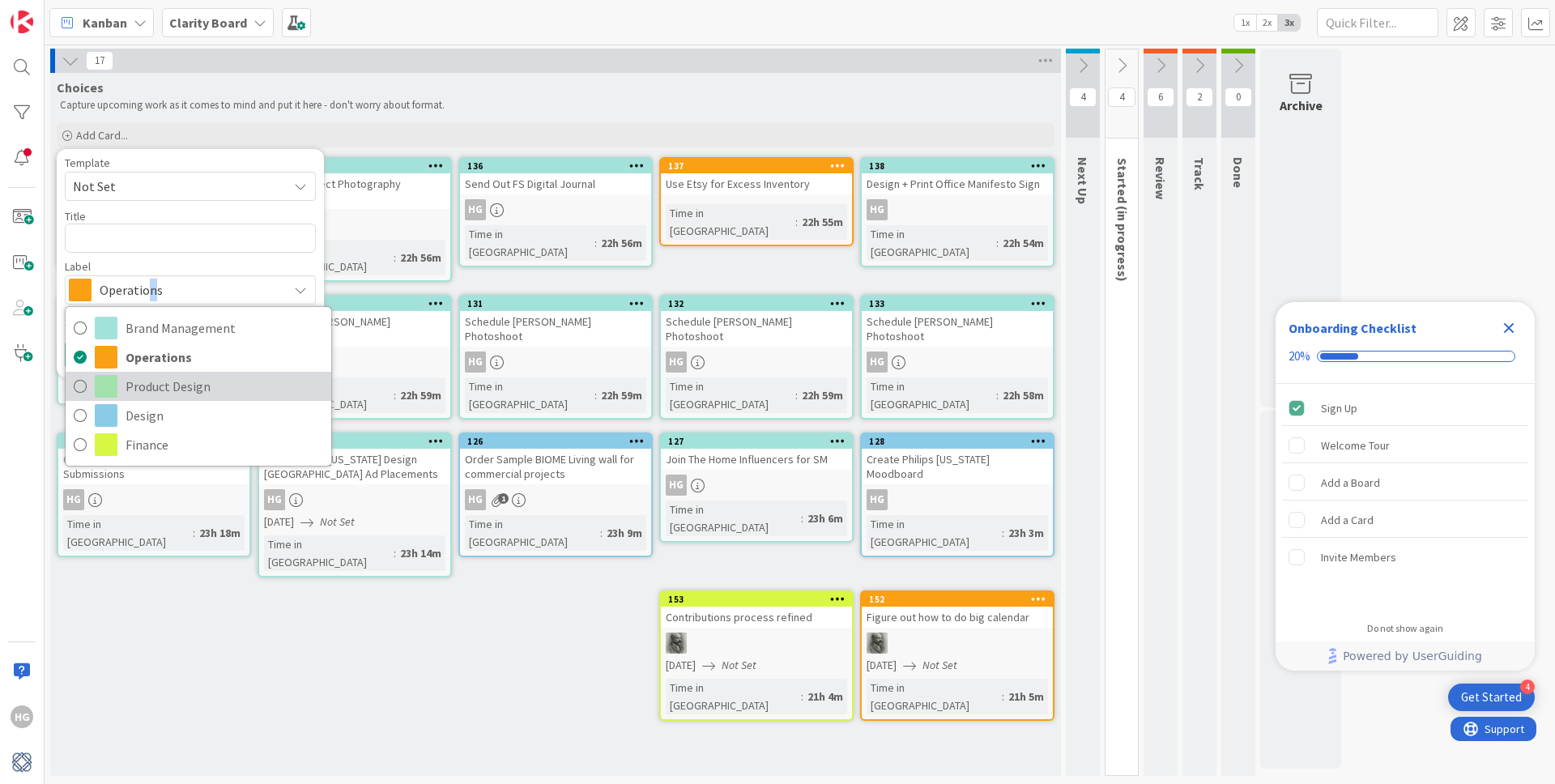
click at [126, 388] on span "Product Design" at bounding box center [224, 385] width 198 height 24
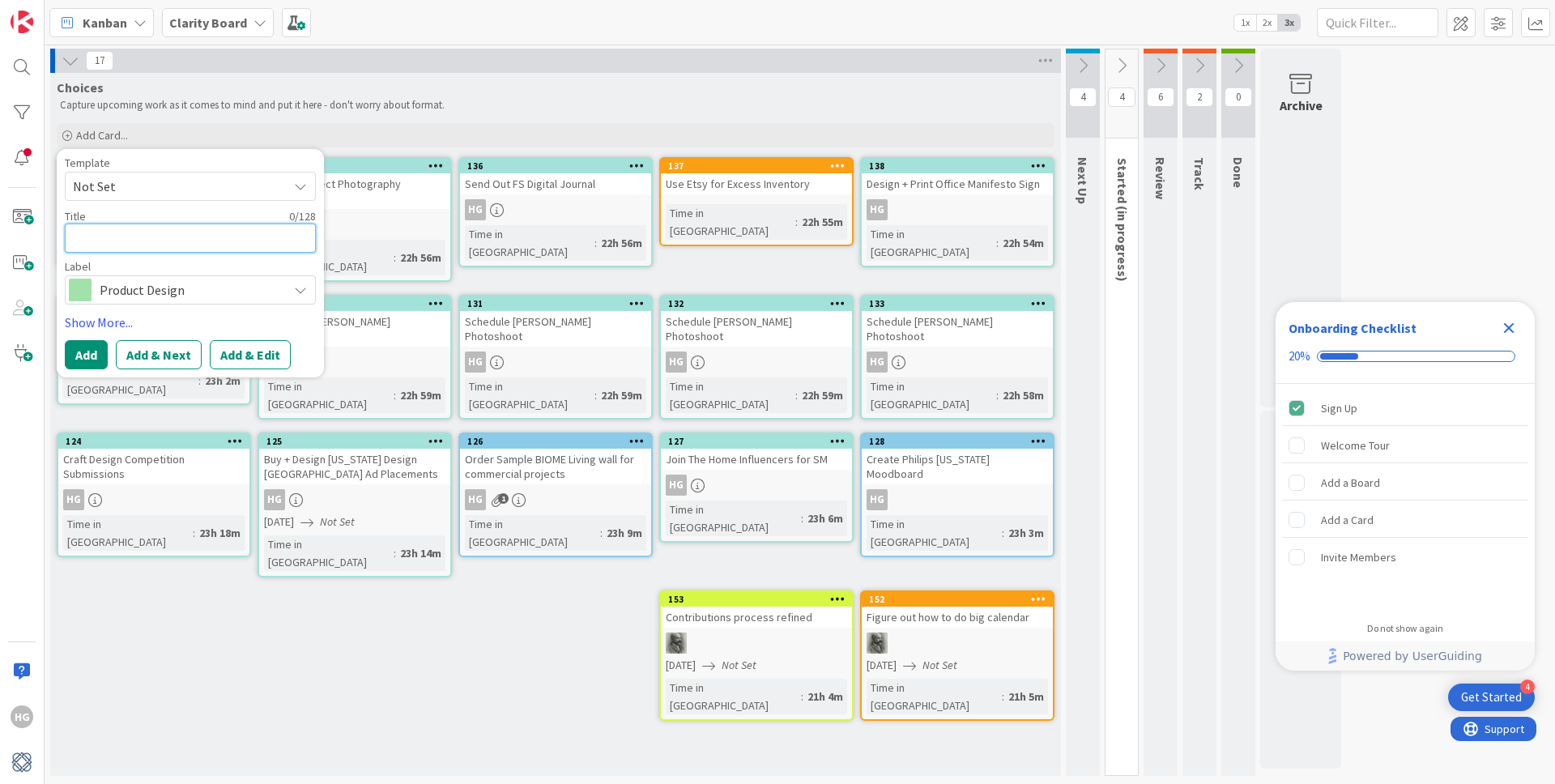
click at [95, 235] on textarea at bounding box center [190, 238] width 251 height 29
type textarea "x"
type textarea "D"
type textarea "x"
type textarea "De"
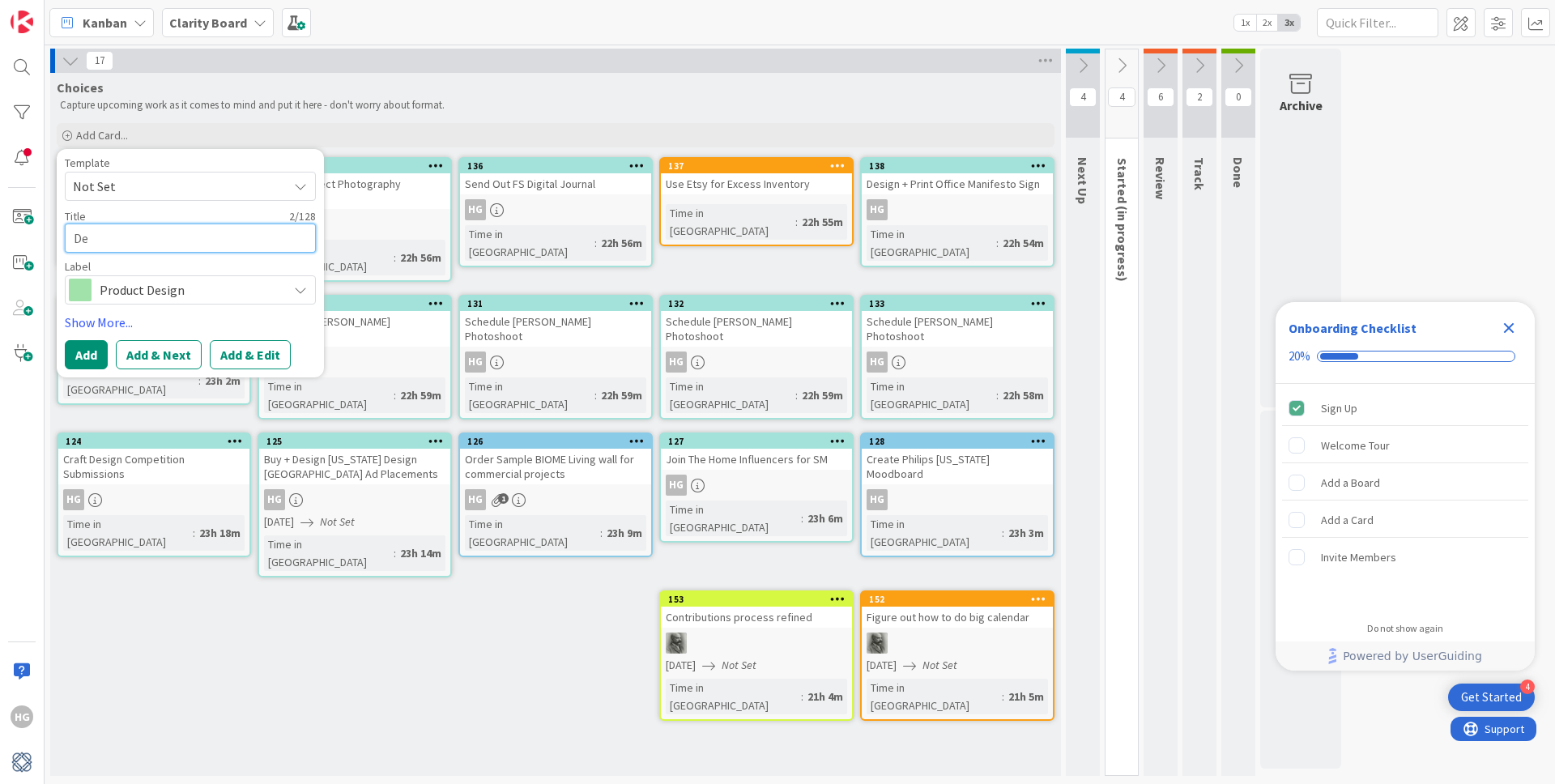
type textarea "x"
type textarea "Des"
type textarea "x"
type textarea "Desi"
type textarea "x"
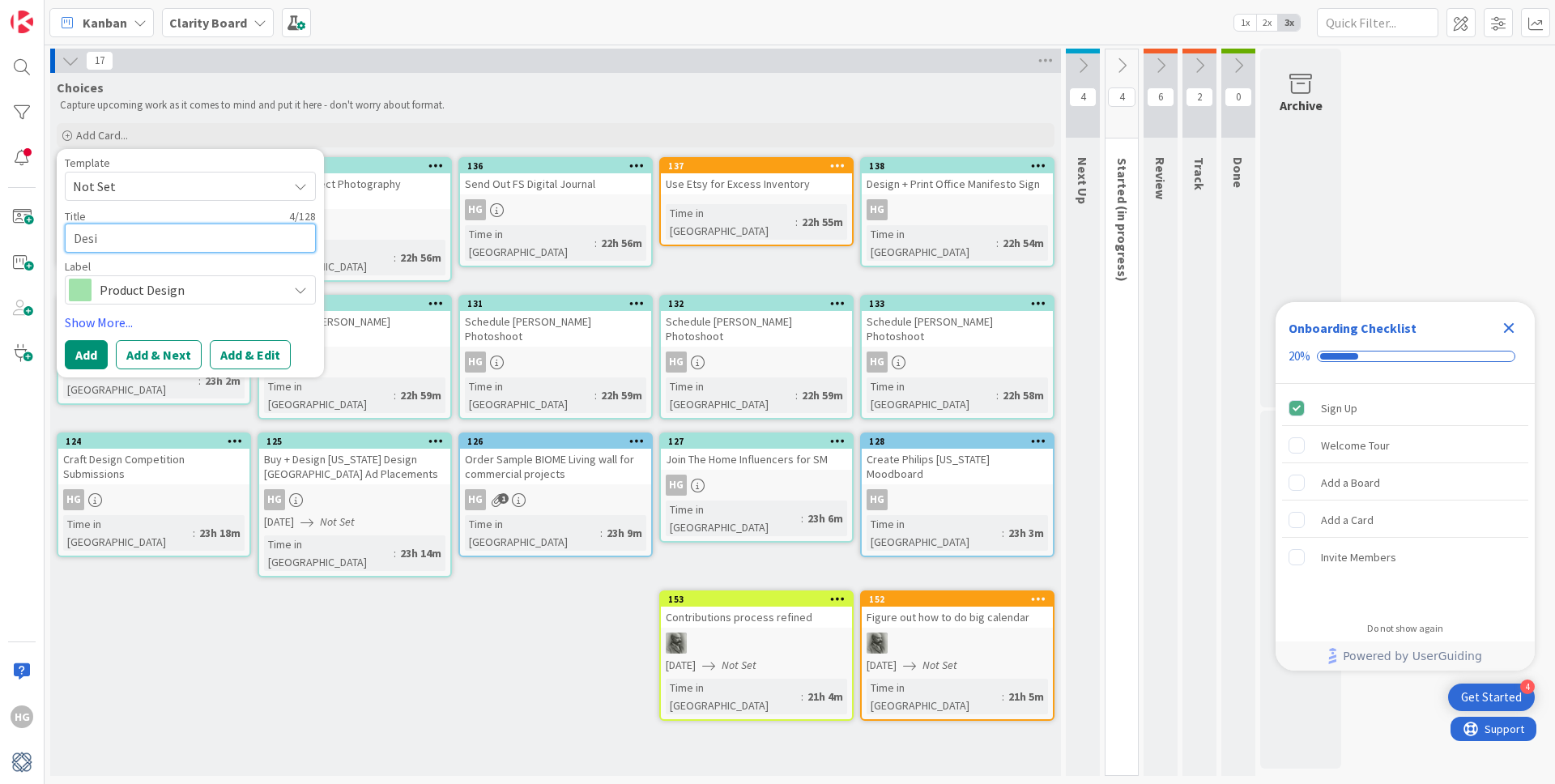
type textarea "Desig"
type textarea "x"
type textarea "Design"
type textarea "x"
type textarea "Design"
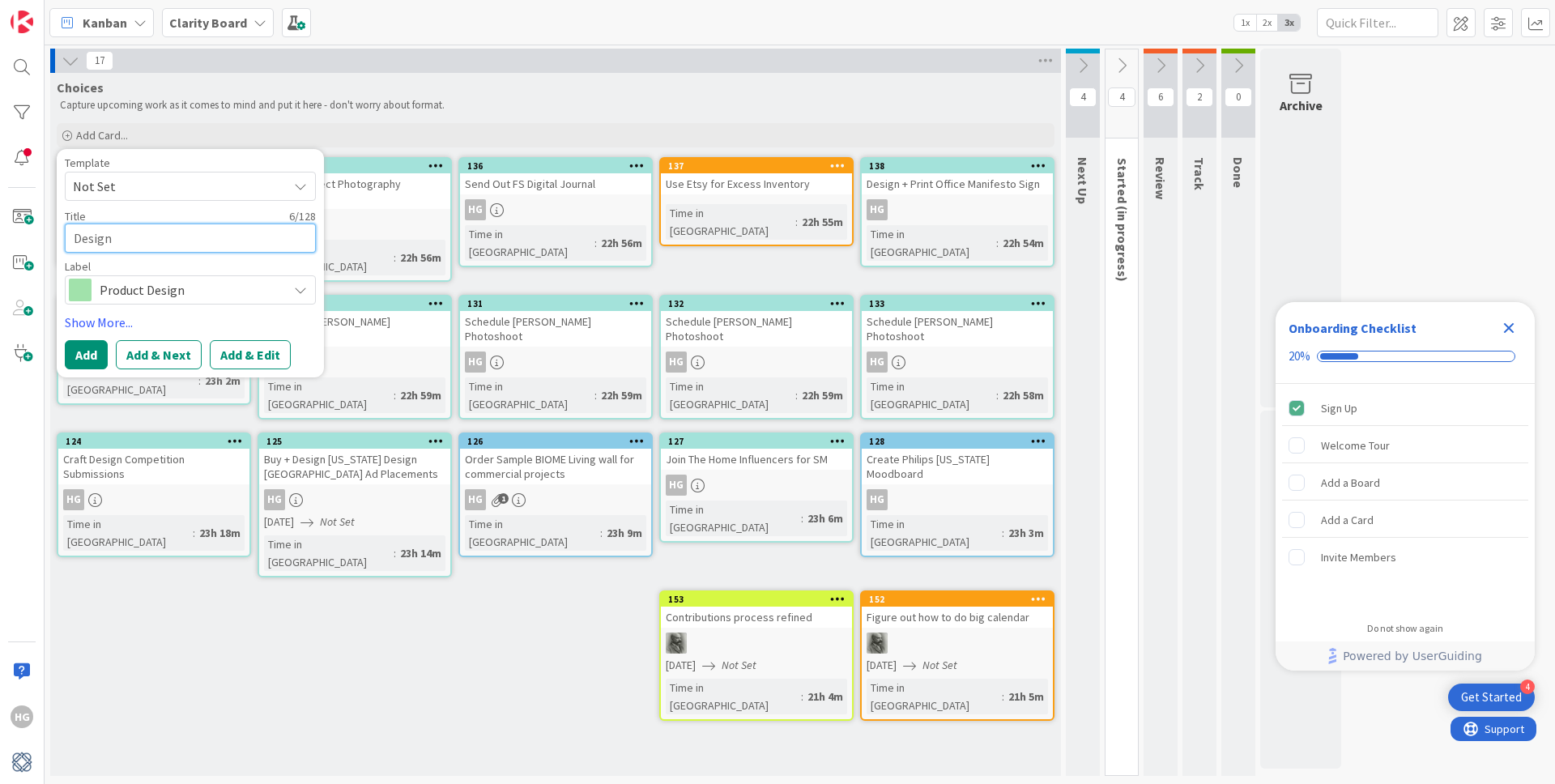
type textarea "x"
type textarea "Design G"
type textarea "x"
type textarea "Design Gi"
type textarea "x"
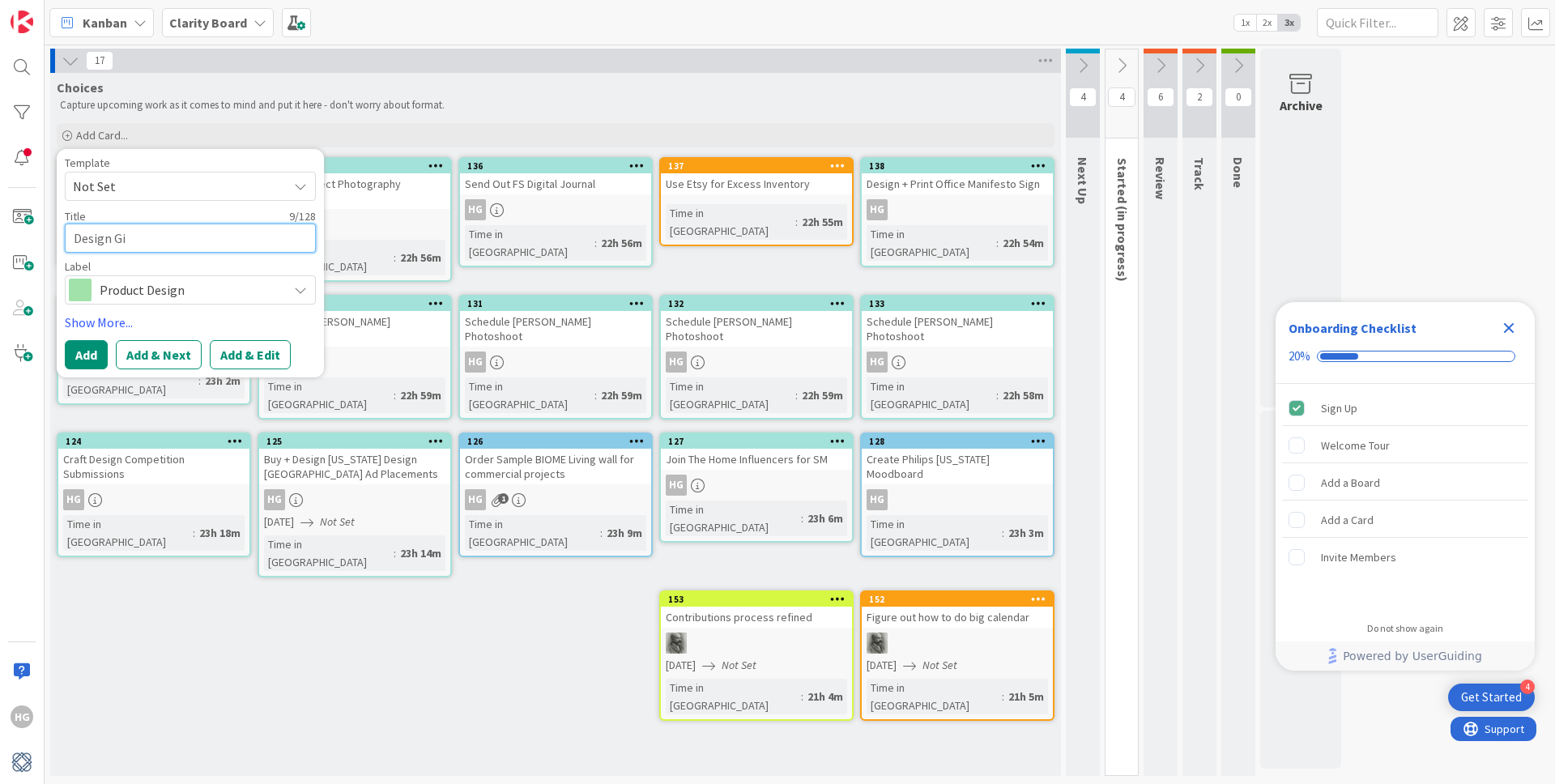
type textarea "Design Gin"
type textarea "x"
type textarea "Design Ging"
type textarea "x"
type textarea "Design Gingk"
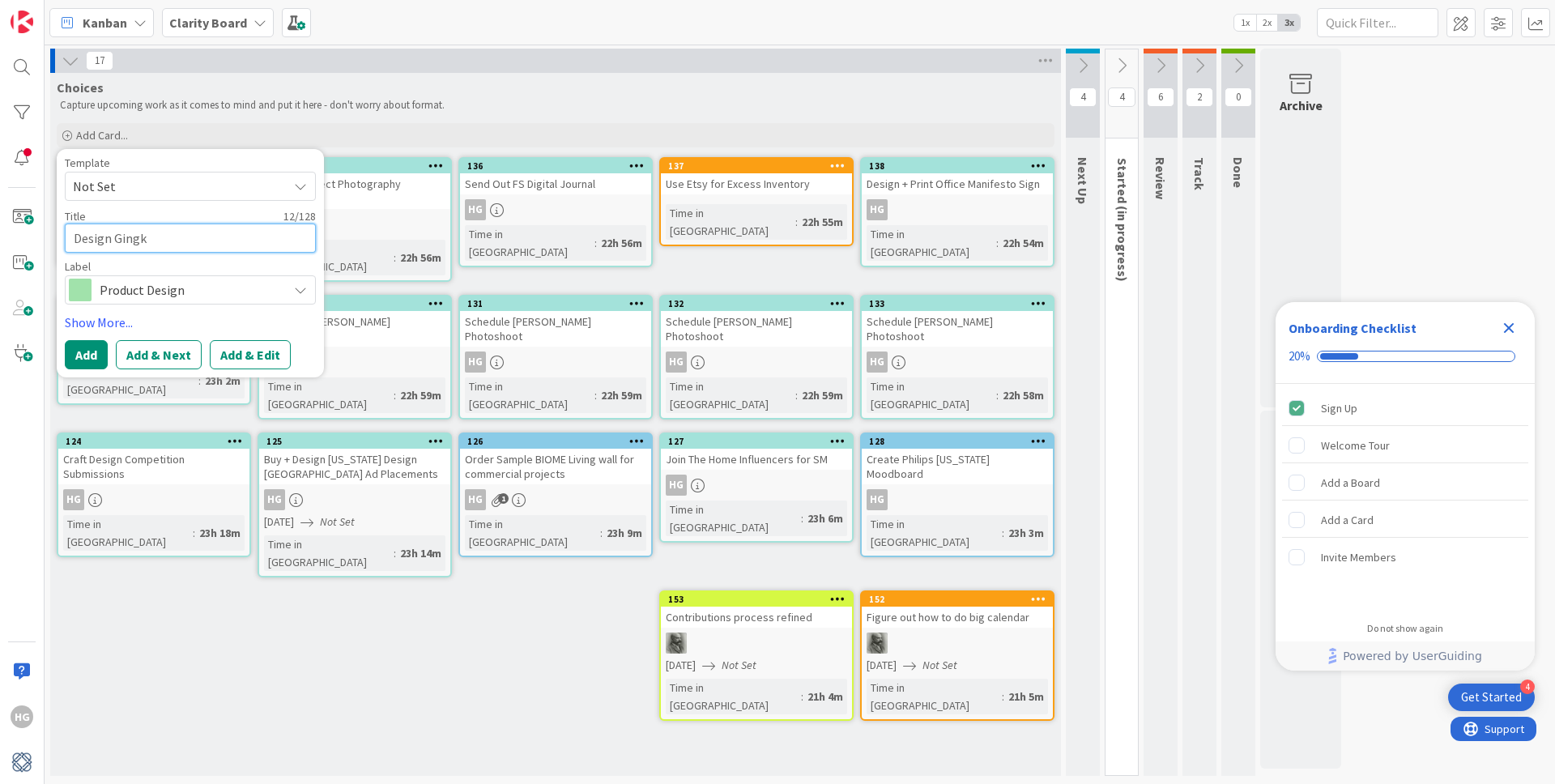
type textarea "x"
type textarea "Design Gingko"
type textarea "x"
type textarea "Design Gingko"
type textarea "x"
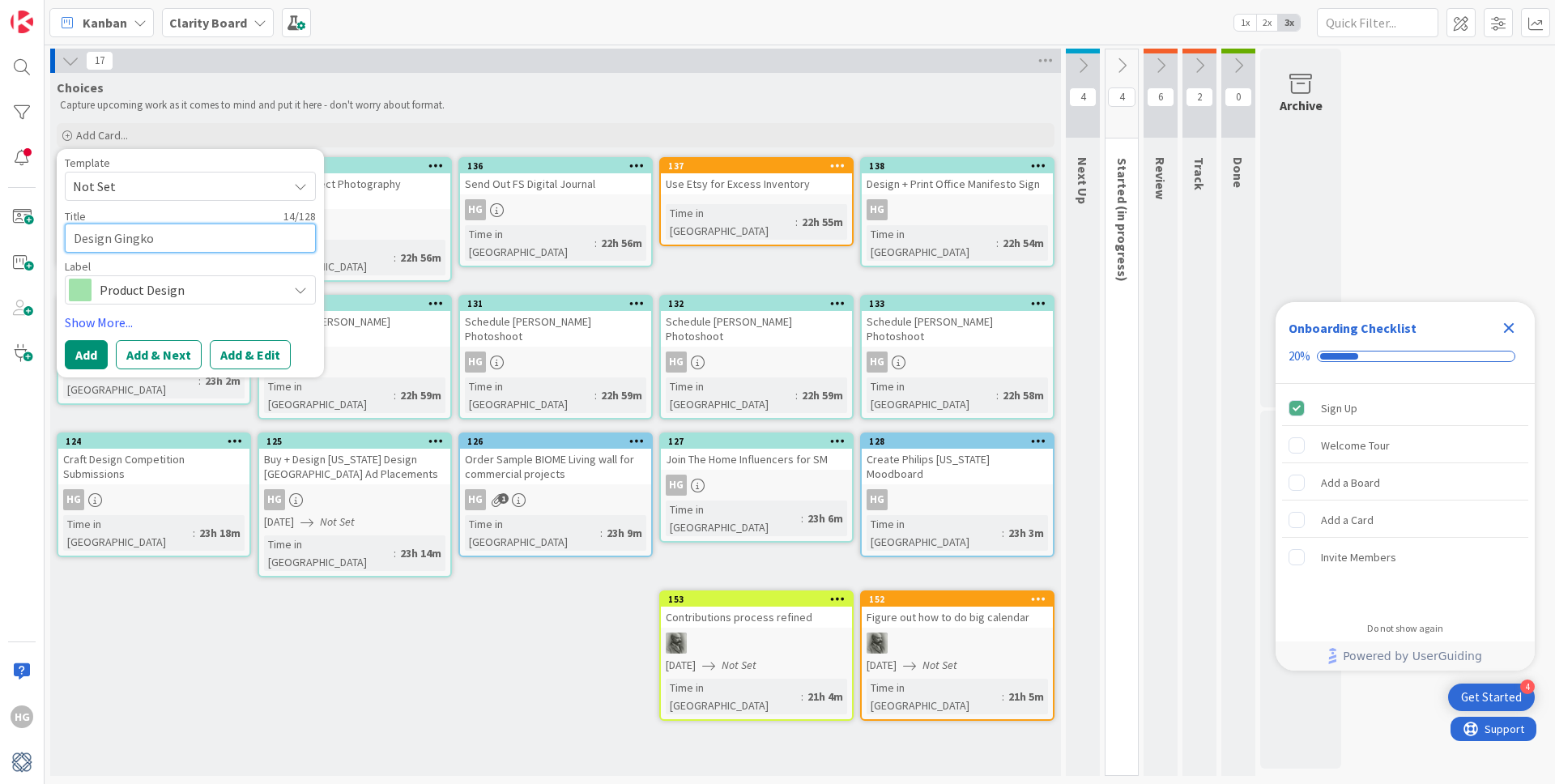
type textarea "Design Gingko L"
type textarea "x"
type textarea "Design Gingko Le"
type textarea "x"
type textarea "Design Gingko Lea"
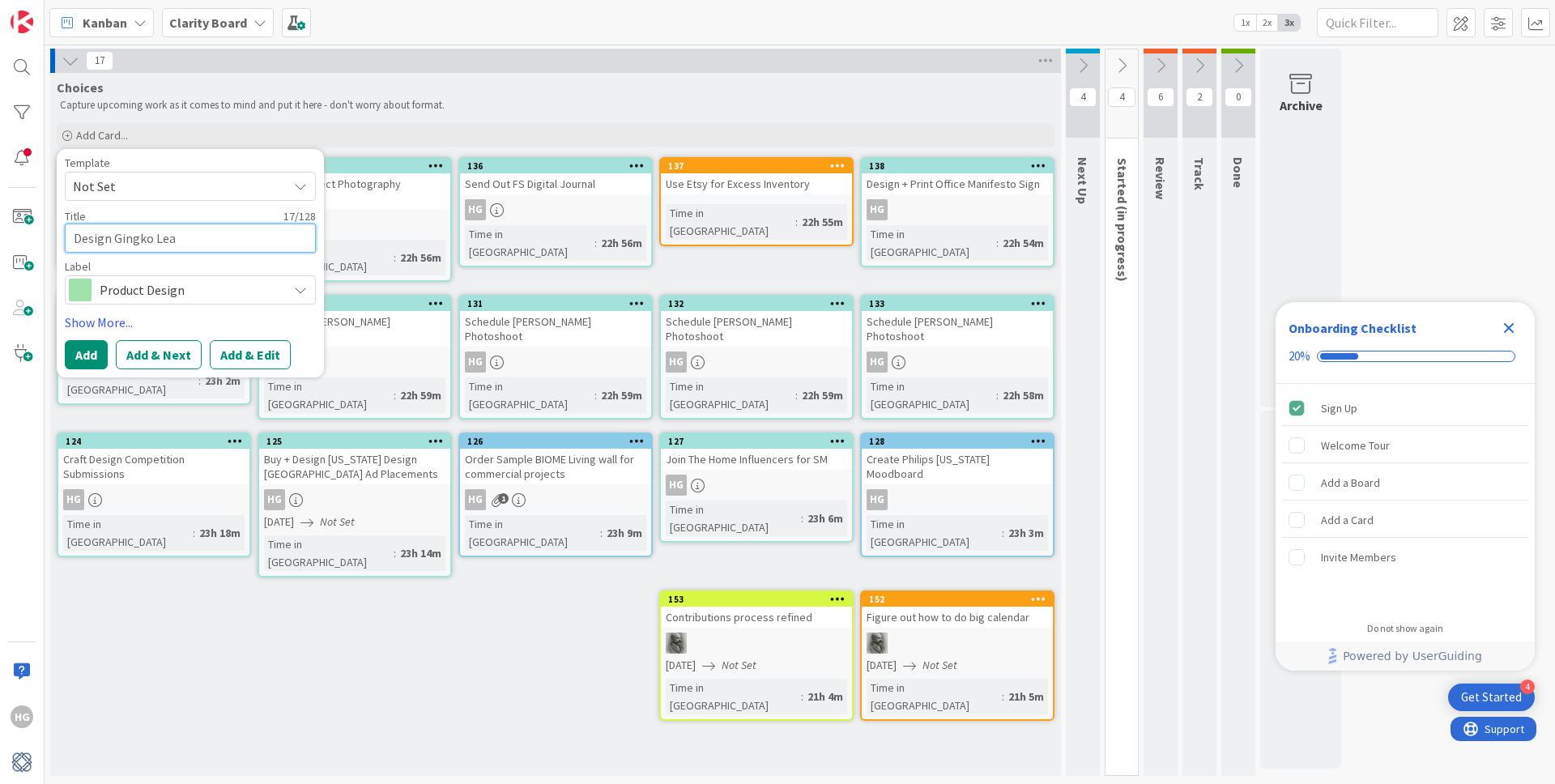
type textarea "x"
type textarea "Design Gingko Leaf"
type textarea "x"
type textarea "Design Gingko Leaf"
type textarea "x"
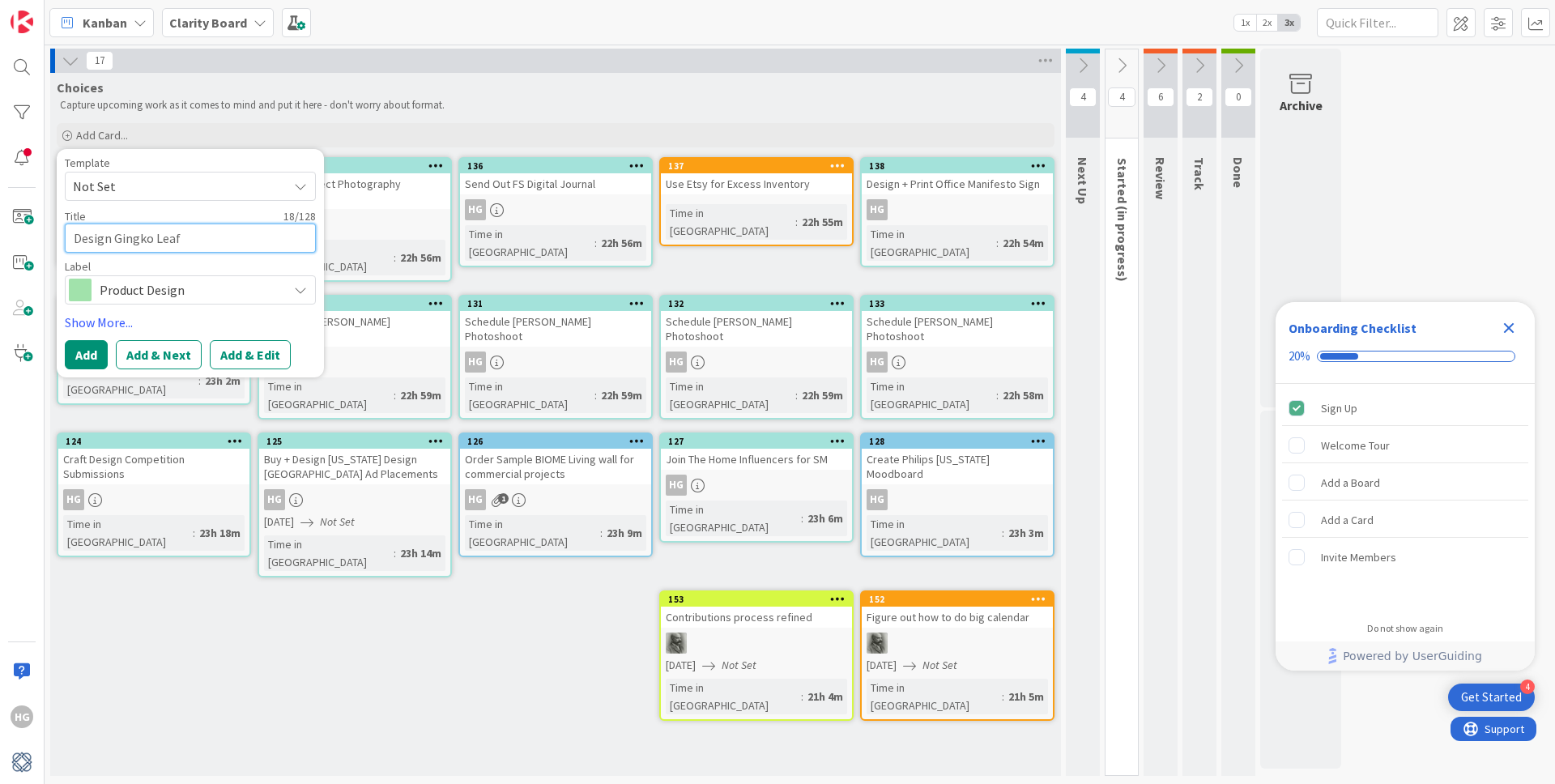
type textarea "Design Gingko Leaf C"
type textarea "x"
type textarea "Design Gingko Leaf Ch"
type textarea "x"
type textarea "Design Gingko Leaf Cha"
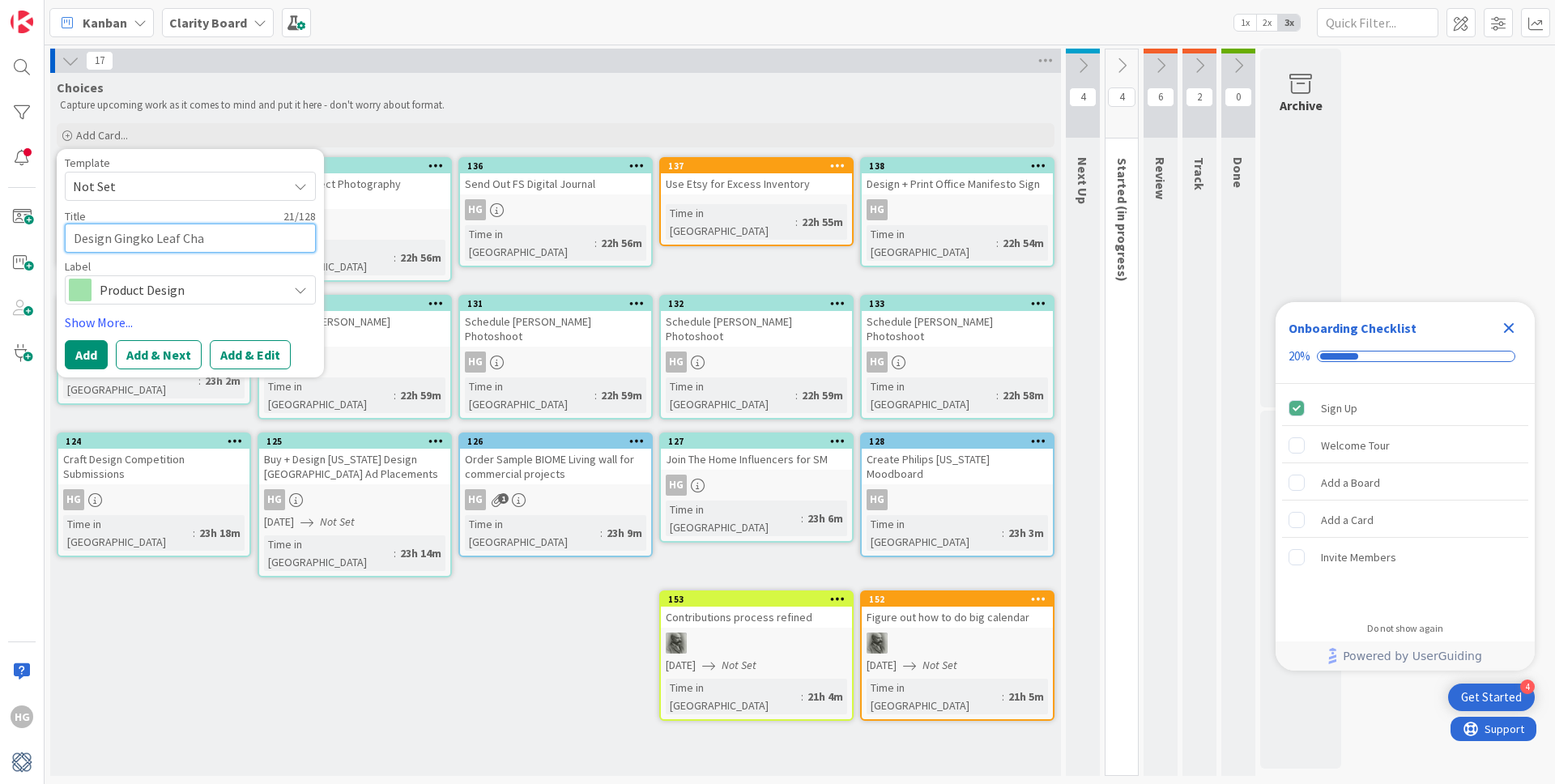
type textarea "x"
type textarea "Design Gingko Leaf Chan"
type textarea "x"
type textarea "Design Gingko Leaf Chand"
type textarea "x"
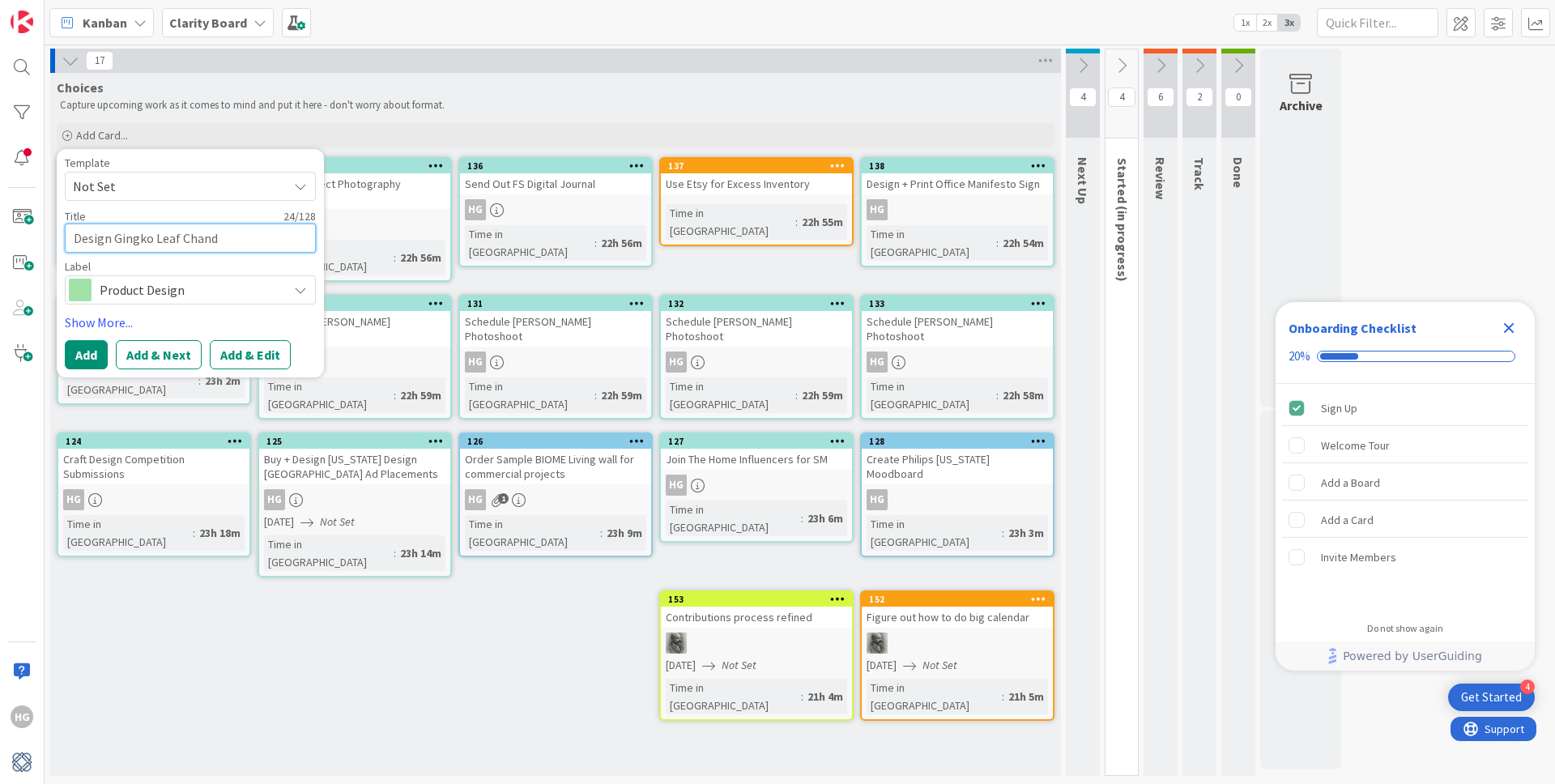
type textarea "Design Gingko Leaf Chande"
type textarea "x"
type textarea "Design Gingko Leaf Chandel"
type textarea "x"
type textarea "Design Gingko Leaf Chandeli"
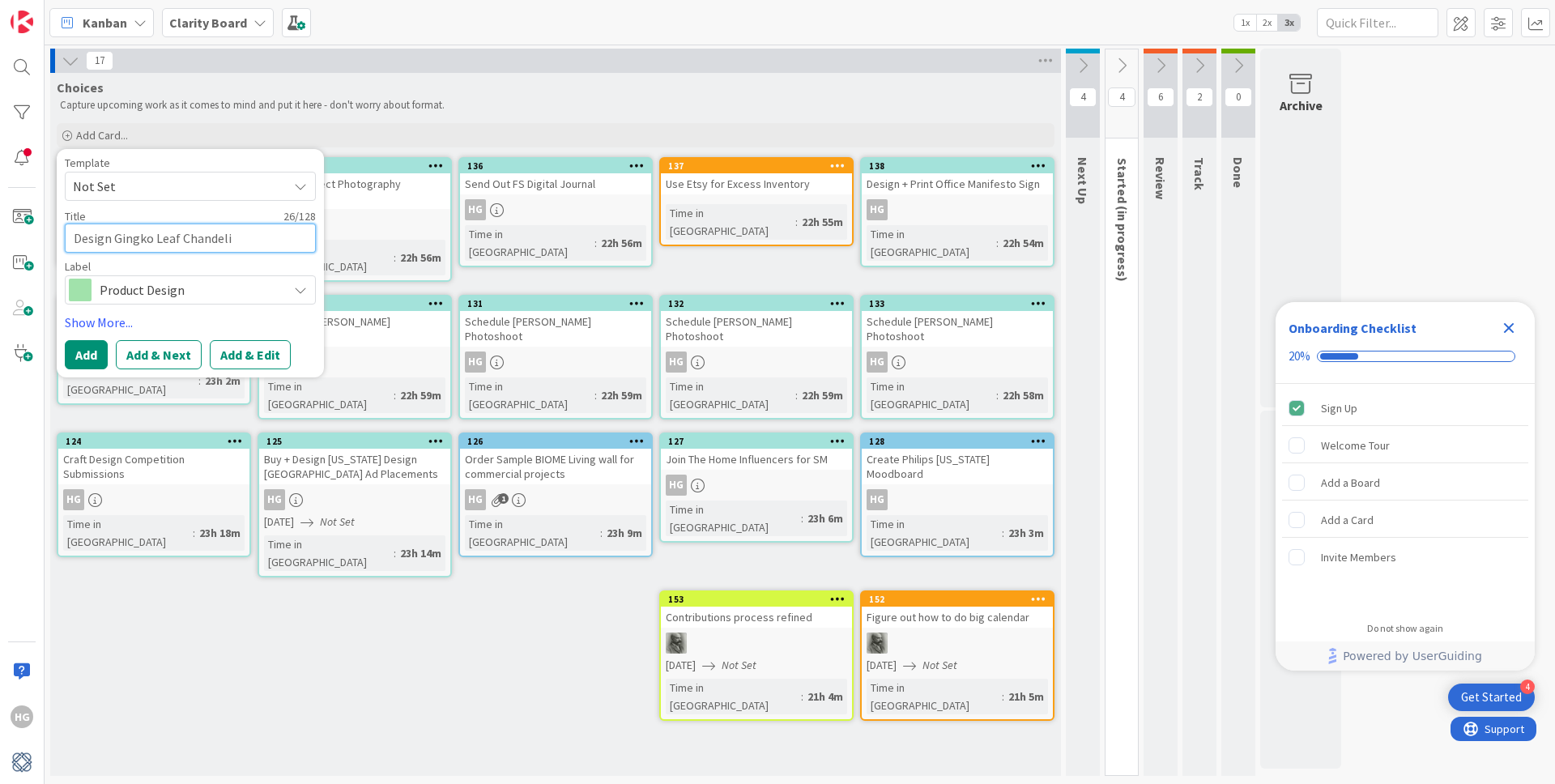
type textarea "x"
type textarea "Design Gingko Leaf Chandelie"
type textarea "x"
type textarea "Design Gingko Leaf Chandelier"
click at [96, 318] on link "Show More..." at bounding box center [190, 322] width 251 height 19
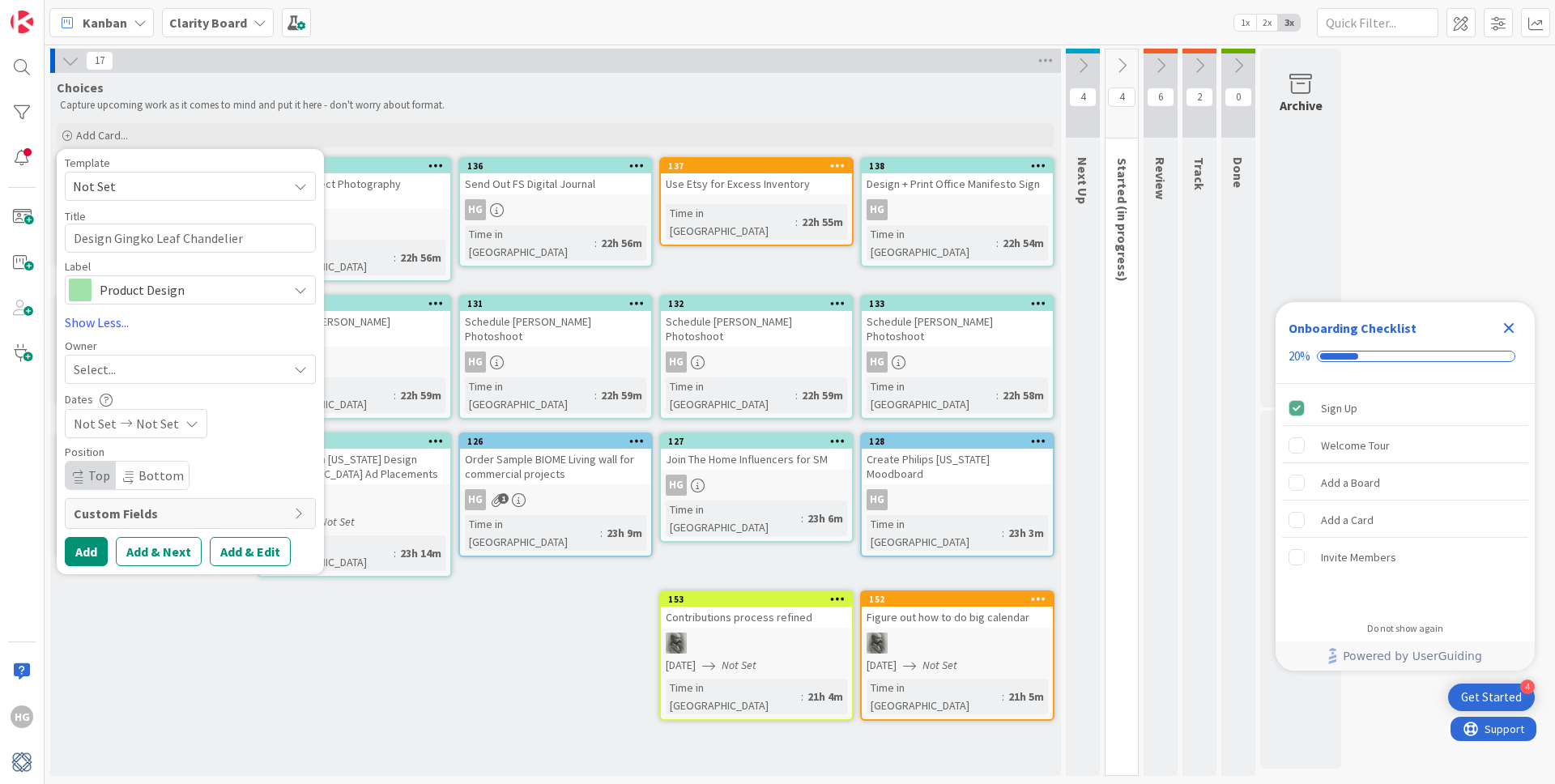
click at [170, 368] on div "Select..." at bounding box center [180, 369] width 214 height 19
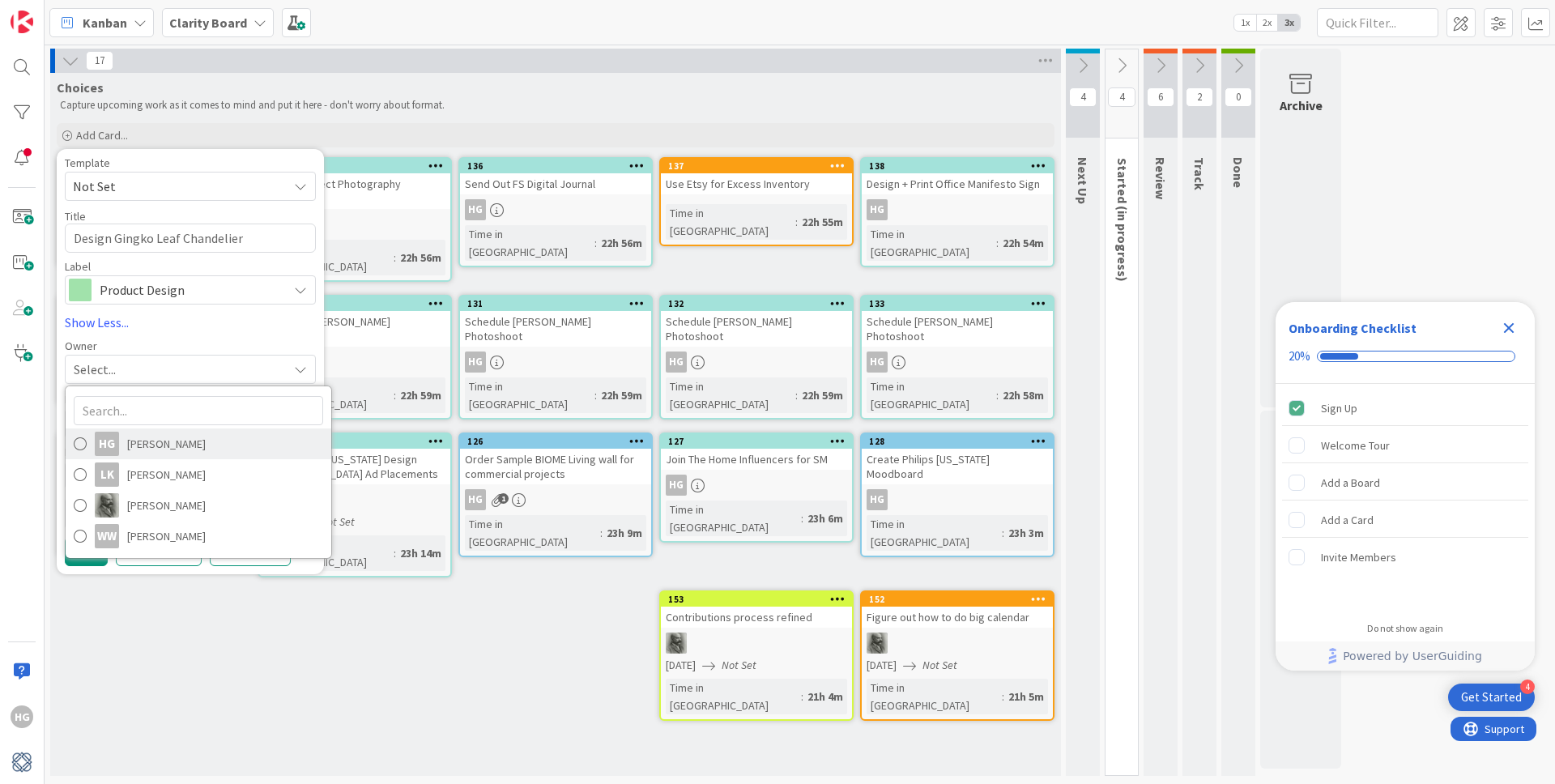
click at [86, 445] on span at bounding box center [79, 443] width 13 height 24
type textarea "x"
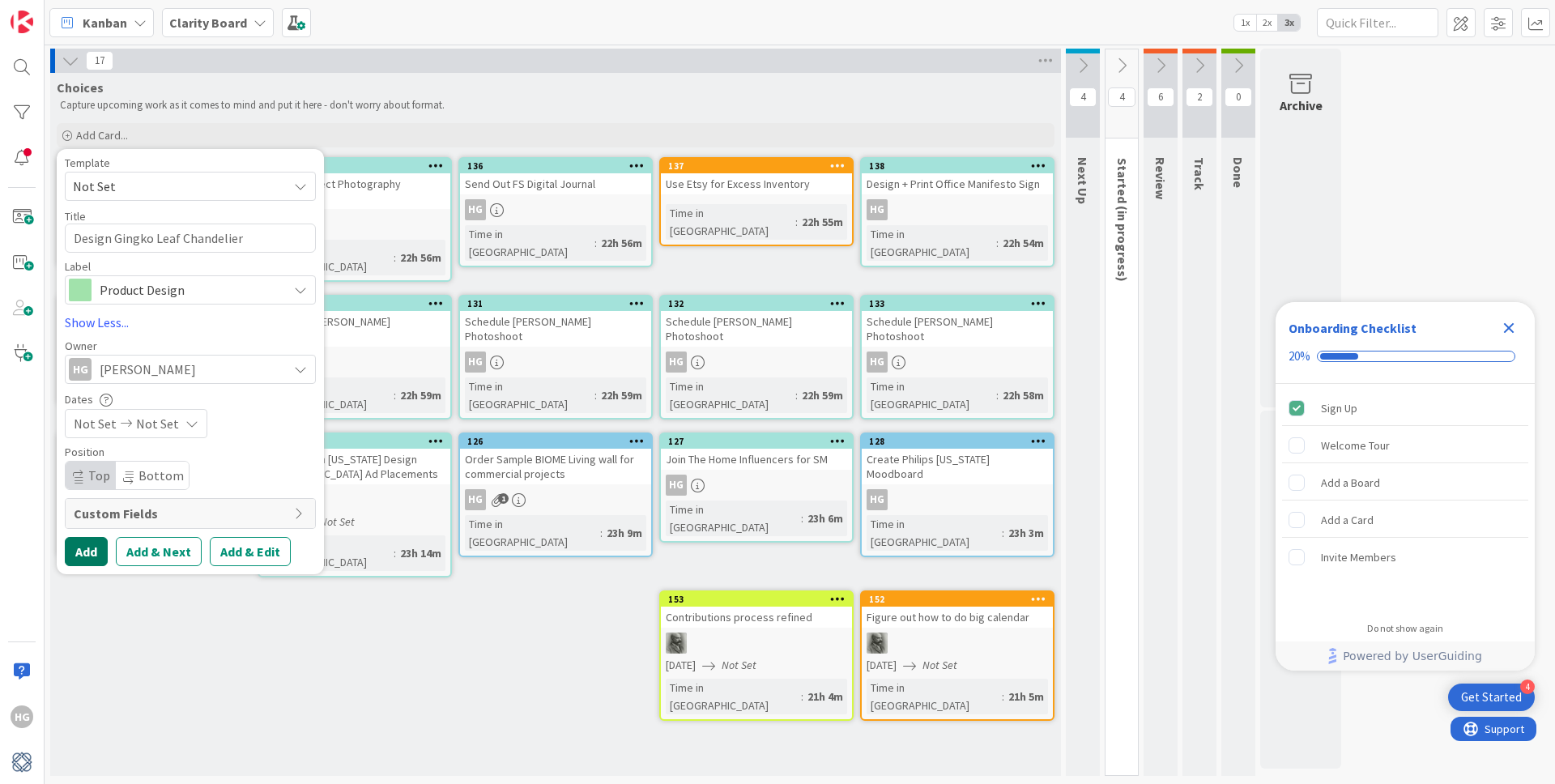
click at [81, 559] on button "Add" at bounding box center [86, 551] width 43 height 29
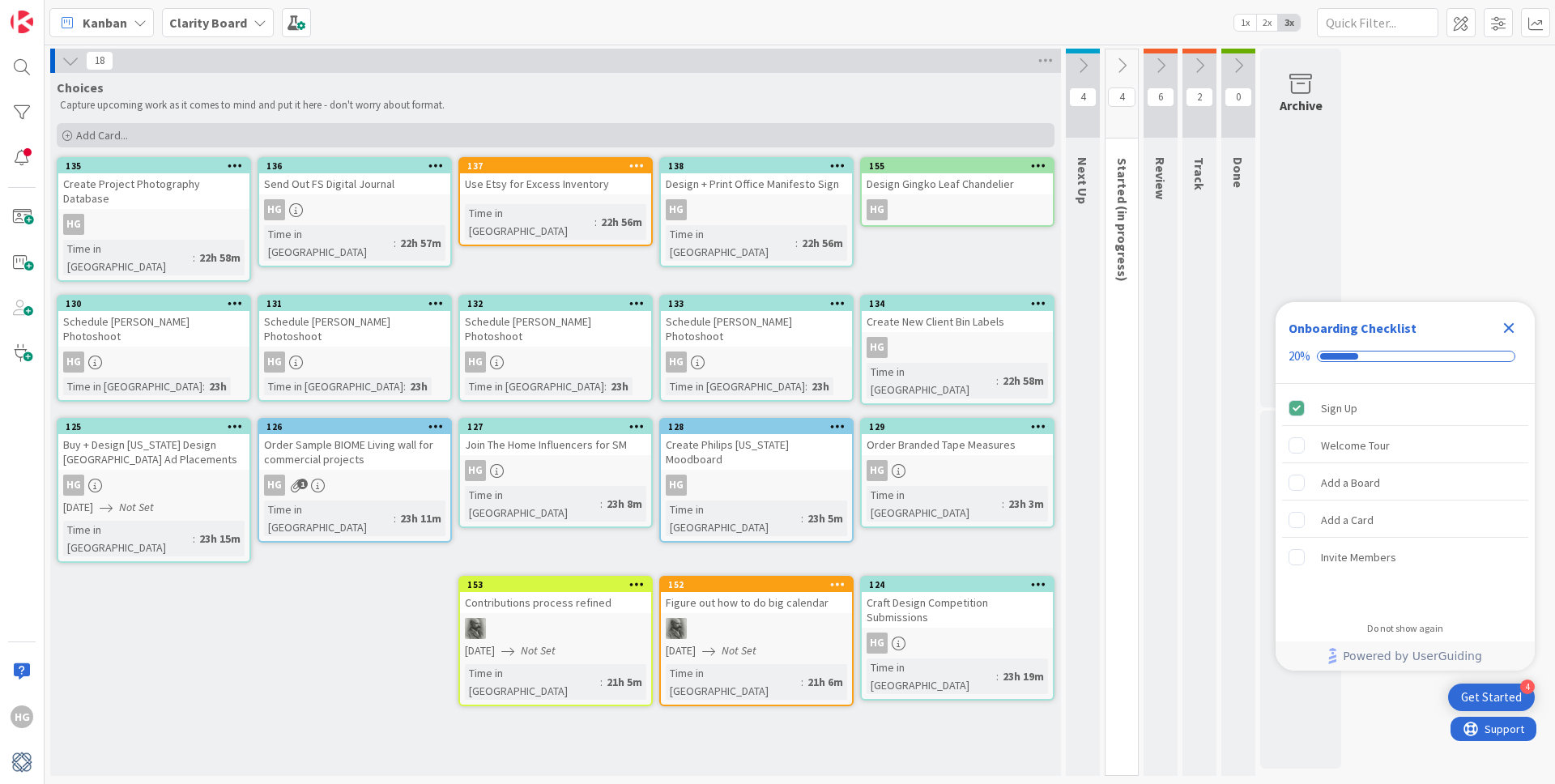
click at [87, 137] on span "Add Card..." at bounding box center [102, 135] width 52 height 14
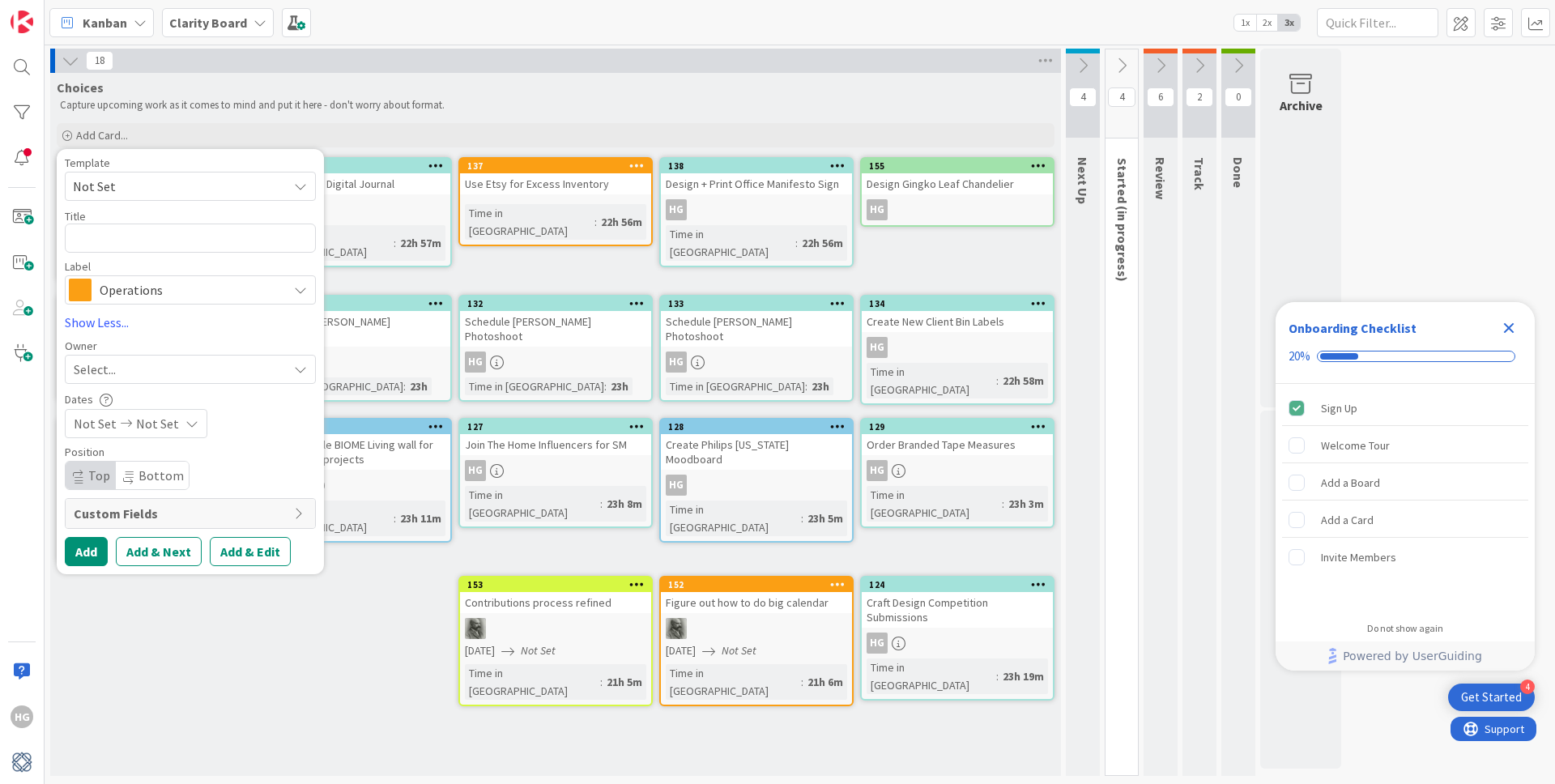
click at [117, 305] on div "Template Not Set Title 0 / 128 Label Operations Brand Management Operations Pro…" at bounding box center [190, 361] width 251 height 408
click at [116, 293] on span "Operations" at bounding box center [189, 290] width 180 height 23
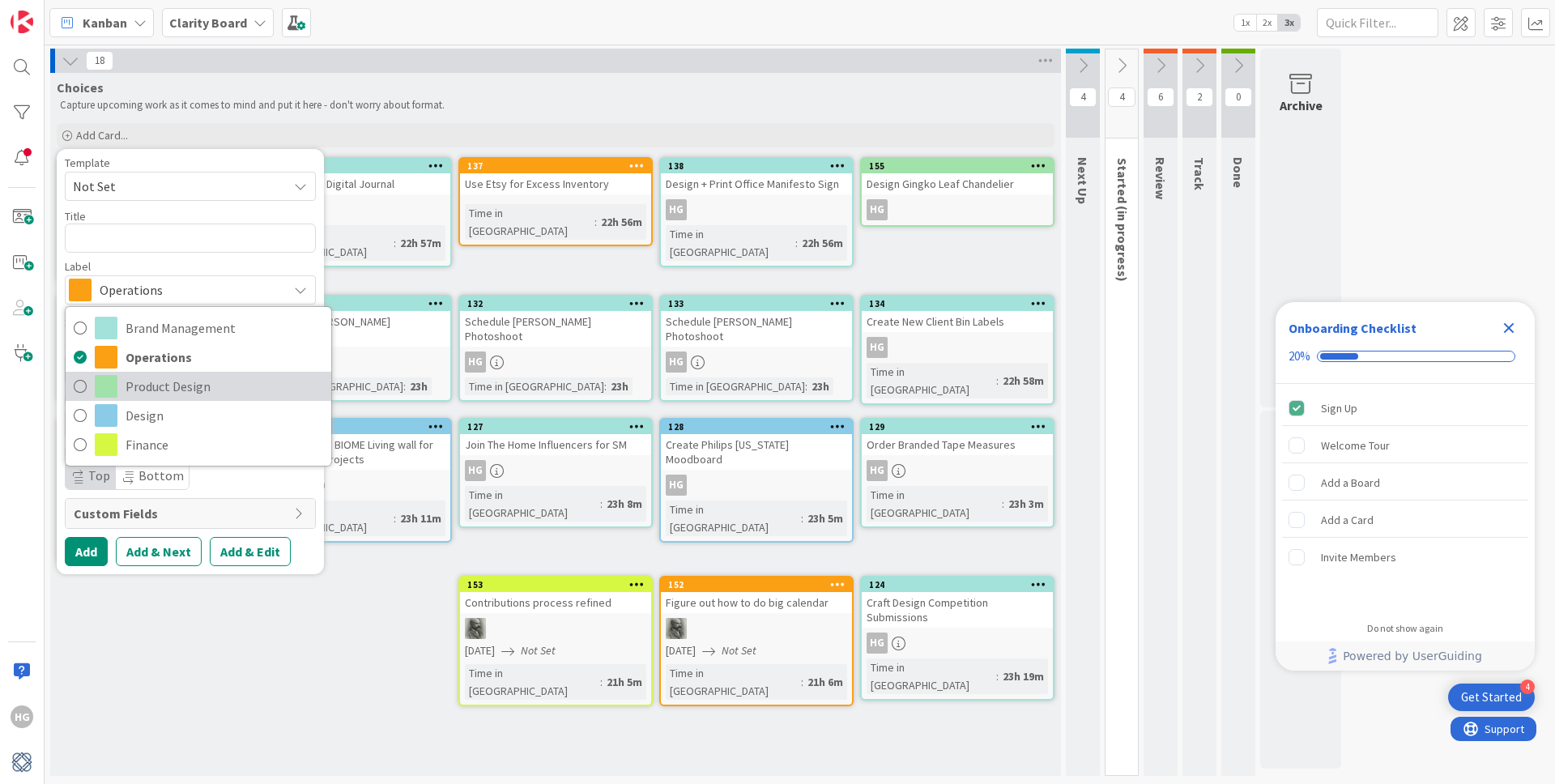
click at [93, 388] on link "Product Design" at bounding box center [198, 386] width 266 height 29
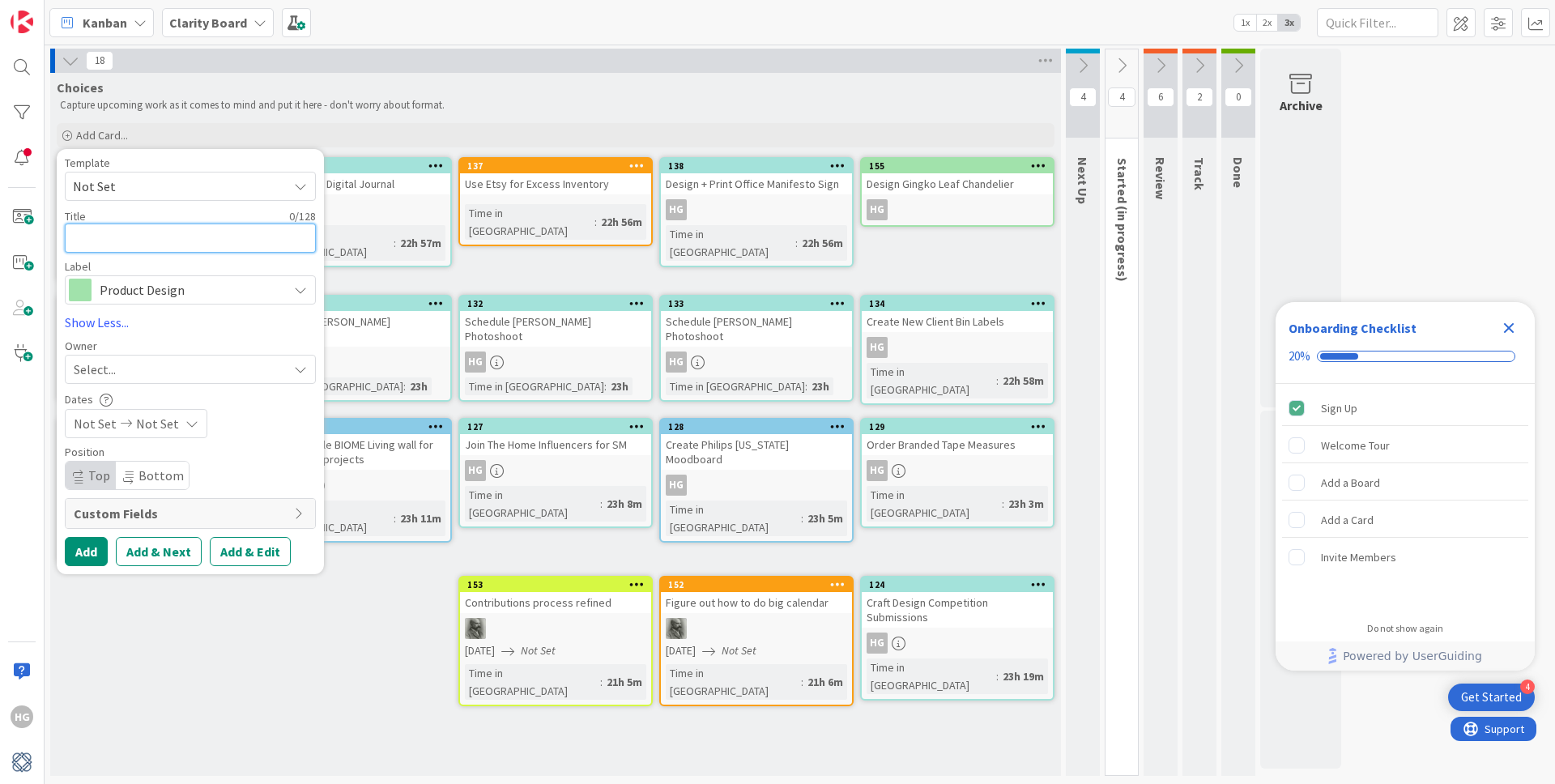
click at [196, 240] on textarea at bounding box center [190, 238] width 251 height 29
type textarea "x"
type textarea "D"
type textarea "x"
type textarea "De"
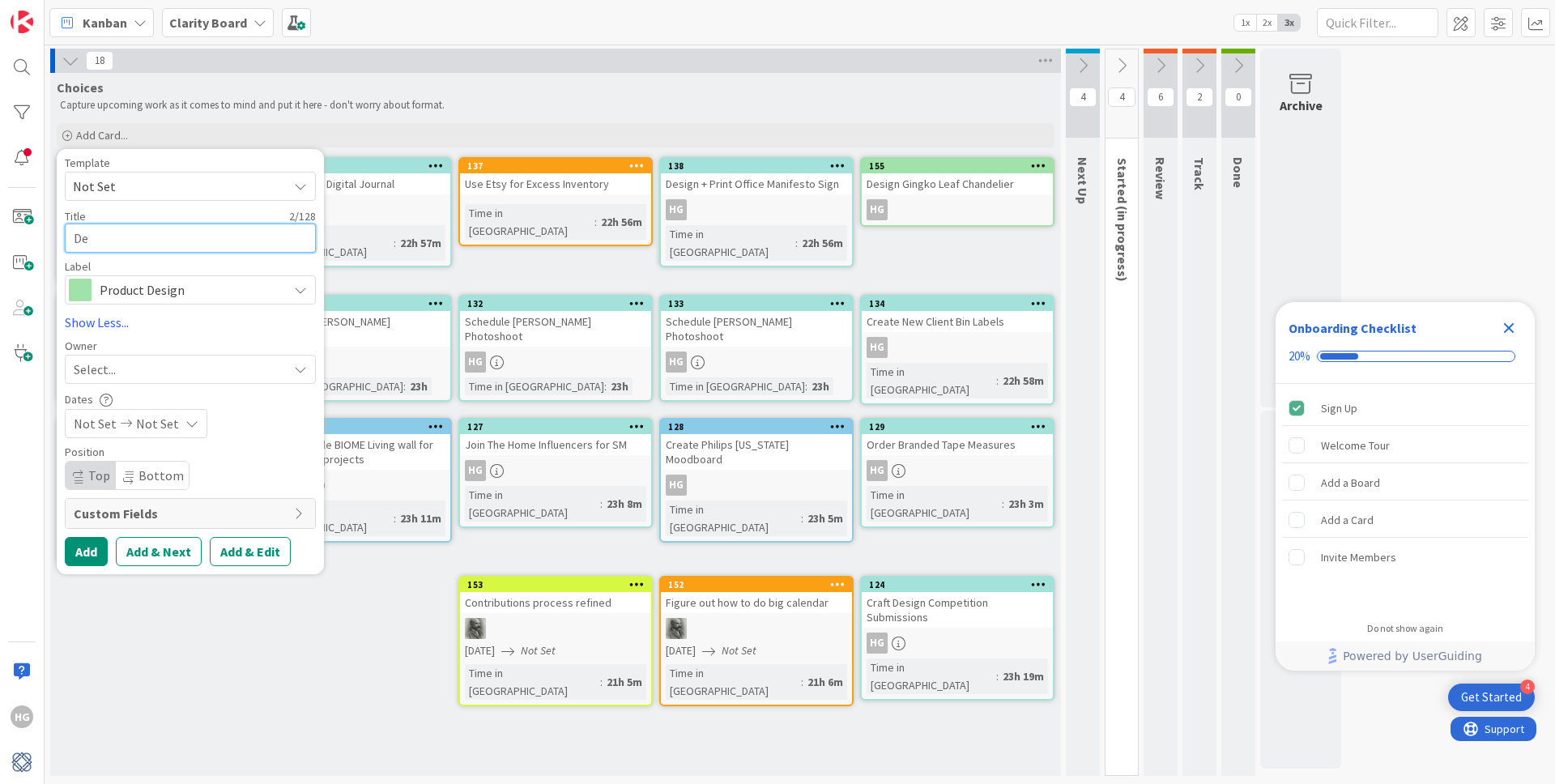
type textarea "x"
type textarea "Des"
type textarea "x"
type textarea "Desi"
type textarea "x"
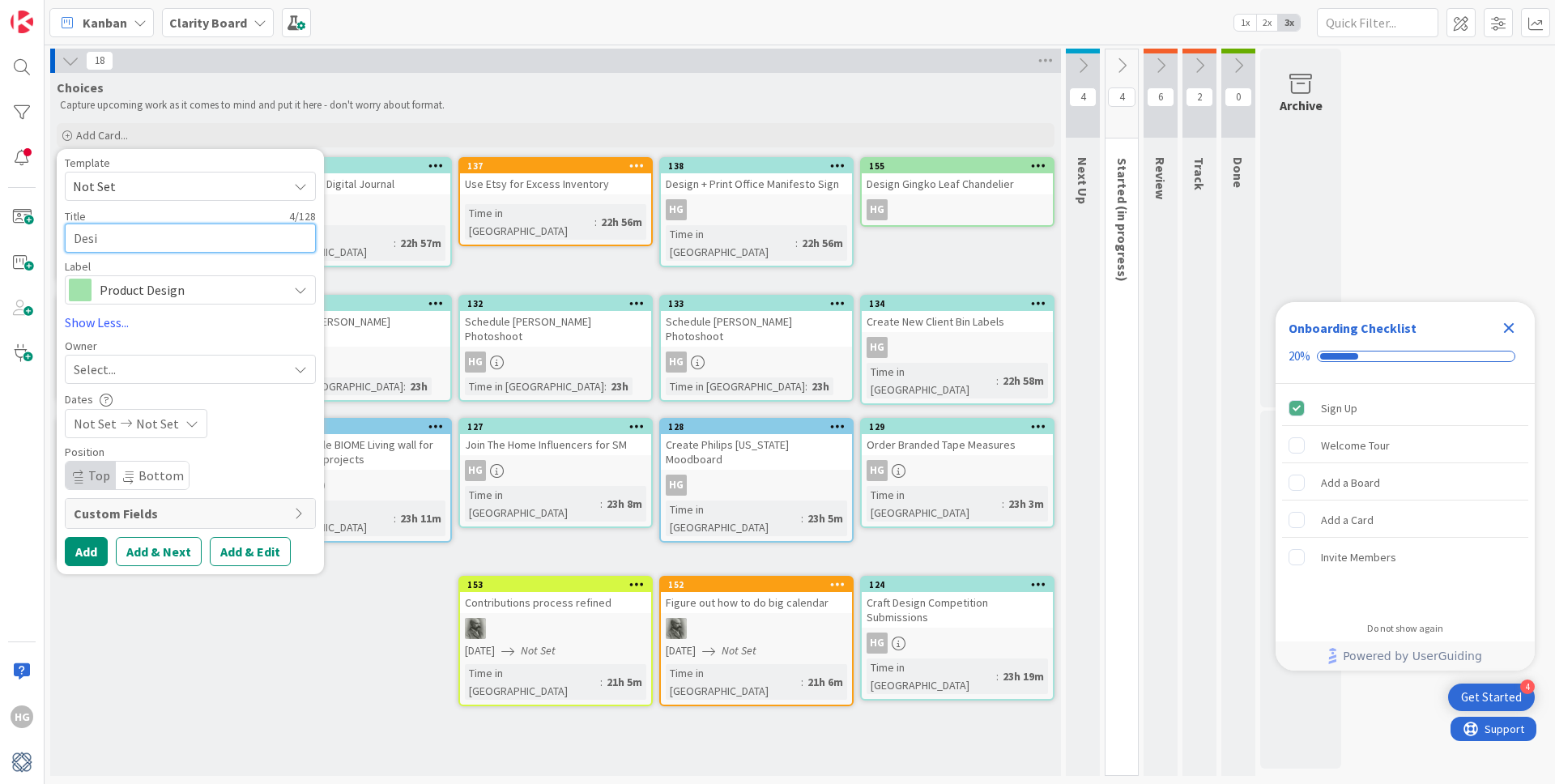
type textarea "Desig"
type textarea "x"
type textarea "Design"
type textarea "x"
type textarea "Design"
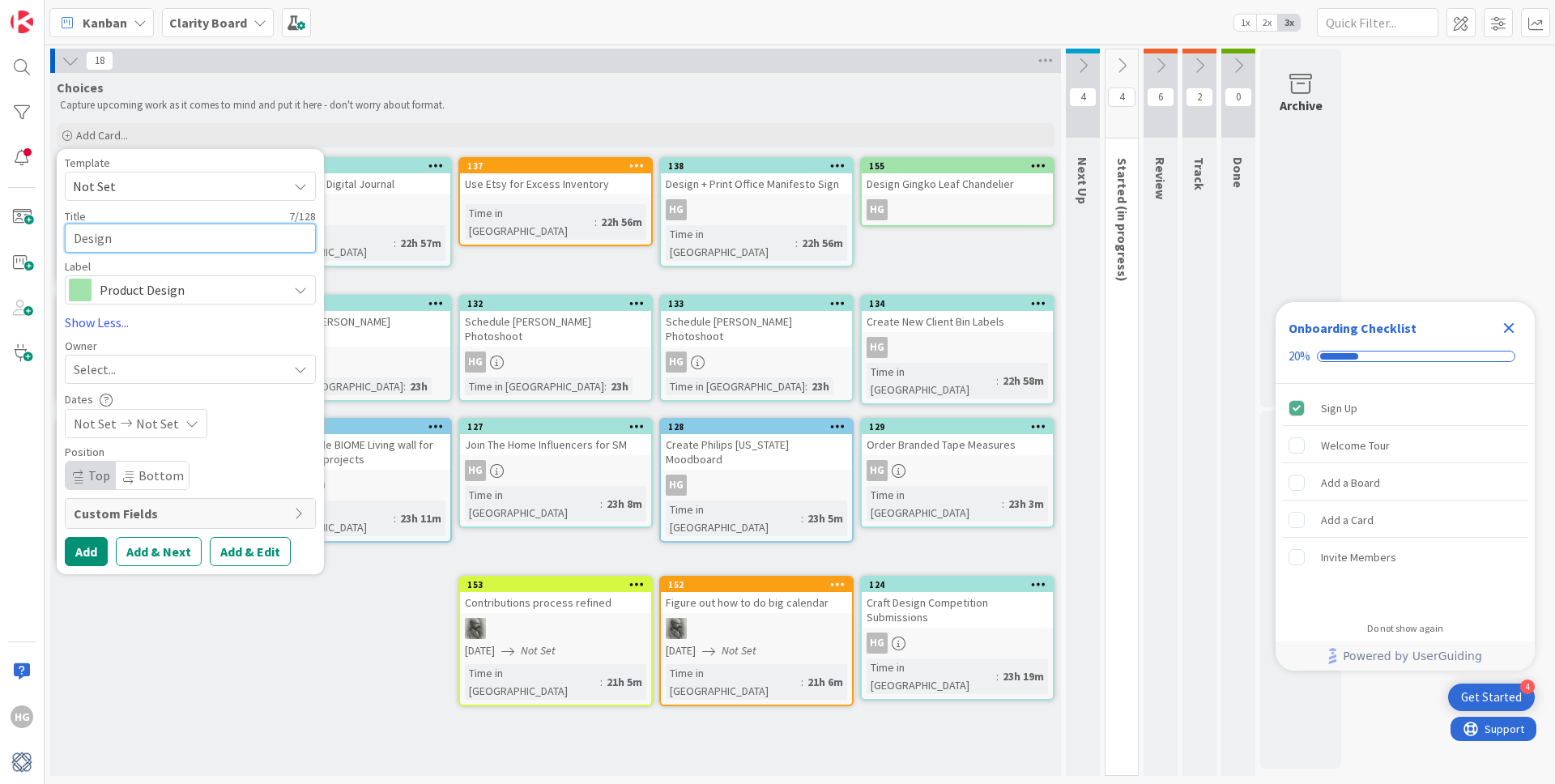
type textarea "x"
type textarea "Design G"
type textarea "x"
type textarea "Design Gi"
type textarea "x"
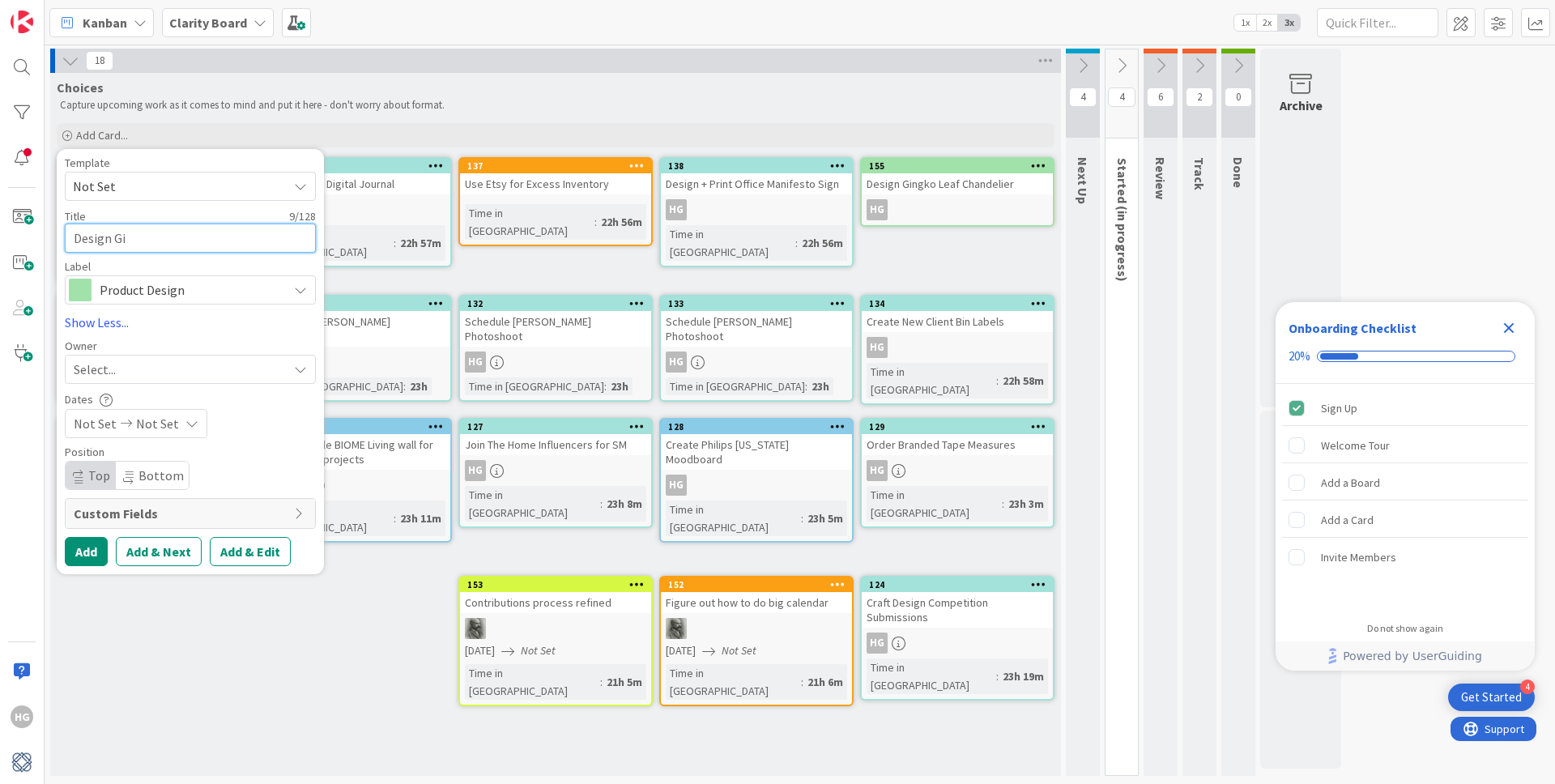
type textarea "Design Gin"
type textarea "x"
type textarea "Design Ging"
type textarea "x"
type textarea "Design Gingk"
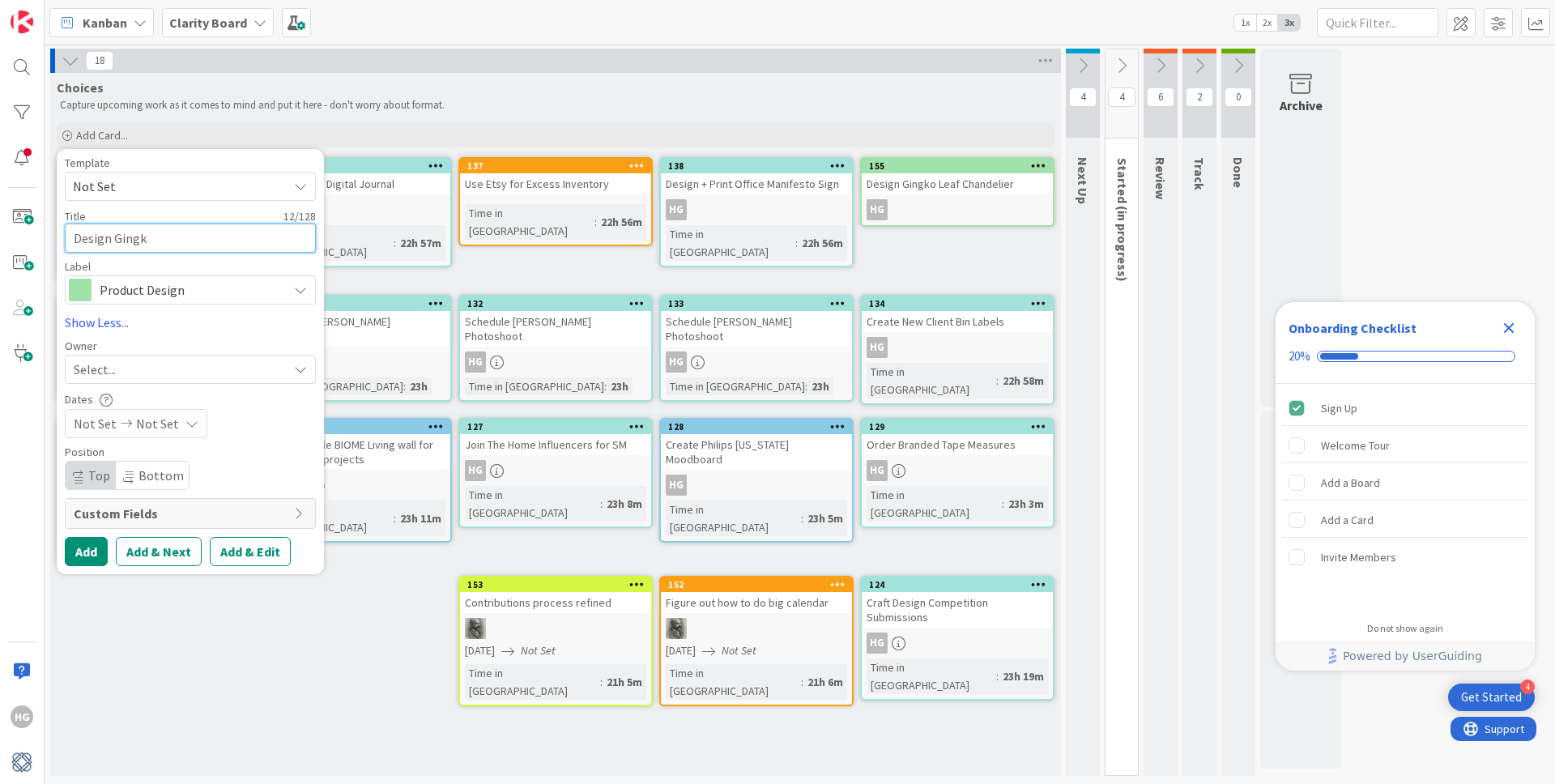
type textarea "x"
type textarea "Design Gingko"
type textarea "x"
type textarea "Design Gingko"
type textarea "x"
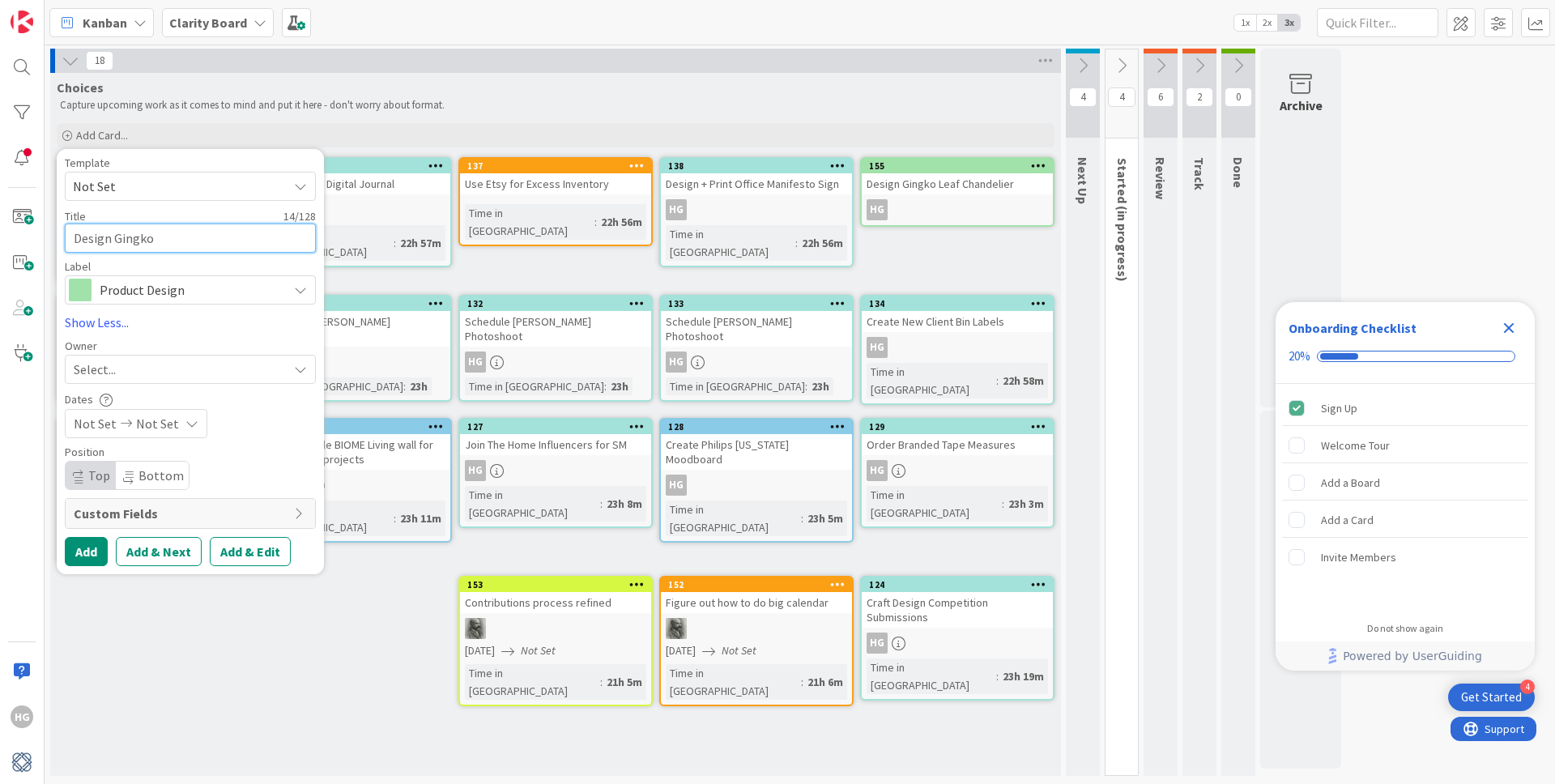
type textarea "Design Gingko L"
type textarea "x"
type textarea "Design Gingko Le"
type textarea "x"
type textarea "Design Gingko Lea"
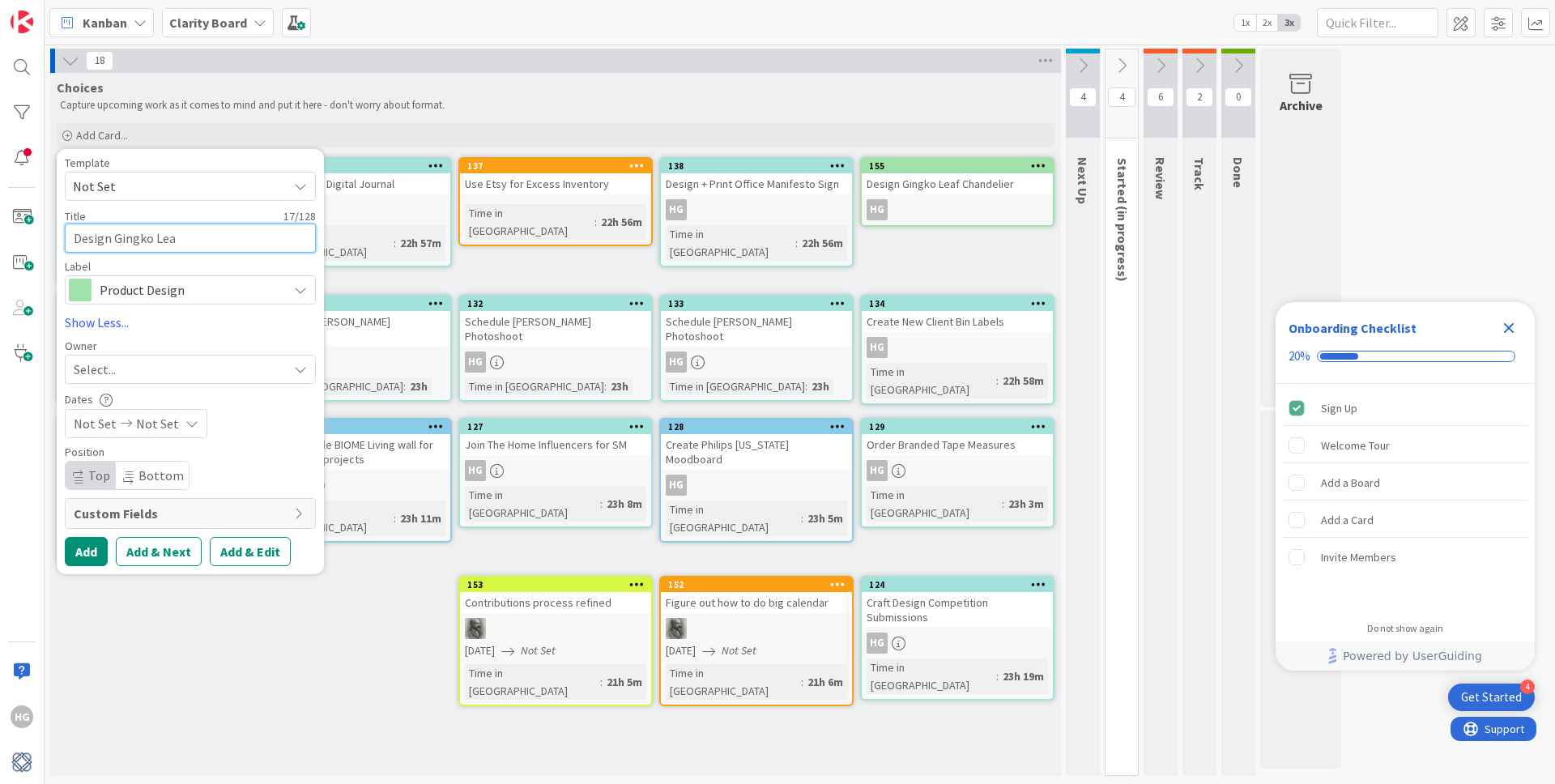
type textarea "x"
type textarea "Design Gingko Leaf"
type textarea "x"
type textarea "Design Gingko Leaf"
type textarea "x"
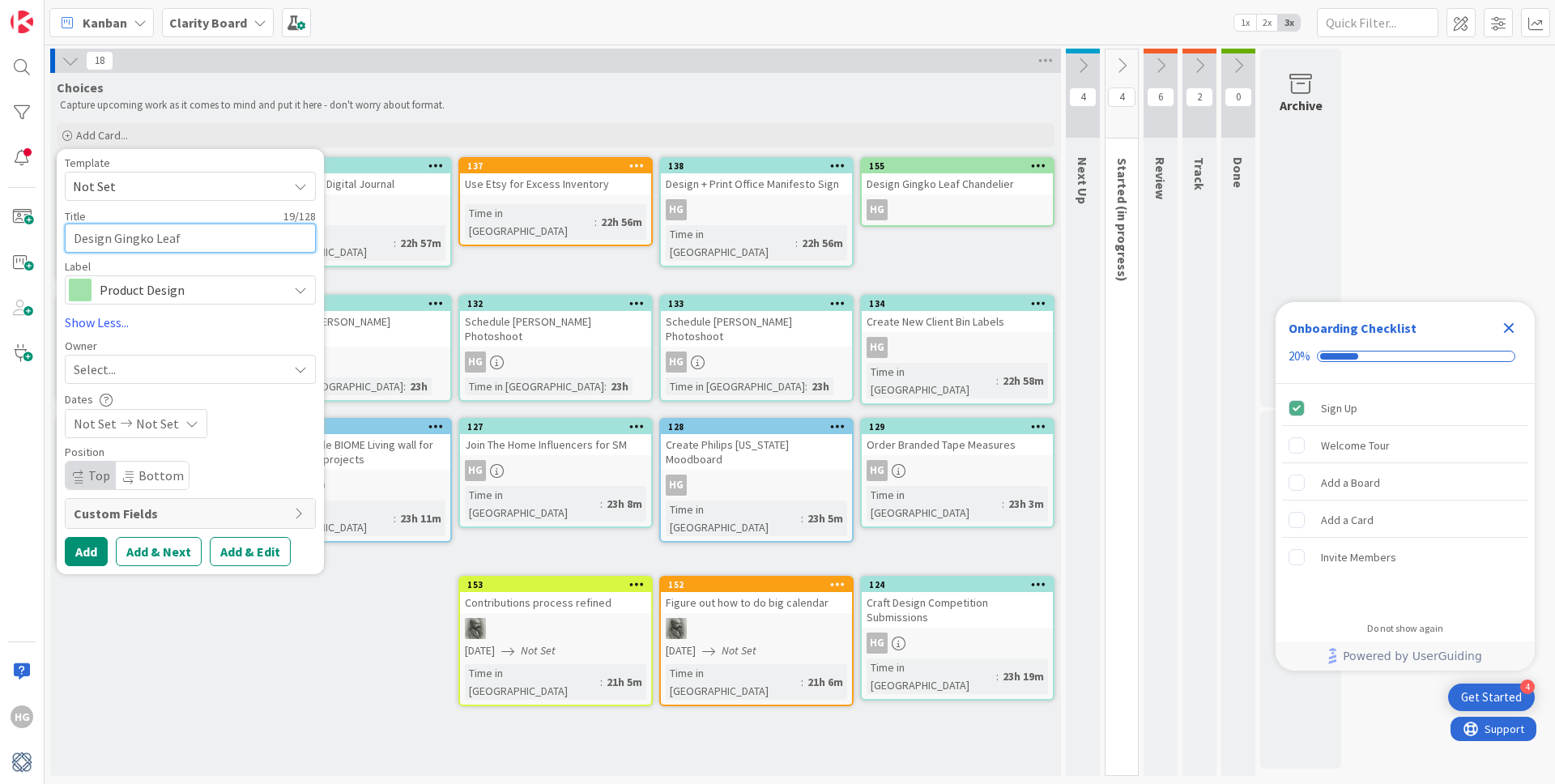
type textarea "Design Gingko Leaf S"
type textarea "x"
type textarea "Design Gingko Leaf Sc"
type textarea "x"
type textarea "Design Gingko Leaf Sco"
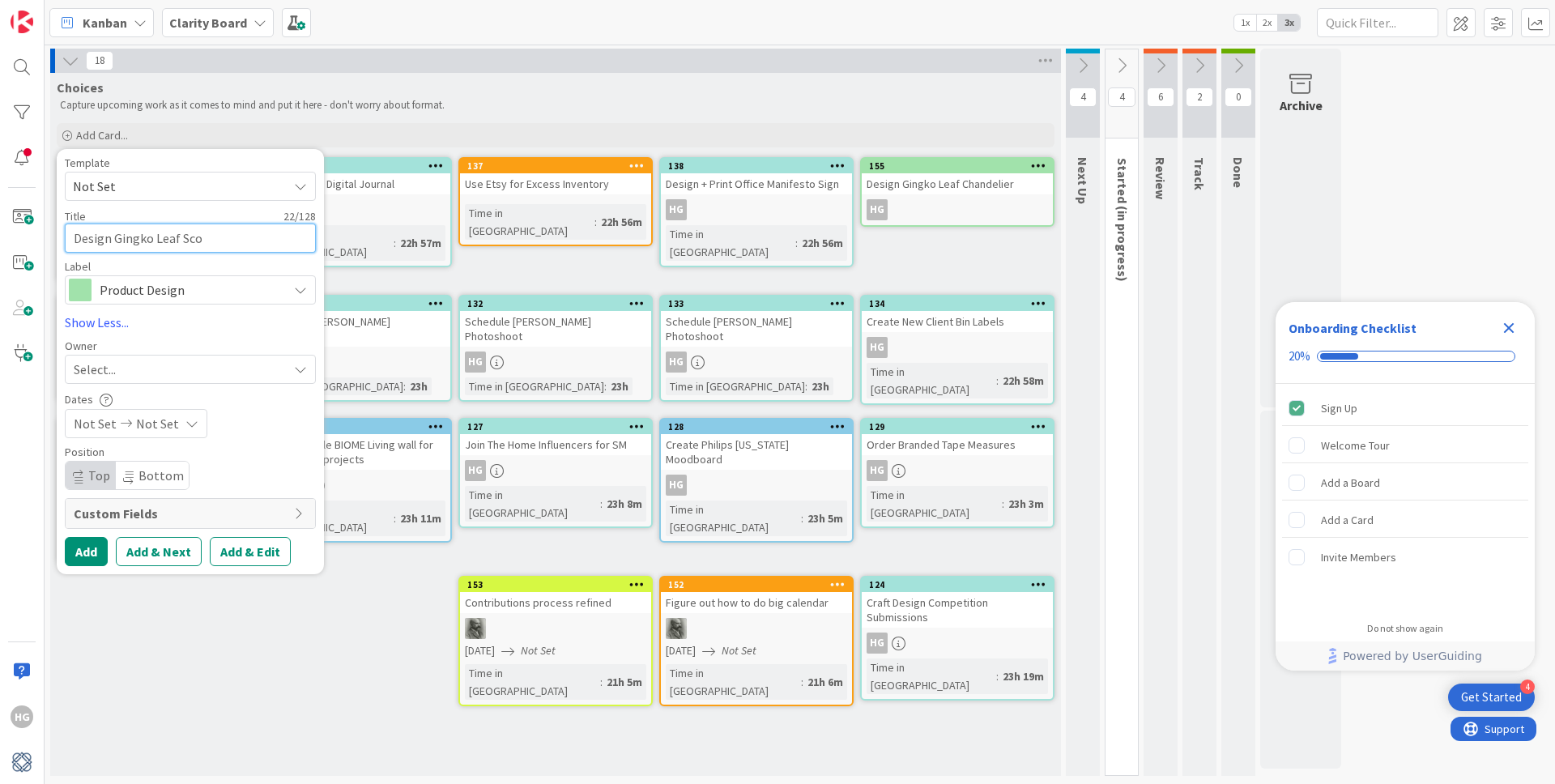
type textarea "x"
type textarea "Design Gingko Leaf Scon"
type textarea "x"
type textarea "Design Gingko Leaf Sconc"
type textarea "x"
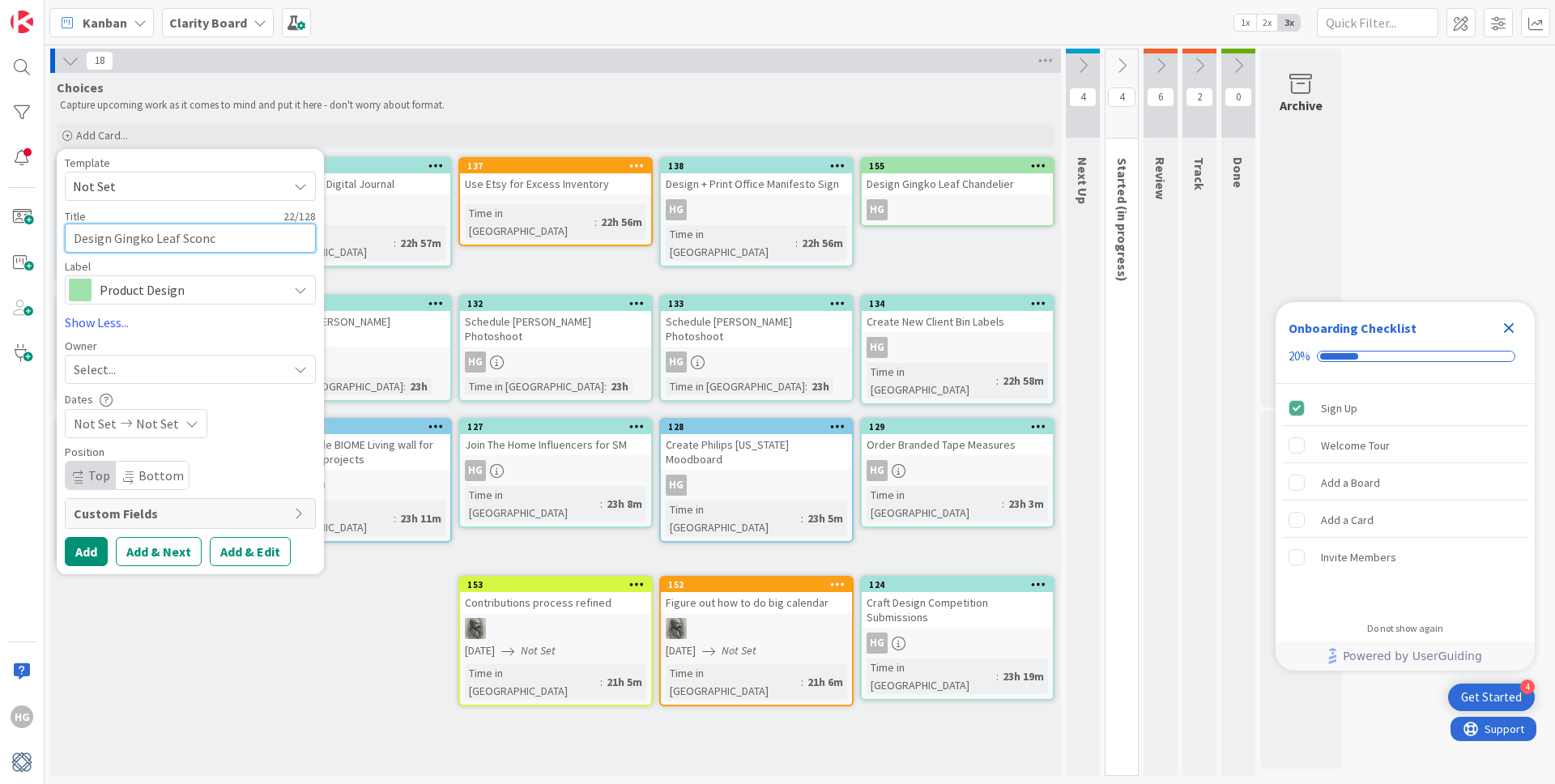
type textarea "Design Gingko Leaf Sconce"
type textarea "x"
type textarea "Design Gingko Leaf Sconces"
click at [98, 546] on button "Add" at bounding box center [86, 551] width 43 height 29
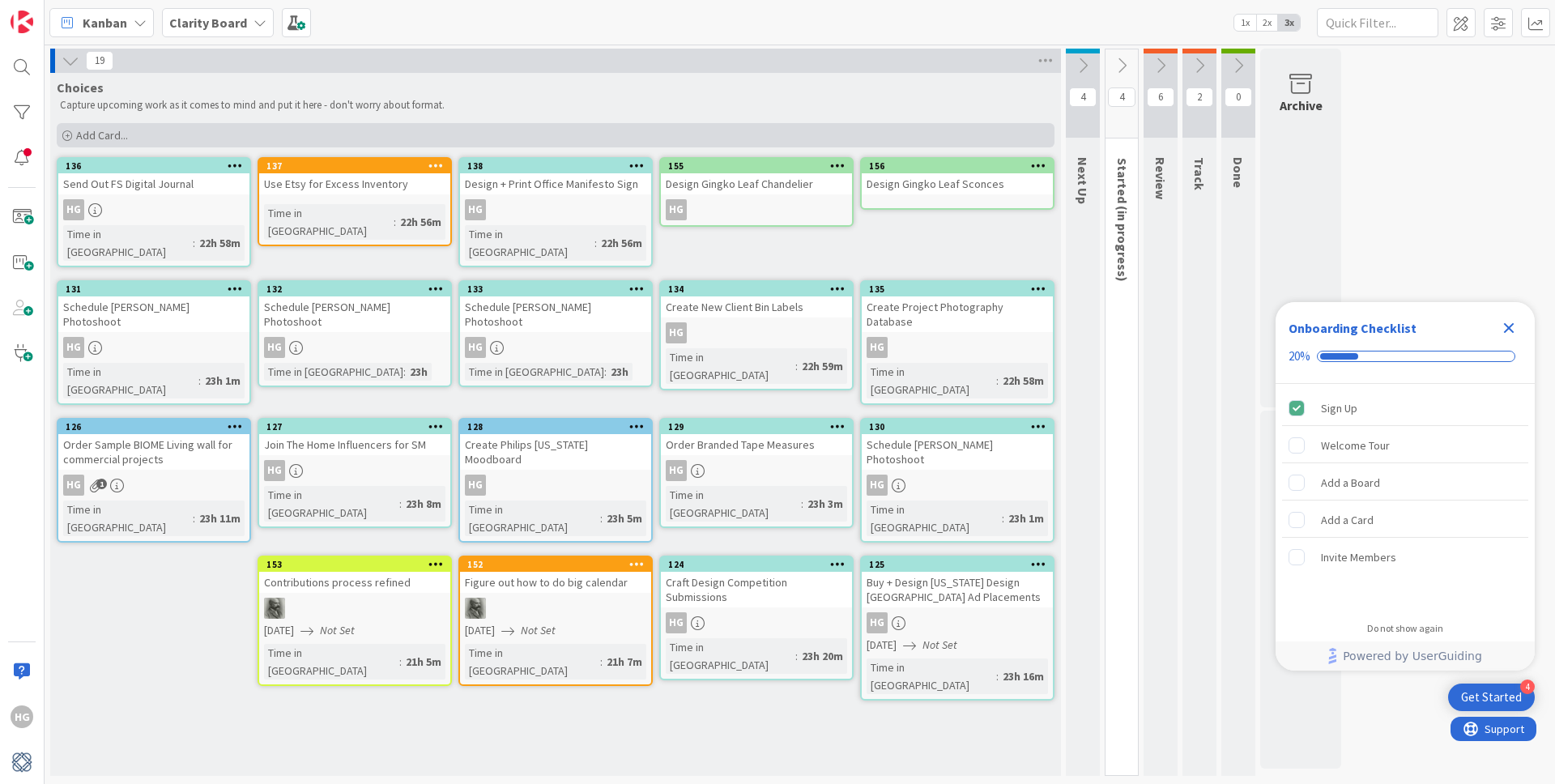
click at [87, 124] on div "Add Card..." at bounding box center [555, 135] width 997 height 24
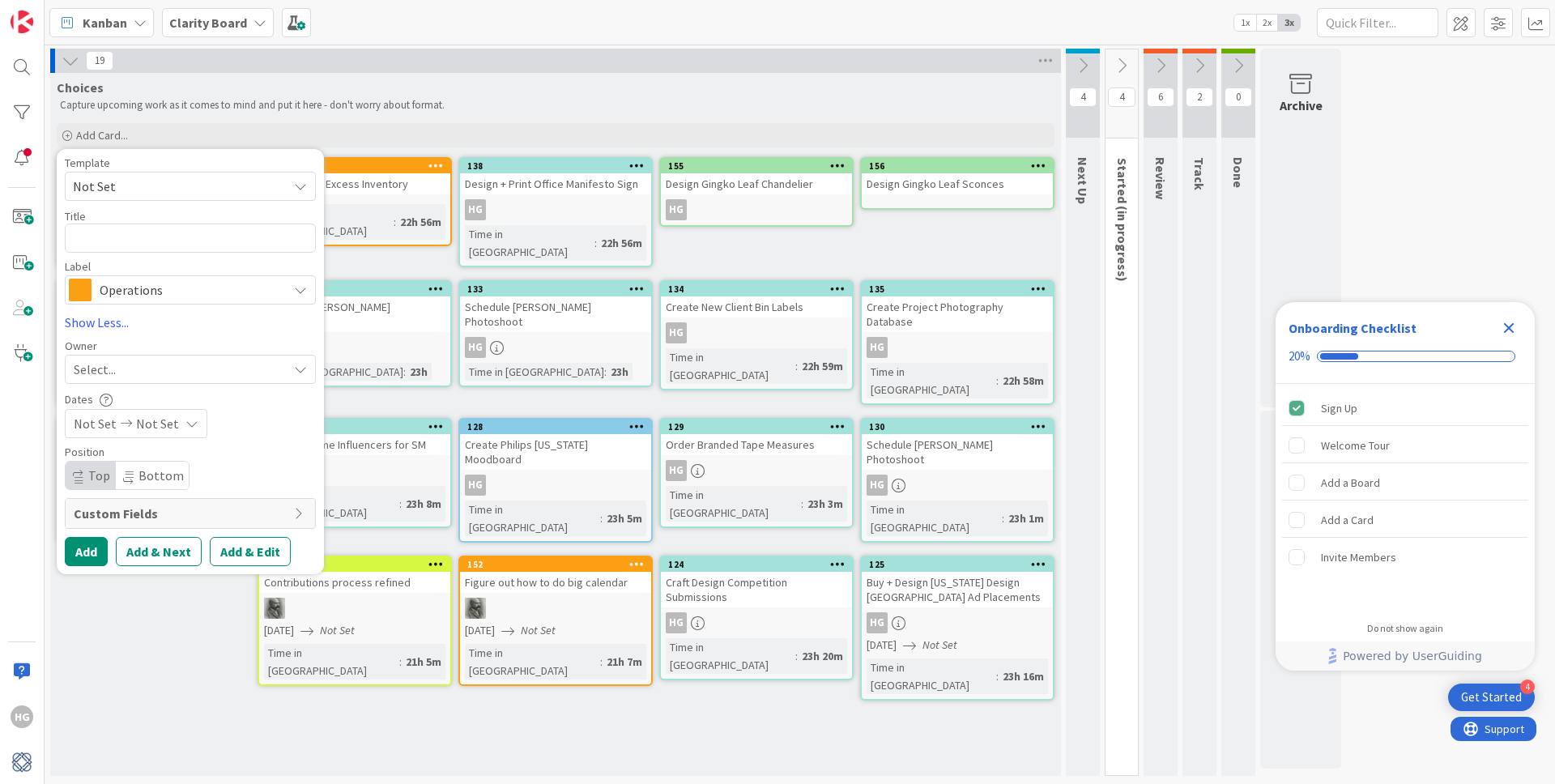
click at [184, 287] on span "Operations" at bounding box center [189, 290] width 180 height 23
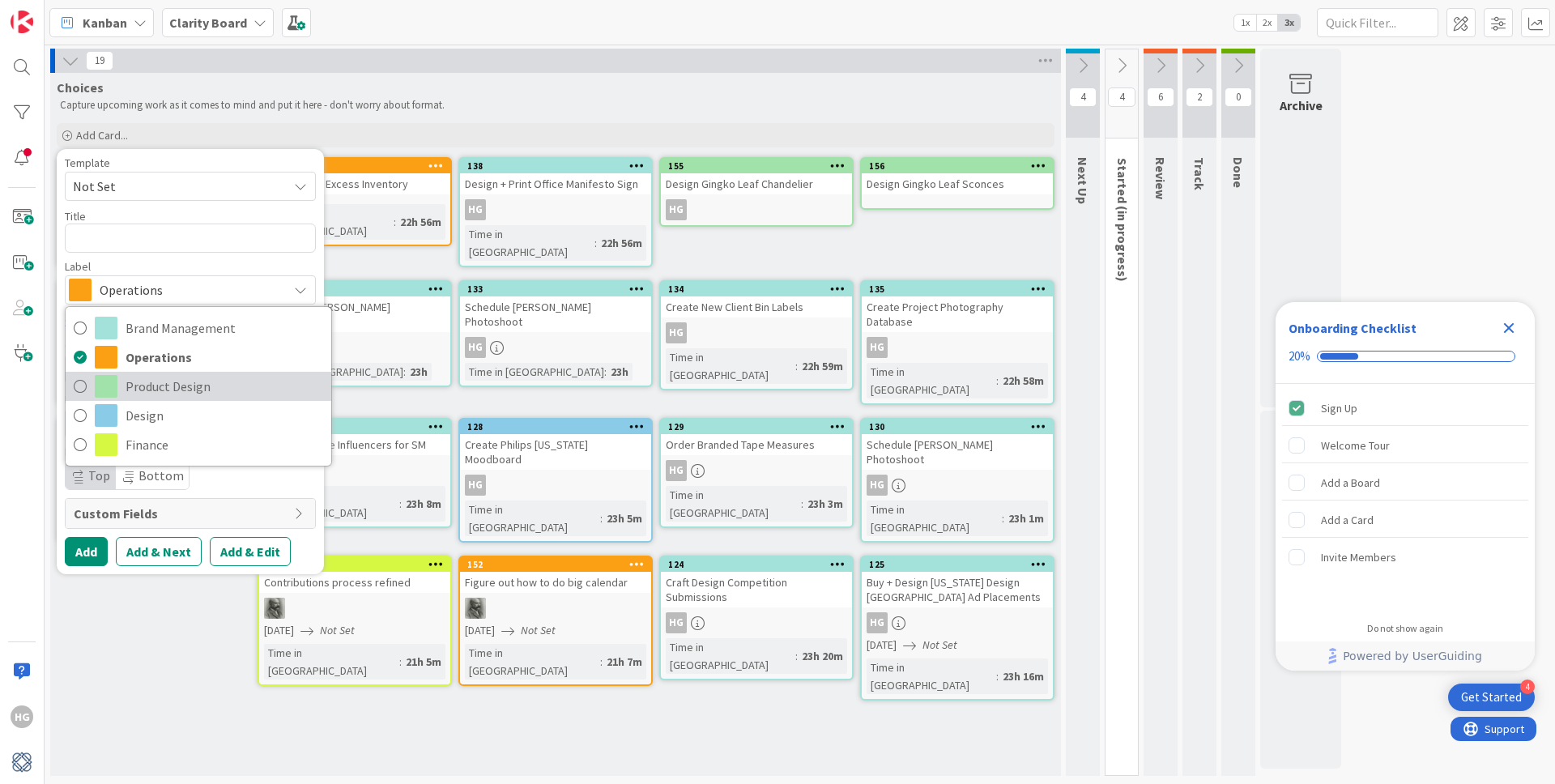
click at [146, 396] on span "Product Design" at bounding box center [224, 385] width 198 height 24
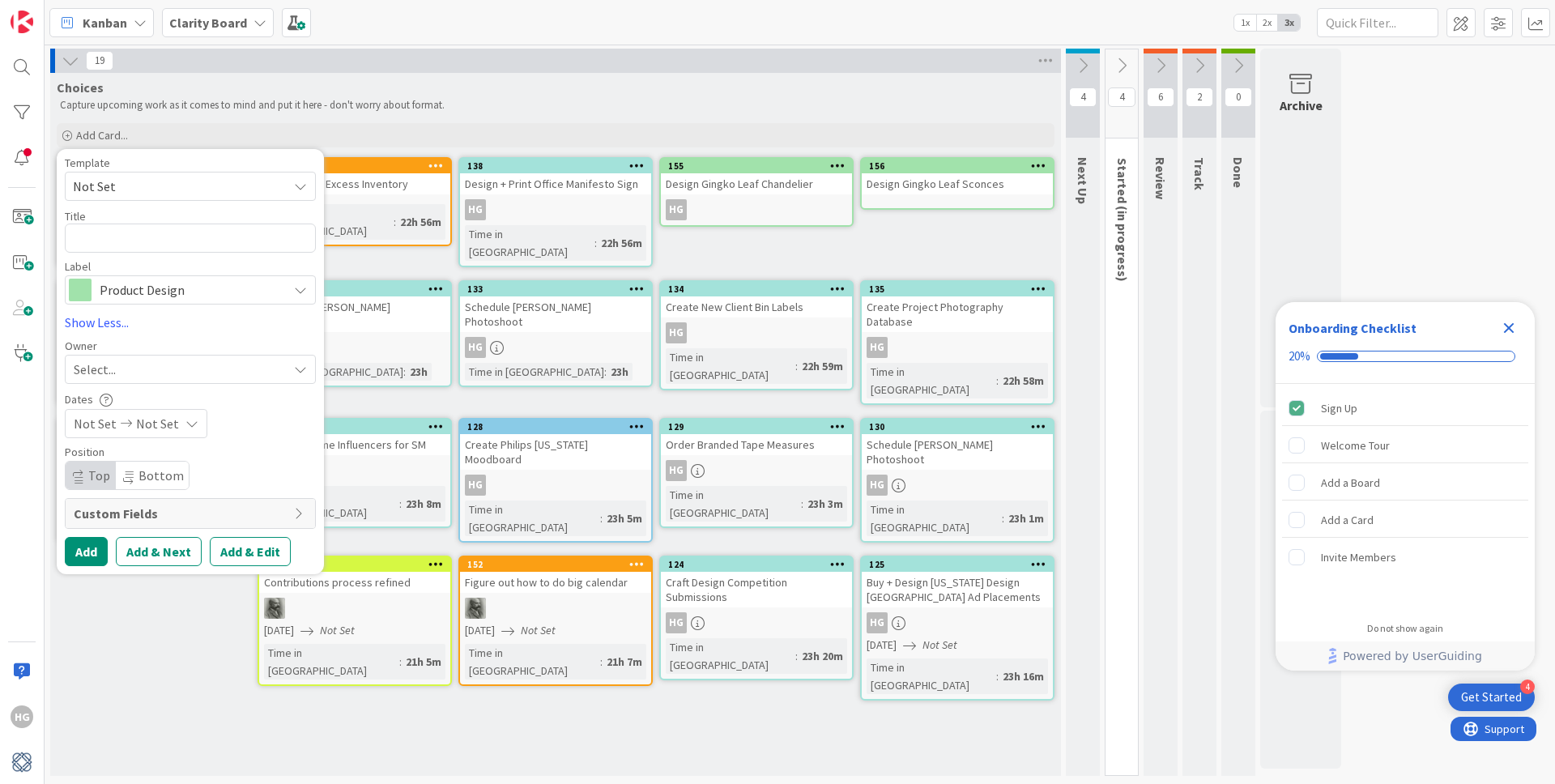
click at [101, 371] on span "Select..." at bounding box center [94, 369] width 42 height 19
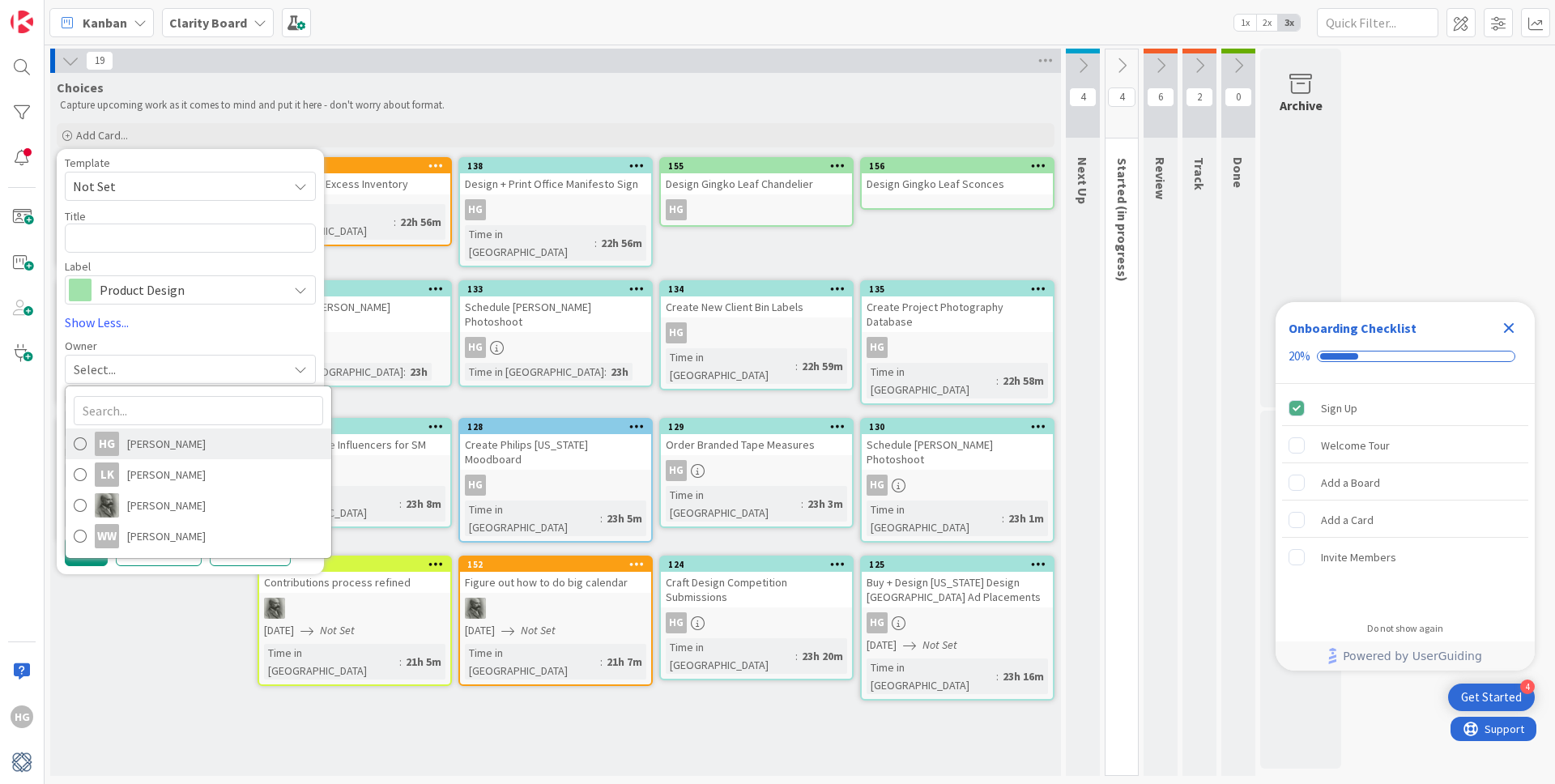
click at [127, 449] on span "Hannah Gatof" at bounding box center [167, 443] width 79 height 24
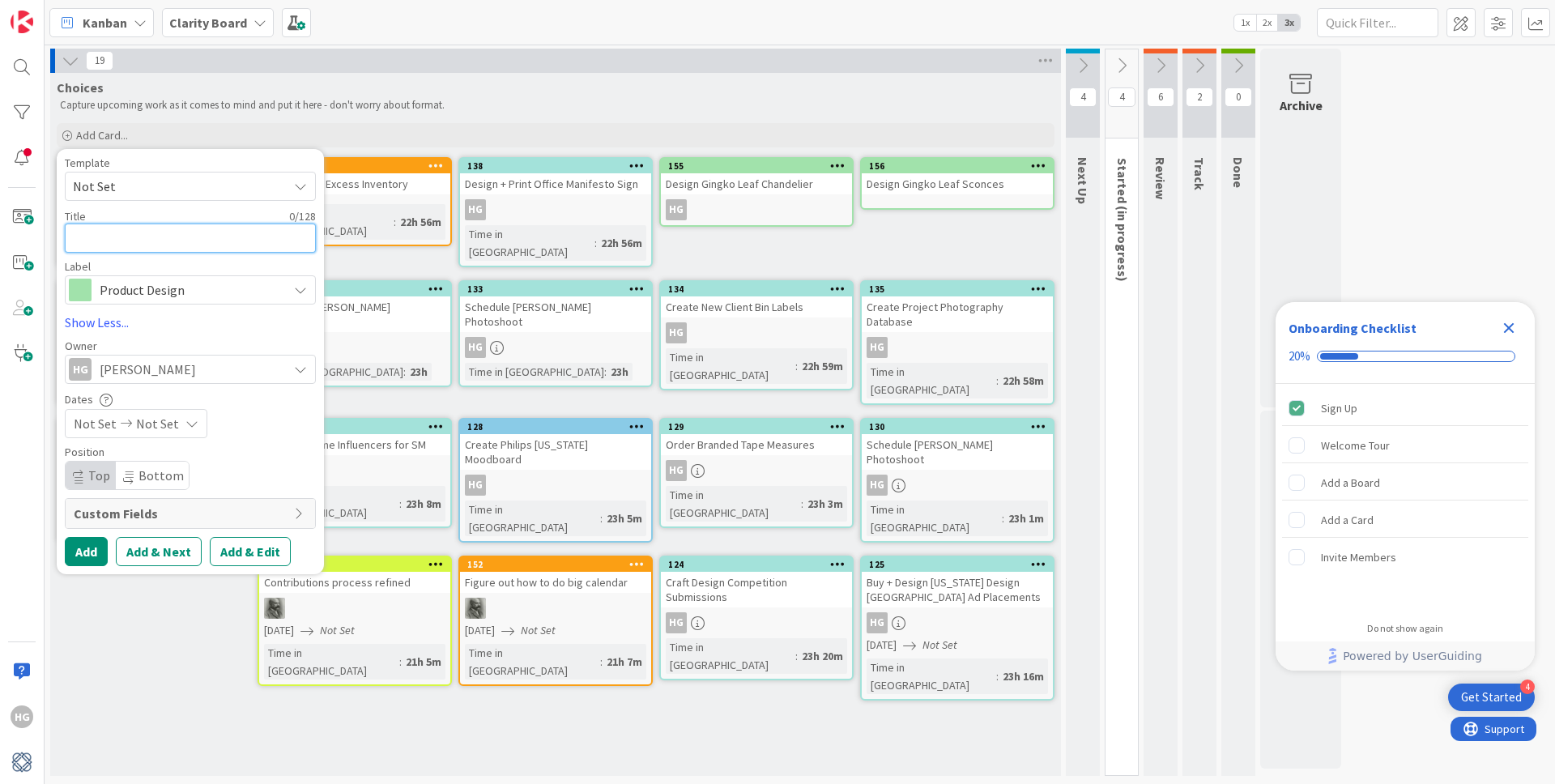
click at [124, 233] on textarea at bounding box center [190, 238] width 251 height 29
type textarea "x"
type textarea "D"
type textarea "x"
type textarea "De"
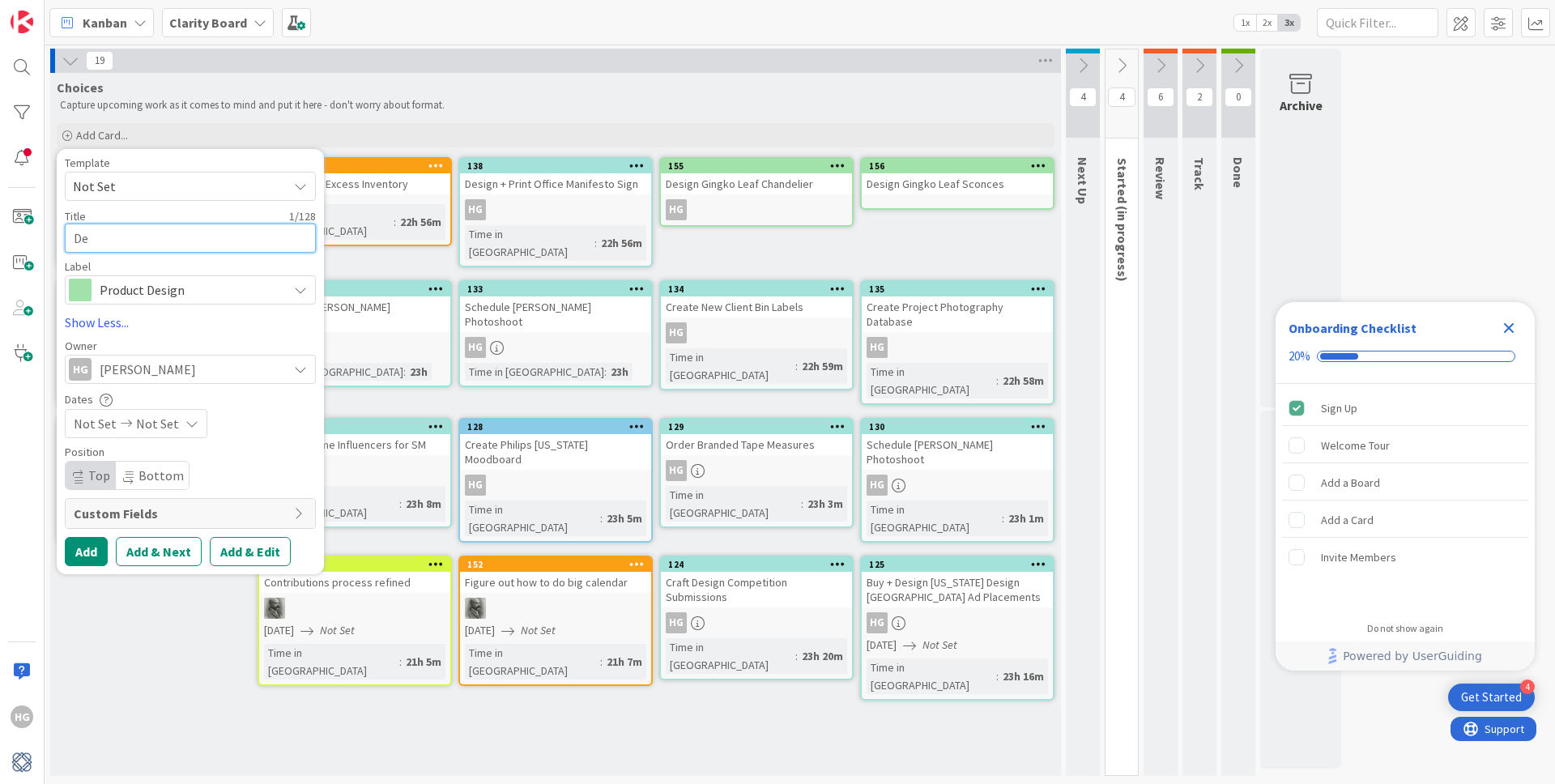
type textarea "x"
type textarea "Des"
type textarea "x"
type textarea "Desi"
type textarea "x"
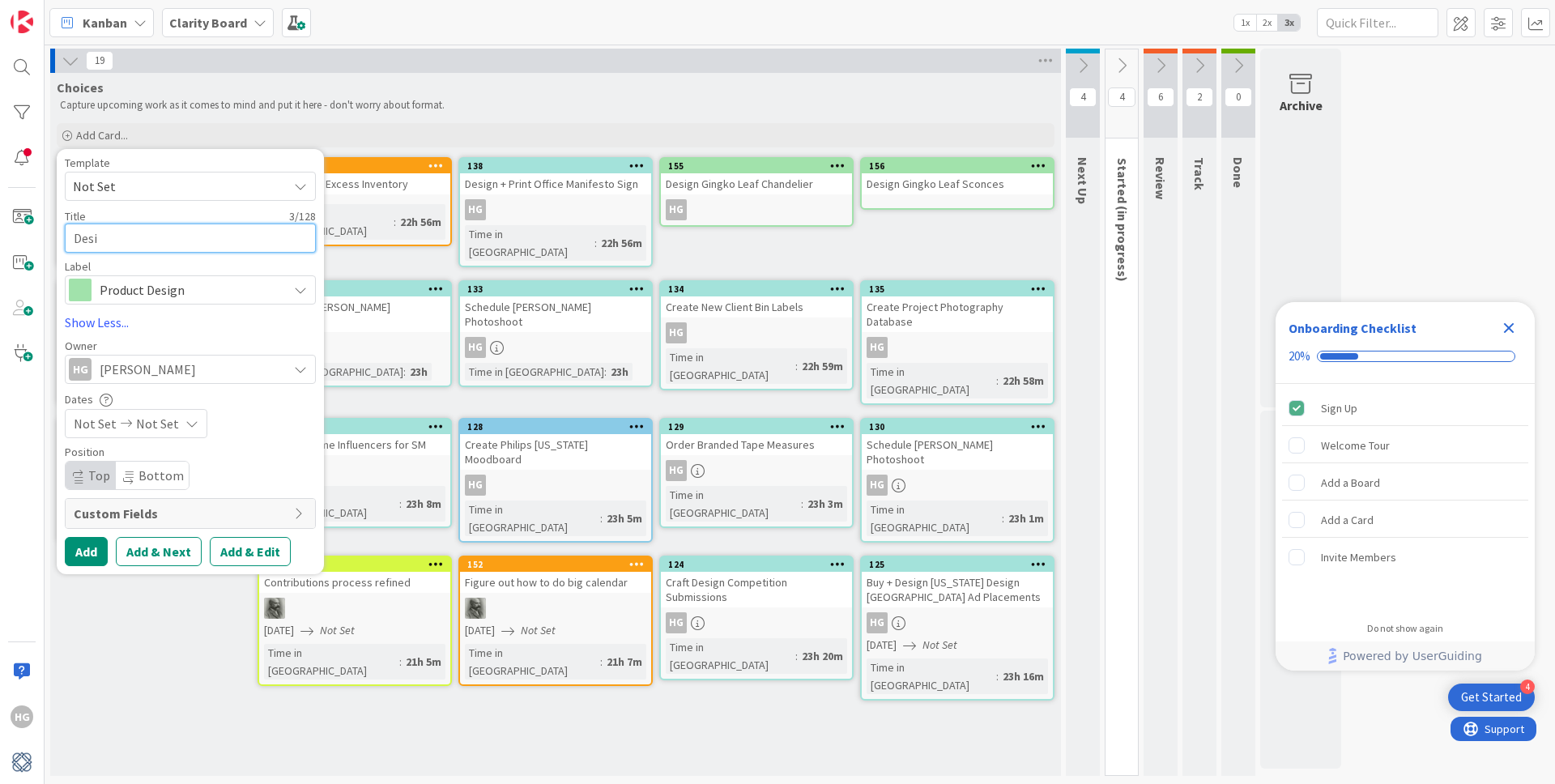
type textarea "Desig"
type textarea "x"
type textarea "Design"
type textarea "x"
type textarea "Design"
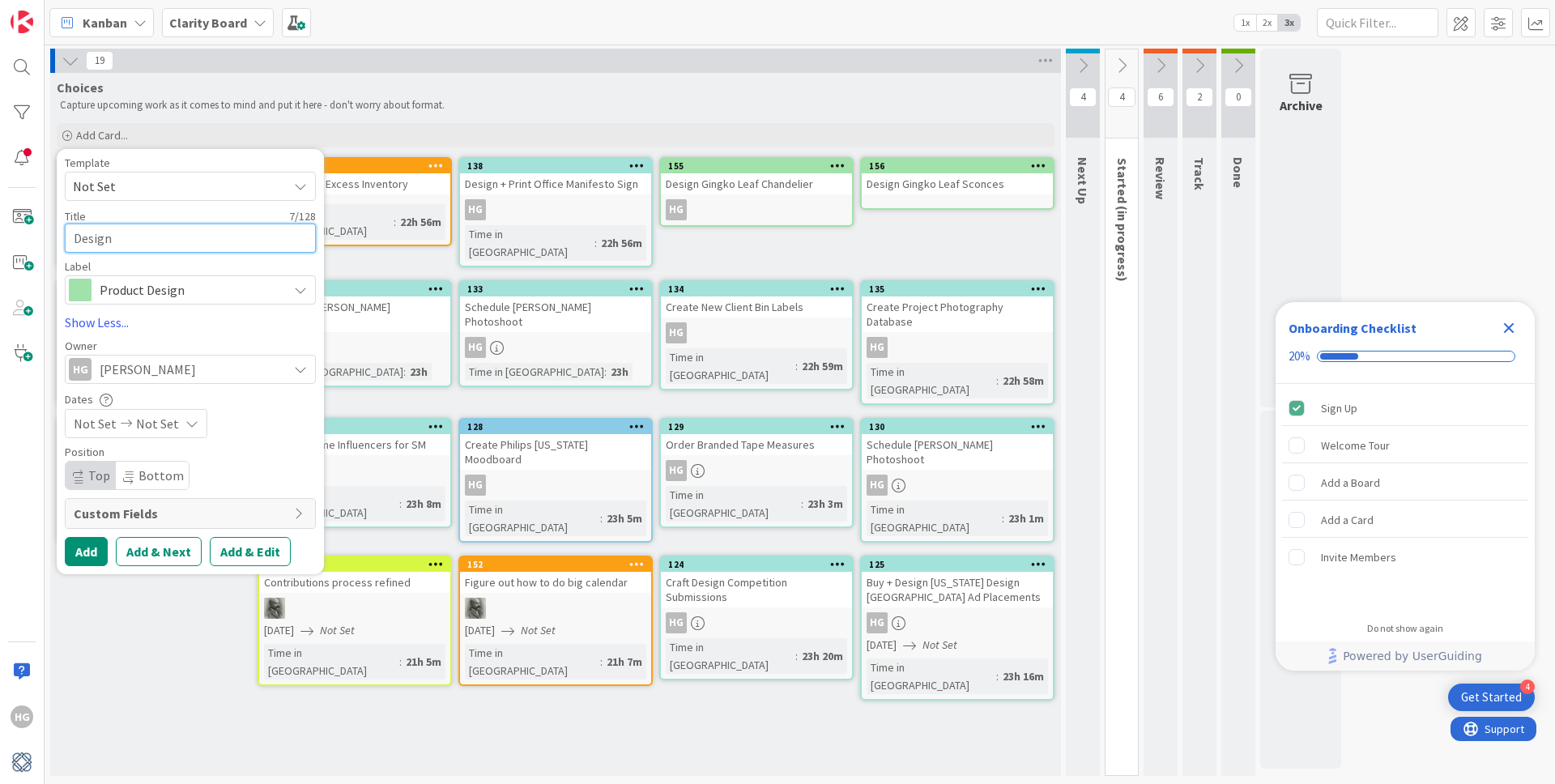
type textarea "x"
type textarea "Design P"
type textarea "x"
type textarea "Design Pu"
type textarea "x"
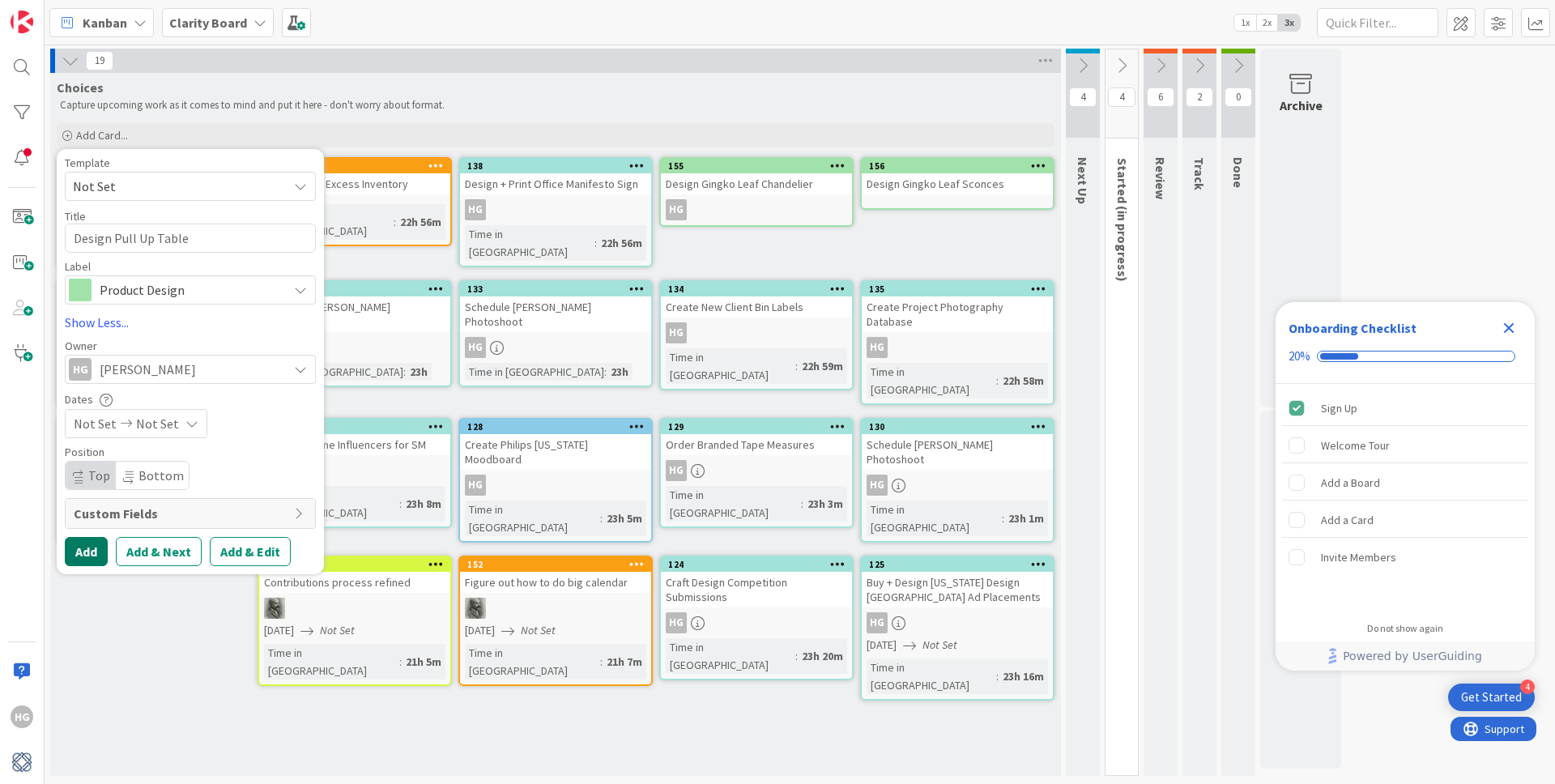
click at [91, 553] on button "Add" at bounding box center [86, 551] width 43 height 29
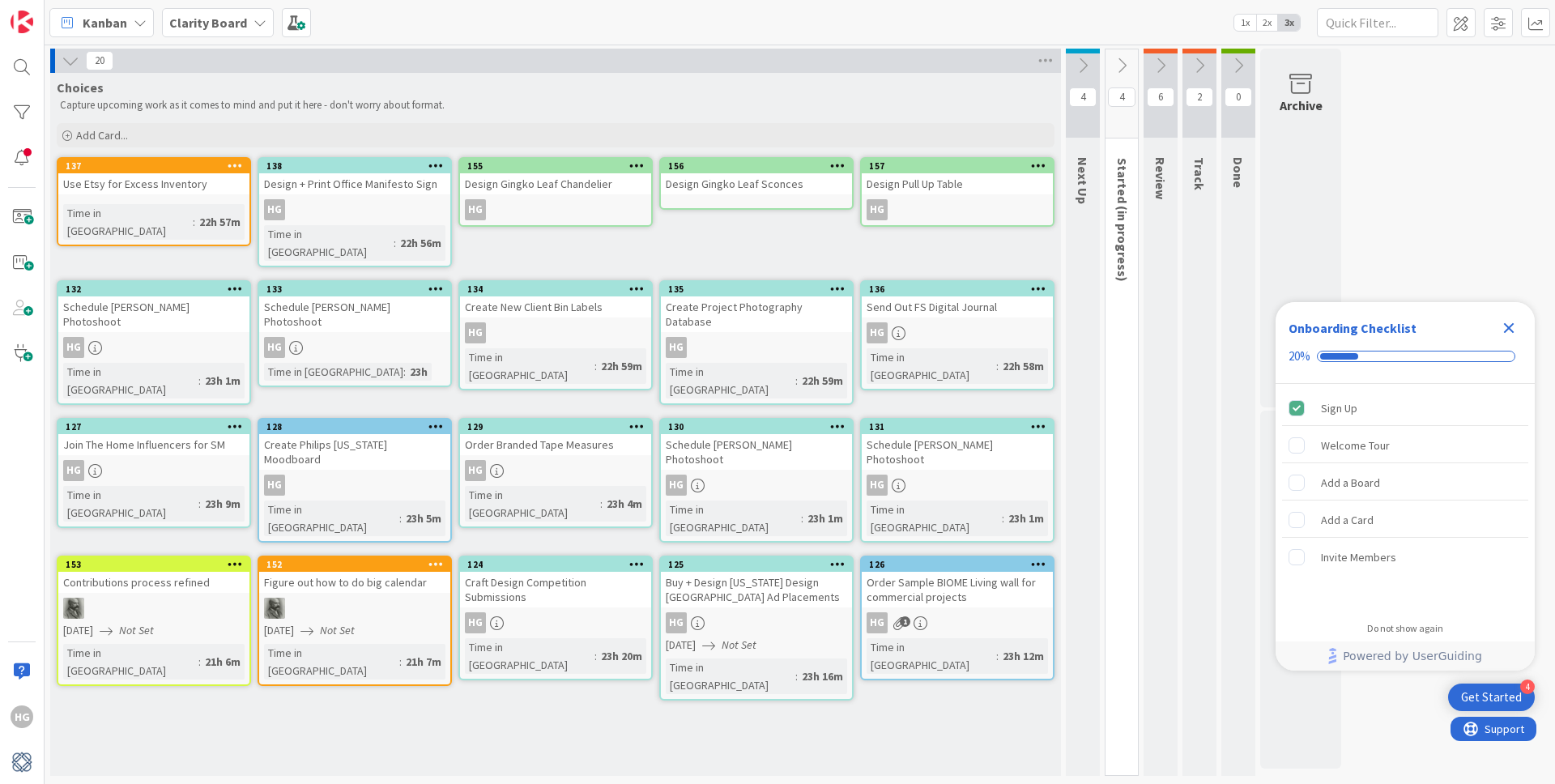
click at [809, 189] on div "Design Gingko Leaf Sconces" at bounding box center [756, 184] width 191 height 21
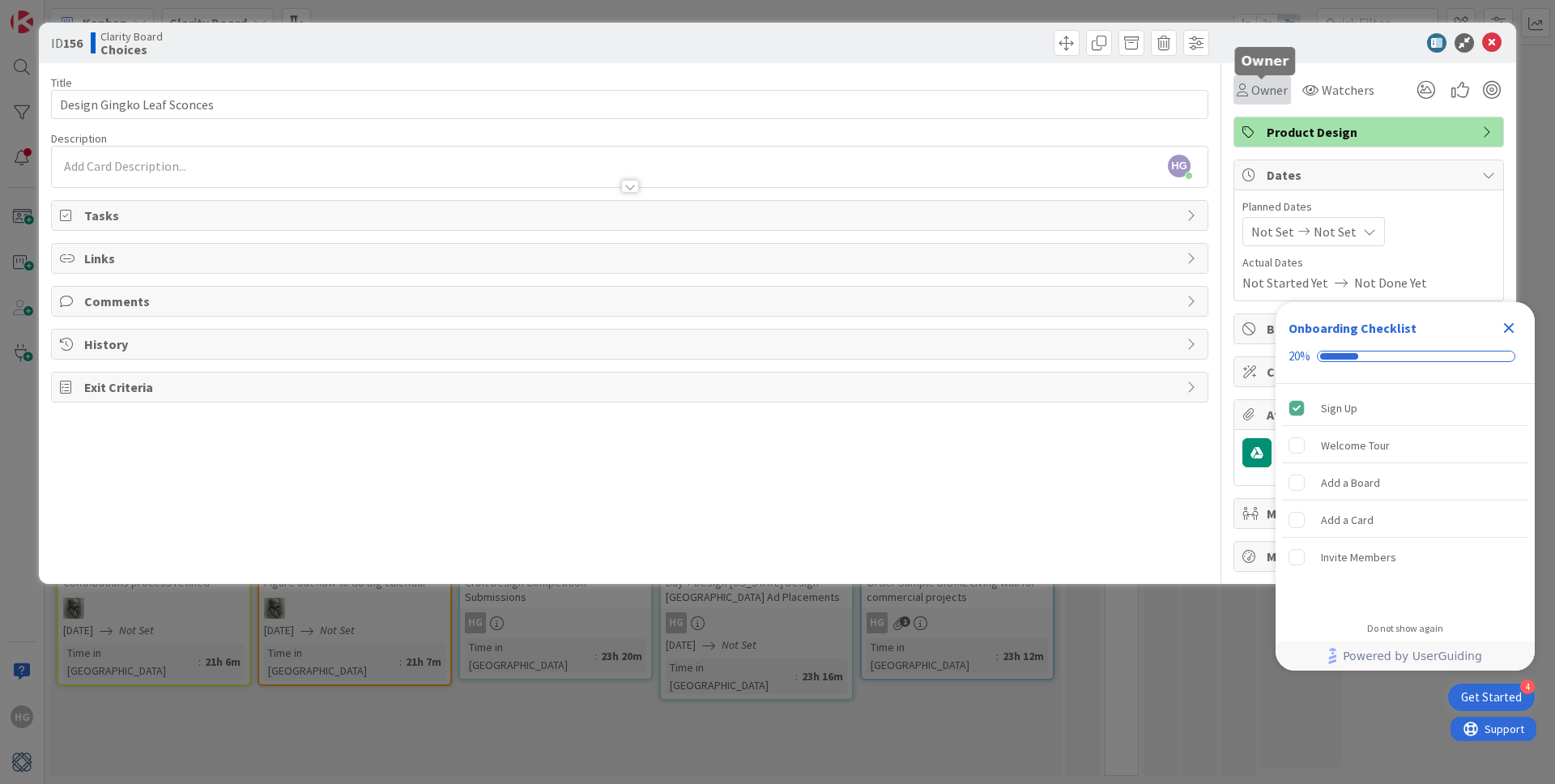
drag, startPoint x: 1247, startPoint y: 89, endPoint x: 1246, endPoint y: 99, distance: 10.0
click at [1247, 89] on icon at bounding box center [1242, 90] width 12 height 13
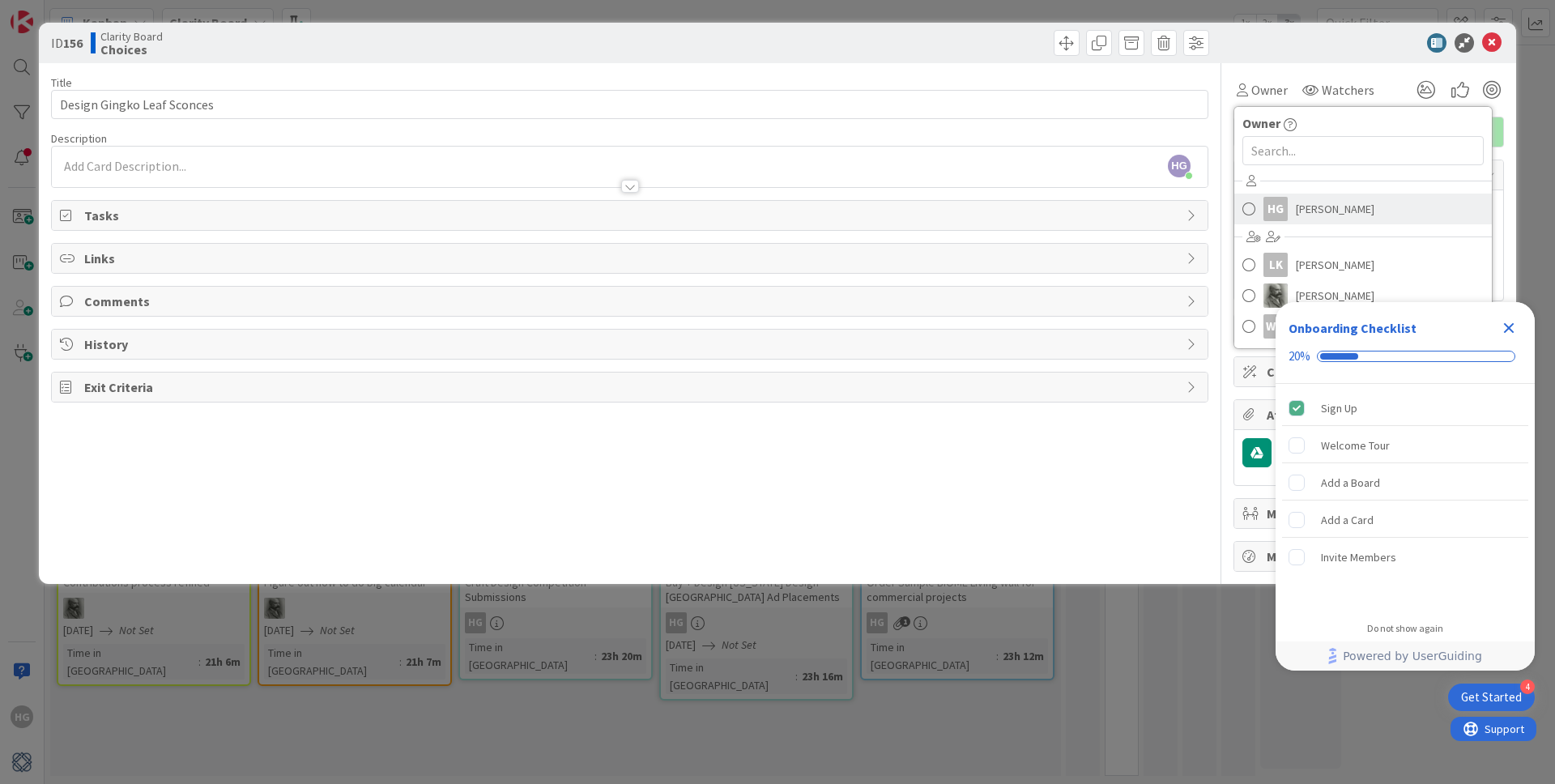
click at [1288, 200] on div "HG Hannah Gatof LK Lisa Kahn Philip Allen WW Walter Wiley" at bounding box center [1362, 255] width 257 height 173
drag, startPoint x: 1290, startPoint y: 210, endPoint x: 1310, endPoint y: 202, distance: 21.5
click at [1290, 210] on link "HG Hannah Gatof" at bounding box center [1362, 209] width 257 height 31
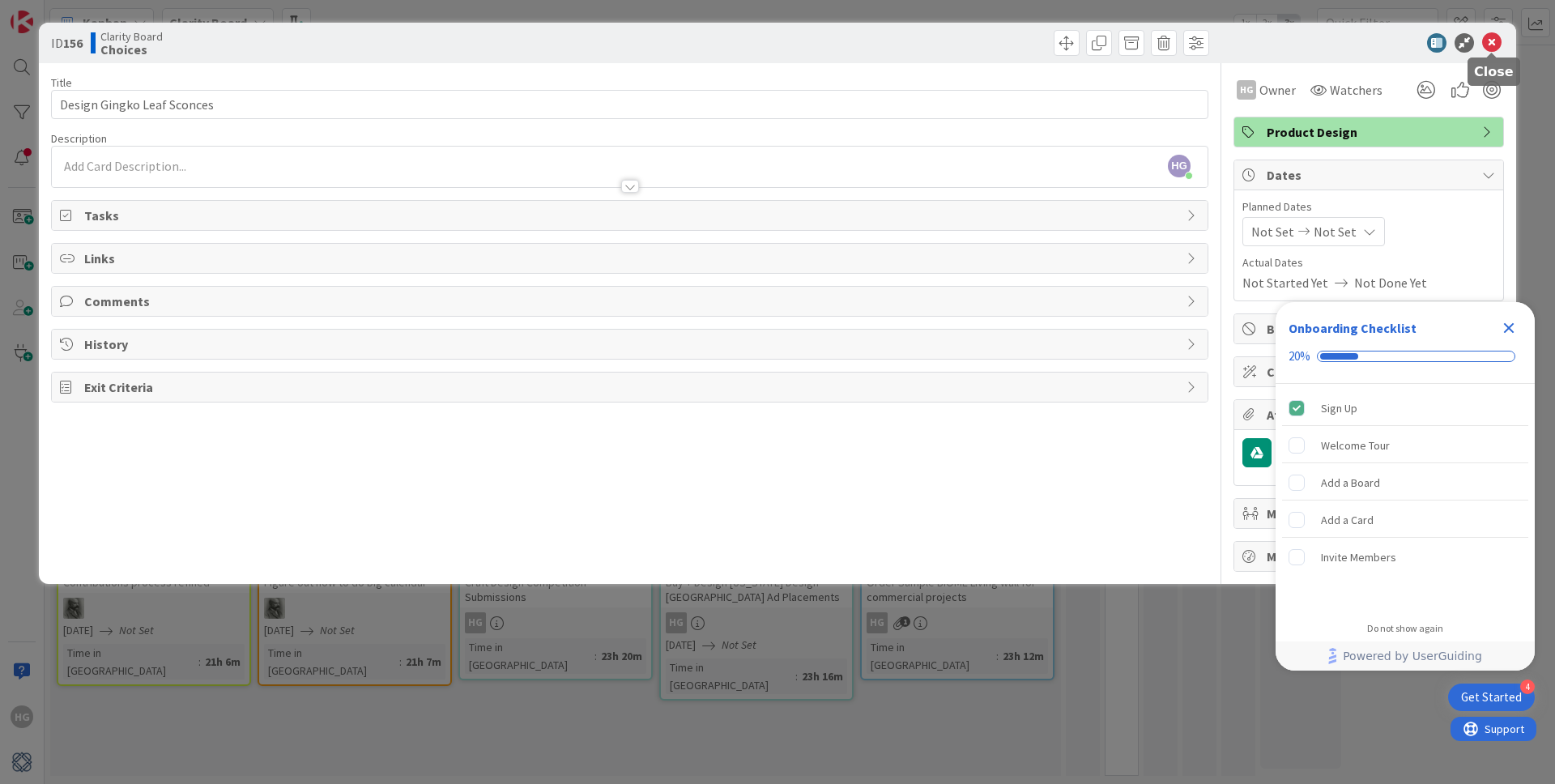
click at [1492, 42] on icon at bounding box center [1491, 42] width 19 height 19
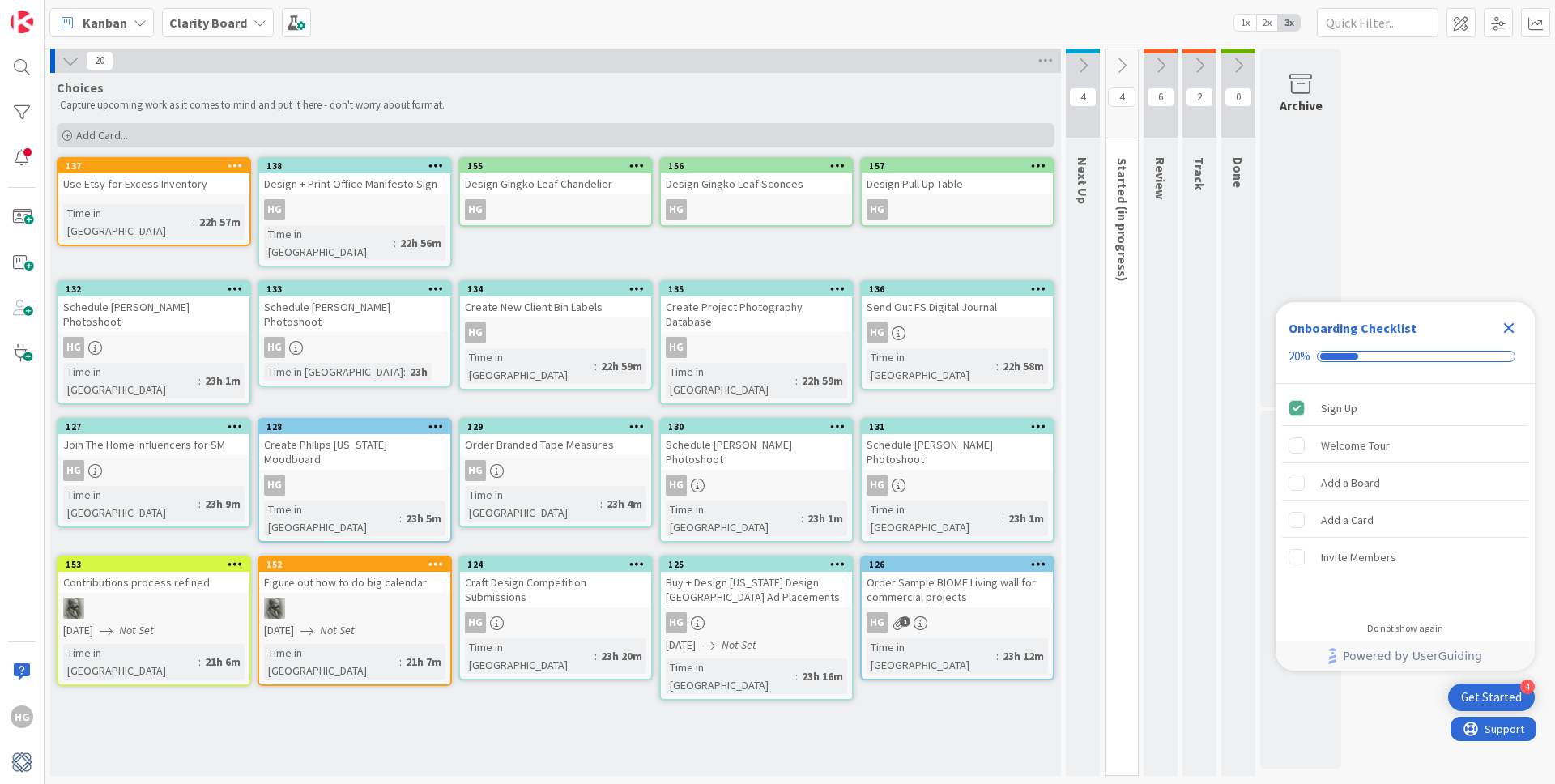
click at [159, 136] on div "Add Card..." at bounding box center [555, 135] width 997 height 24
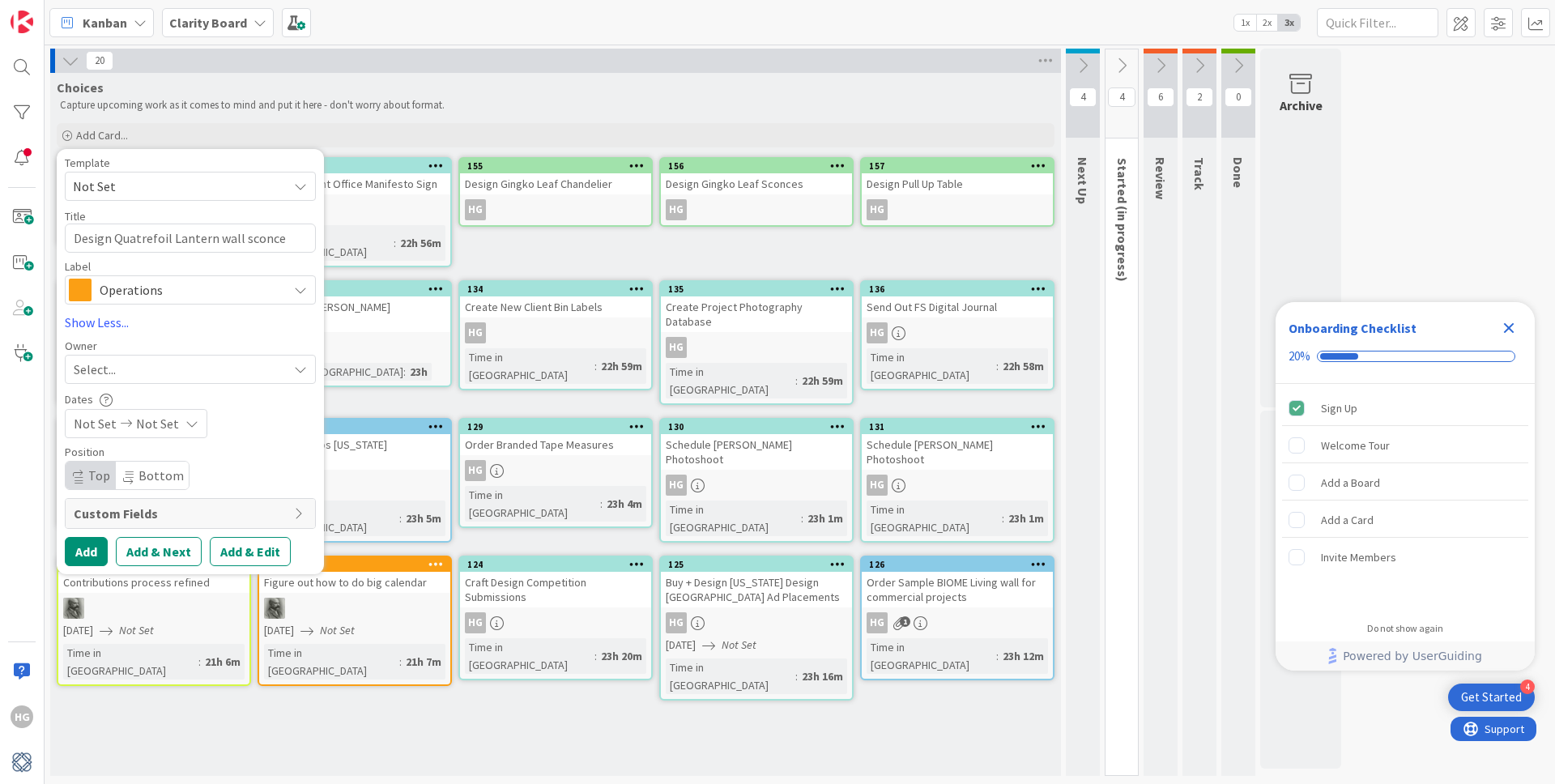
click at [269, 301] on div "Operations" at bounding box center [190, 290] width 251 height 29
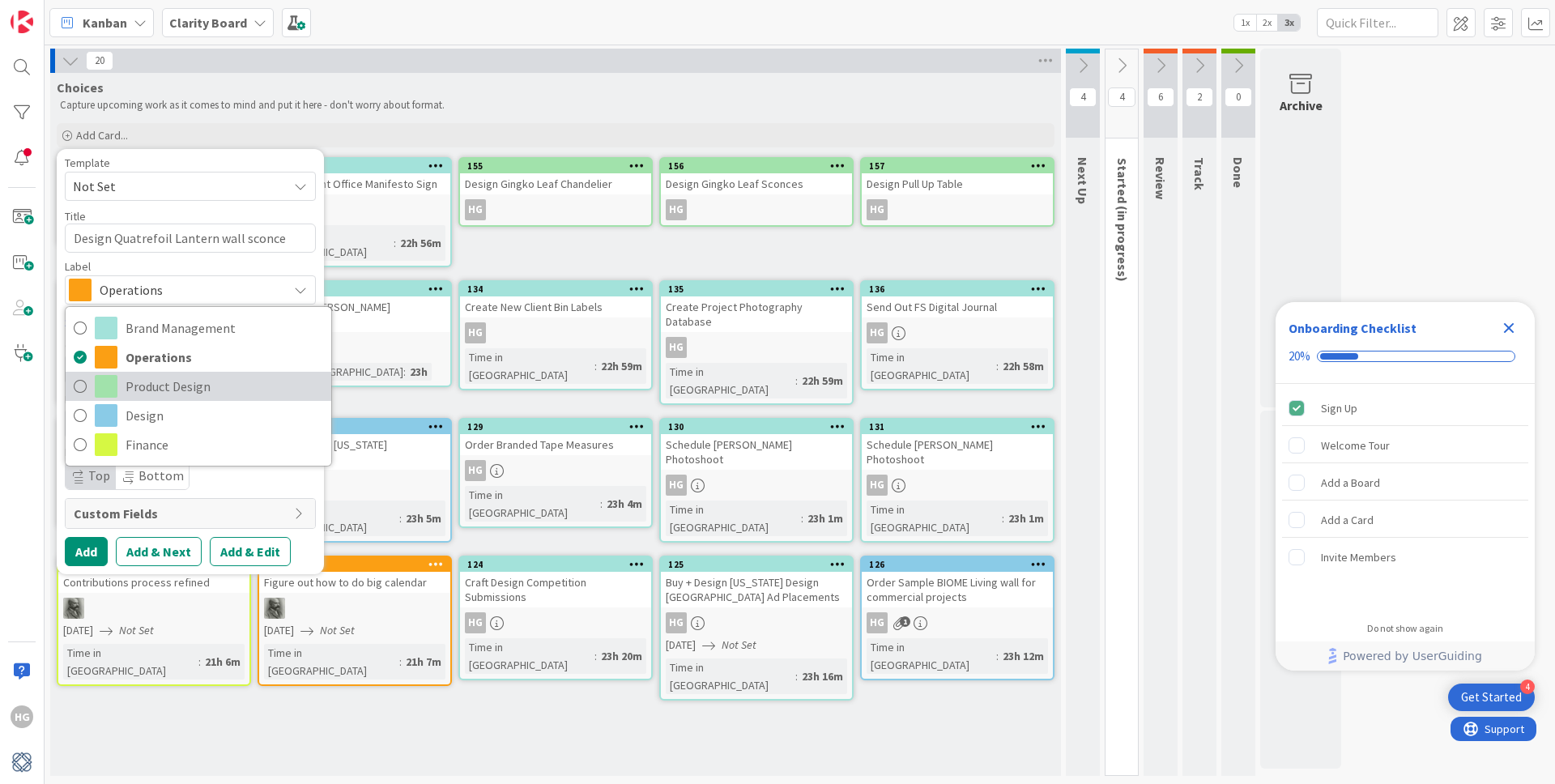
click at [170, 390] on span "Product Design" at bounding box center [224, 385] width 198 height 24
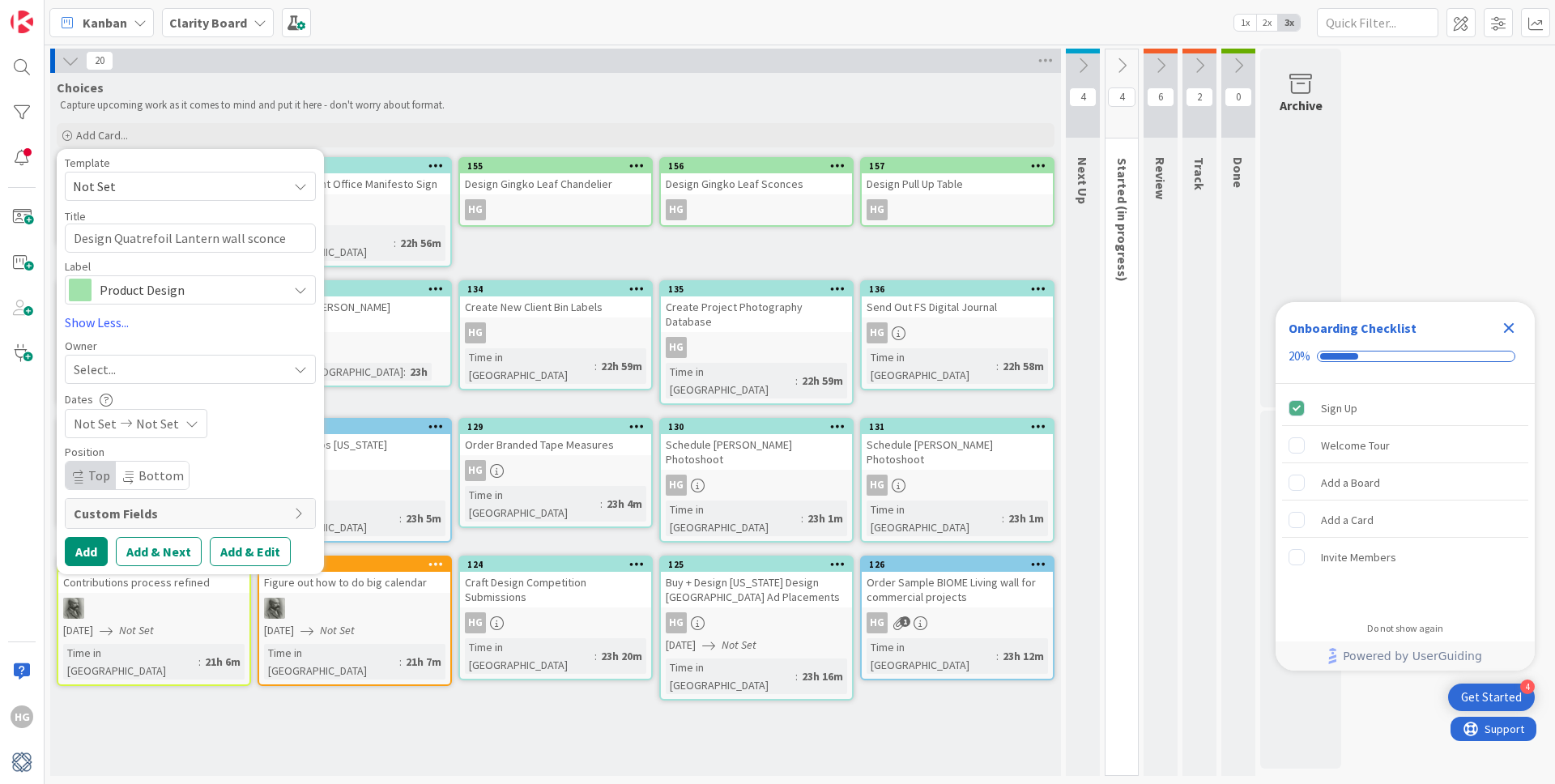
click at [145, 373] on div "Select..." at bounding box center [180, 369] width 214 height 19
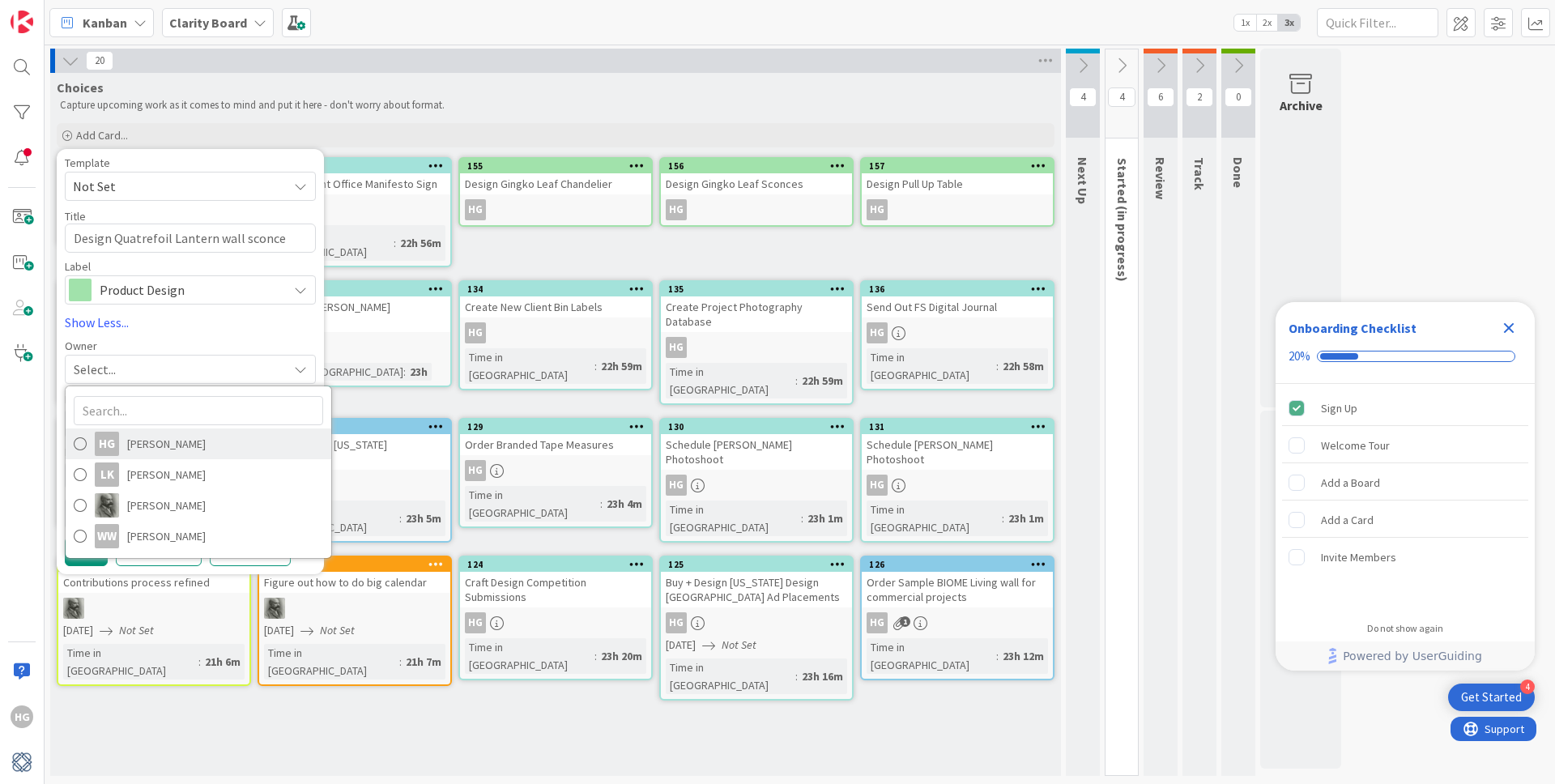
click at [159, 436] on span "Hannah Gatof" at bounding box center [167, 443] width 79 height 24
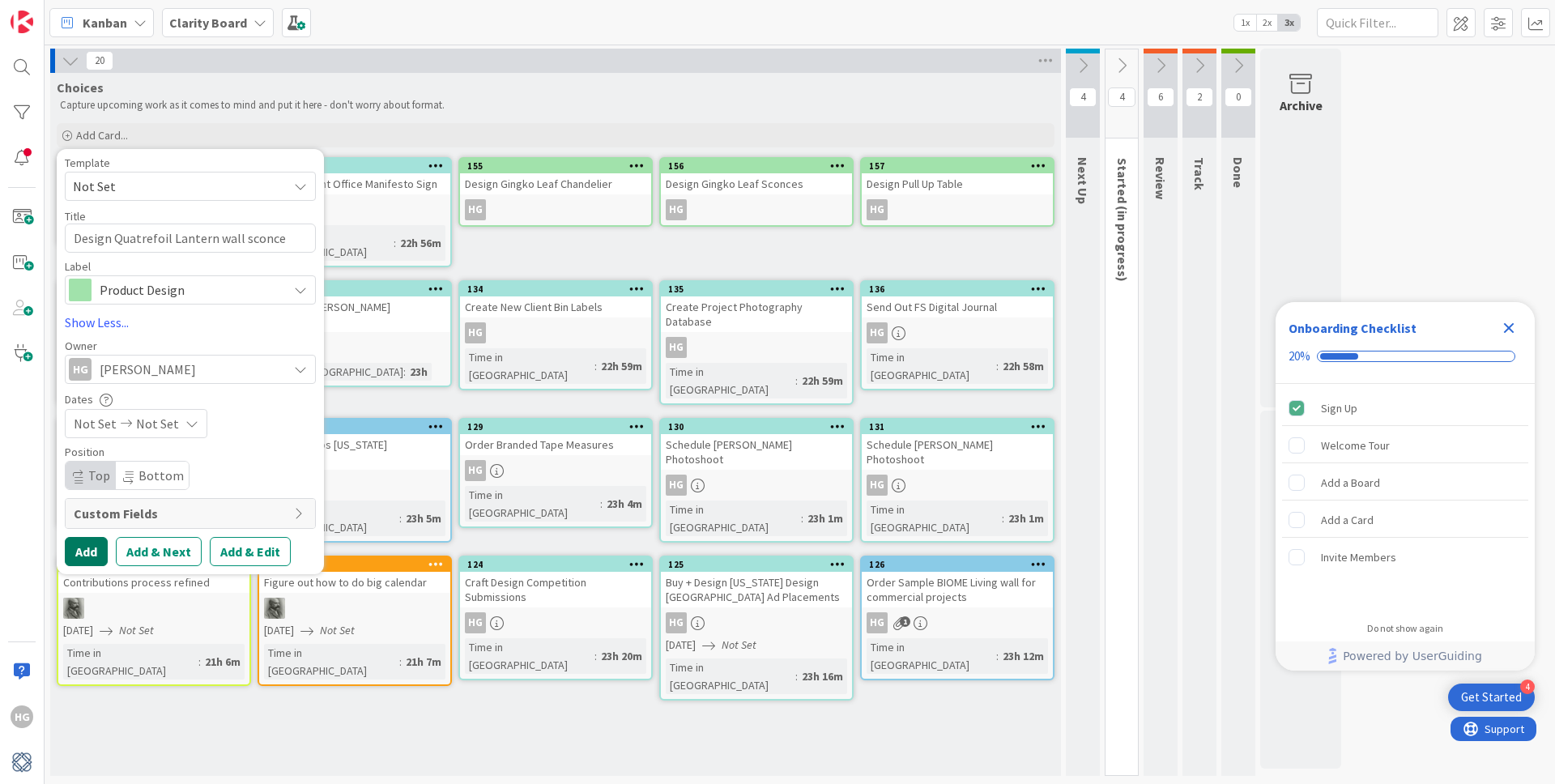
click at [86, 556] on button "Add" at bounding box center [86, 551] width 43 height 29
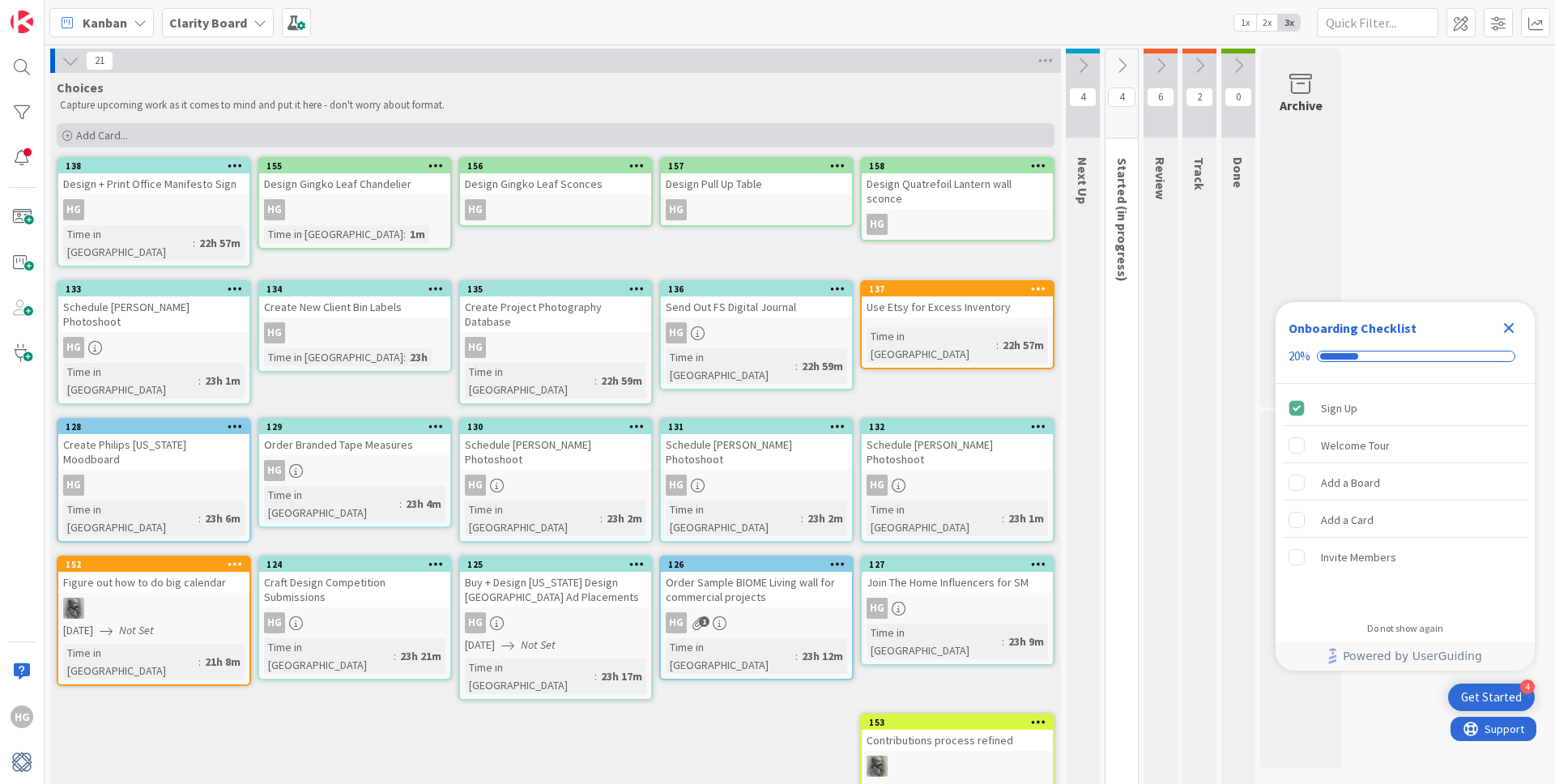
click at [191, 138] on div "Add Card..." at bounding box center [555, 135] width 997 height 24
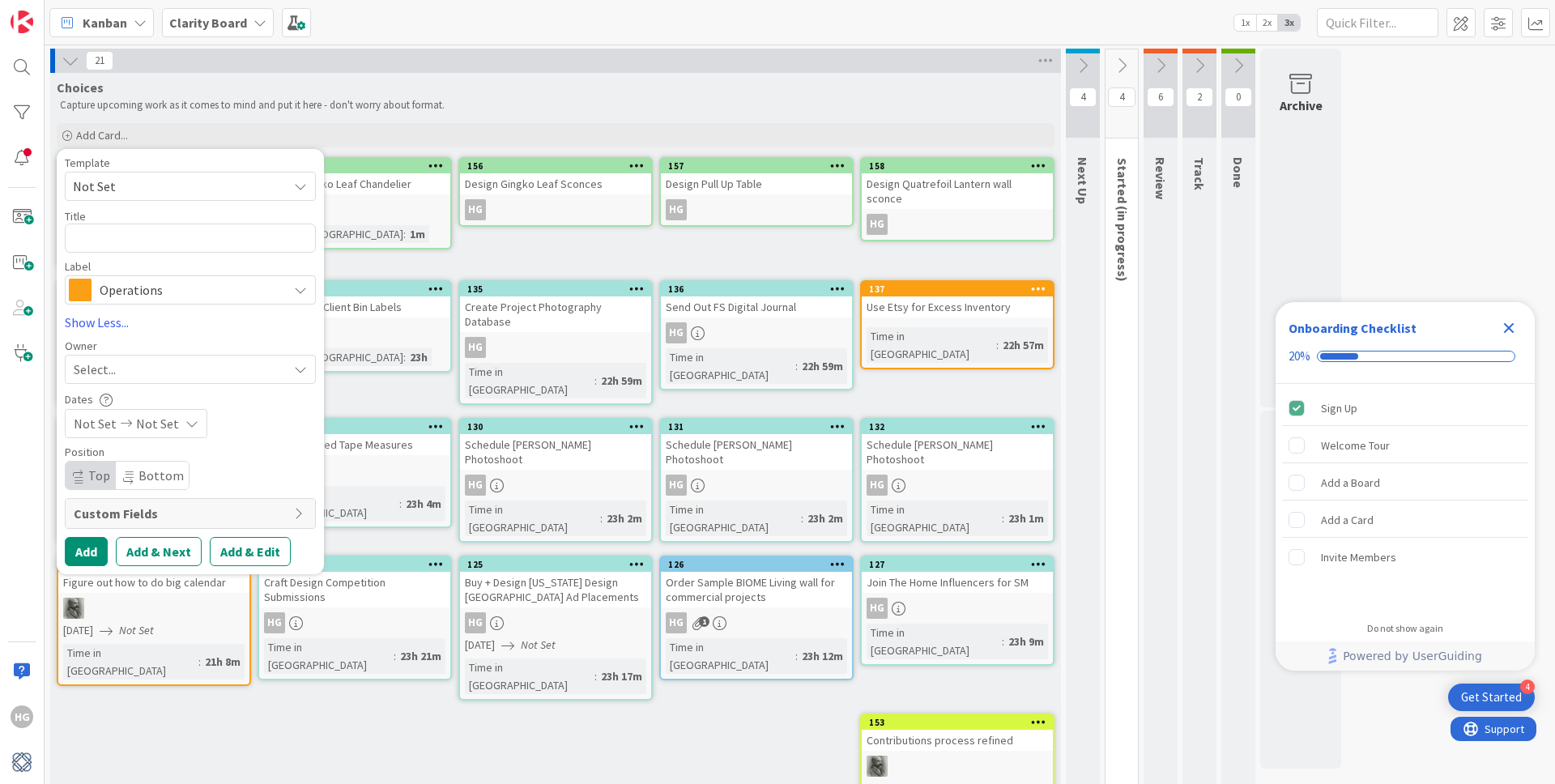
click at [145, 283] on span "Operations" at bounding box center [189, 290] width 180 height 23
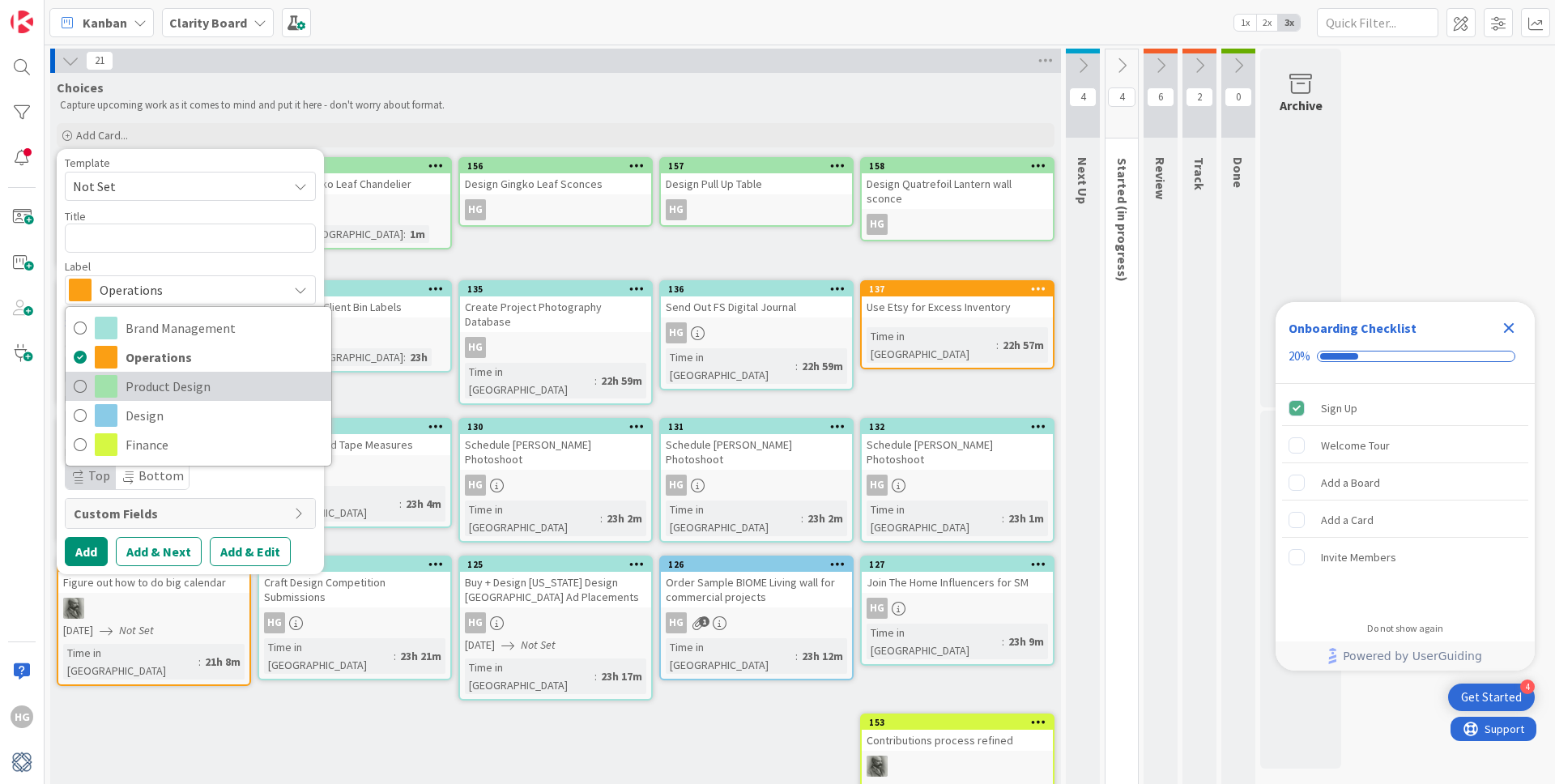
click at [143, 386] on span "Product Design" at bounding box center [224, 385] width 198 height 24
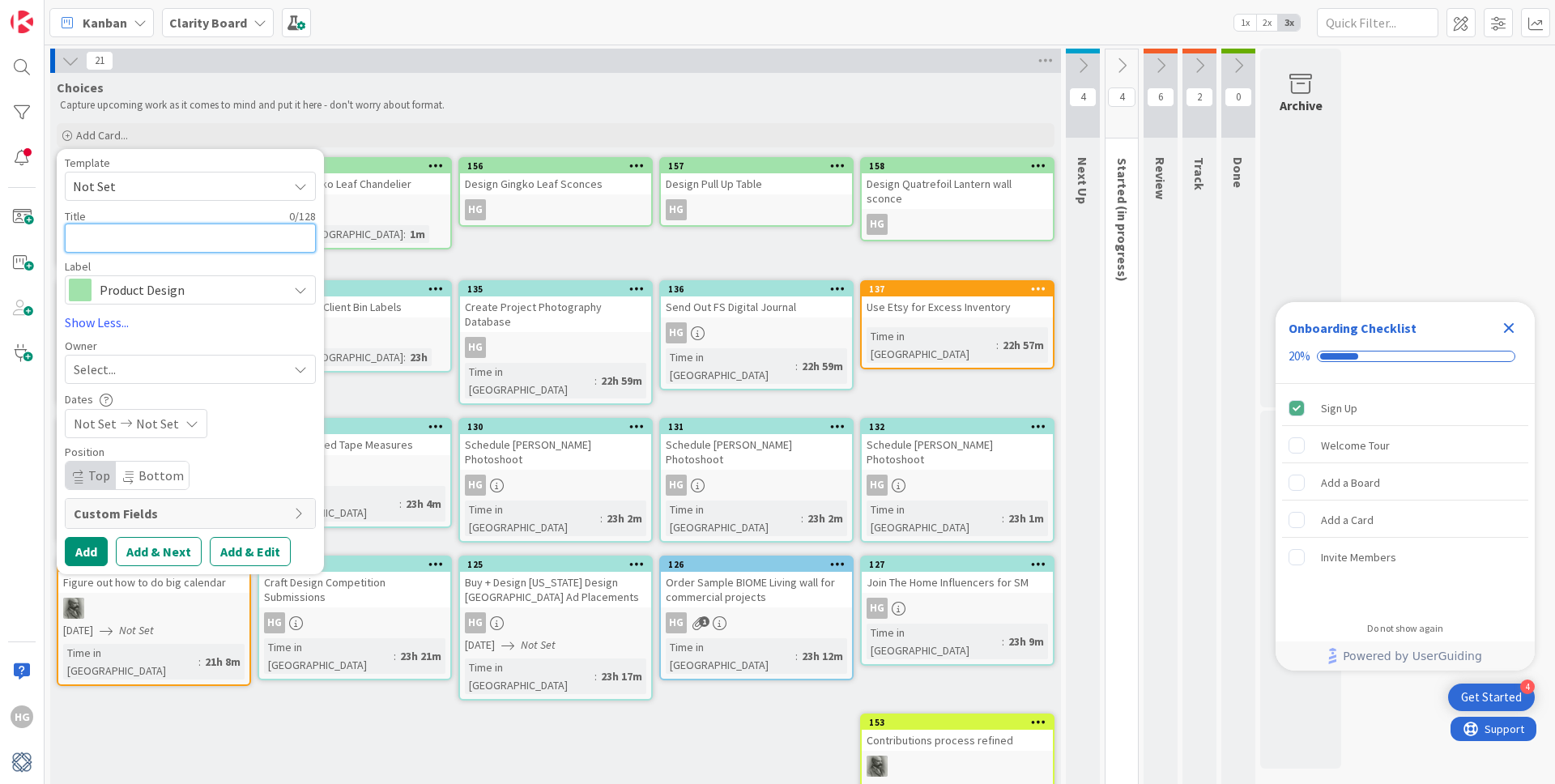
click at [124, 233] on textarea at bounding box center [190, 238] width 251 height 29
drag, startPoint x: 140, startPoint y: 370, endPoint x: 139, endPoint y: 379, distance: 9.1
click at [140, 370] on div "Select..." at bounding box center [180, 369] width 214 height 19
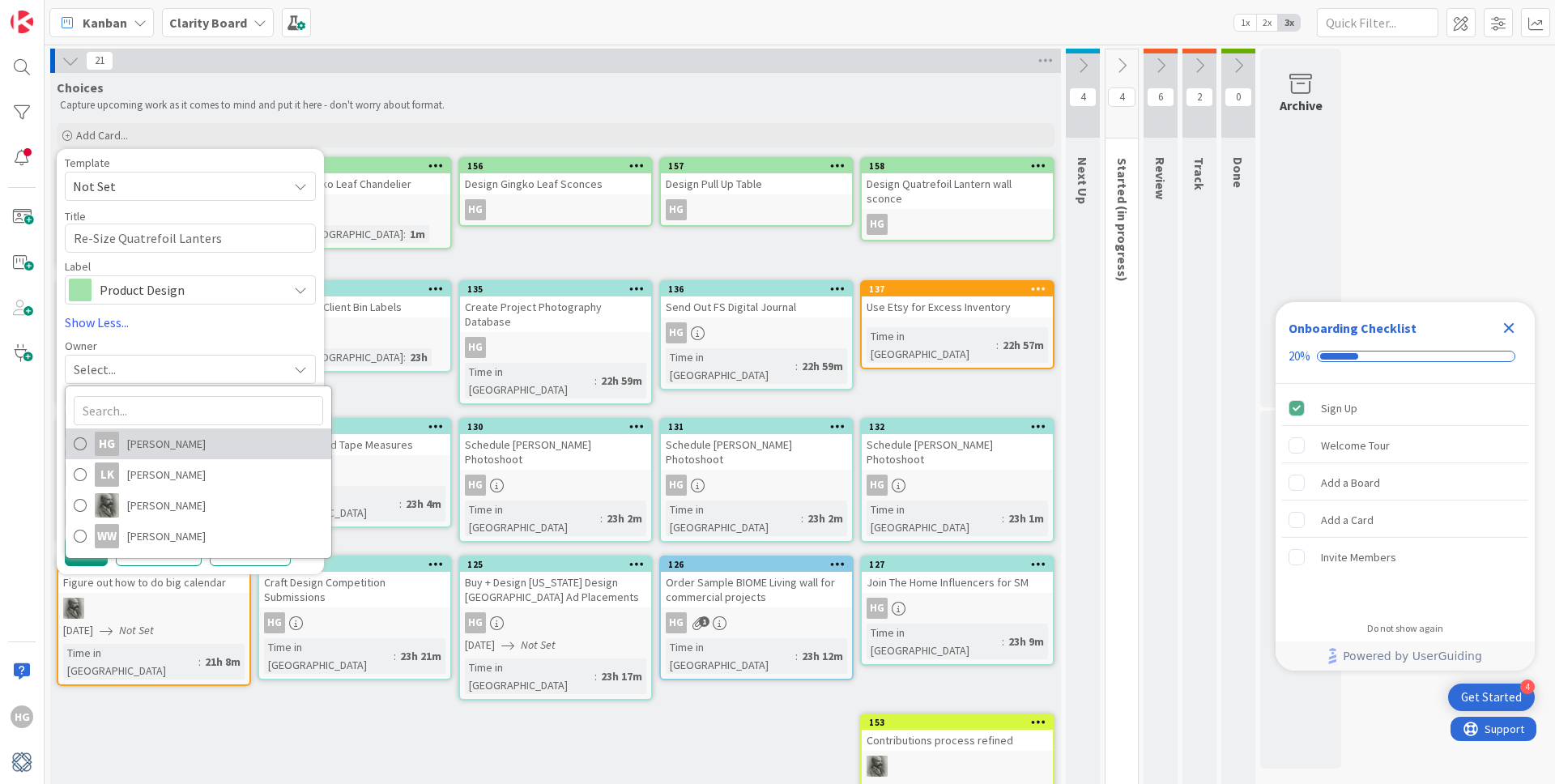
click at [104, 434] on div "HG" at bounding box center [106, 443] width 24 height 24
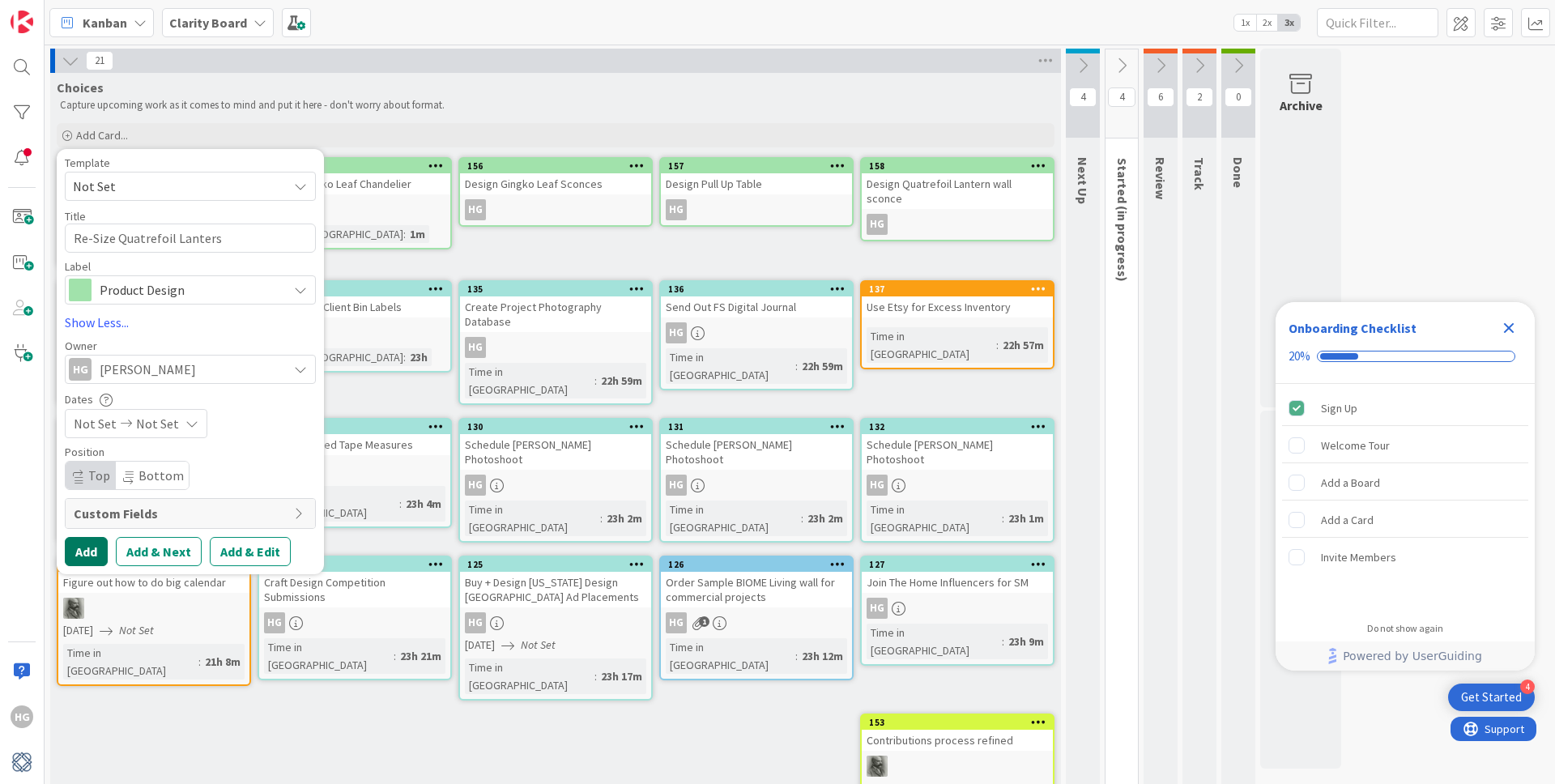
click at [88, 551] on button "Add" at bounding box center [86, 551] width 43 height 29
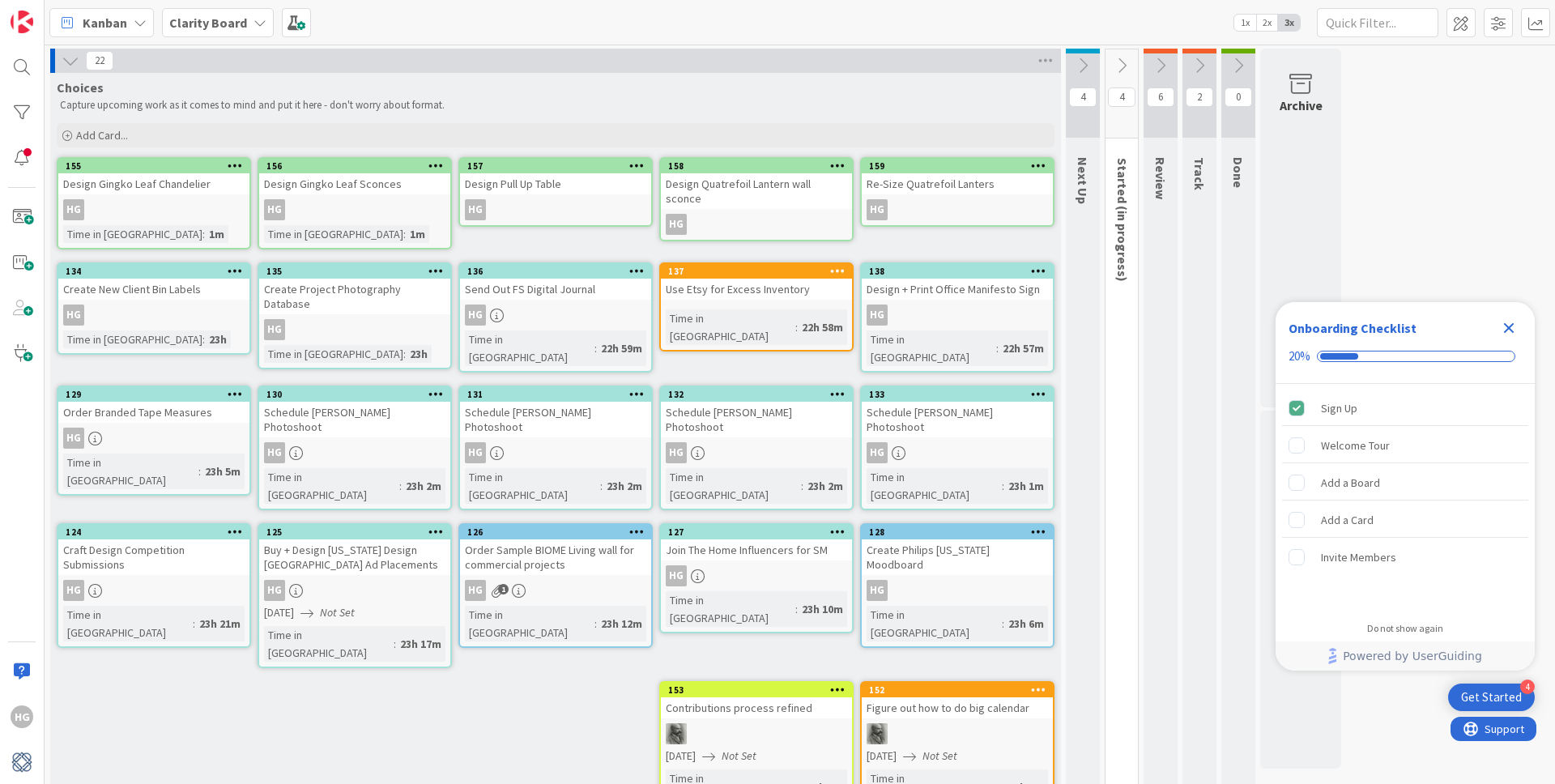
click at [73, 63] on icon at bounding box center [70, 61] width 17 height 17
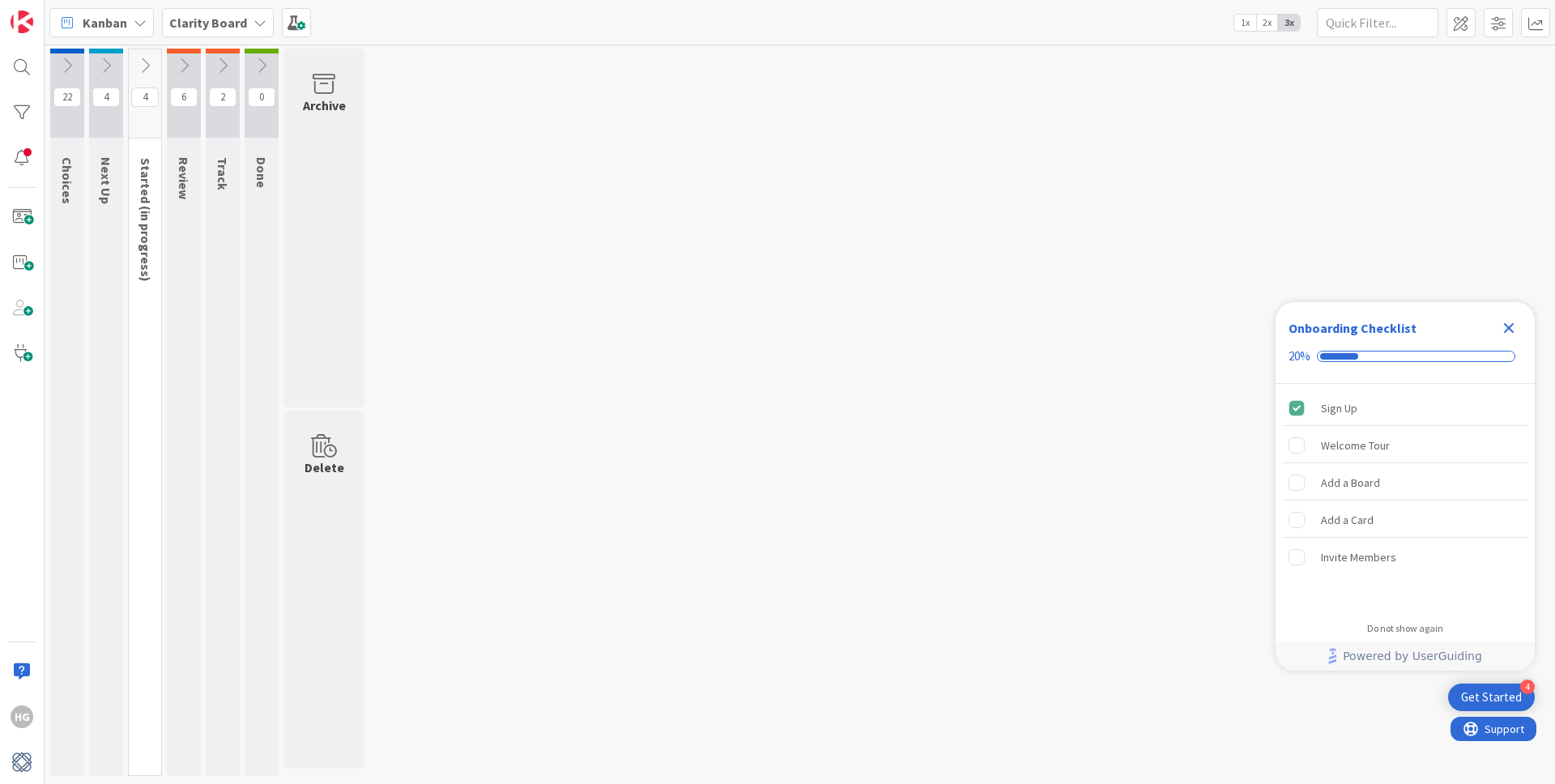
click at [59, 67] on icon at bounding box center [67, 65] width 17 height 17
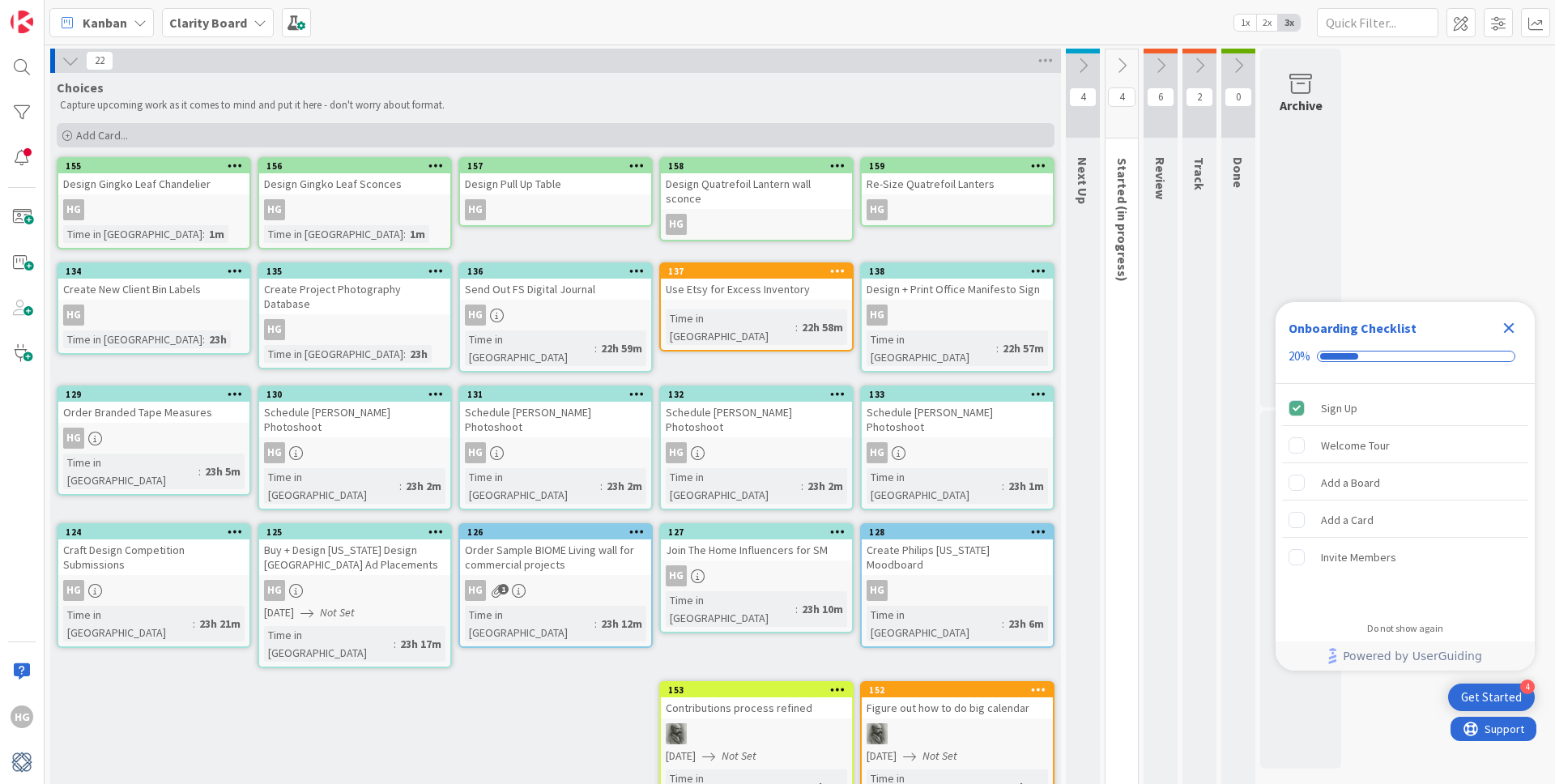
click at [97, 130] on span "Add Card..." at bounding box center [102, 135] width 52 height 14
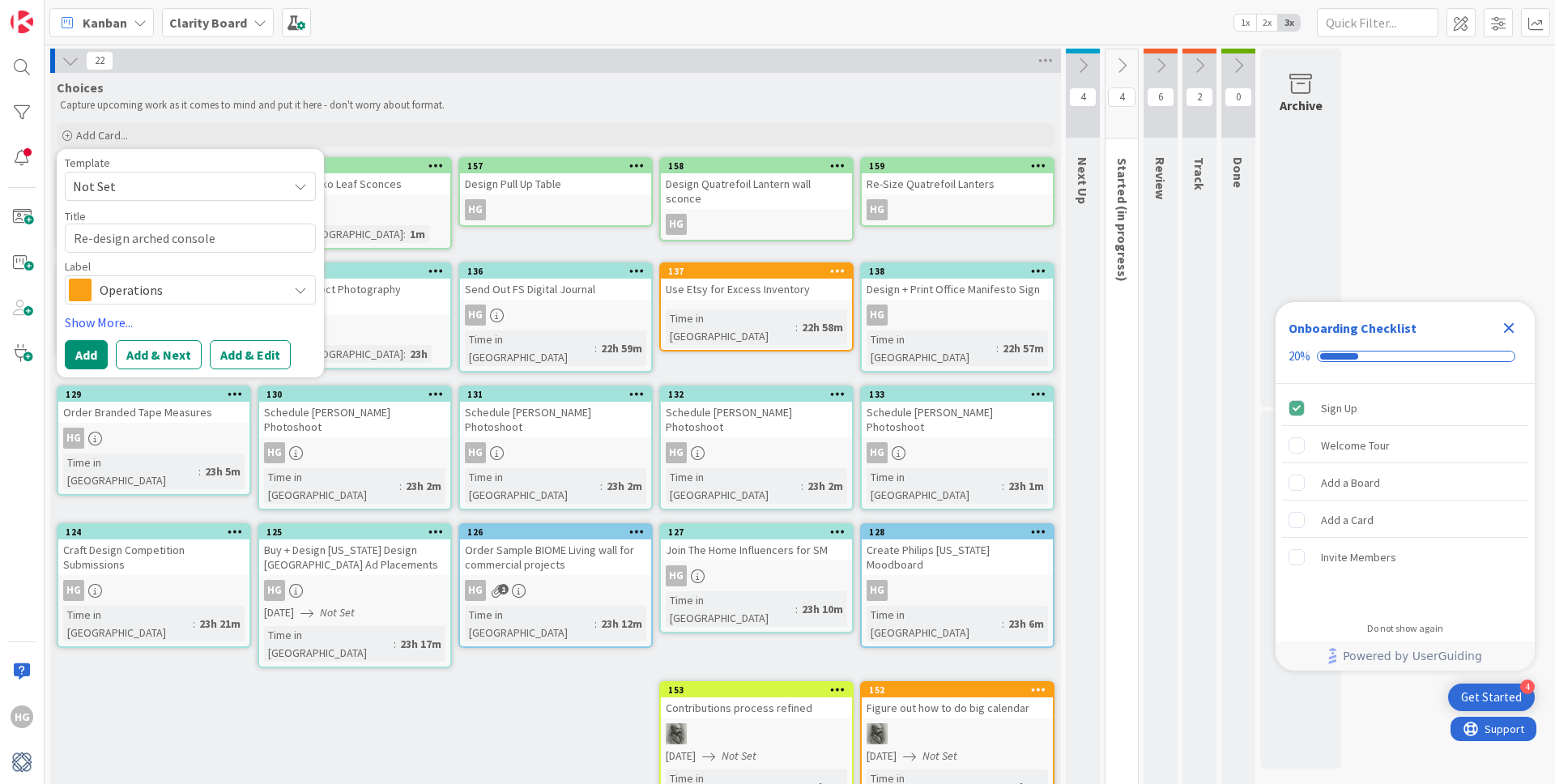
click at [145, 284] on span "Operations" at bounding box center [189, 290] width 180 height 23
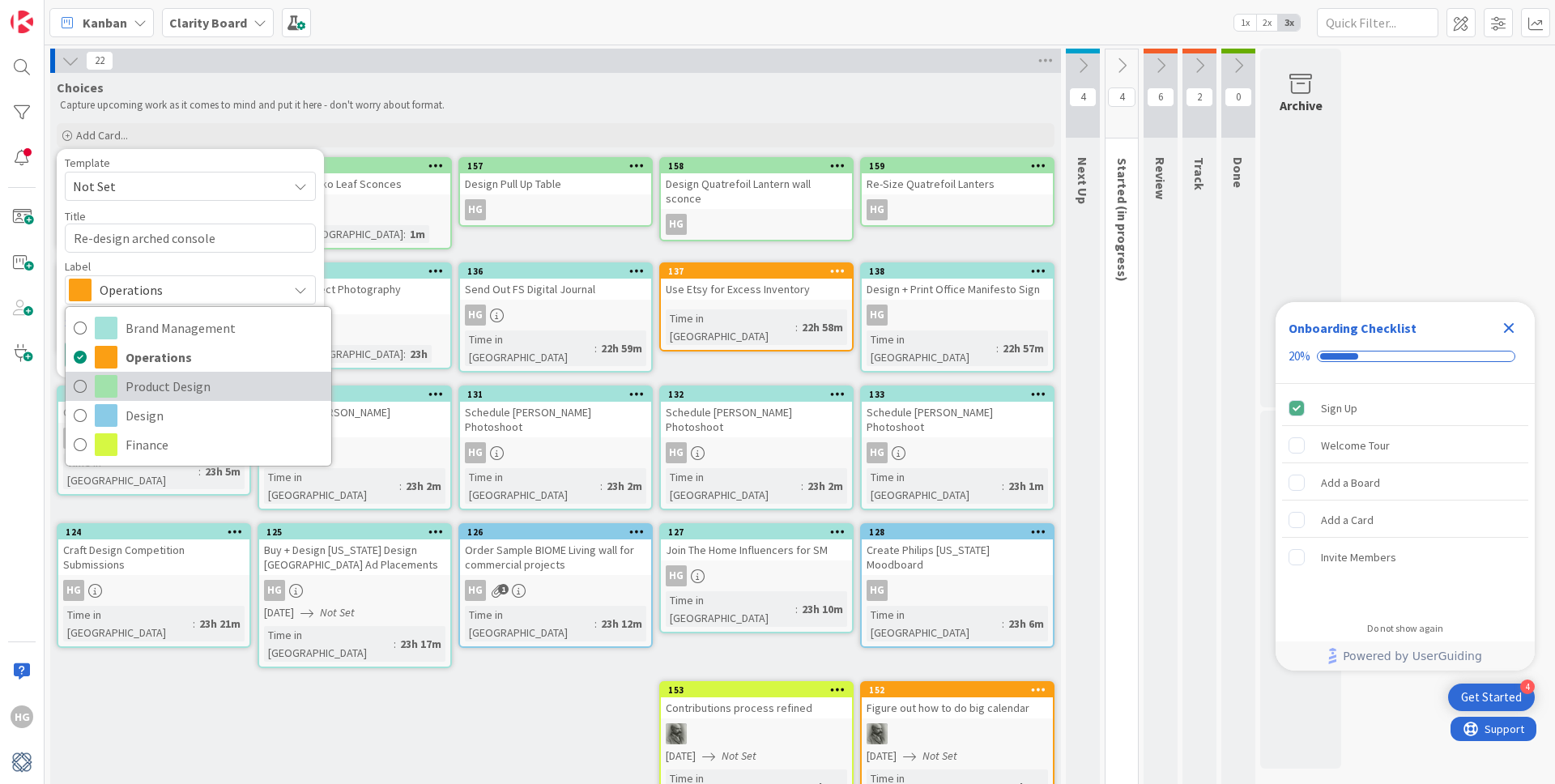
click at [149, 389] on span "Product Design" at bounding box center [224, 385] width 198 height 24
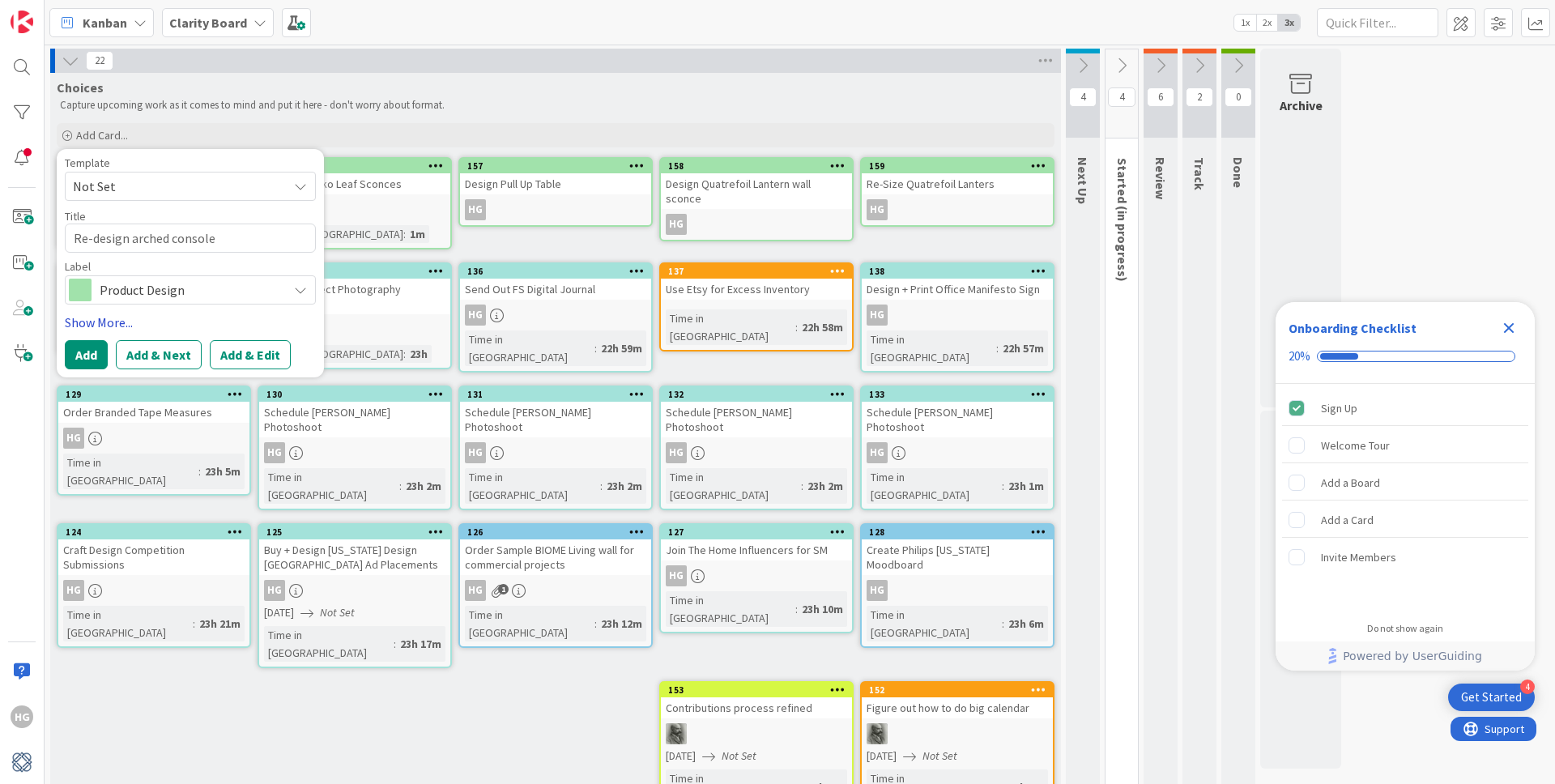
click at [90, 329] on link "Show More..." at bounding box center [190, 322] width 251 height 19
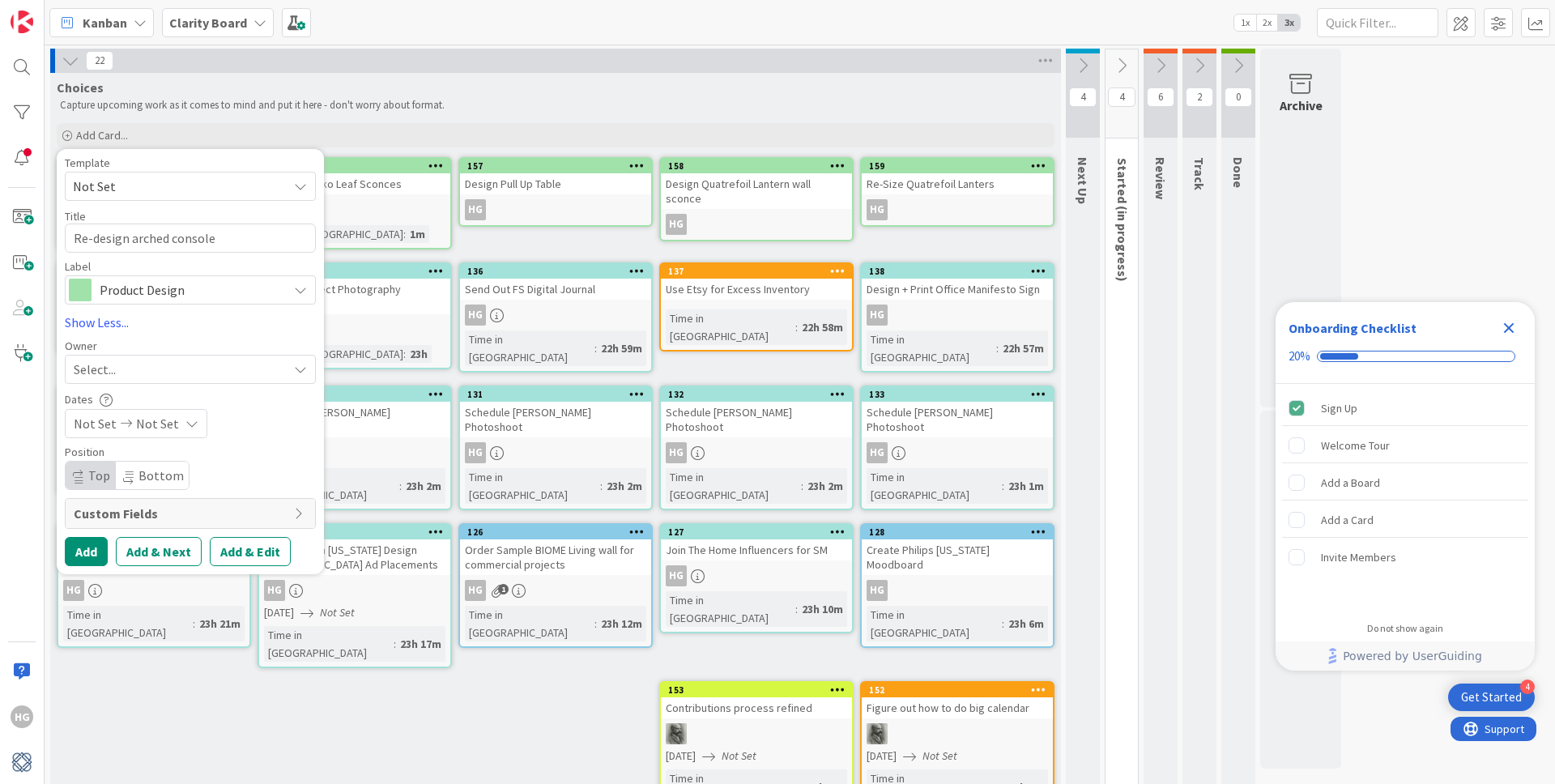
drag, startPoint x: 105, startPoint y: 368, endPoint x: 105, endPoint y: 384, distance: 16.0
click at [105, 368] on span "Select..." at bounding box center [94, 369] width 42 height 19
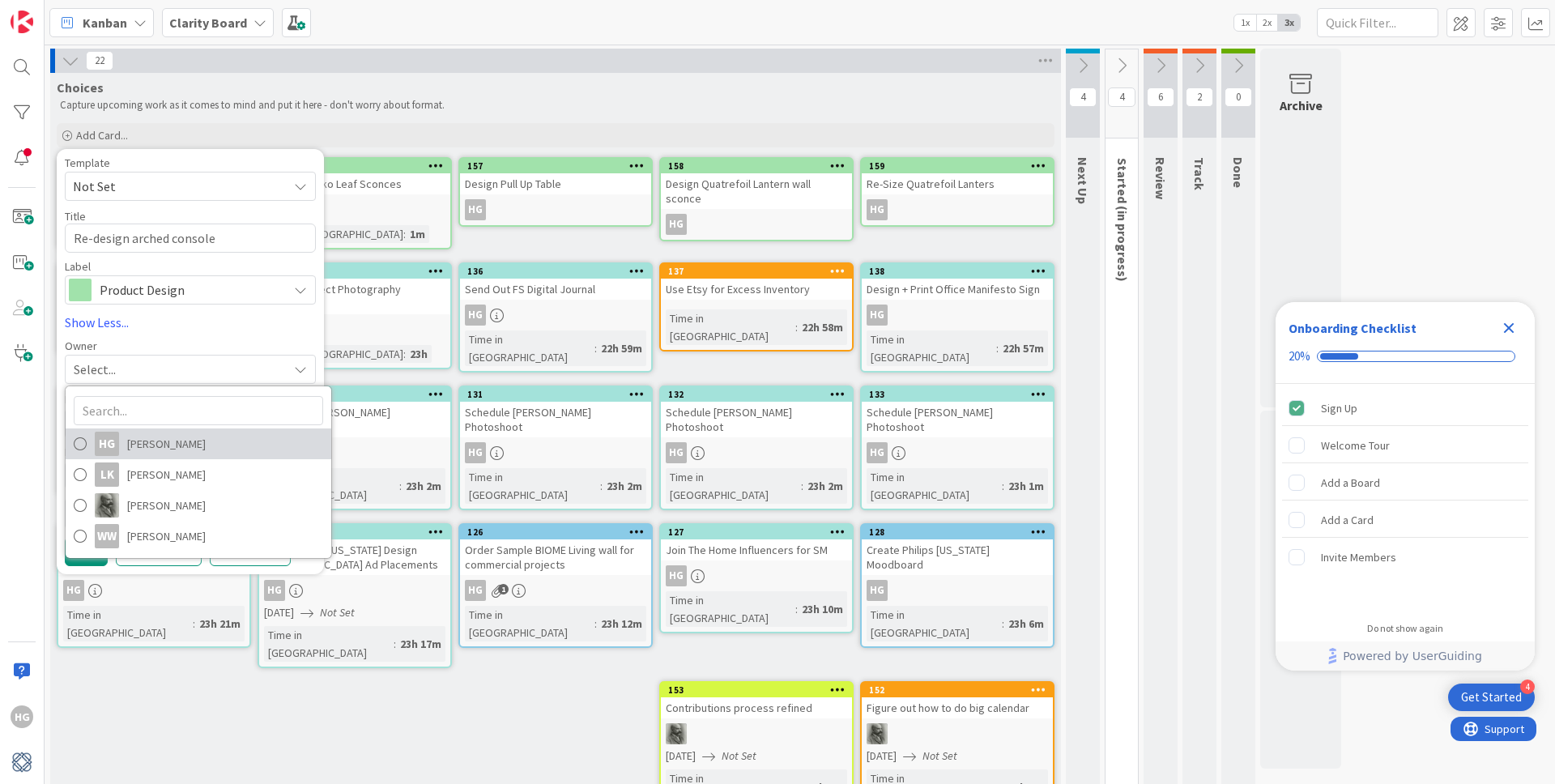
drag, startPoint x: 121, startPoint y: 448, endPoint x: 133, endPoint y: 455, distance: 13.9
click at [121, 448] on link "HG Hannah Gatof" at bounding box center [198, 444] width 266 height 31
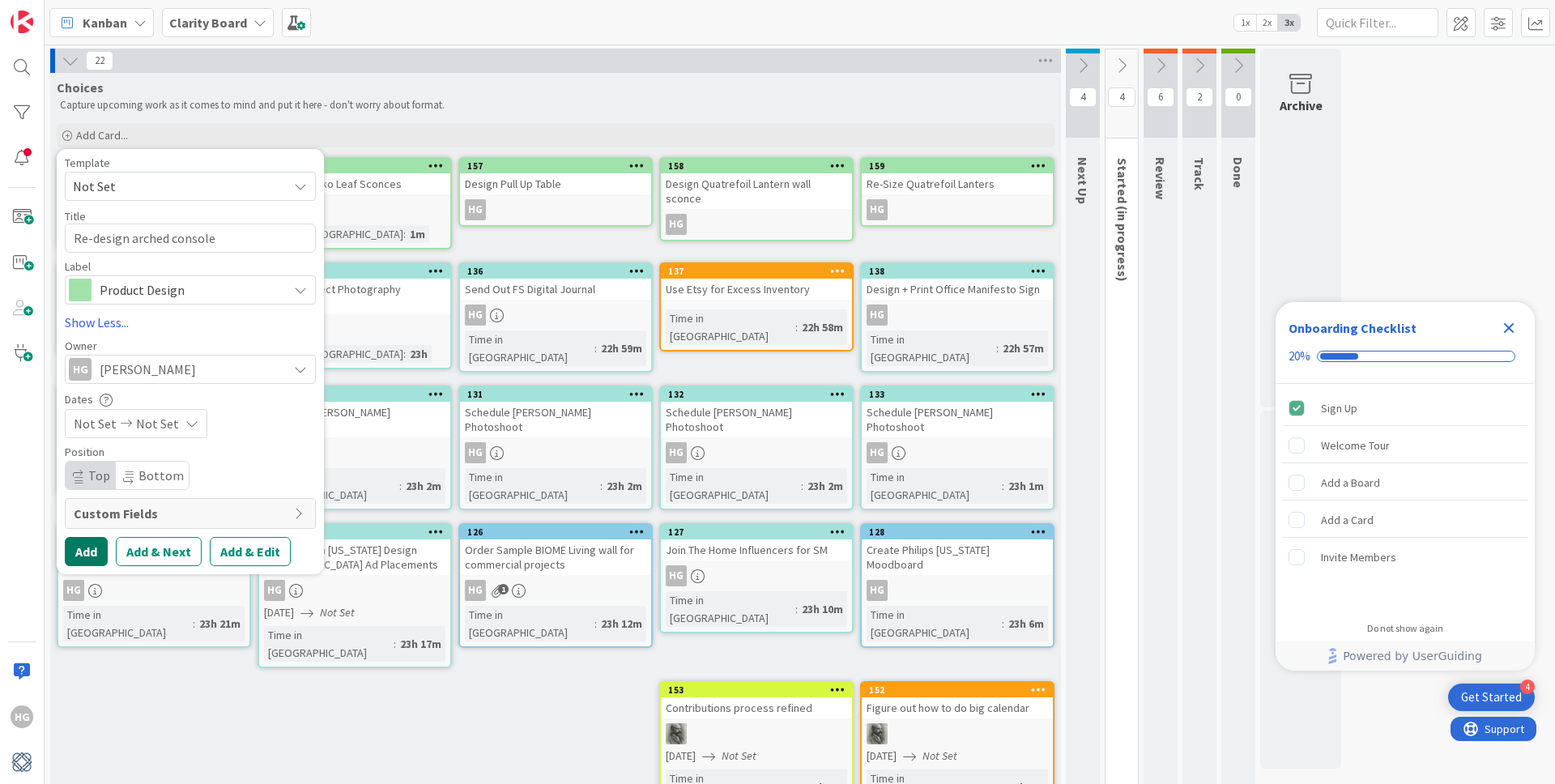
click at [88, 549] on button "Add" at bounding box center [86, 551] width 43 height 29
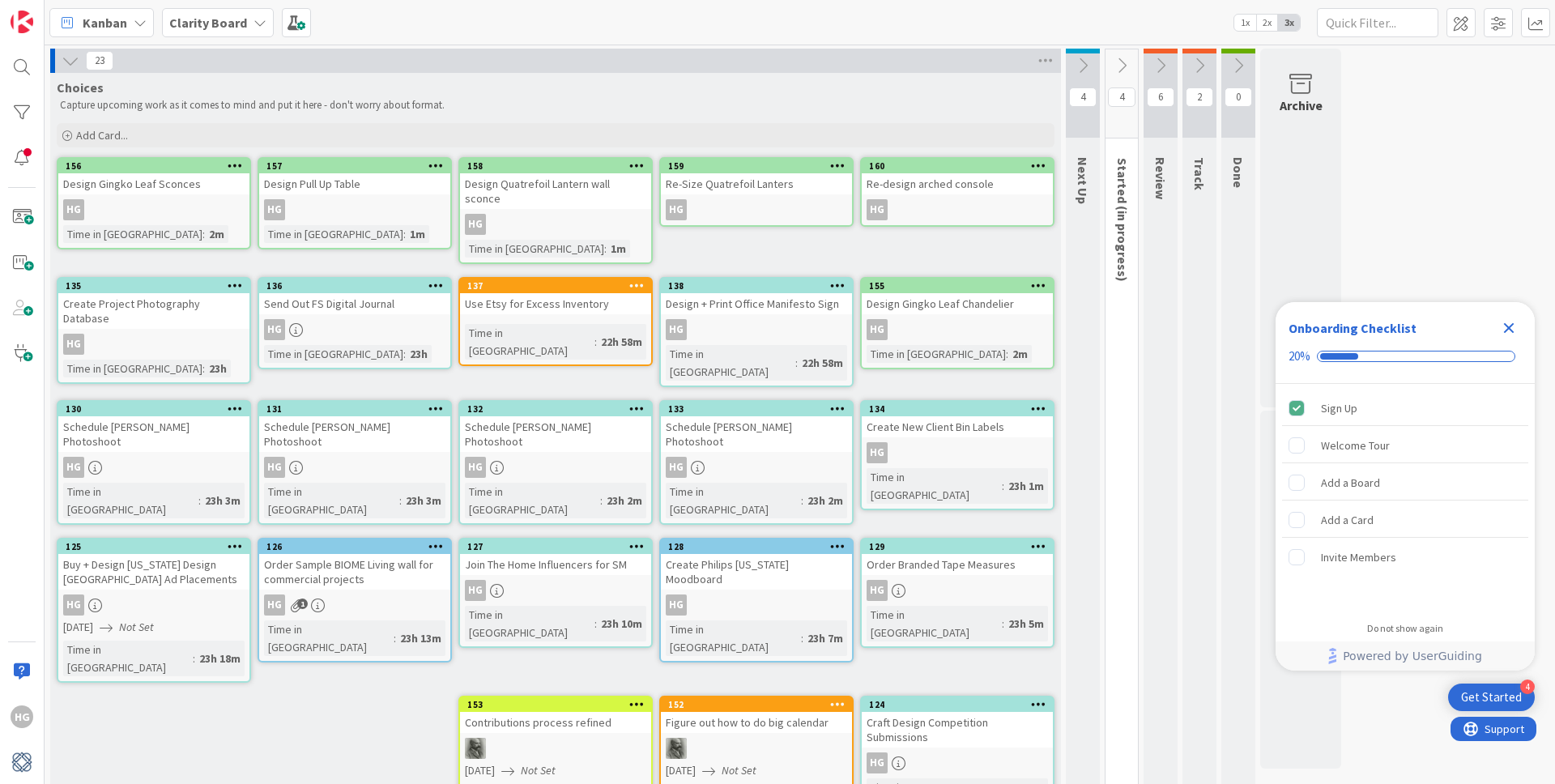
click at [68, 57] on icon at bounding box center [70, 61] width 17 height 17
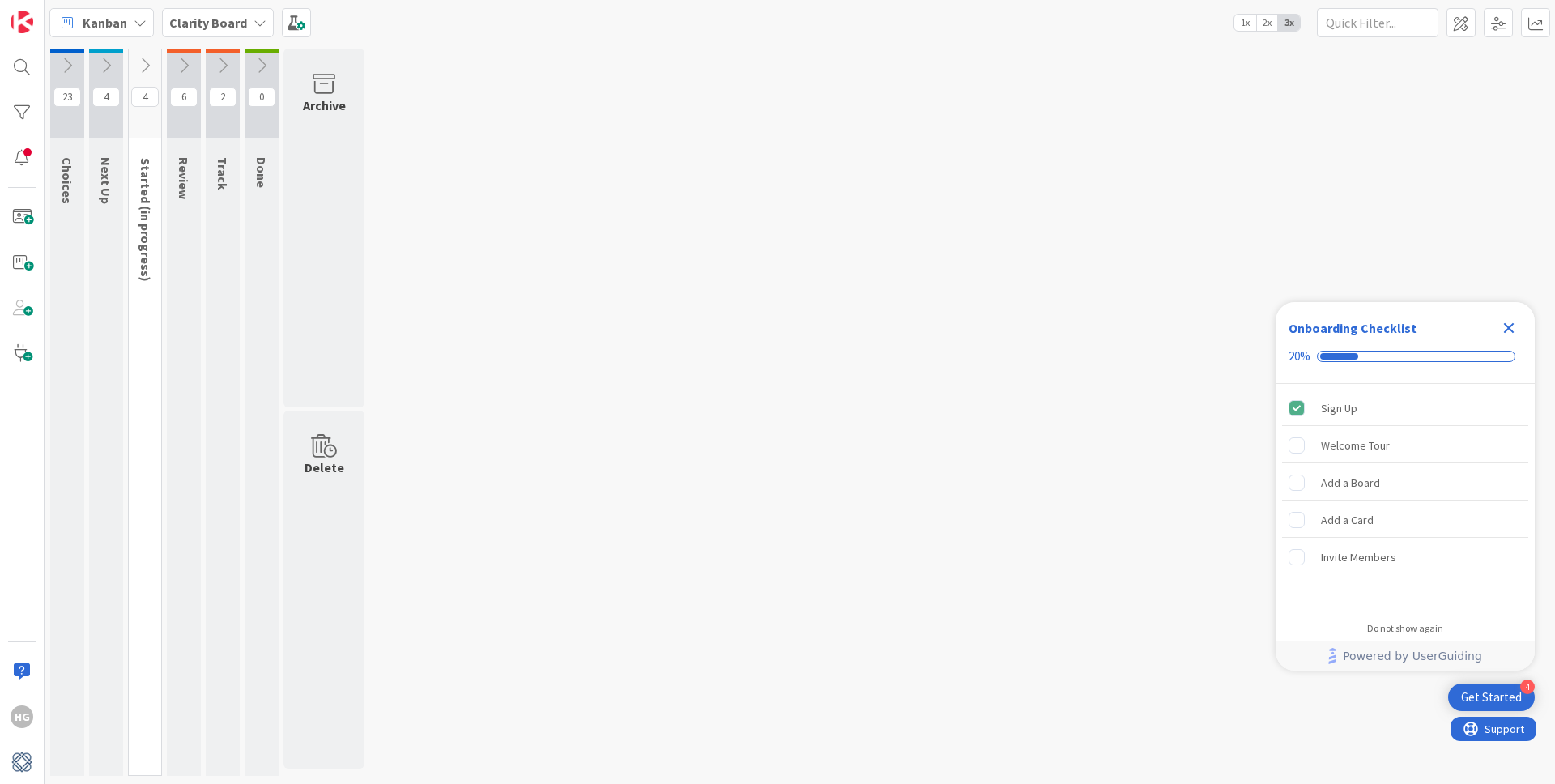
click at [141, 63] on icon at bounding box center [145, 65] width 17 height 17
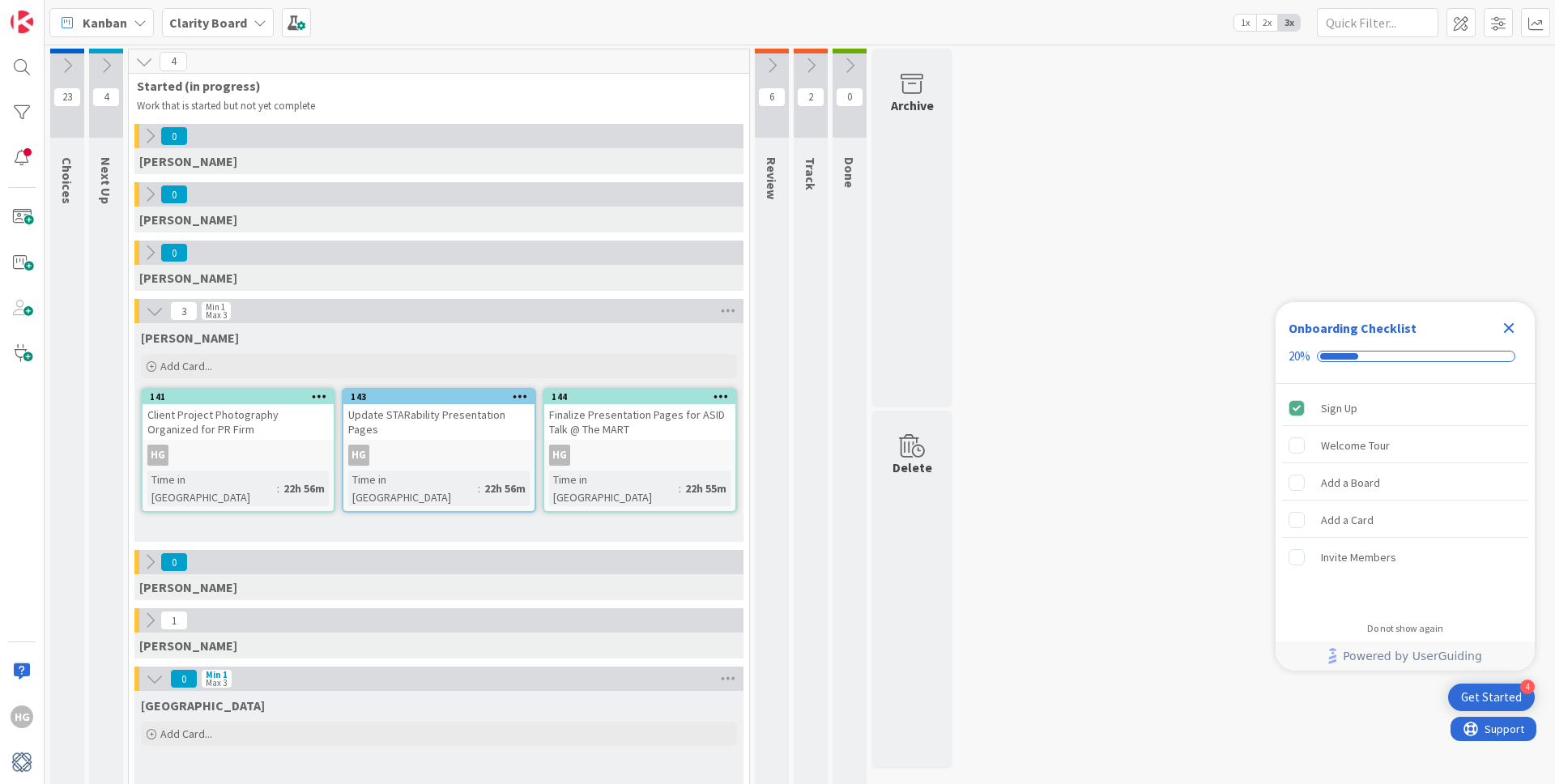
click at [145, 61] on icon at bounding box center [144, 62] width 17 height 17
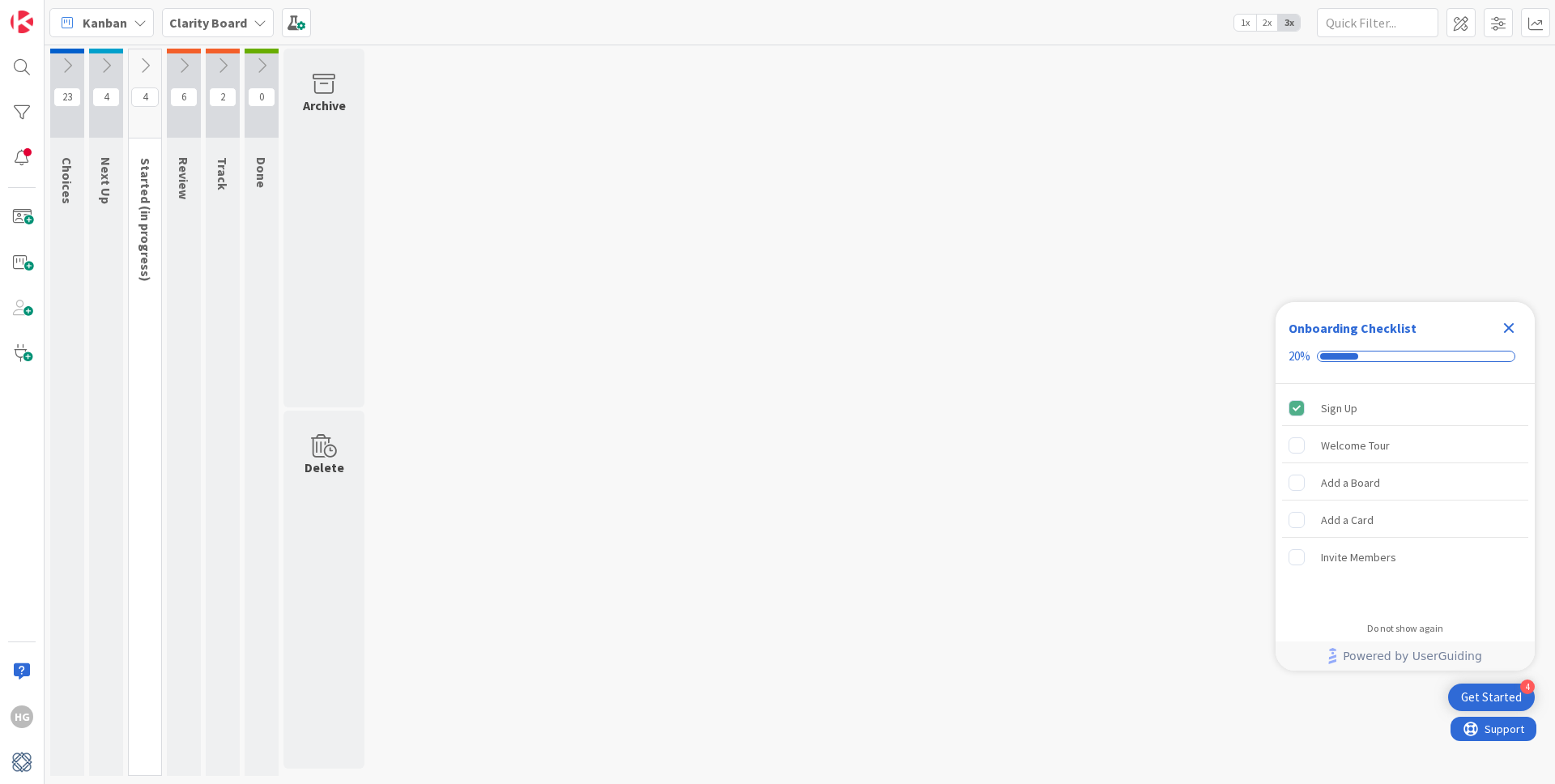
click at [227, 55] on button at bounding box center [222, 65] width 34 height 24
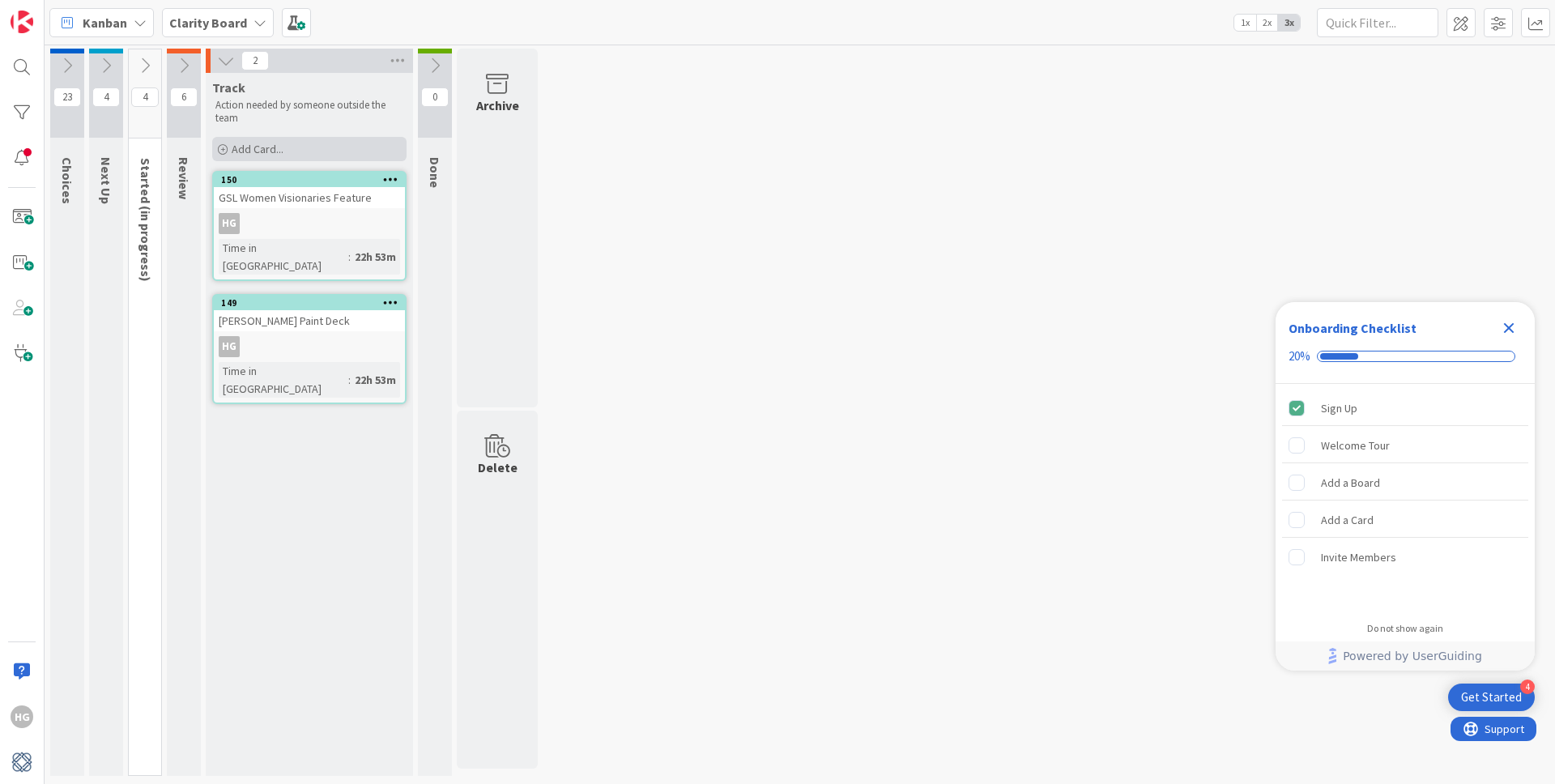
click at [264, 144] on span "Add Card..." at bounding box center [257, 148] width 52 height 14
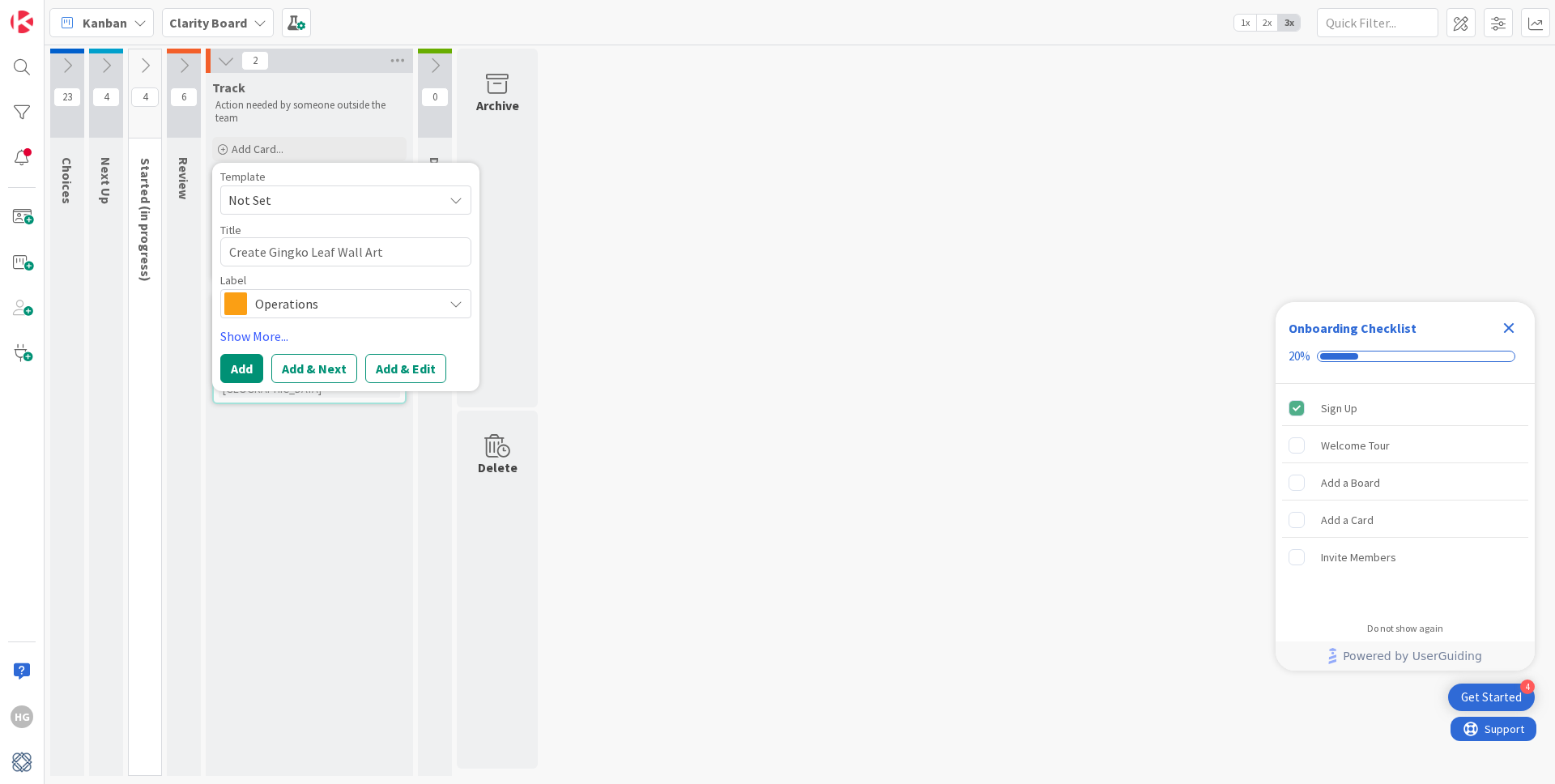
click at [258, 254] on textarea "Create Gingko Leaf Wall Art" at bounding box center [346, 251] width 251 height 29
click at [254, 255] on textarea "Create Gingko Leaf Wall Art" at bounding box center [346, 251] width 251 height 29
click at [241, 364] on button "Add" at bounding box center [242, 368] width 43 height 29
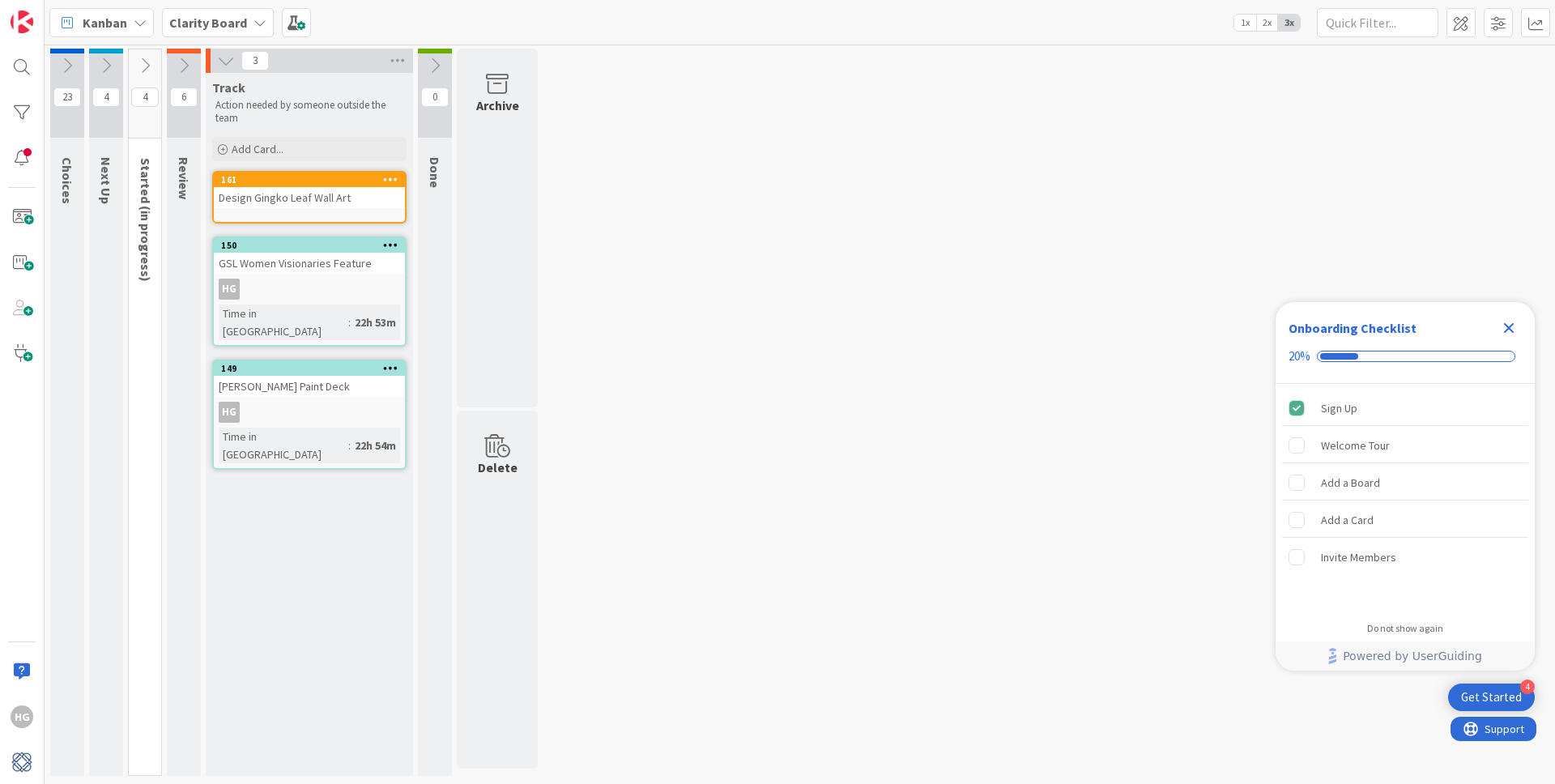
click at [304, 202] on div "Design Gingko Leaf Wall Art" at bounding box center [309, 197] width 191 height 21
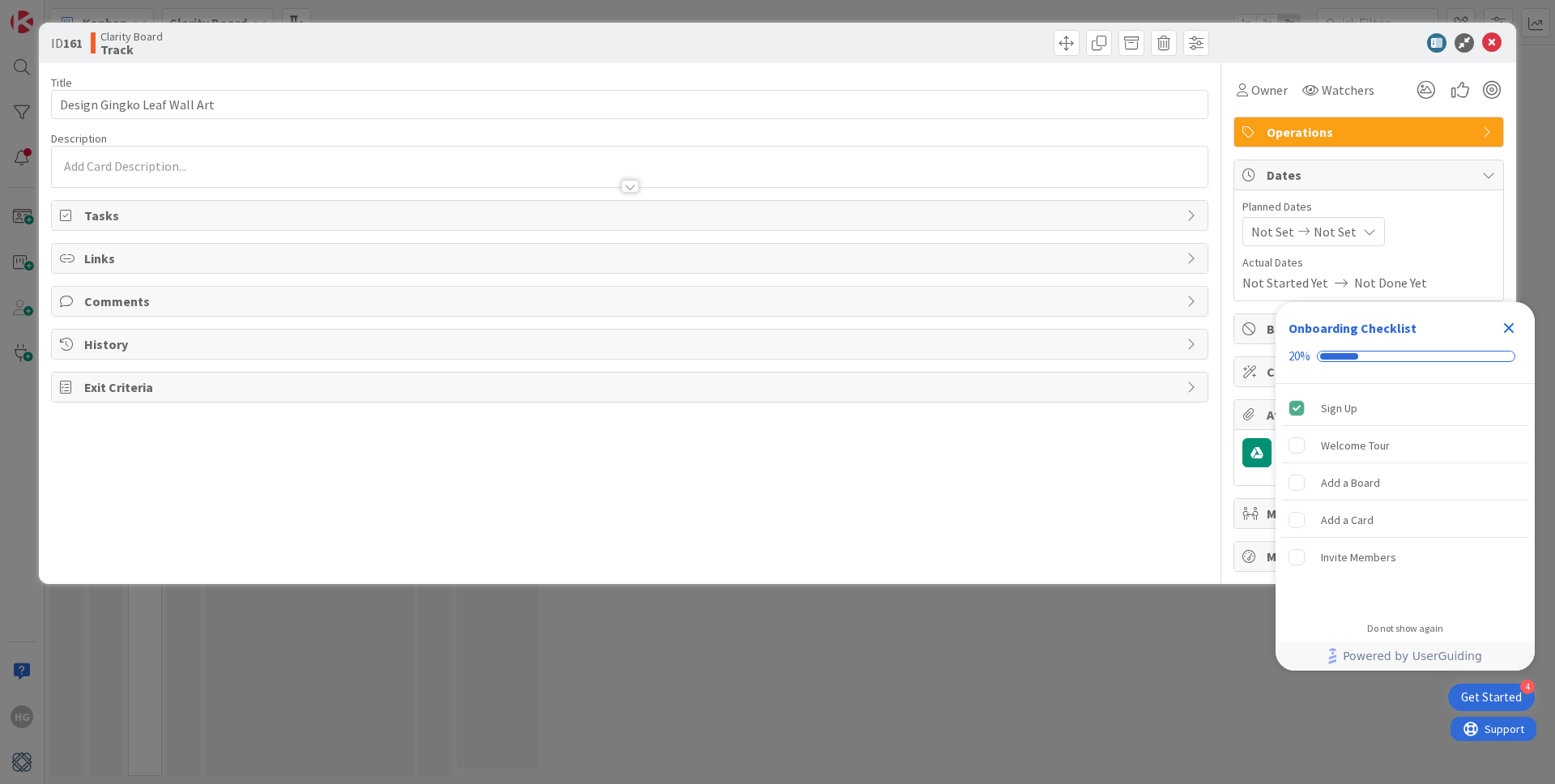
click at [1320, 129] on span "Operations" at bounding box center [1369, 132] width 207 height 19
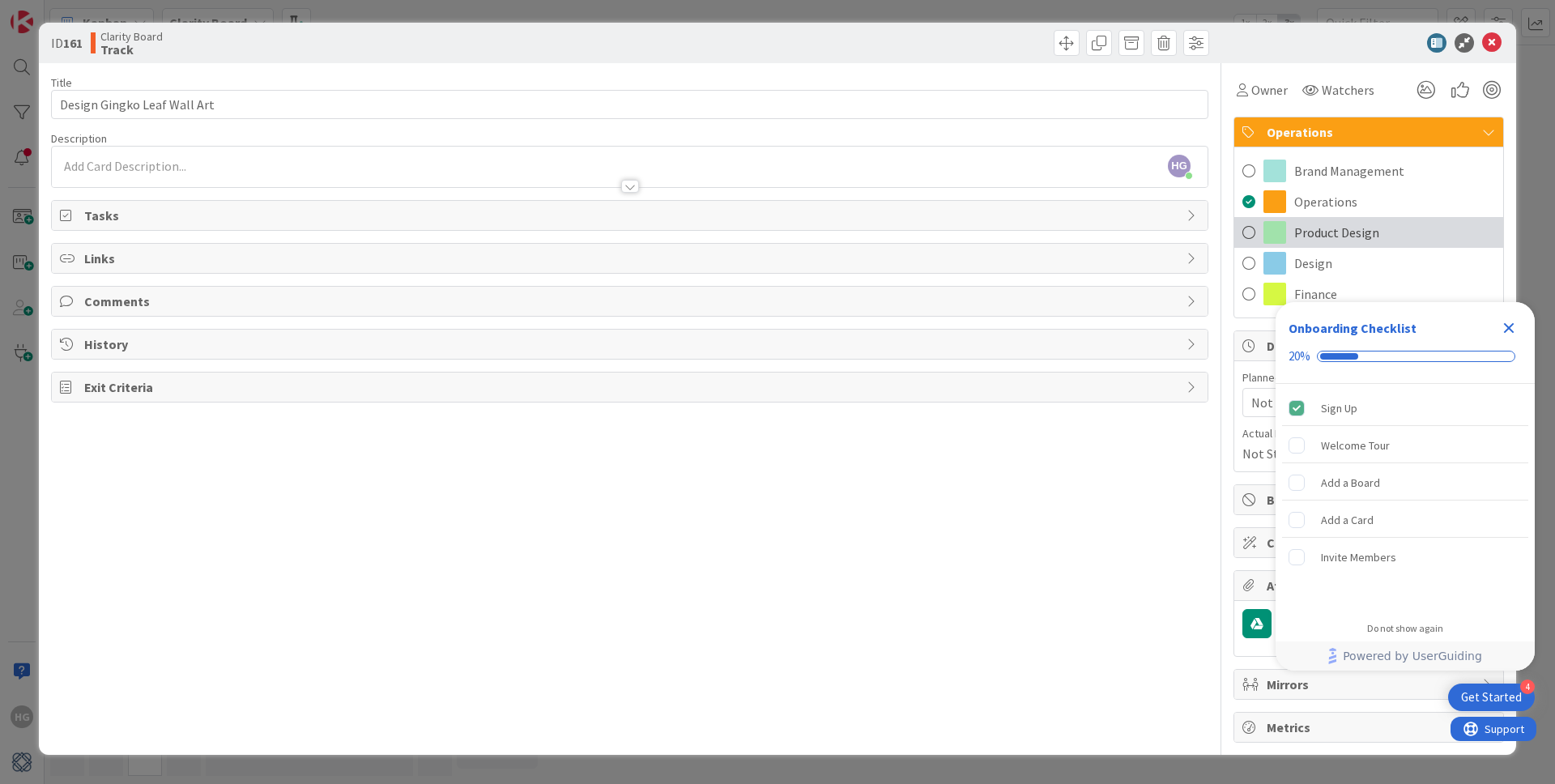
click at [1242, 235] on span at bounding box center [1248, 232] width 13 height 24
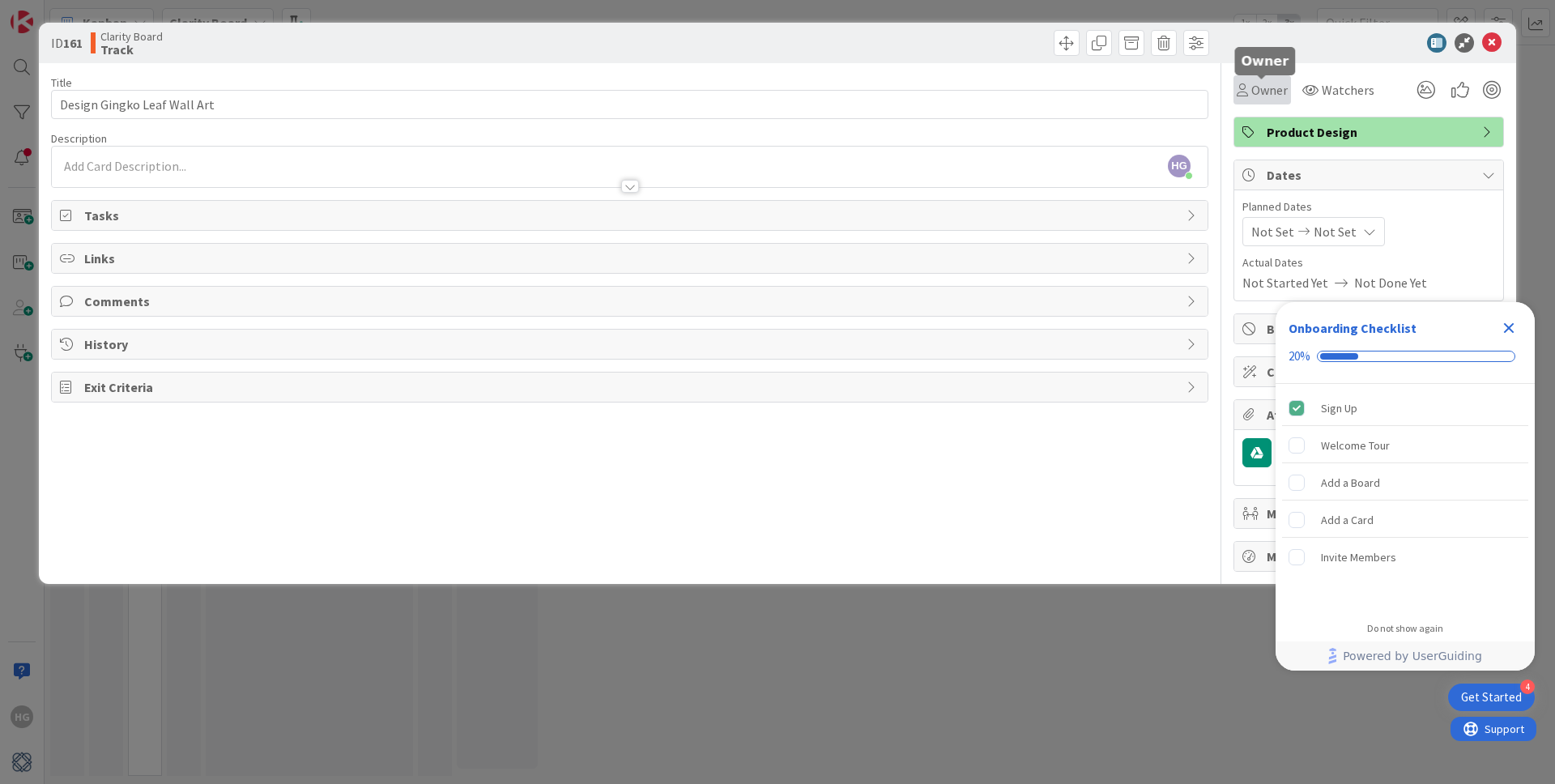
click at [1245, 91] on icon at bounding box center [1242, 90] width 12 height 13
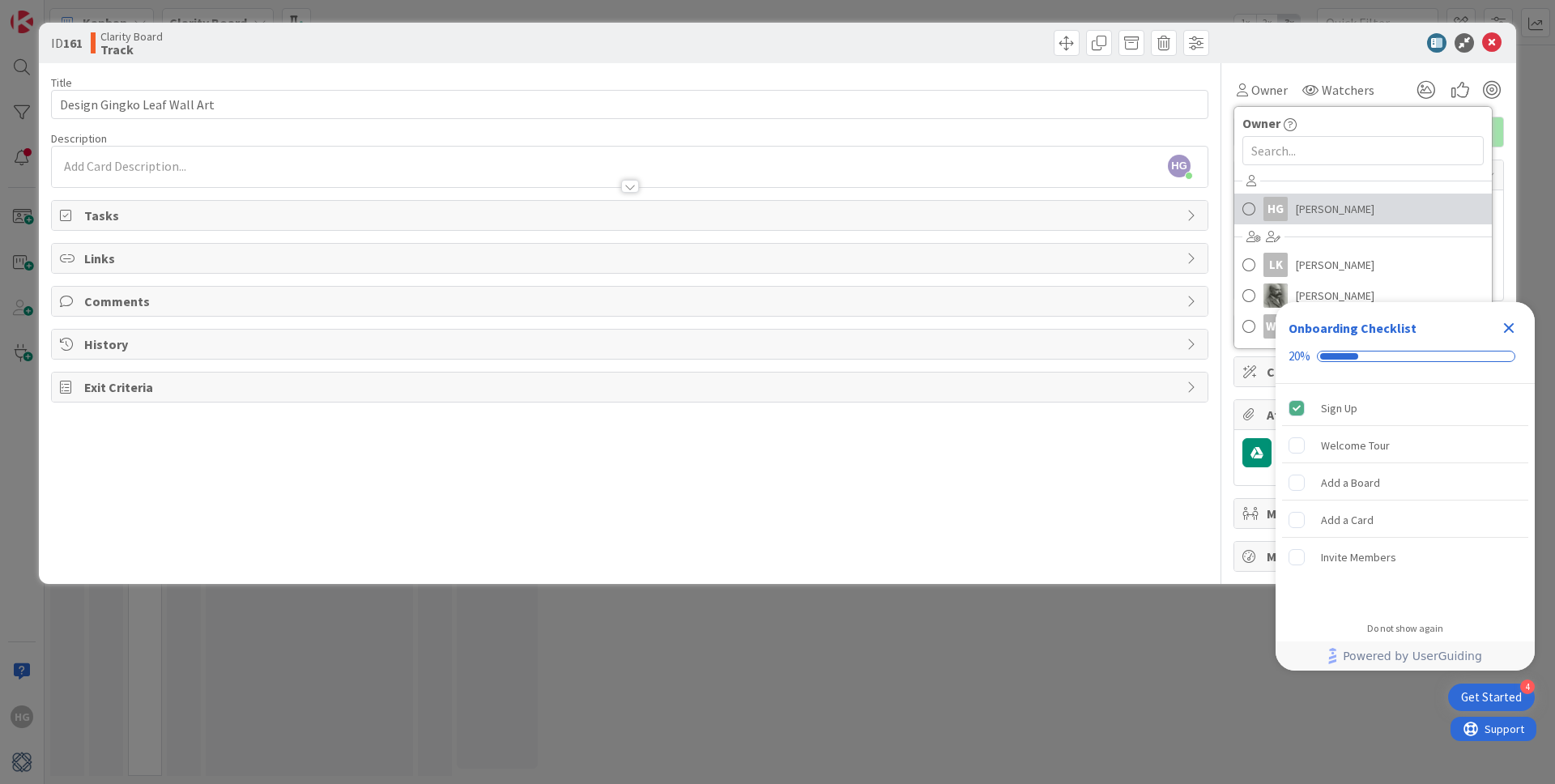
click at [1271, 205] on div "HG" at bounding box center [1275, 208] width 24 height 24
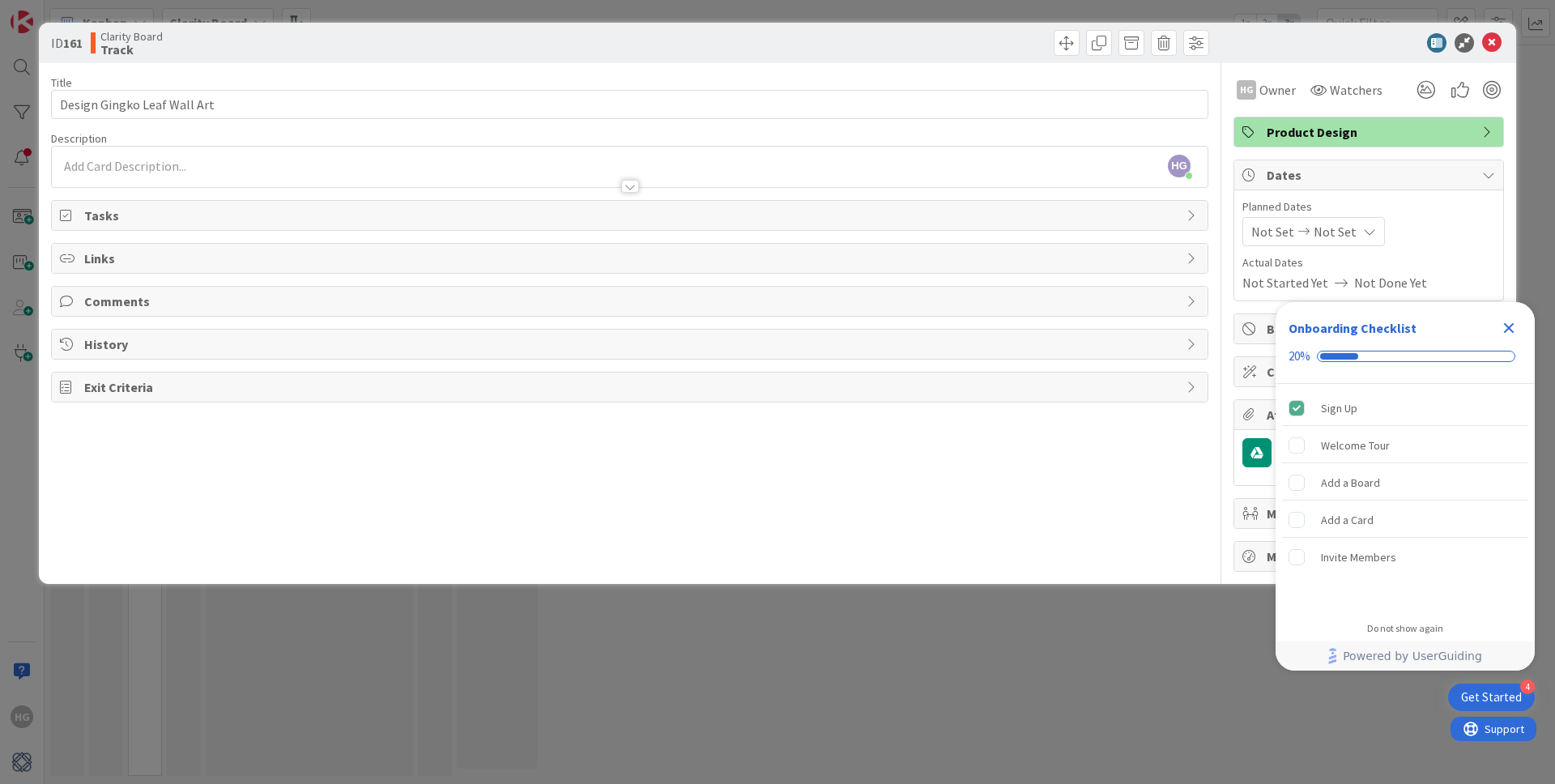
click at [1488, 53] on div "ID 161 Clarity Board Track" at bounding box center [777, 43] width 1477 height 40
click at [1489, 46] on icon at bounding box center [1491, 42] width 19 height 19
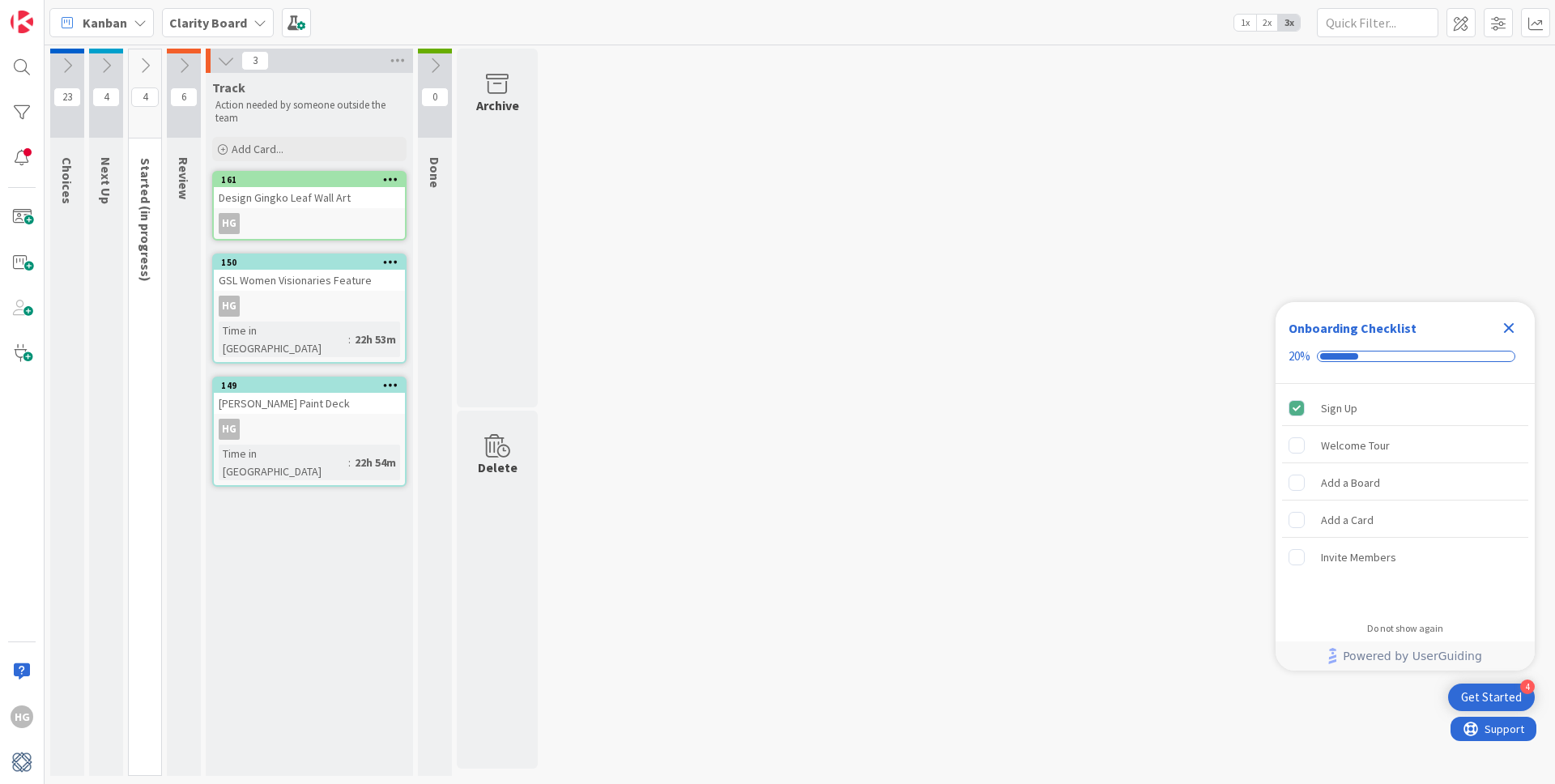
click at [220, 62] on icon at bounding box center [225, 61] width 17 height 17
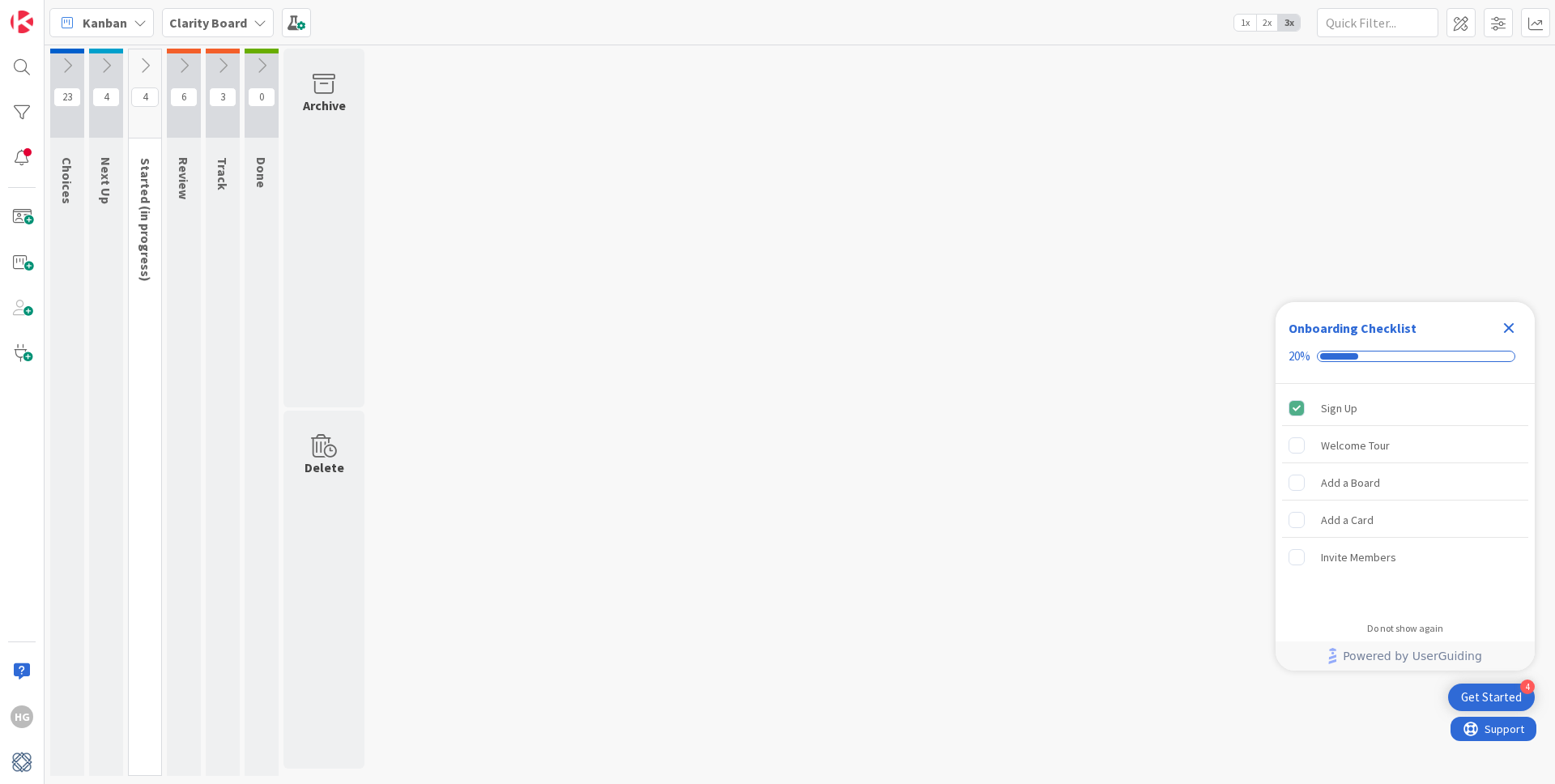
click at [150, 66] on icon at bounding box center [145, 65] width 17 height 17
